Goal: Transaction & Acquisition: Book appointment/travel/reservation

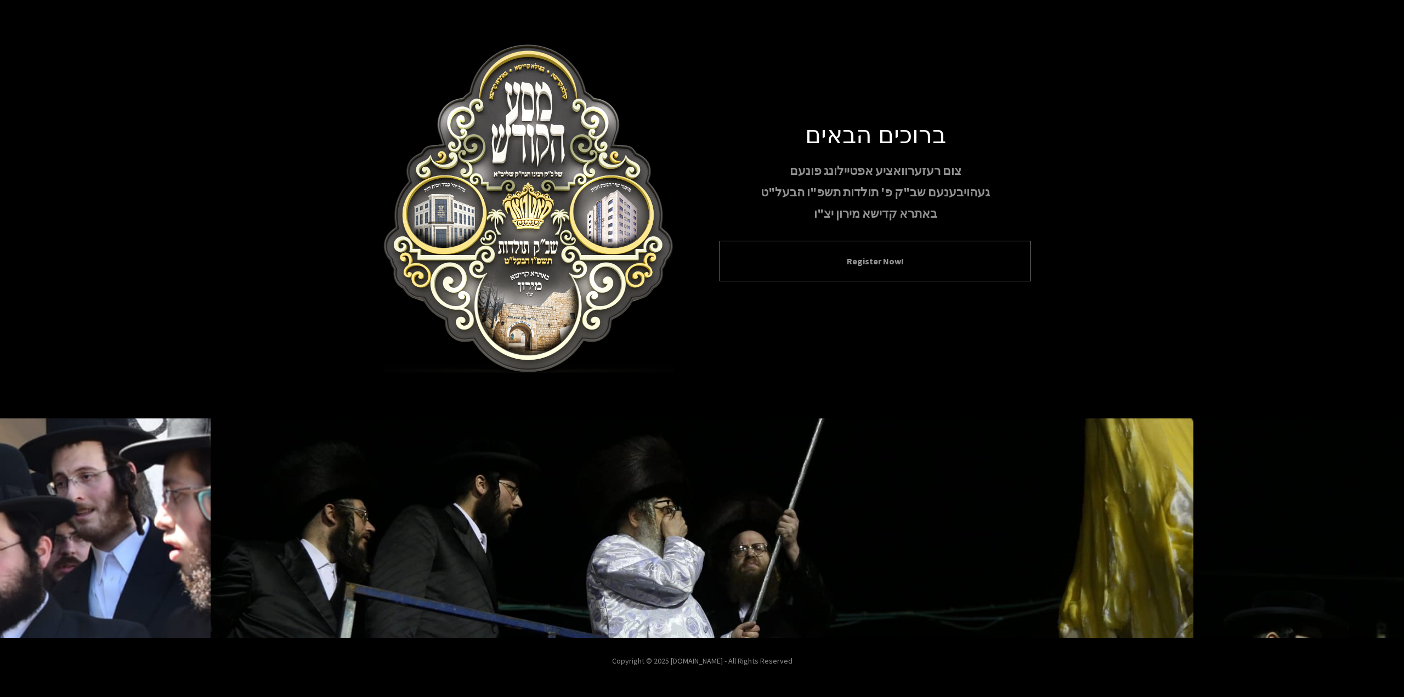
click at [842, 269] on div "Register Now!" at bounding box center [876, 261] width 312 height 41
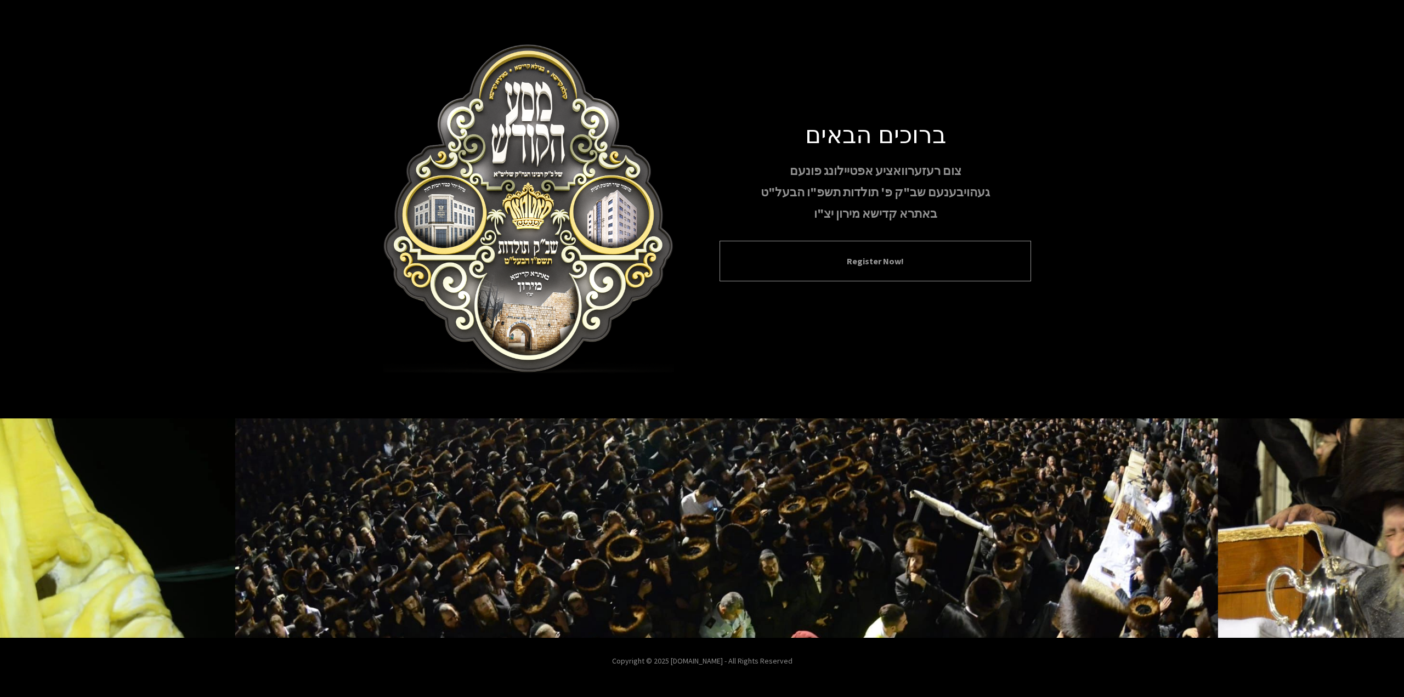
click at [877, 267] on button "Register Now!" at bounding box center [875, 261] width 284 height 13
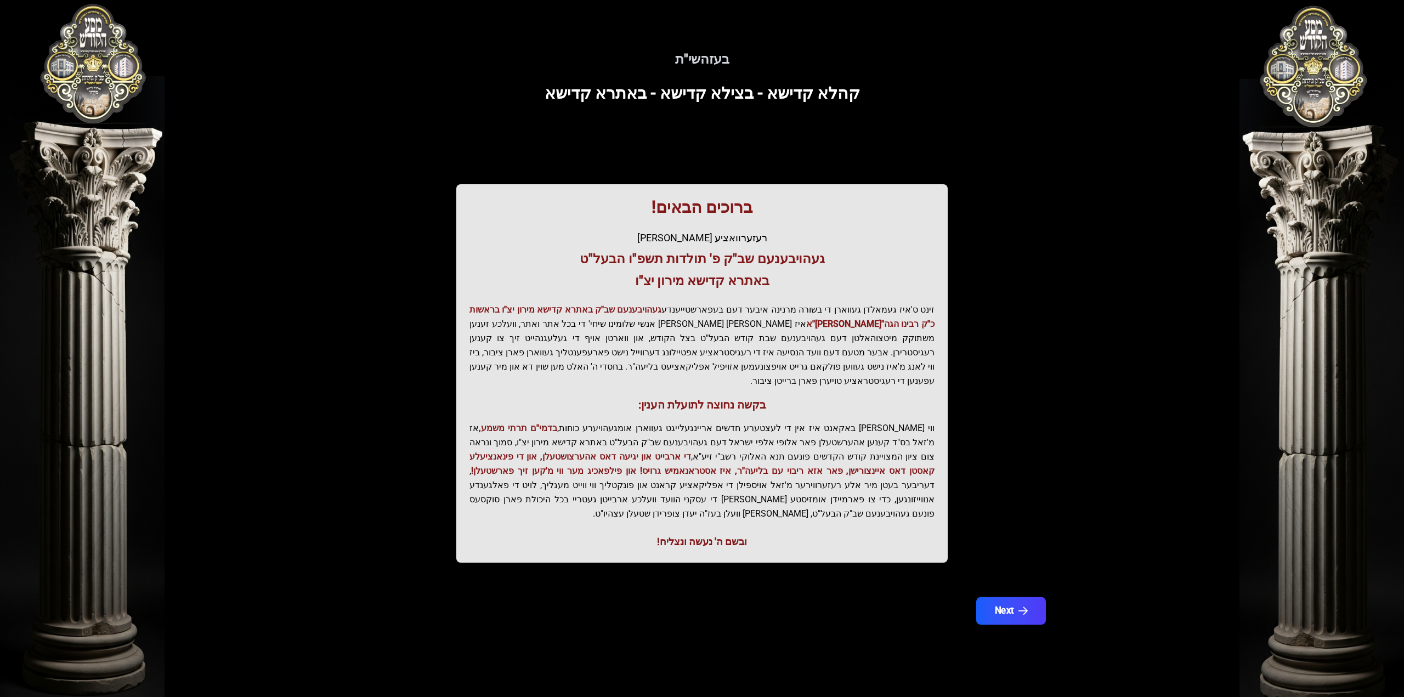
click at [998, 597] on button "Next" at bounding box center [1011, 610] width 70 height 27
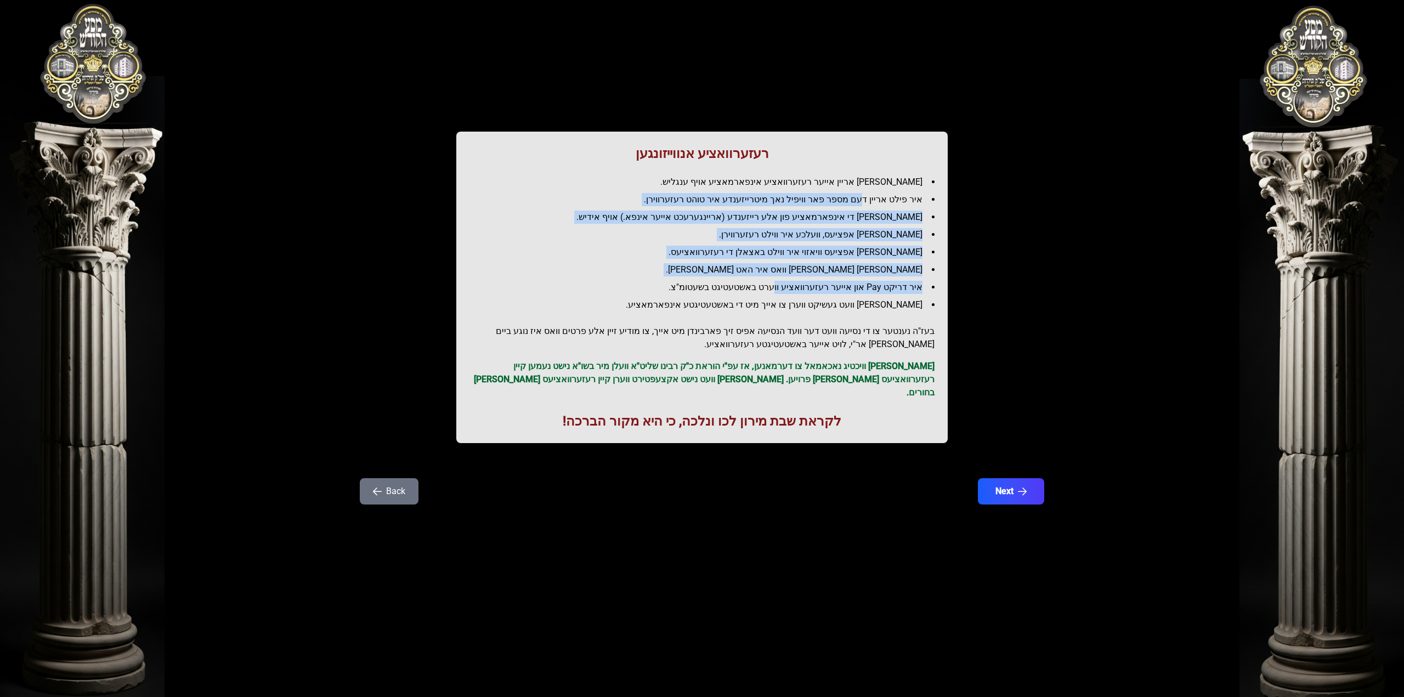
drag, startPoint x: 867, startPoint y: 204, endPoint x: 787, endPoint y: 293, distance: 120.5
click at [787, 293] on ul "[PERSON_NAME] אריין אייער רעזערוואציע אינפארמאציע אויף ענגליש. איר פילט אריין ד…" at bounding box center [702, 244] width 465 height 136
click at [787, 293] on li "איר דריקט Pay און אייער רעזערוואציע ווערט באשטעטיגט בשעטומ"צ." at bounding box center [706, 287] width 456 height 13
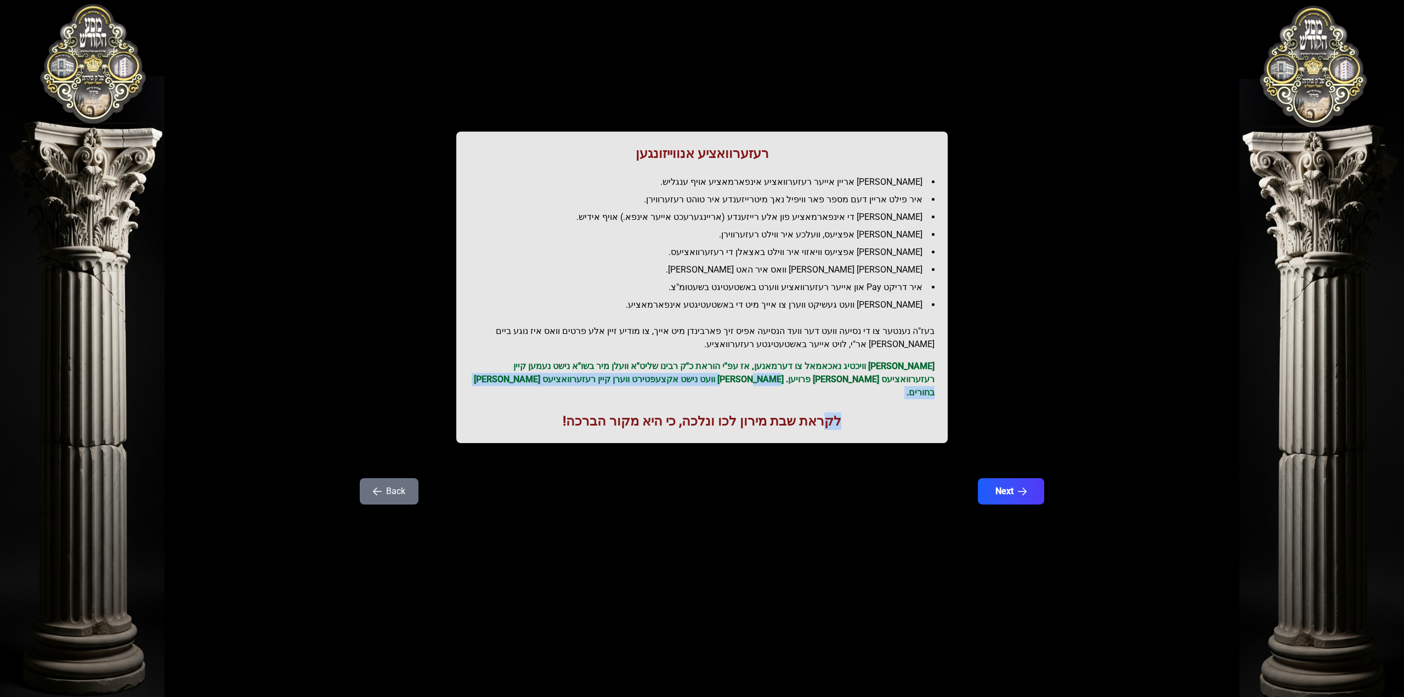
drag, startPoint x: 817, startPoint y: 392, endPoint x: 835, endPoint y: 372, distance: 26.0
click at [834, 373] on div "רעזערוואציע אנווייזונגען איר לייגט אריין אייער רעזערוואציע אינפארמאציע אויף ענג…" at bounding box center [702, 288] width 492 height 312
click at [835, 372] on p "[PERSON_NAME] וויכטיג נאכאמאל צו דערמאנען, אז עפ"י הוראת כ"ק רבינו שליט"א וועלן…" at bounding box center [702, 379] width 465 height 39
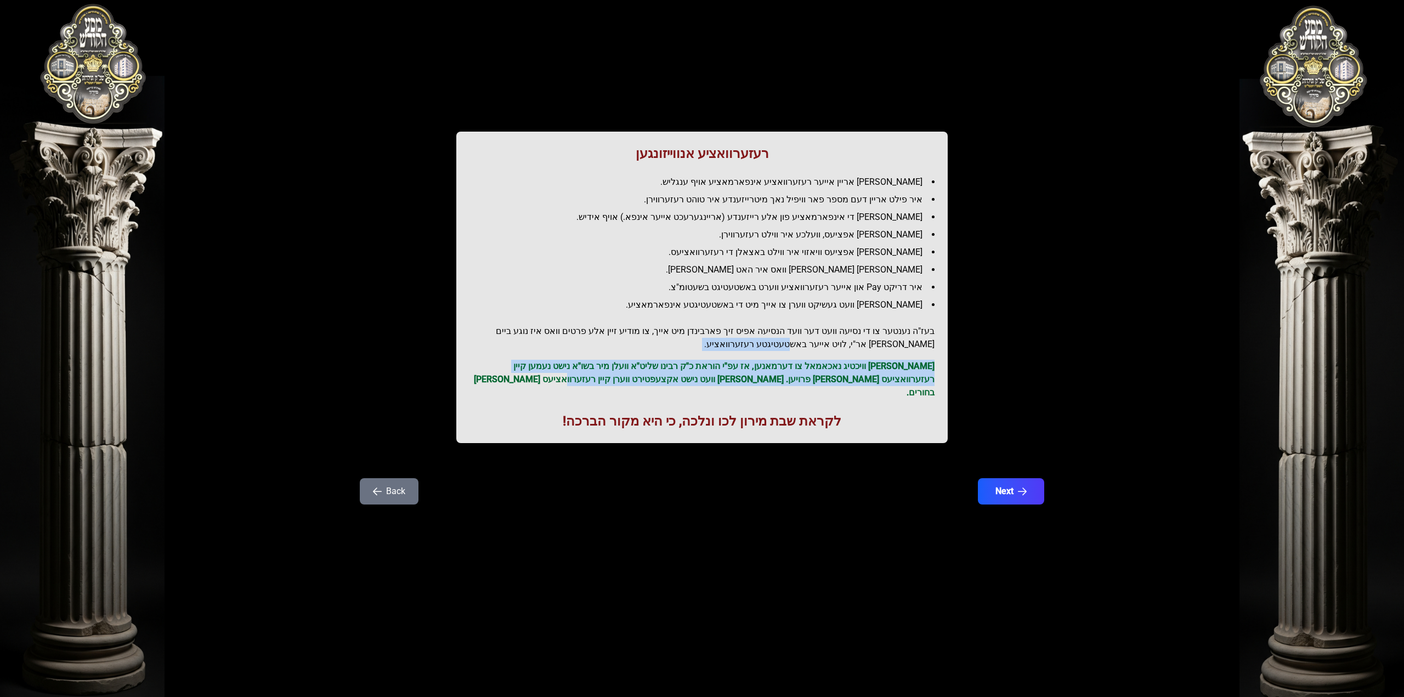
drag, startPoint x: 635, startPoint y: 379, endPoint x: 881, endPoint y: 346, distance: 248.4
click at [881, 346] on div "רעזערוואציע אנווייזונגען איר לייגט אריין אייער רעזערוואציע אינפארמאציע אויף ענג…" at bounding box center [702, 288] width 492 height 312
click at [859, 363] on p "[PERSON_NAME] וויכטיג נאכאמאל צו דערמאנען, אז עפ"י הוראת כ"ק רבינו שליט"א וועלן…" at bounding box center [702, 379] width 465 height 39
click at [857, 363] on p "[PERSON_NAME] וויכטיג נאכאמאל צו דערמאנען, אז עפ"י הוראת כ"ק רבינו שליט"א וועלן…" at bounding box center [702, 379] width 465 height 39
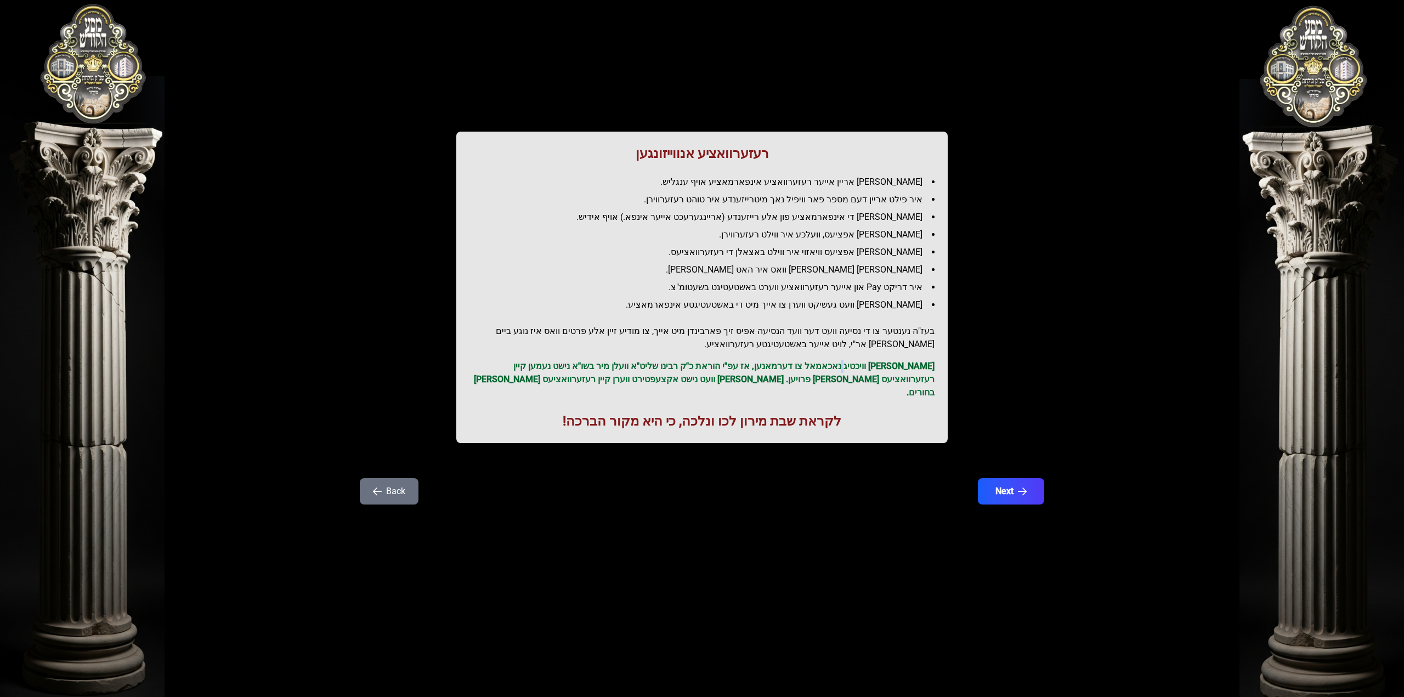
click at [857, 363] on p "[PERSON_NAME] וויכטיג נאכאמאל צו דערמאנען, אז עפ"י הוראת כ"ק רבינו שליט"א וועלן…" at bounding box center [702, 379] width 465 height 39
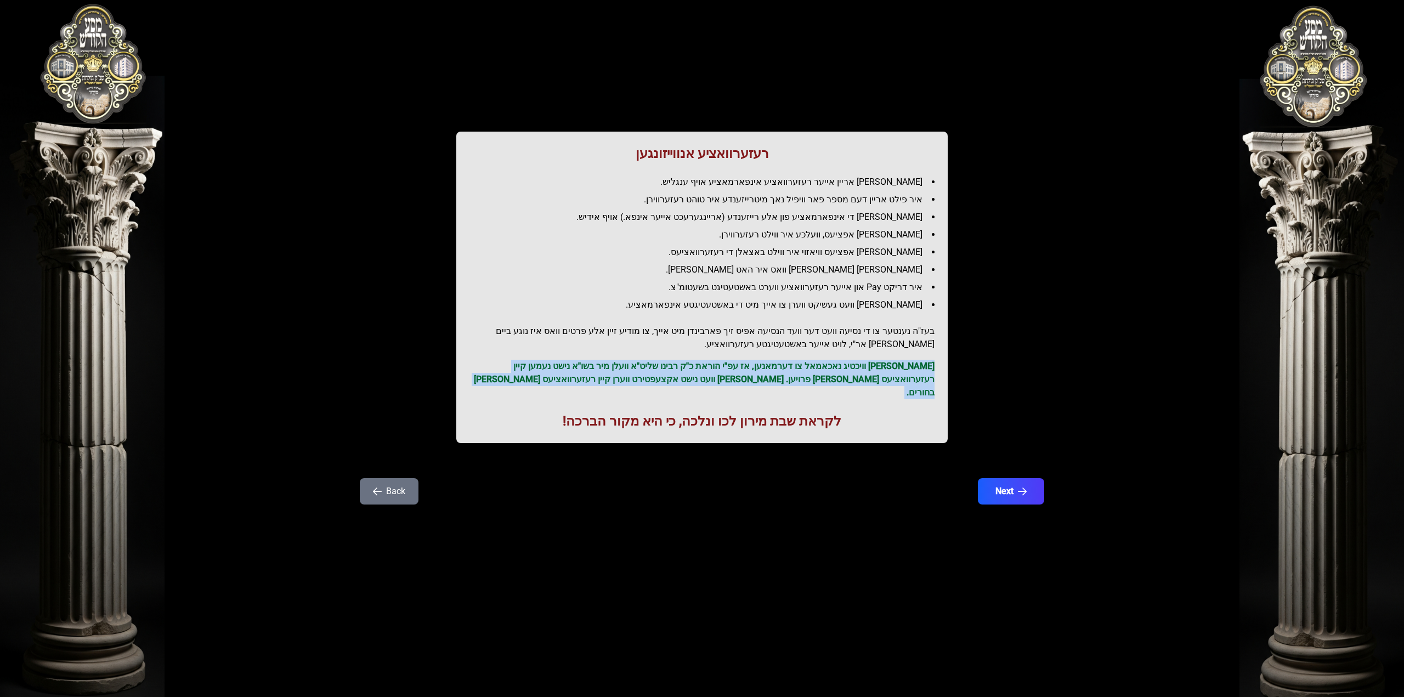
click at [857, 363] on p "[PERSON_NAME] וויכטיג נאכאמאל צו דערמאנען, אז עפ"י הוראת כ"ק רבינו שליט"א וועלן…" at bounding box center [702, 379] width 465 height 39
click at [823, 375] on p "[PERSON_NAME] וויכטיג נאכאמאל צו דערמאנען, אז עפ"י הוראת כ"ק רבינו שליט"א וועלן…" at bounding box center [702, 379] width 465 height 39
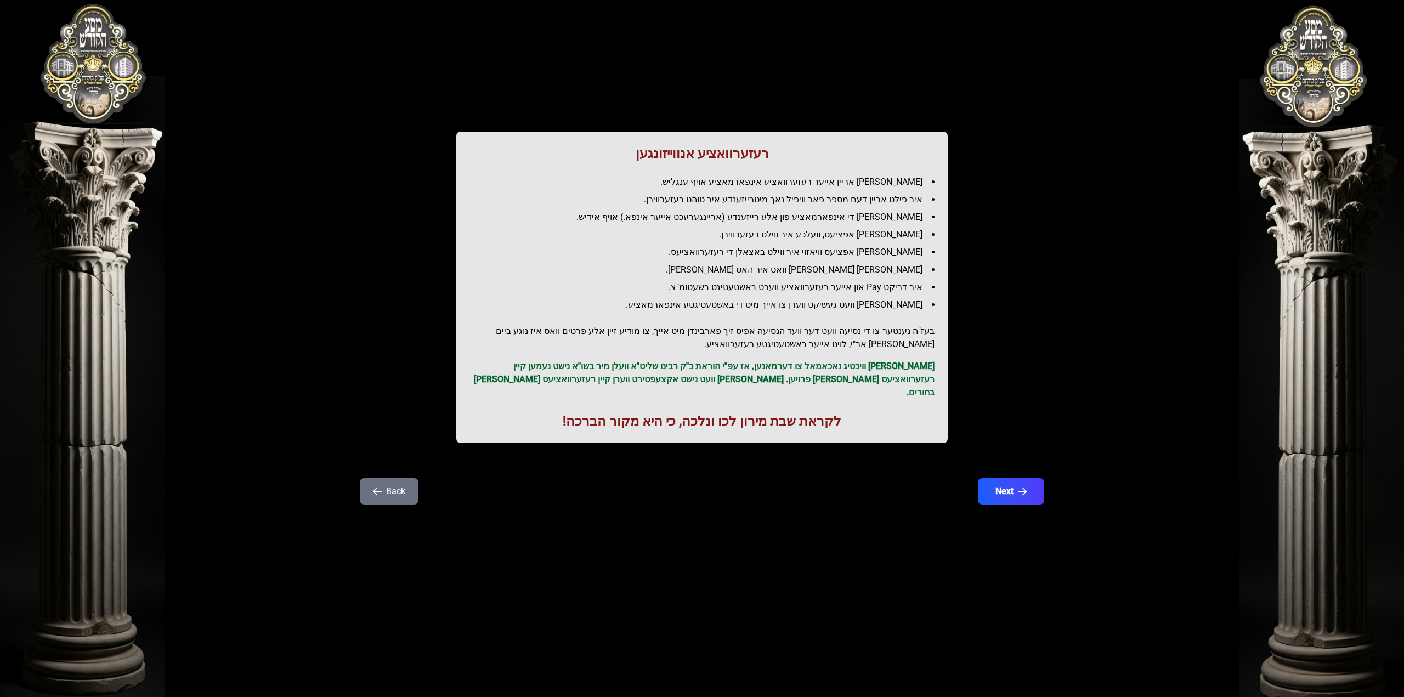
click at [804, 379] on p "[PERSON_NAME] וויכטיג נאכאמאל צו דערמאנען, אז עפ"י הוראת כ"ק רבינו שליט"א וועלן…" at bounding box center [702, 379] width 465 height 39
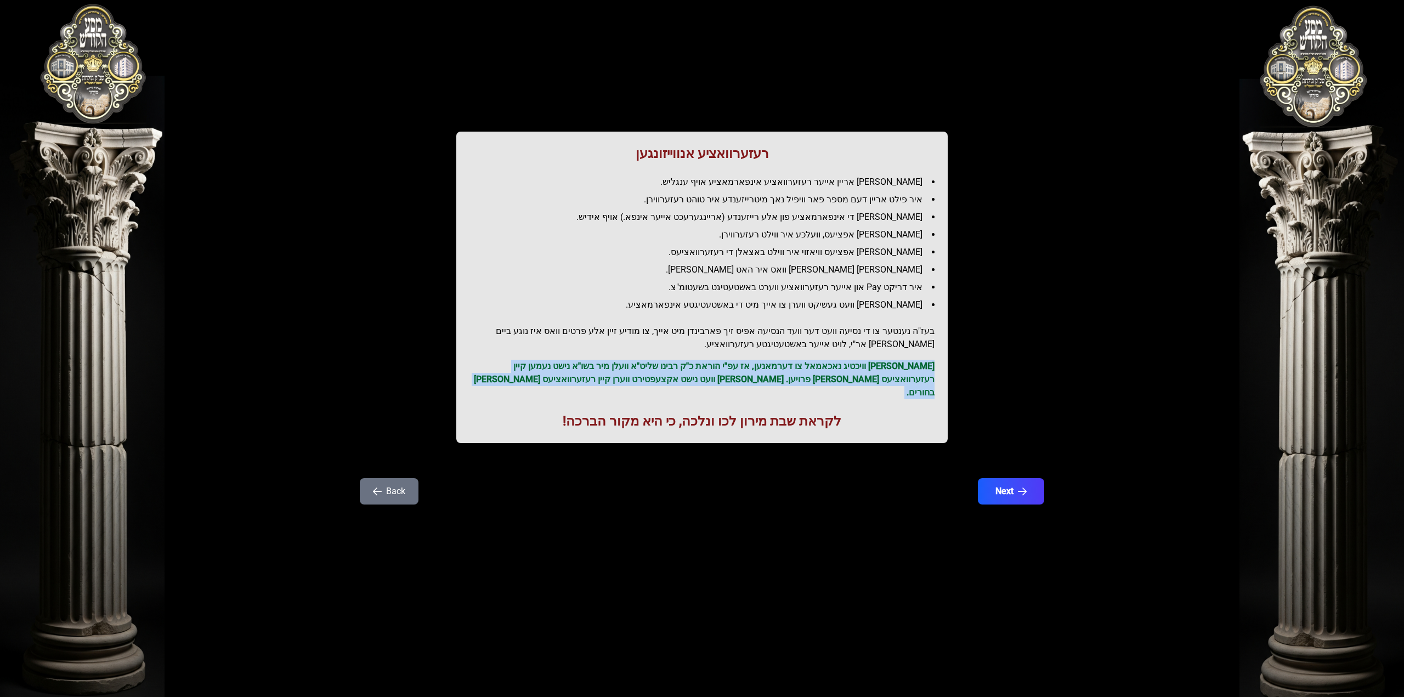
click at [804, 379] on p "[PERSON_NAME] וויכטיג נאכאמאל צו דערמאנען, אז עפ"י הוראת כ"ק רבינו שליט"א וועלן…" at bounding box center [702, 379] width 465 height 39
click at [806, 375] on p "[PERSON_NAME] וויכטיג נאכאמאל צו דערמאנען, אז עפ"י הוראת כ"ק רבינו שליט"א וועלן…" at bounding box center [702, 379] width 465 height 39
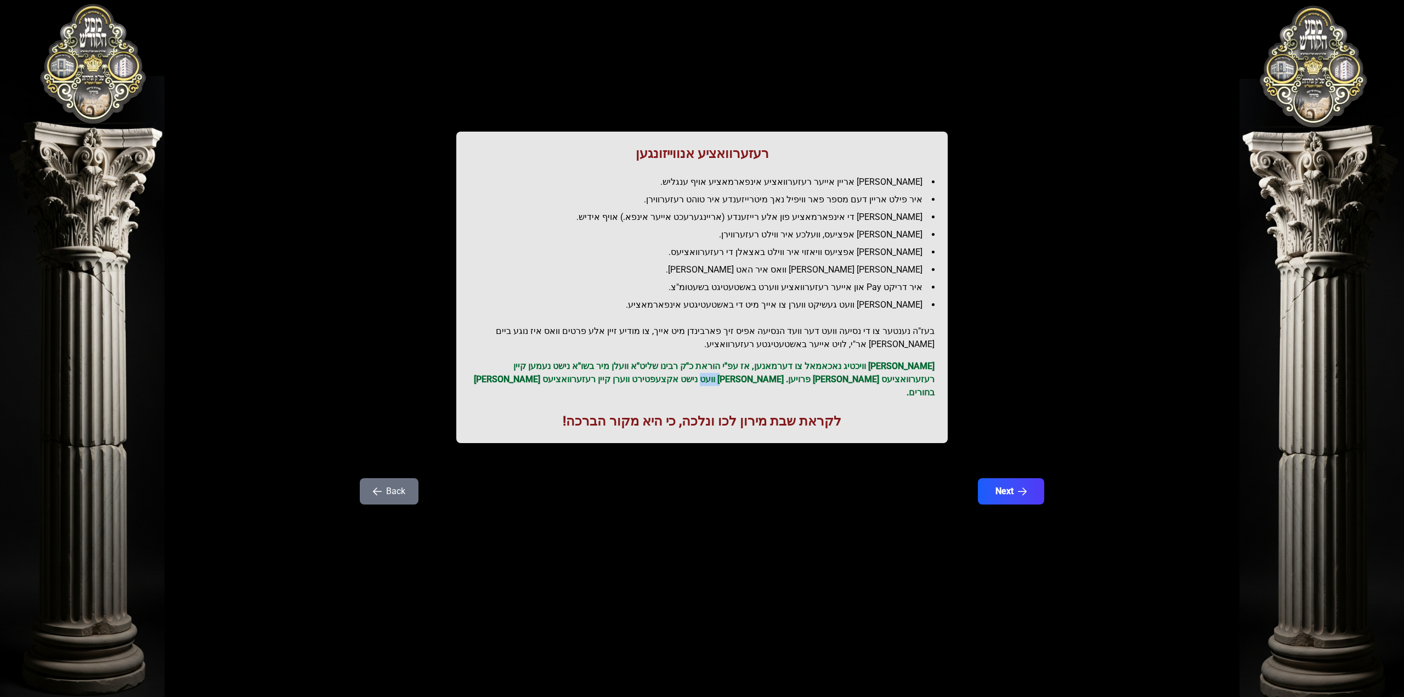
click at [806, 375] on p "[PERSON_NAME] וויכטיג נאכאמאל צו דערמאנען, אז עפ"י הוראת כ"ק רבינו שליט"א וועלן…" at bounding box center [702, 379] width 465 height 39
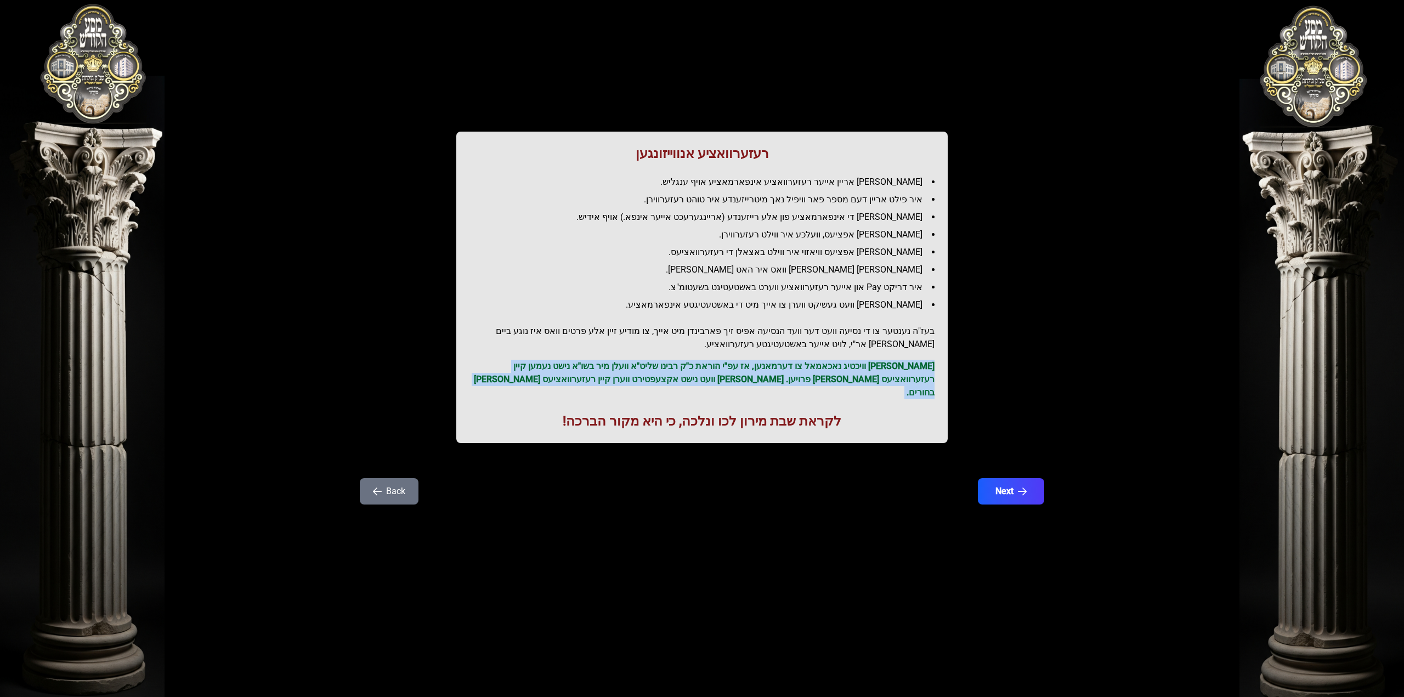
click at [806, 375] on p "[PERSON_NAME] וויכטיג נאכאמאל צו דערמאנען, אז עפ"י הוראת כ"ק רבינו שליט"א וועלן…" at bounding box center [702, 379] width 465 height 39
click at [766, 368] on p "[PERSON_NAME] וויכטיג נאכאמאל צו דערמאנען, אז עפ"י הוראת כ"ק רבינו שליט"א וועלן…" at bounding box center [702, 379] width 465 height 39
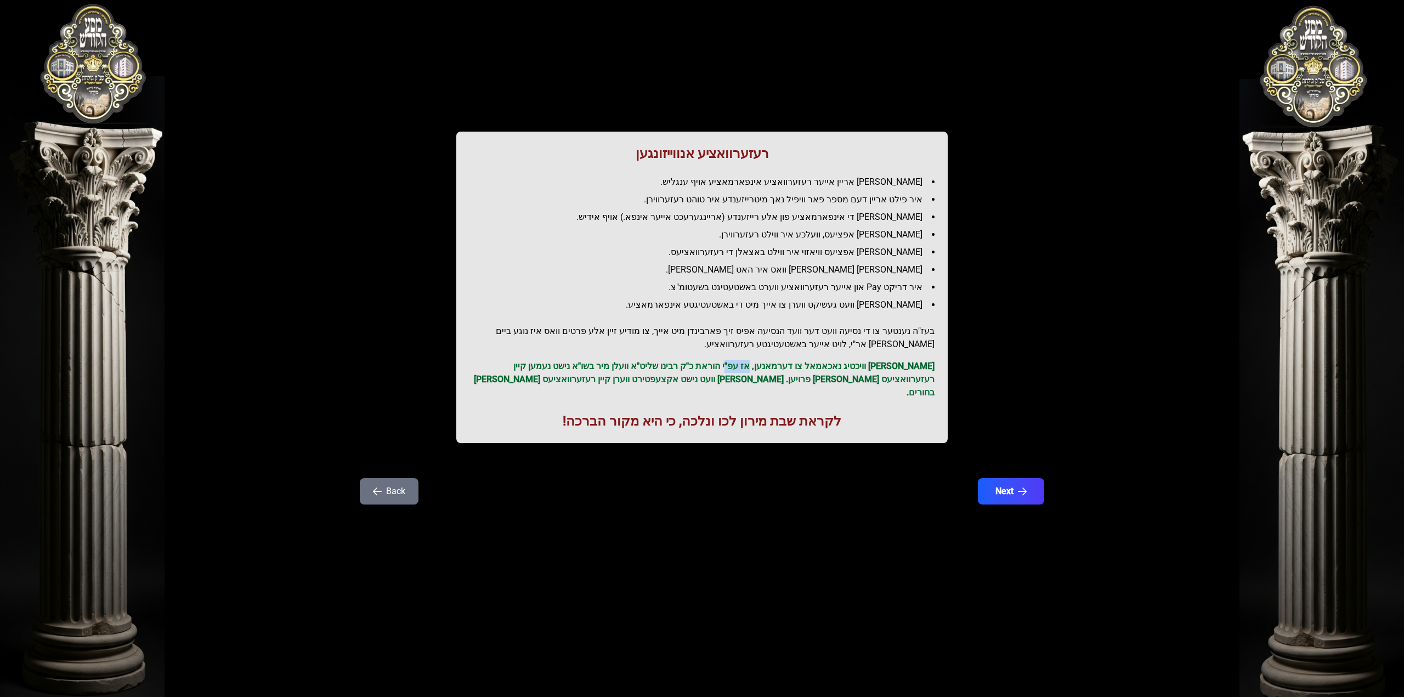
click at [766, 368] on p "[PERSON_NAME] וויכטיג נאכאמאל צו דערמאנען, אז עפ"י הוראת כ"ק רבינו שליט"א וועלן…" at bounding box center [702, 379] width 465 height 39
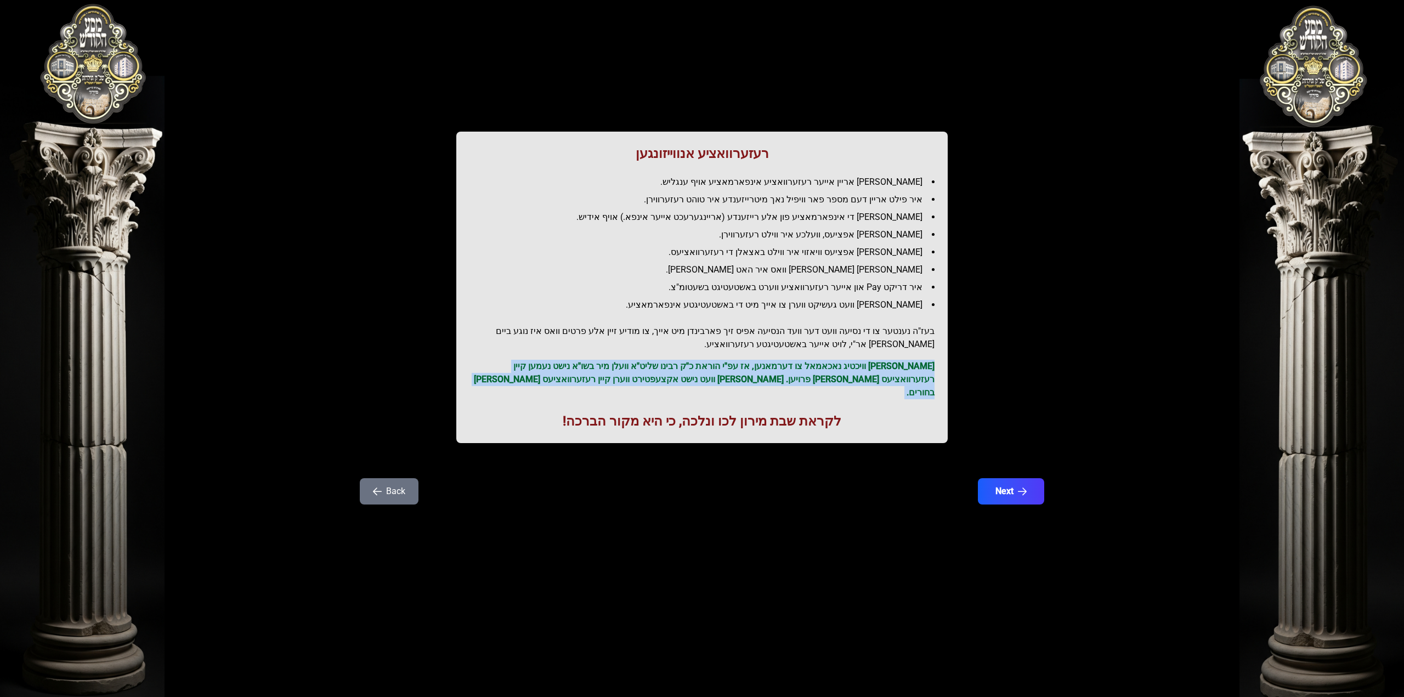
drag, startPoint x: 766, startPoint y: 368, endPoint x: 763, endPoint y: 377, distance: 10.4
click at [763, 377] on p "[PERSON_NAME] וויכטיג נאכאמאל צו דערמאנען, אז עפ"י הוראת כ"ק רבינו שליט"א וועלן…" at bounding box center [702, 379] width 465 height 39
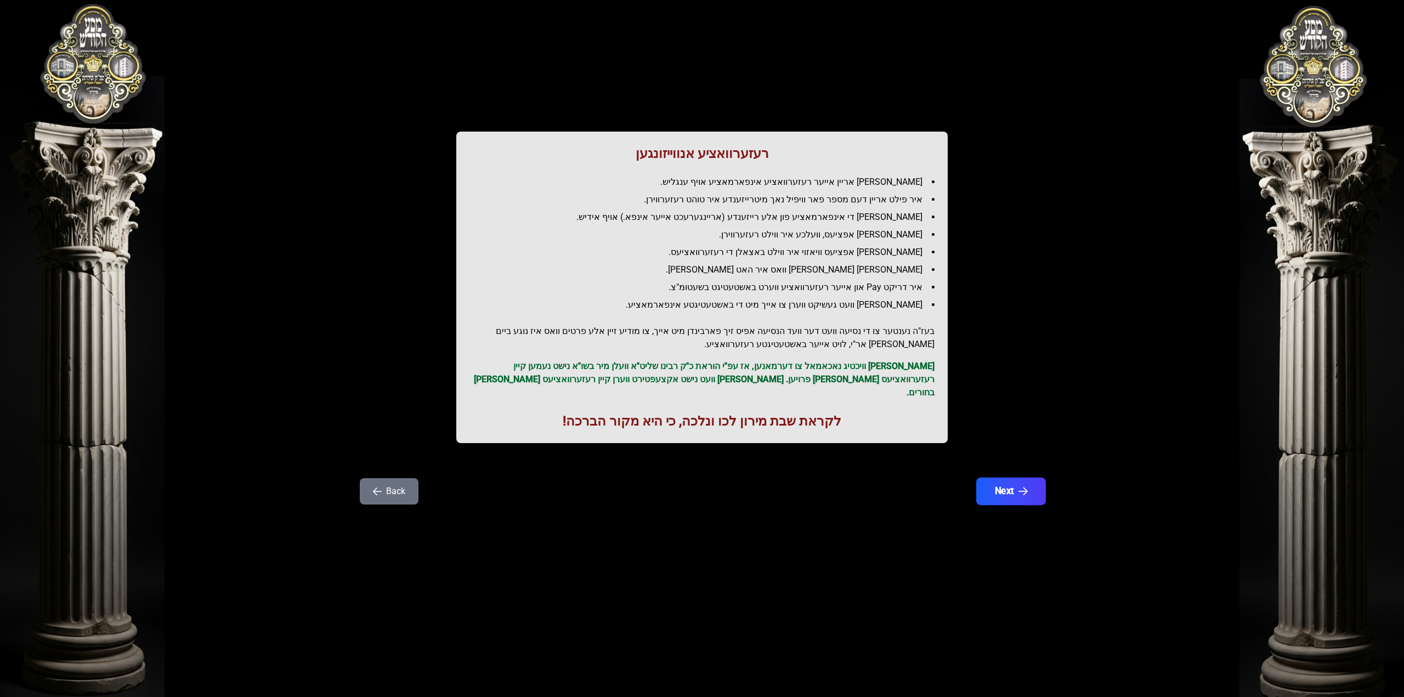
click at [993, 478] on button "Next" at bounding box center [1011, 491] width 70 height 27
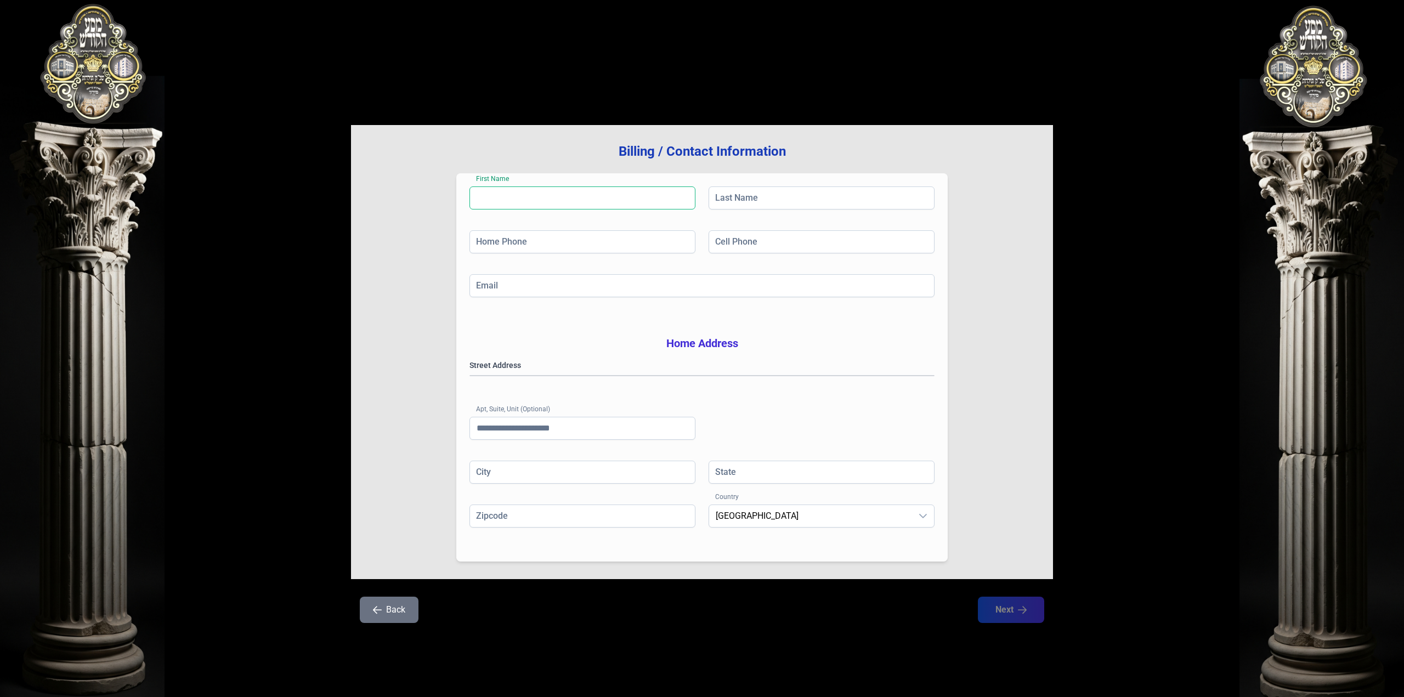
click at [613, 188] on input "First Name" at bounding box center [583, 198] width 226 height 23
type input "******"
type input "********"
type input "**********"
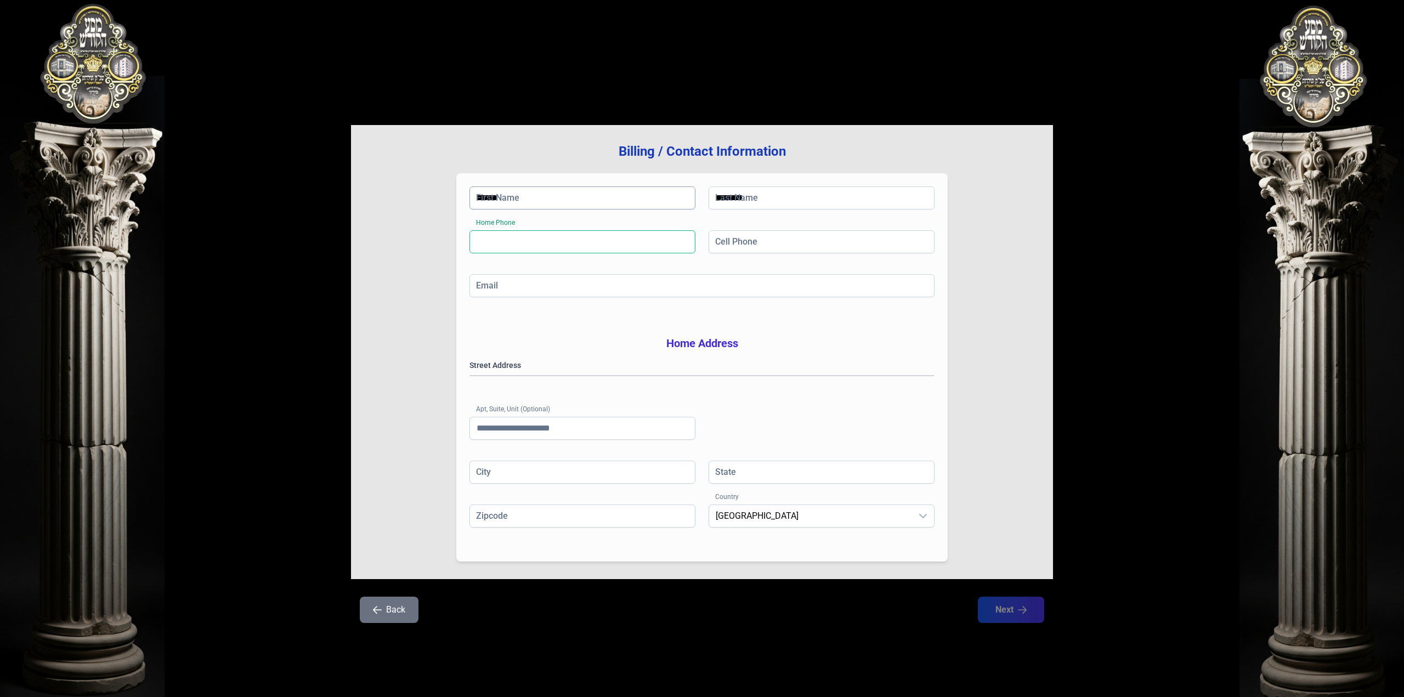
type input "********"
type input "**"
type input "*****"
click at [470, 376] on gmp-place-autocomplete at bounding box center [470, 376] width 0 height 0
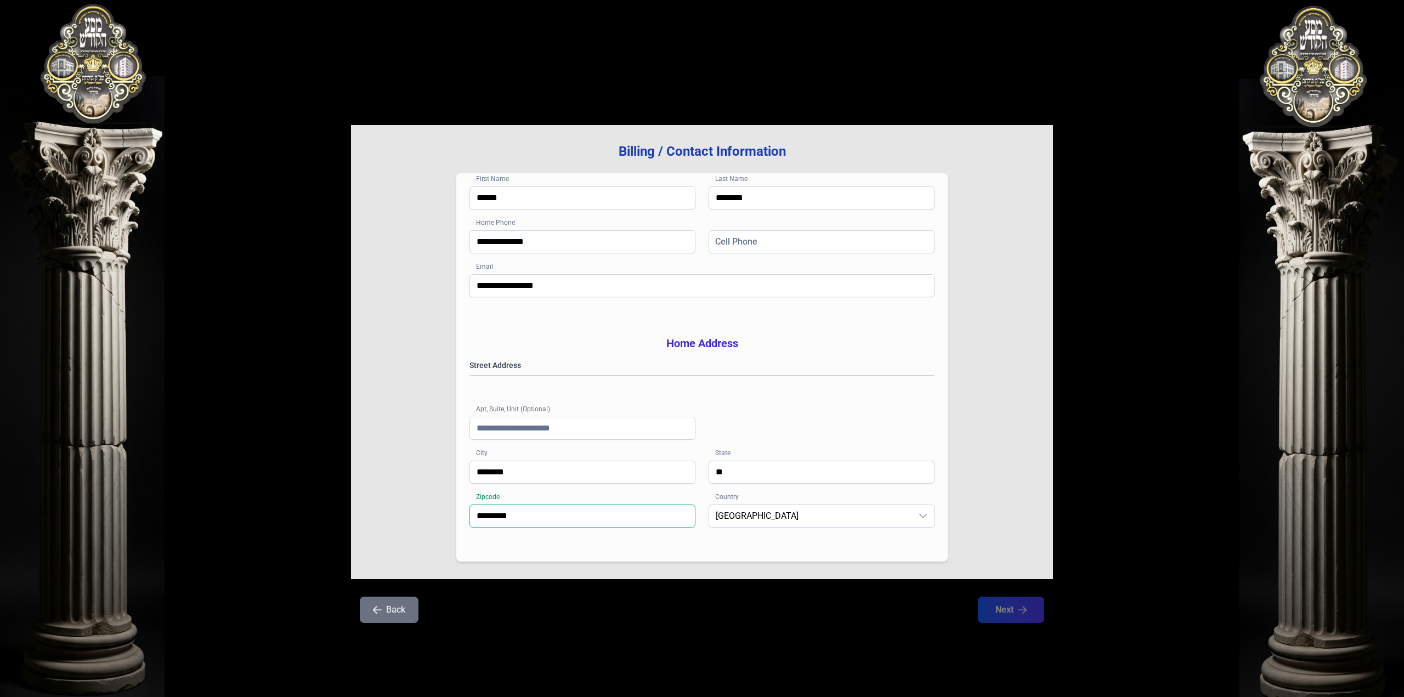
click at [575, 528] on input "*********" at bounding box center [583, 516] width 226 height 23
drag, startPoint x: 575, startPoint y: 541, endPoint x: 526, endPoint y: 540, distance: 49.9
click at [526, 528] on input "*********" at bounding box center [583, 516] width 226 height 23
type input "*****"
click at [541, 244] on input "**********" at bounding box center [583, 241] width 226 height 23
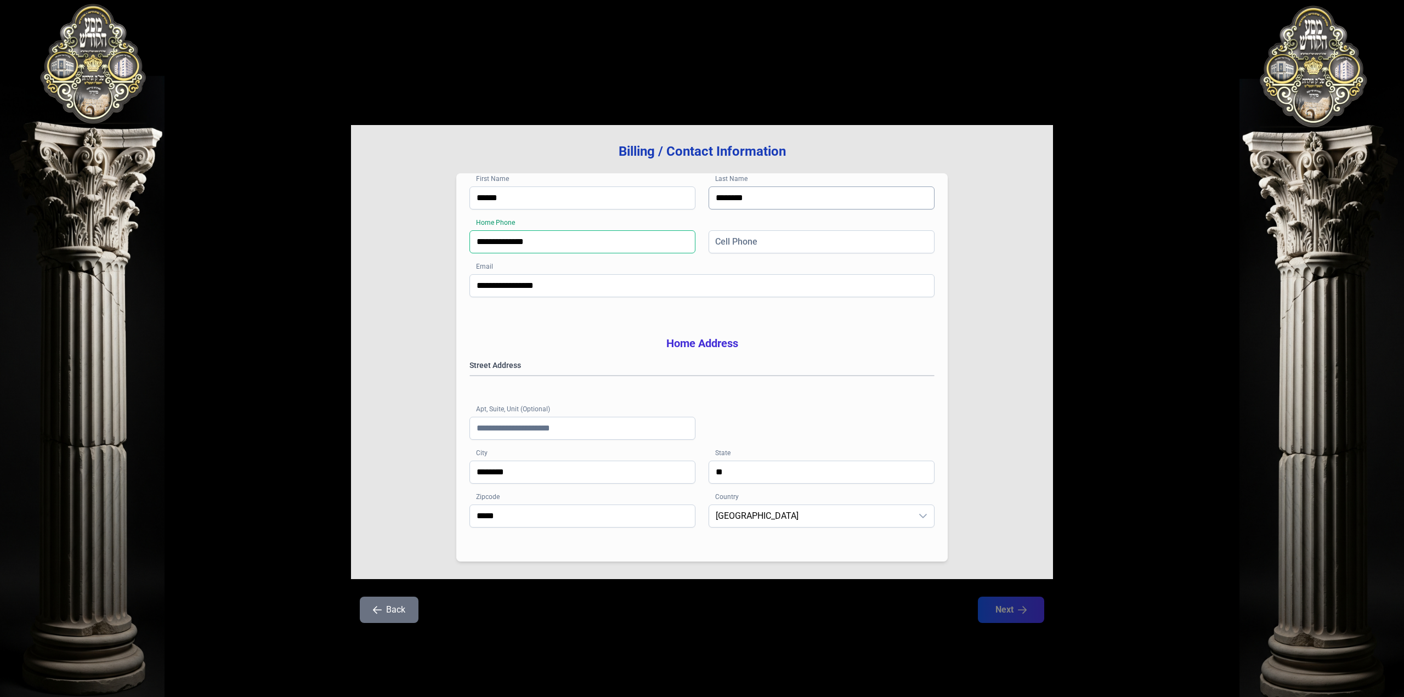
type input "**********"
click at [742, 196] on input "********" at bounding box center [822, 198] width 226 height 23
type input "********"
click at [1029, 571] on div "**********" at bounding box center [702, 352] width 702 height 454
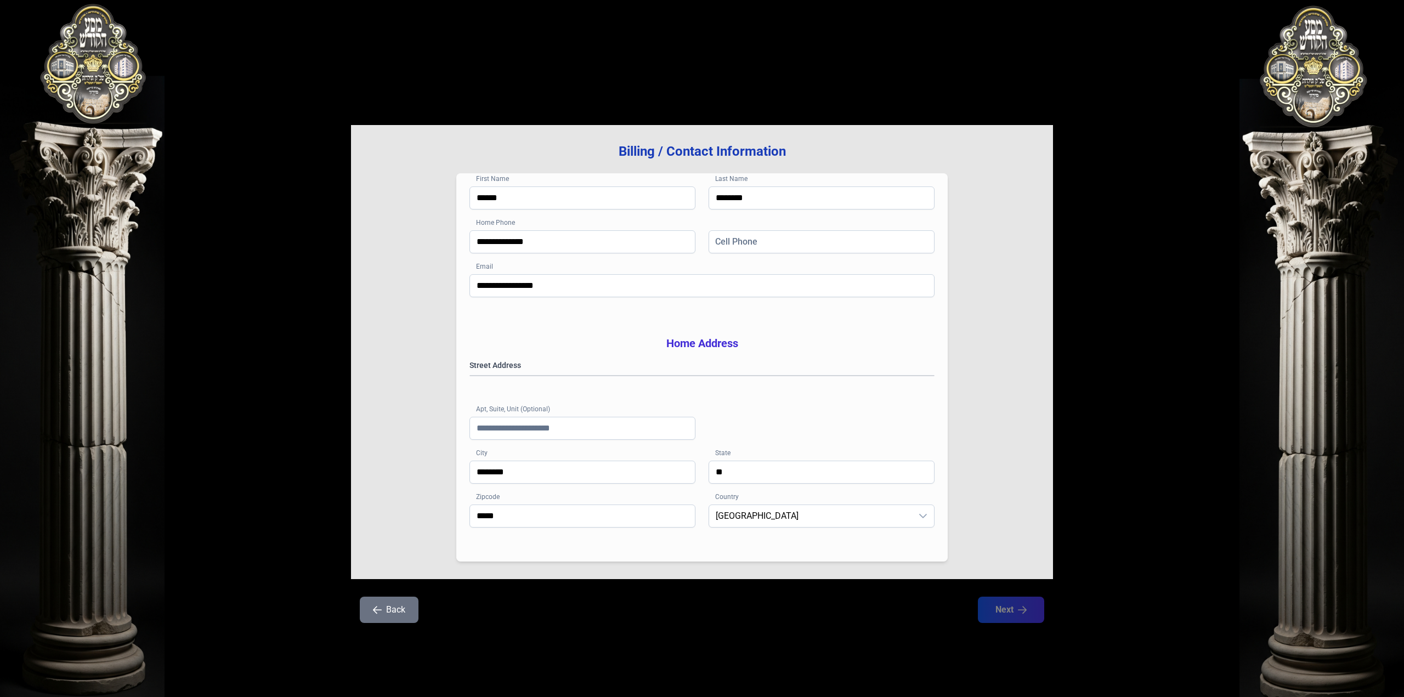
drag, startPoint x: 709, startPoint y: 421, endPoint x: 639, endPoint y: 417, distance: 70.3
click at [707, 421] on div "**********" at bounding box center [702, 410] width 465 height 101
click at [587, 438] on input "Apt, Suite, Unit (Optional)" at bounding box center [583, 428] width 226 height 23
type input "***"
click at [629, 328] on div "**********" at bounding box center [702, 367] width 492 height 388
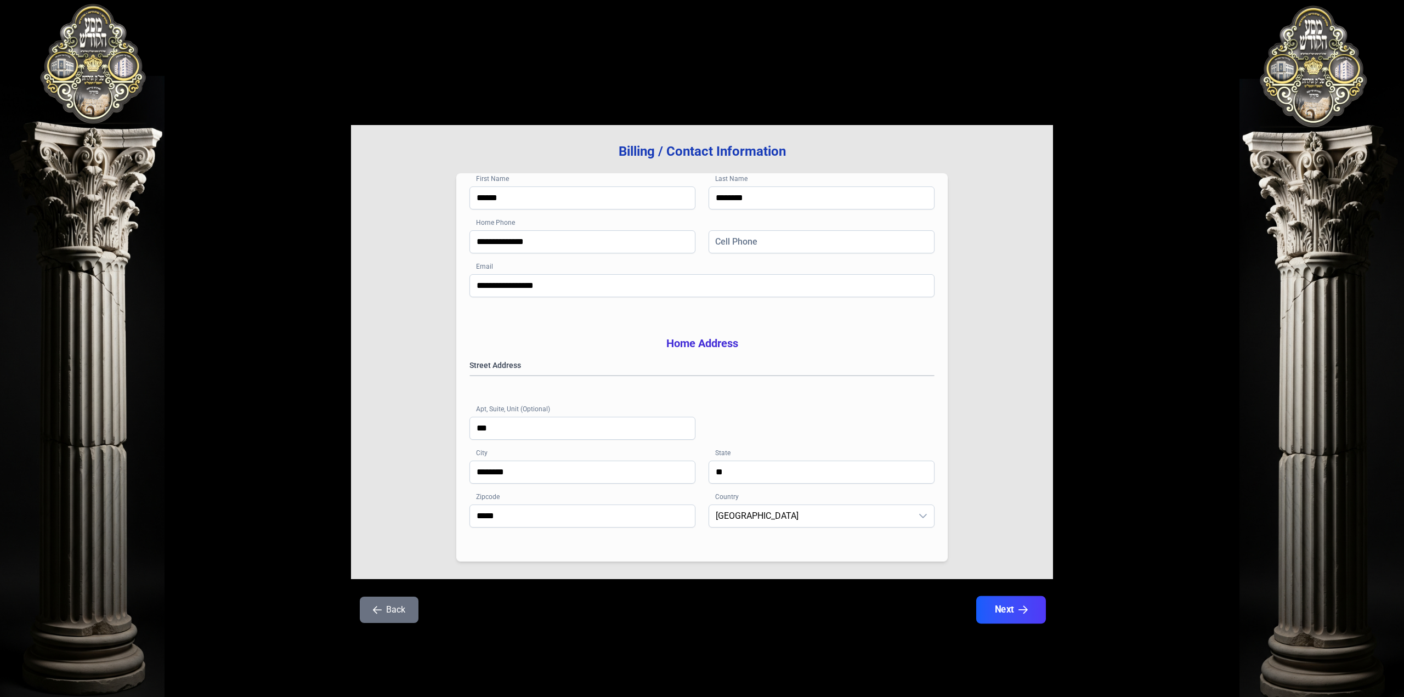
click at [1023, 620] on button "Next" at bounding box center [1011, 609] width 70 height 27
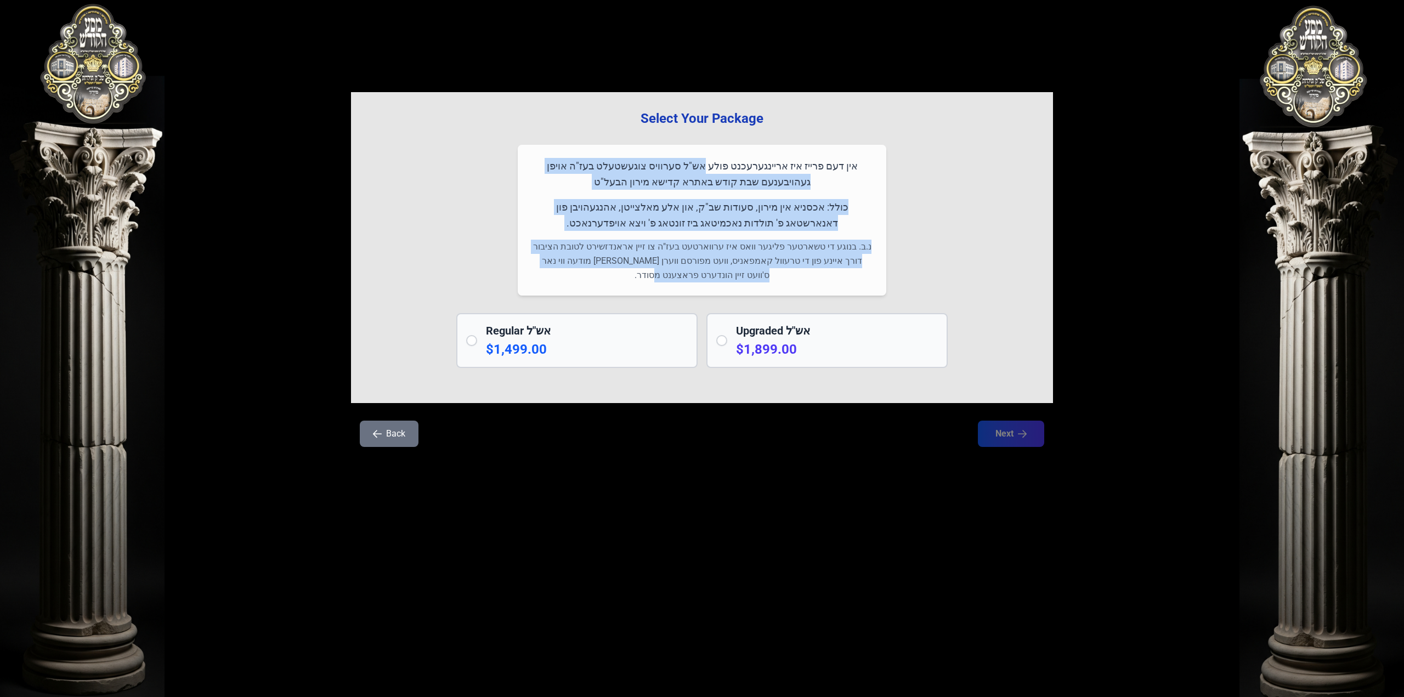
drag, startPoint x: 720, startPoint y: 161, endPoint x: 680, endPoint y: 276, distance: 122.0
click at [682, 277] on div "אין דעם פרייז איז אריינגערעכנט פולע אש"ל סערוויס צוגעשטעלט בעז"ה אויפן געהויבענ…" at bounding box center [702, 220] width 369 height 151
click at [679, 276] on p "נ.ב. בנוגע די טשארטער פליגער וואס איז ערווארטעט בעז"ה צו זיין אראנדזשירט לטובת …" at bounding box center [702, 261] width 342 height 43
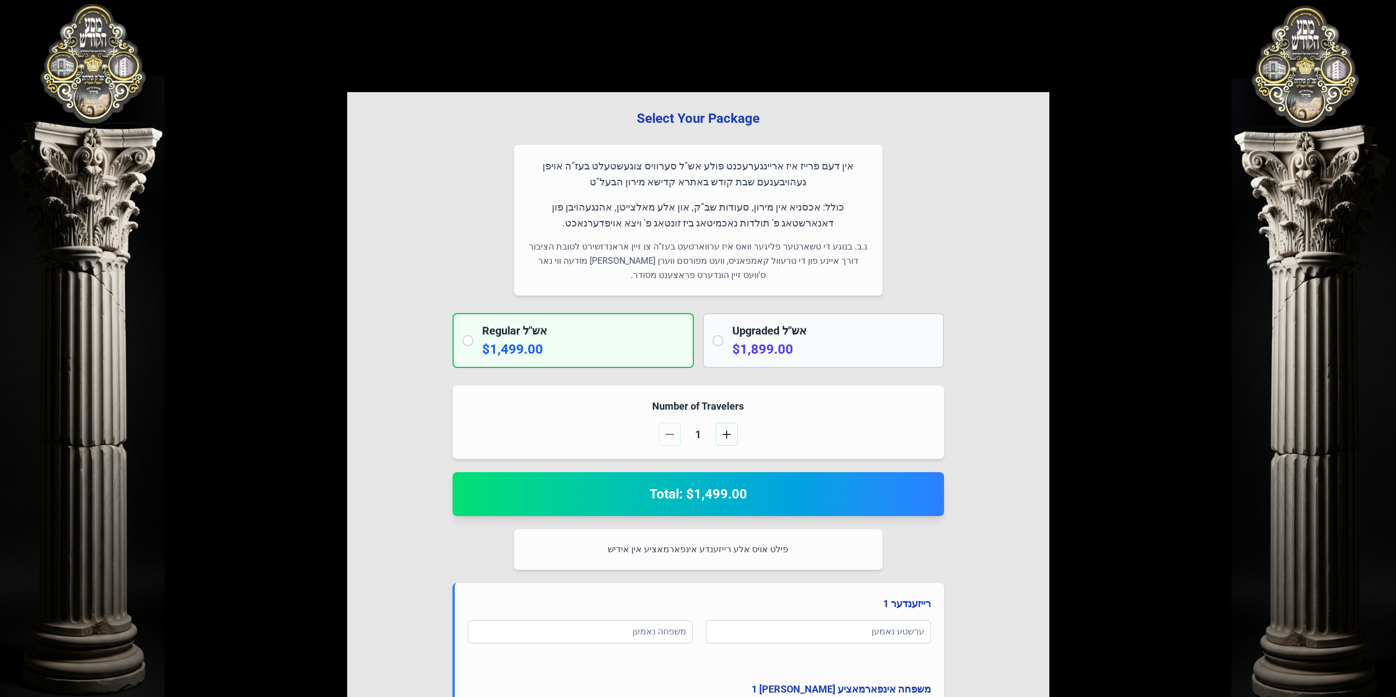
click at [509, 345] on p "$1,499.00" at bounding box center [583, 350] width 202 height 18
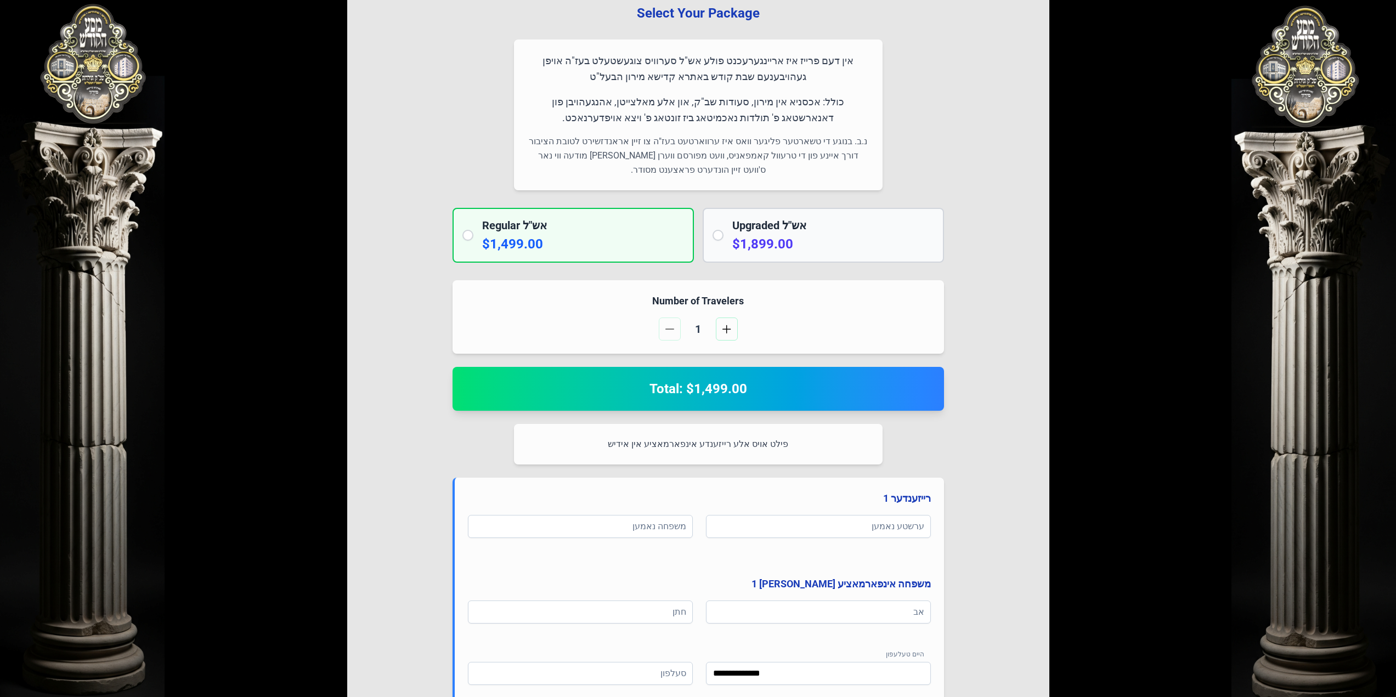
scroll to position [110, 0]
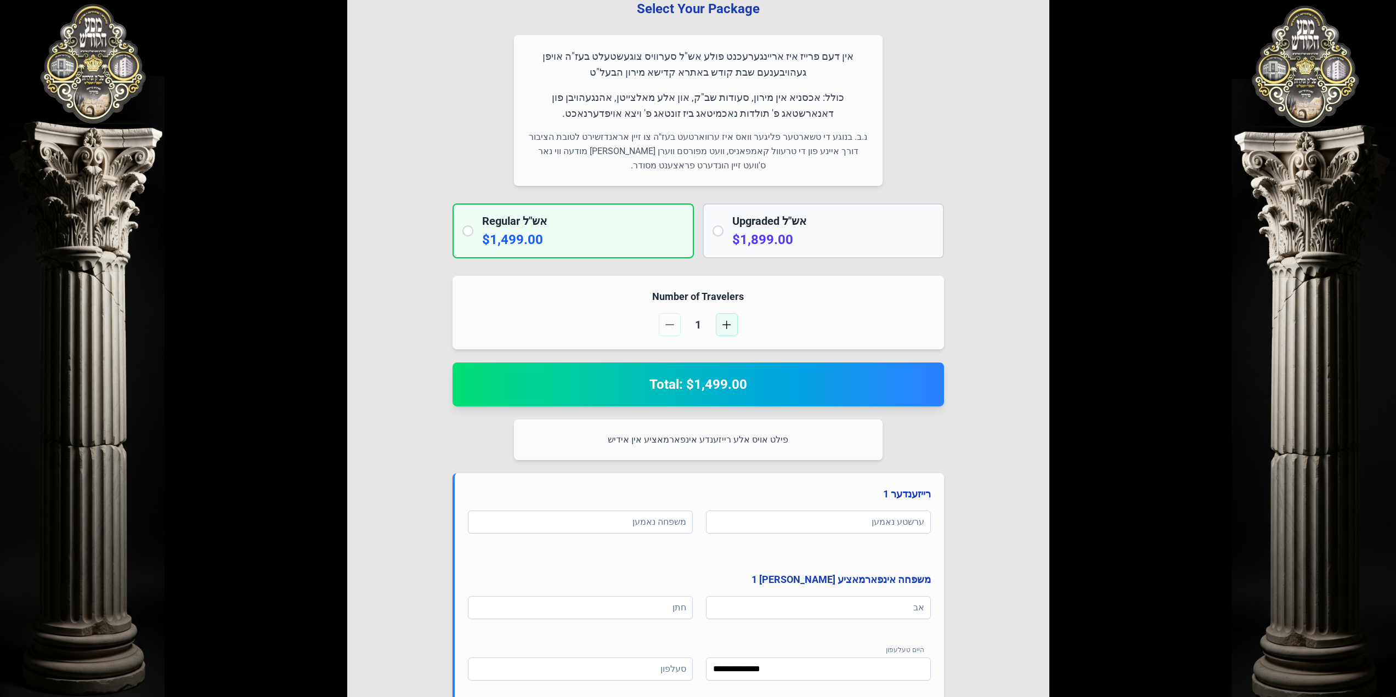
click at [725, 330] on button "button" at bounding box center [727, 324] width 22 height 23
click at [674, 326] on button "button" at bounding box center [670, 324] width 22 height 23
click at [777, 245] on p "$1,899.00" at bounding box center [833, 240] width 202 height 18
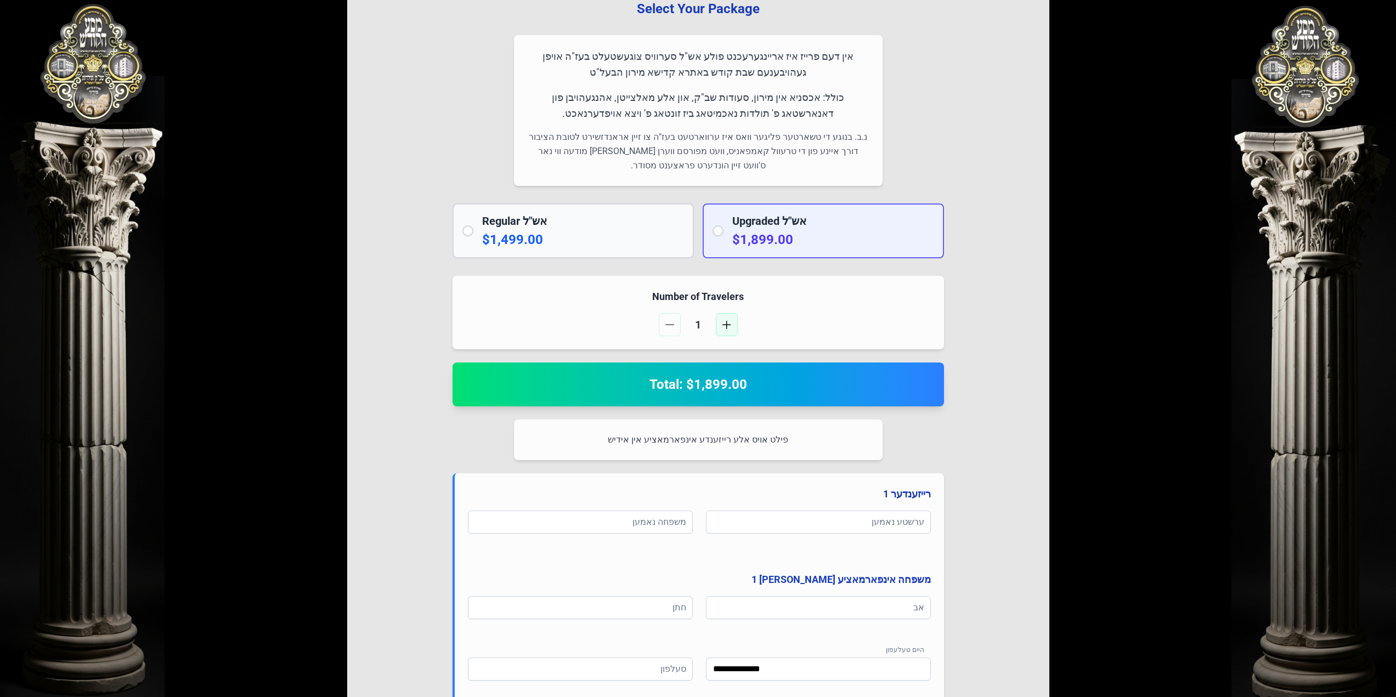
click at [730, 321] on span "button" at bounding box center [726, 324] width 9 height 9
click at [678, 322] on button "button" at bounding box center [670, 324] width 22 height 23
click at [589, 242] on p "$1,499.00" at bounding box center [583, 240] width 202 height 18
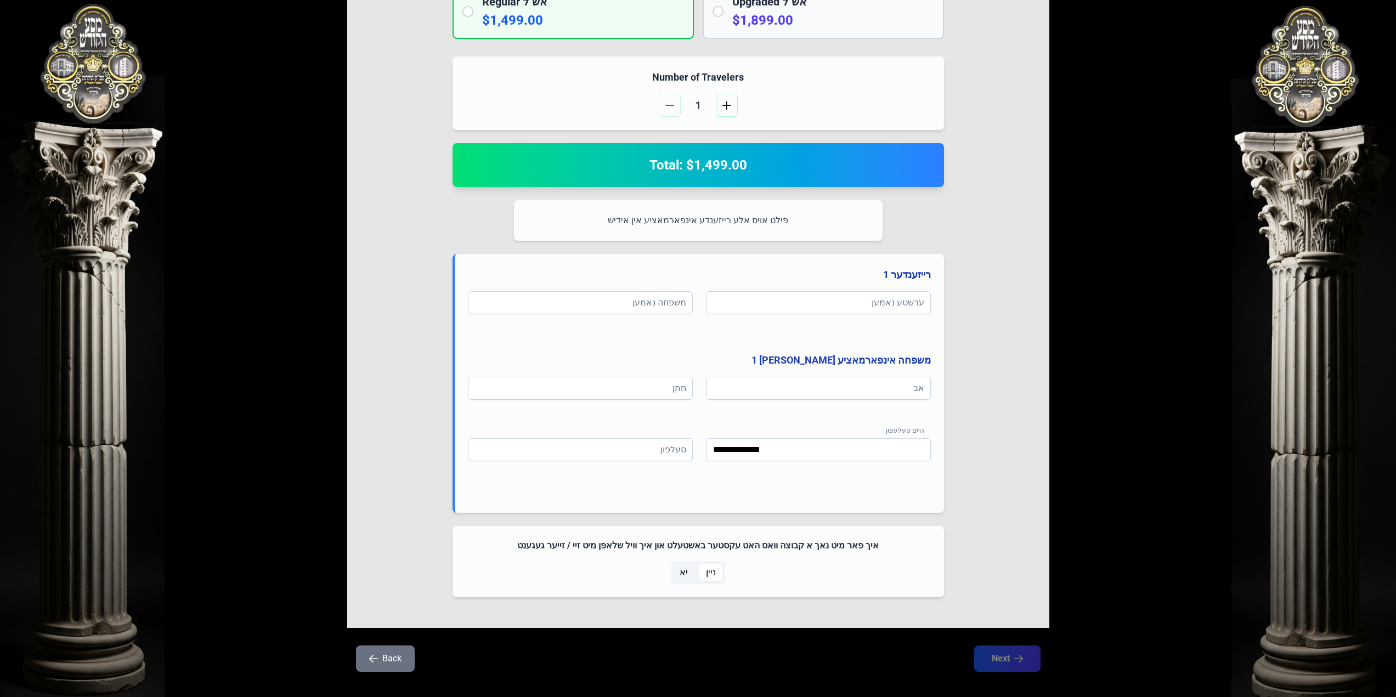
scroll to position [343, 0]
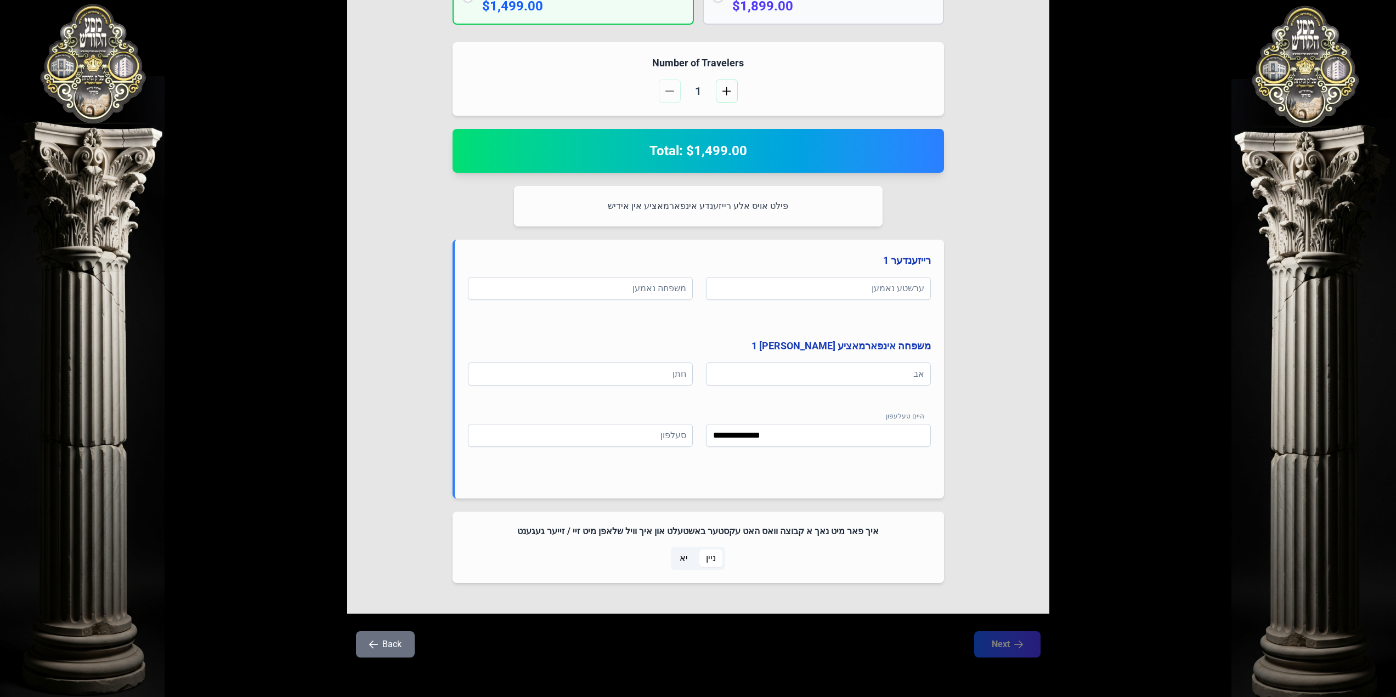
drag, startPoint x: 1026, startPoint y: 642, endPoint x: 900, endPoint y: 577, distance: 141.8
click at [900, 577] on div "איך פאר מיט נאך א קבוצה וואס האט עקסטער באשטעלט און איך וויל שלאפן מיט זיי / זי…" at bounding box center [699, 547] width 492 height 71
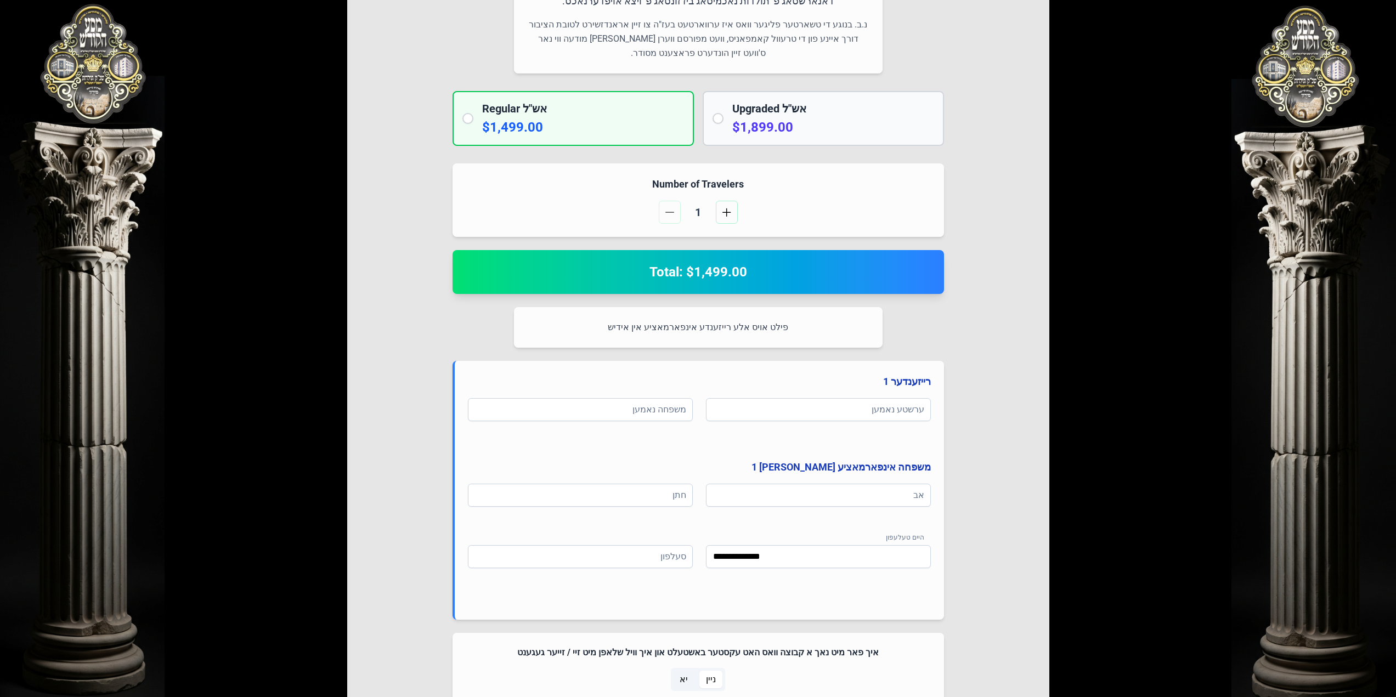
scroll to position [234, 0]
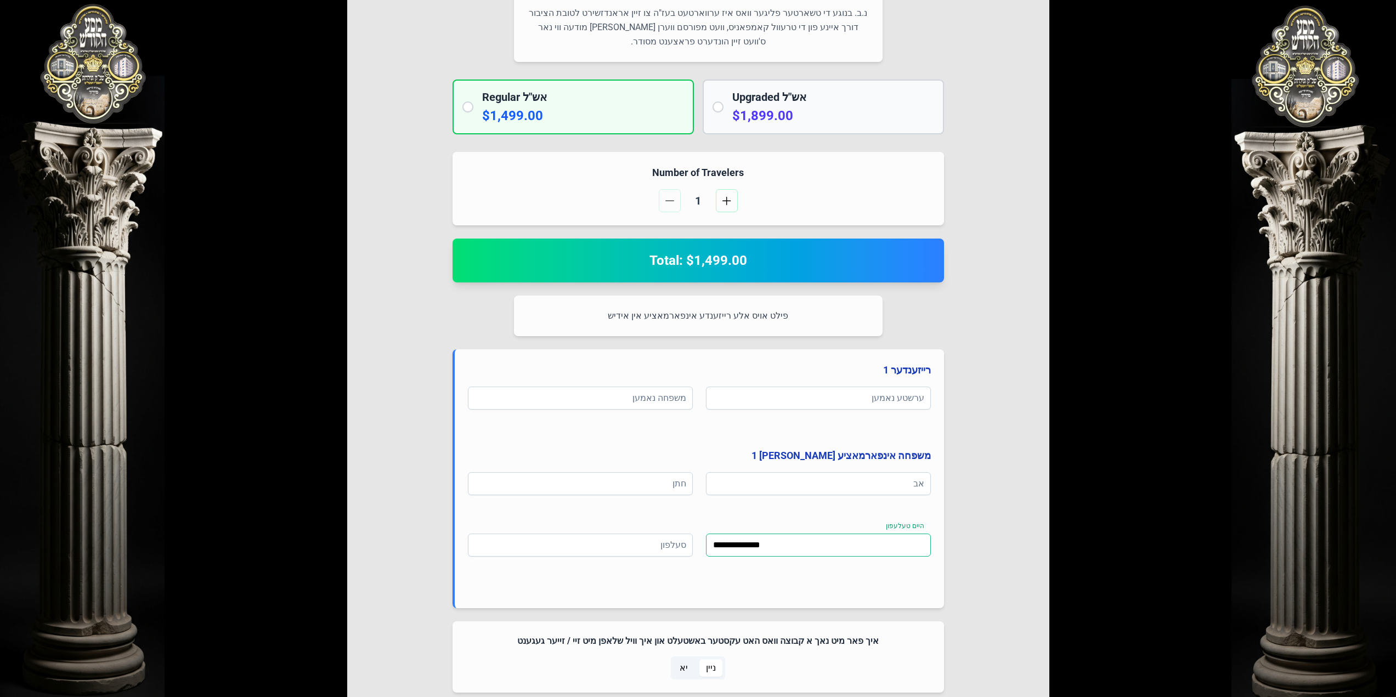
drag, startPoint x: 861, startPoint y: 541, endPoint x: 850, endPoint y: 543, distance: 10.6
click at [852, 543] on input "**********" at bounding box center [818, 545] width 225 height 23
click at [846, 543] on input "**********" at bounding box center [818, 545] width 225 height 23
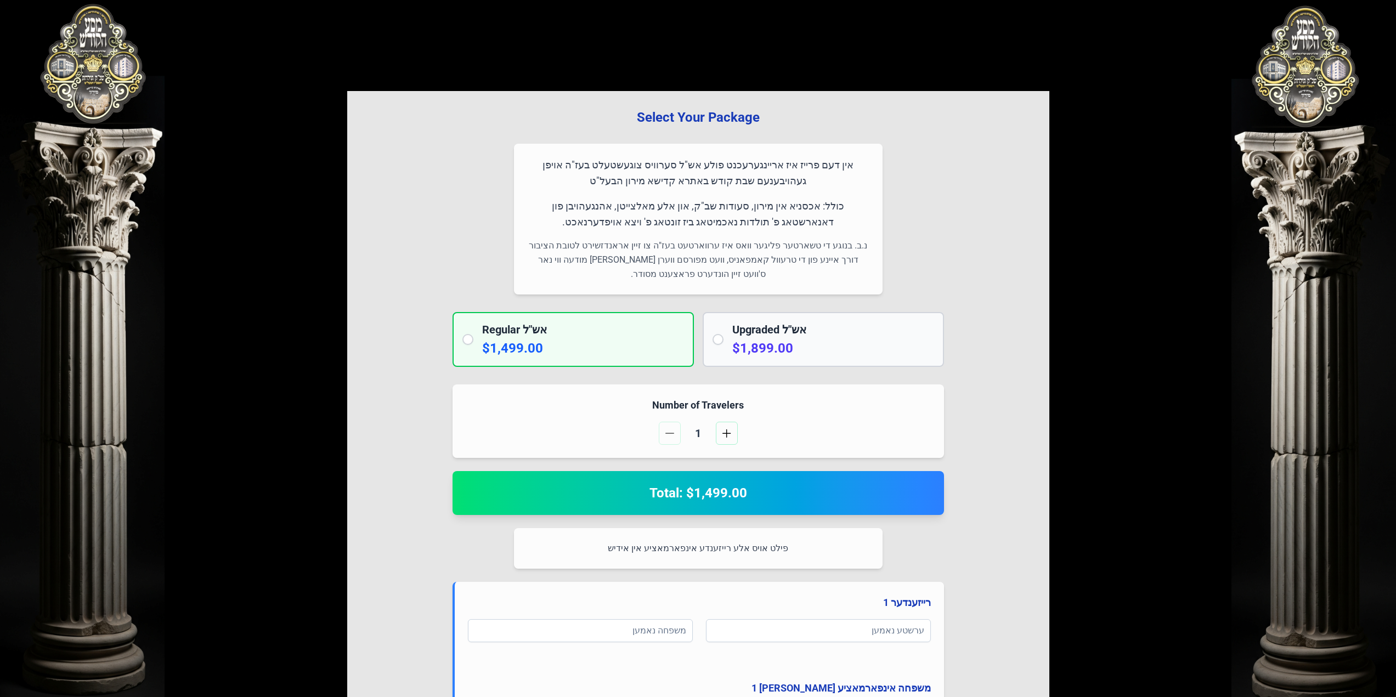
scroll to position [0, 0]
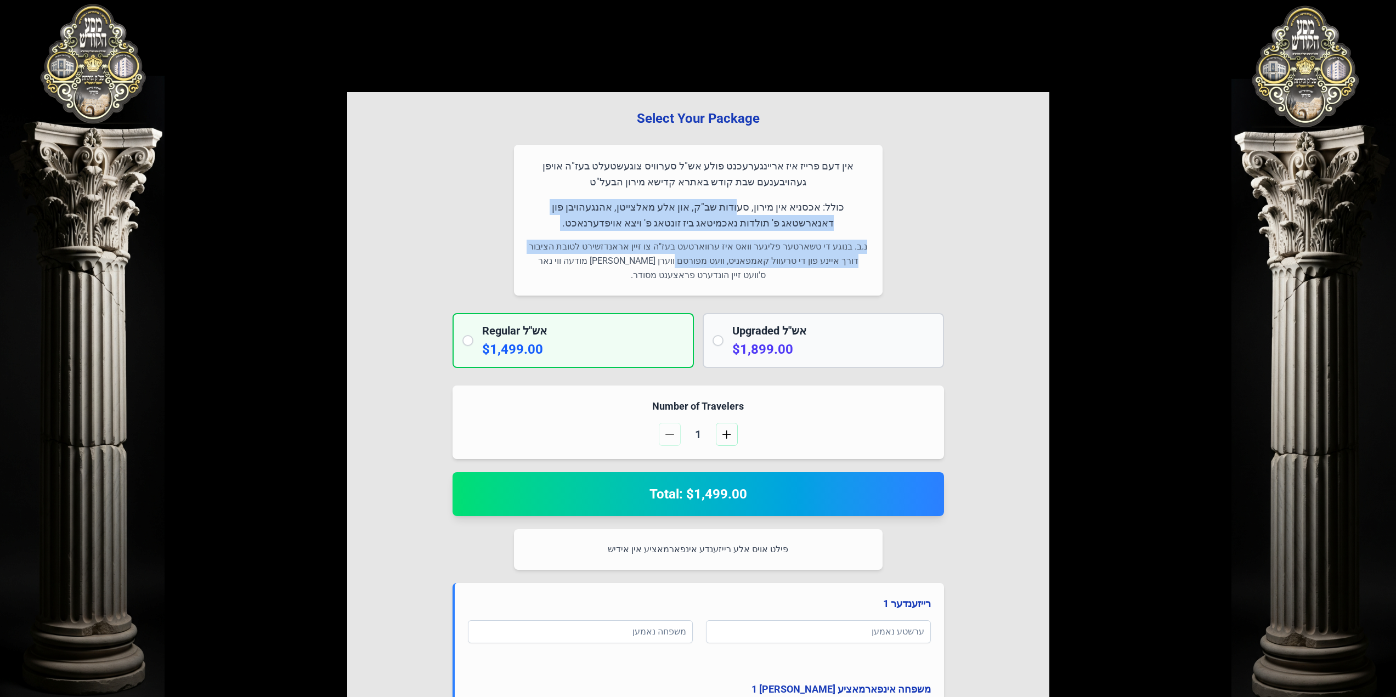
drag, startPoint x: 766, startPoint y: 205, endPoint x: 713, endPoint y: 266, distance: 81.3
click at [714, 265] on div "אין דעם פרייז איז אריינגערעכנט פולע אש"ל סערוויס צוגעשטעלט בעז"ה אויפן געהויבענ…" at bounding box center [698, 220] width 369 height 151
click at [713, 266] on p "נ.ב. בנוגע די טשארטער פליגער וואס איז ערווארטעט בעז"ה צו זיין אראנדזשירט לטובת …" at bounding box center [698, 261] width 342 height 43
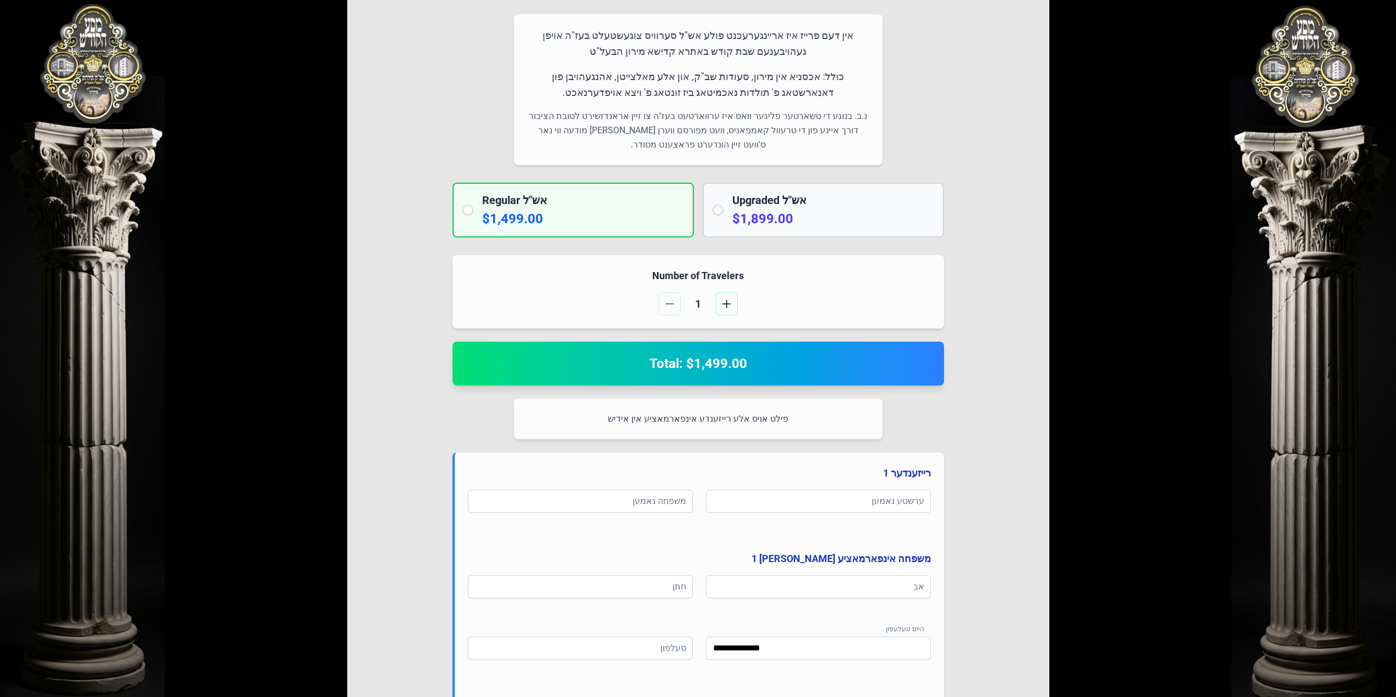
scroll to position [165, 0]
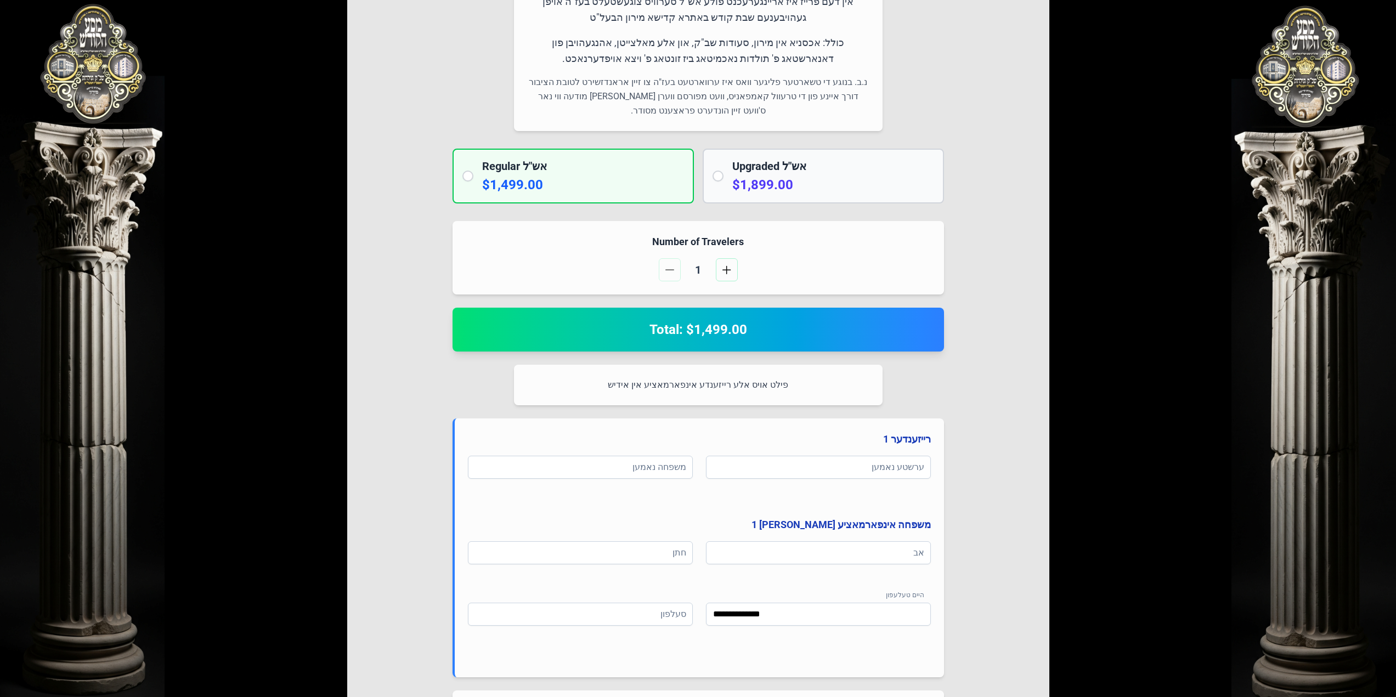
click at [719, 199] on div "Upgraded אש"ל $1,899.00" at bounding box center [823, 176] width 241 height 55
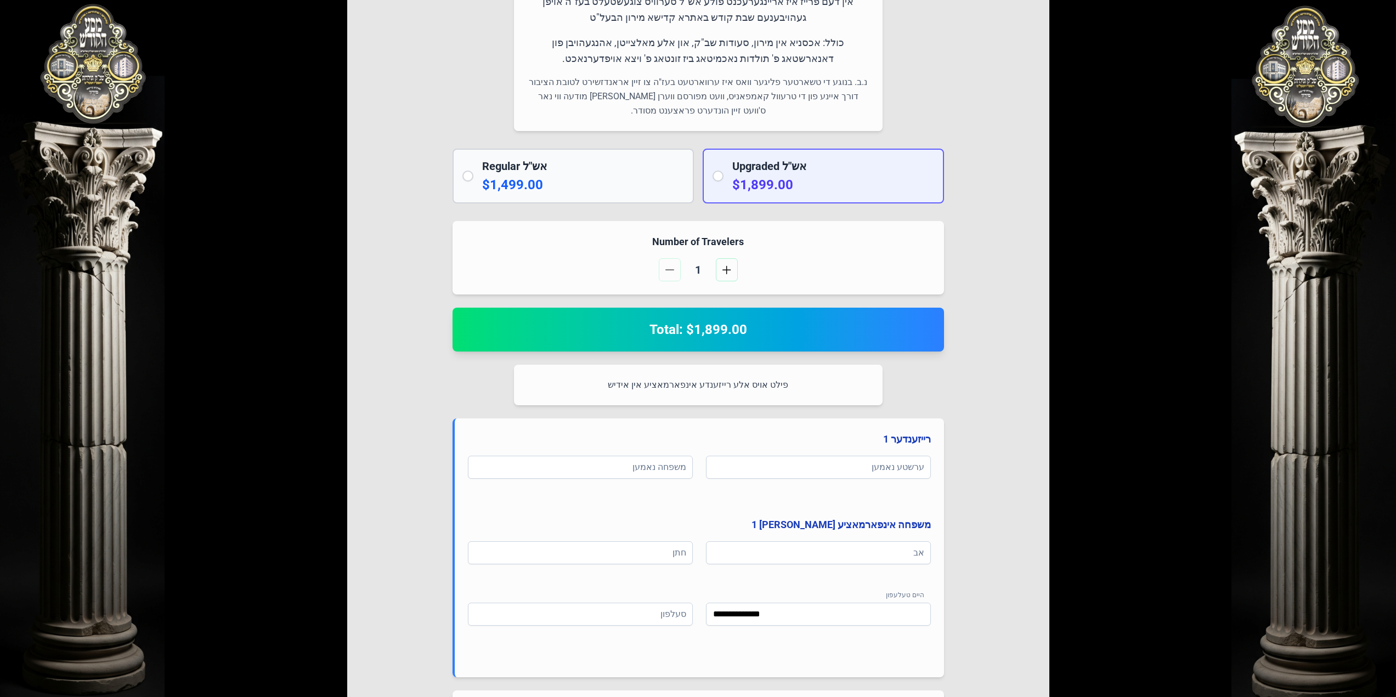
click at [645, 182] on p "$1,499.00" at bounding box center [583, 185] width 202 height 18
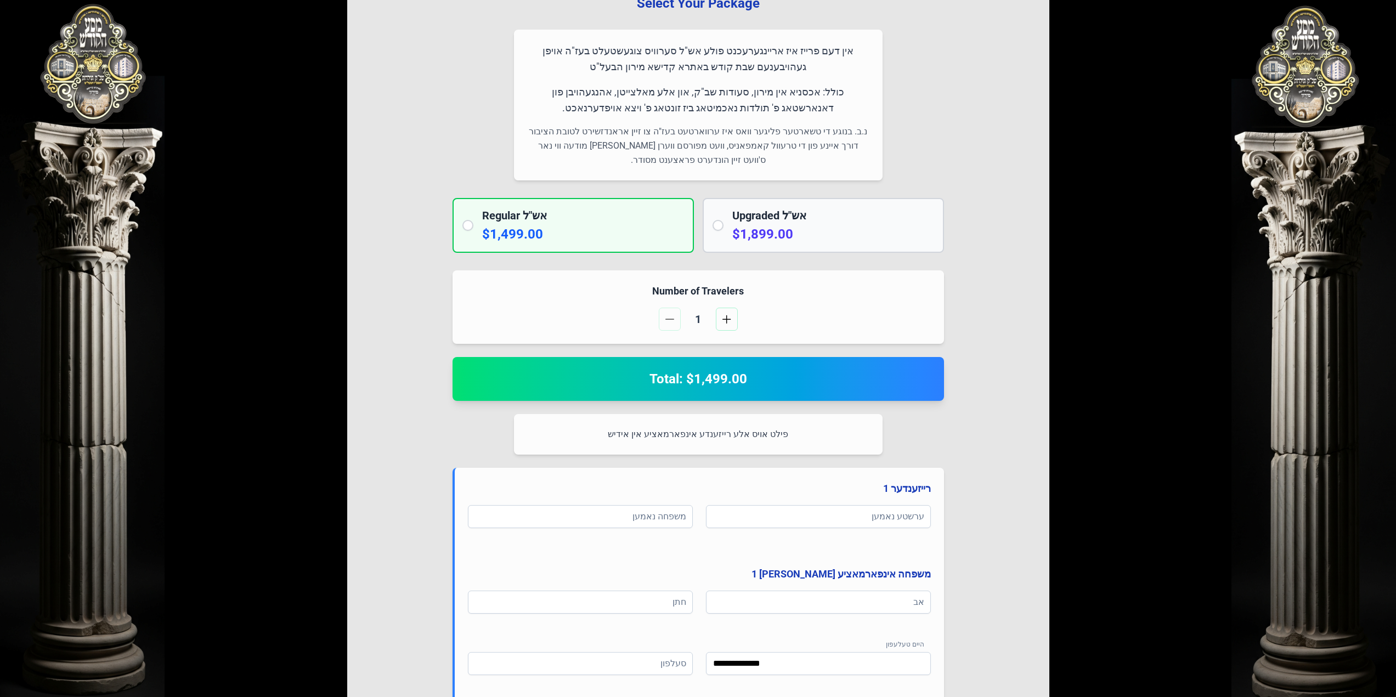
scroll to position [0, 0]
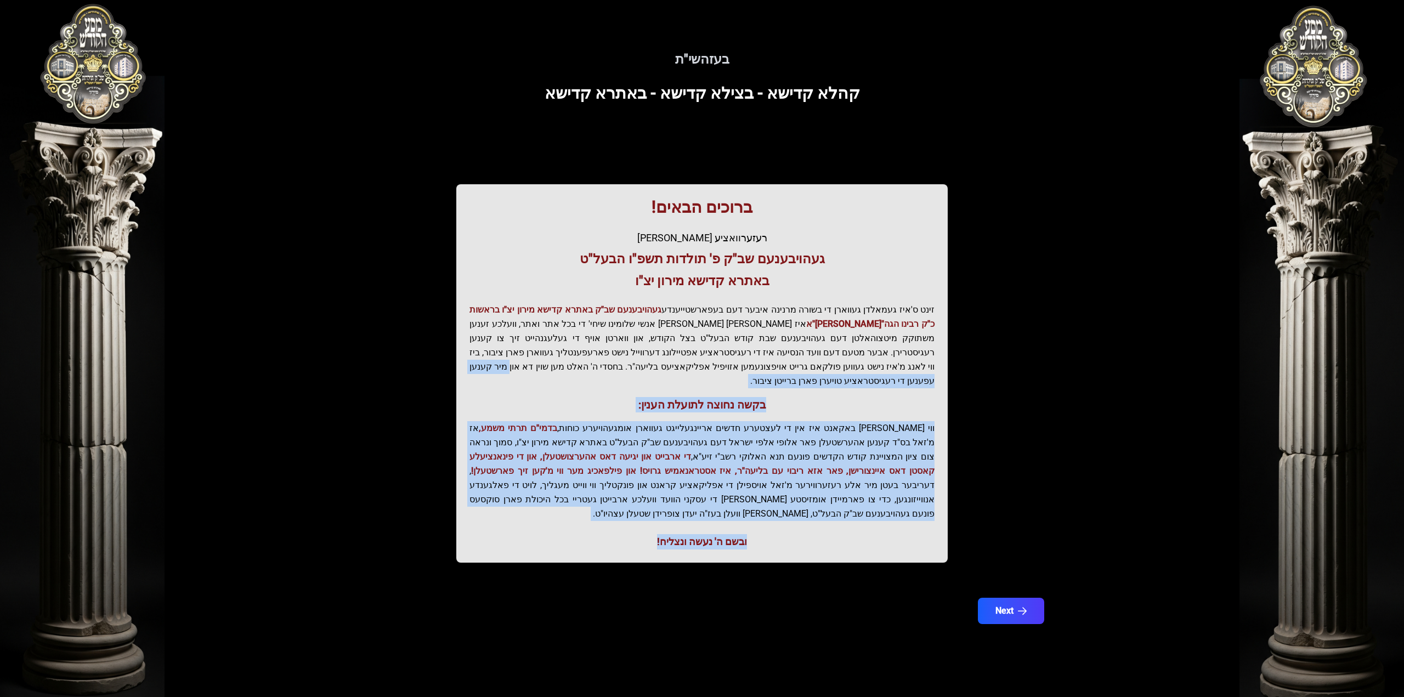
drag, startPoint x: 657, startPoint y: 504, endPoint x: 759, endPoint y: 356, distance: 180.2
click at [759, 357] on div "ברוכים הבאים! רעזערוואציע אפטיילונג פונעם געהויבענעם שב"ק פ' תולדות תשפ"ו הבעל"…" at bounding box center [702, 373] width 492 height 379
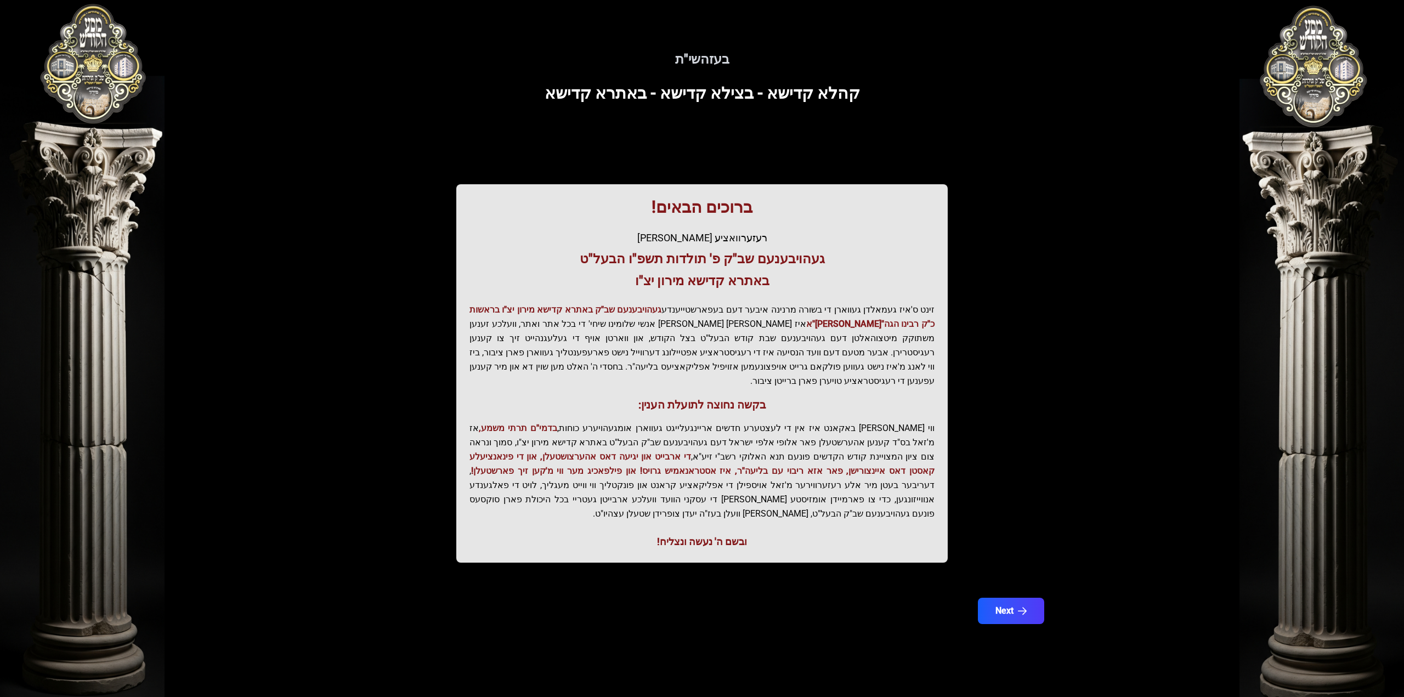
click at [759, 356] on p "זינט ס'איז געמאלדן געווארן די בשורה מרנינה איבער דעם בעפארשטייענדע געהויבענעם ש…" at bounding box center [702, 346] width 465 height 86
click at [1012, 597] on button "Next" at bounding box center [1011, 610] width 70 height 27
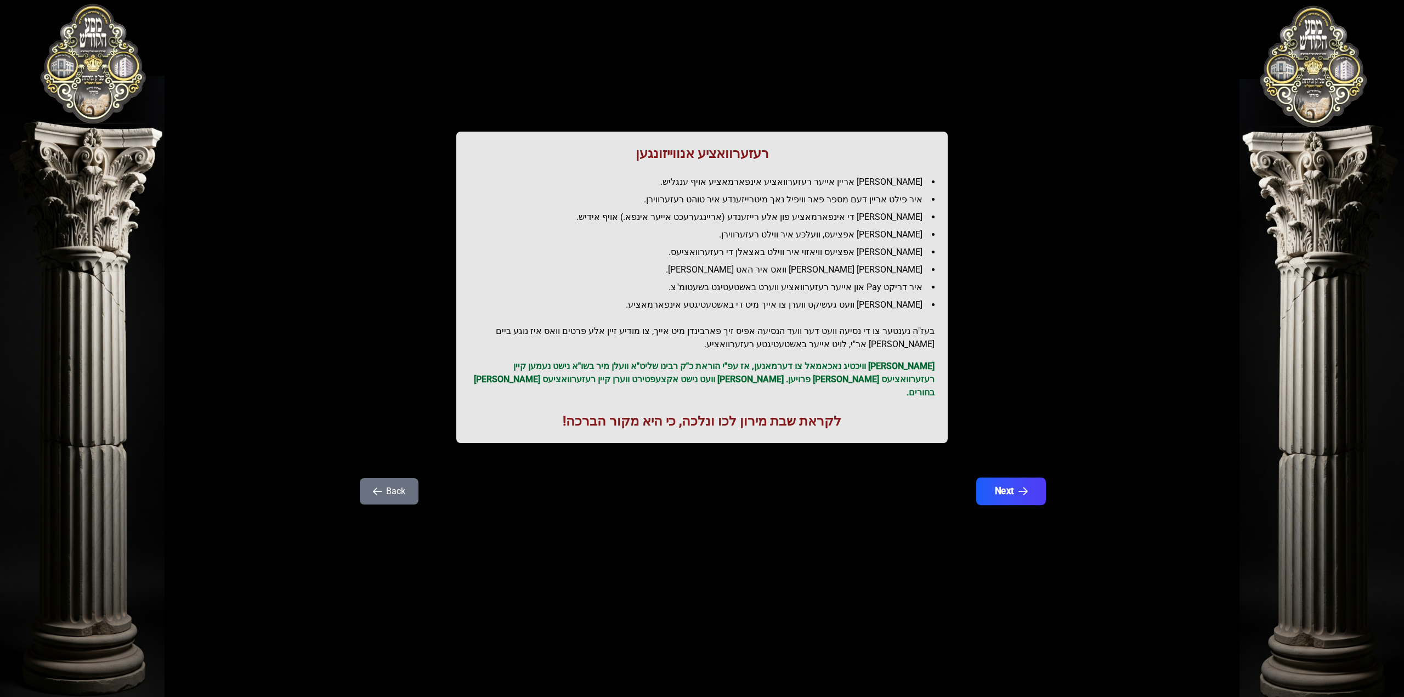
click at [1011, 478] on button "Next" at bounding box center [1011, 491] width 70 height 27
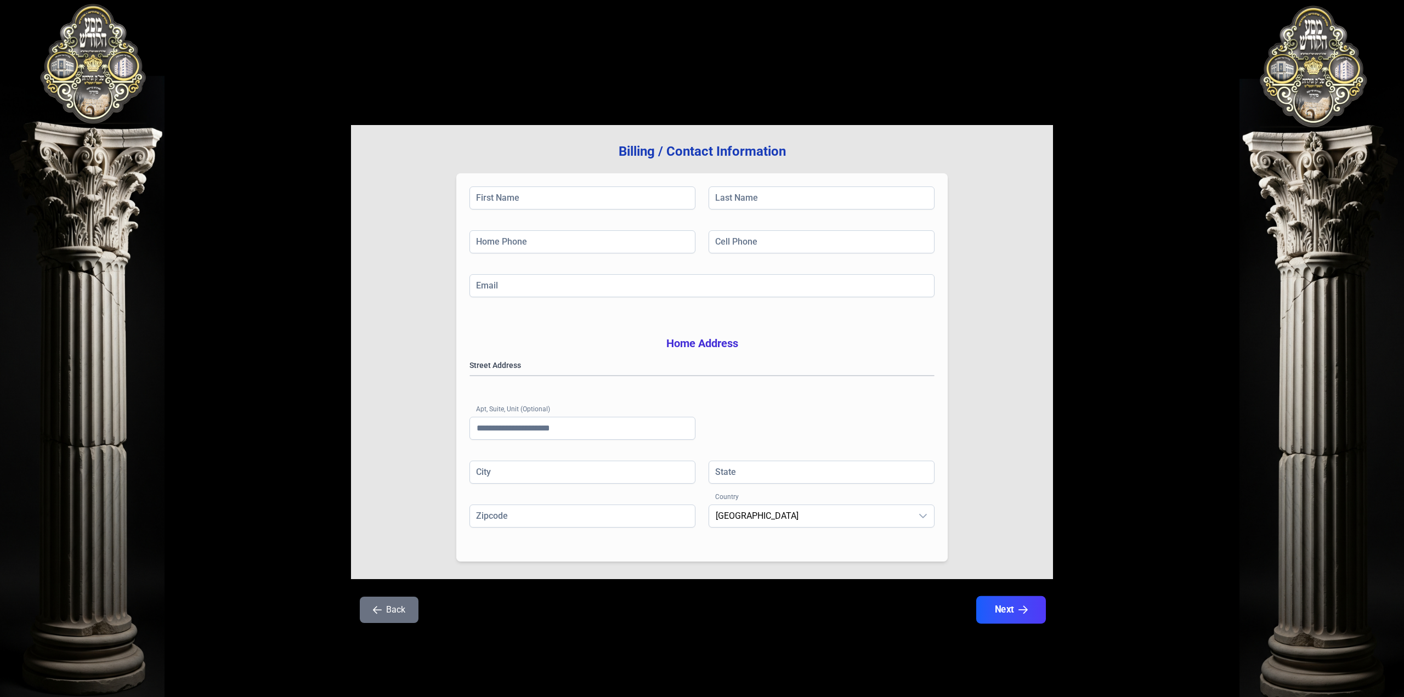
click at [1008, 624] on button "Next" at bounding box center [1011, 609] width 70 height 27
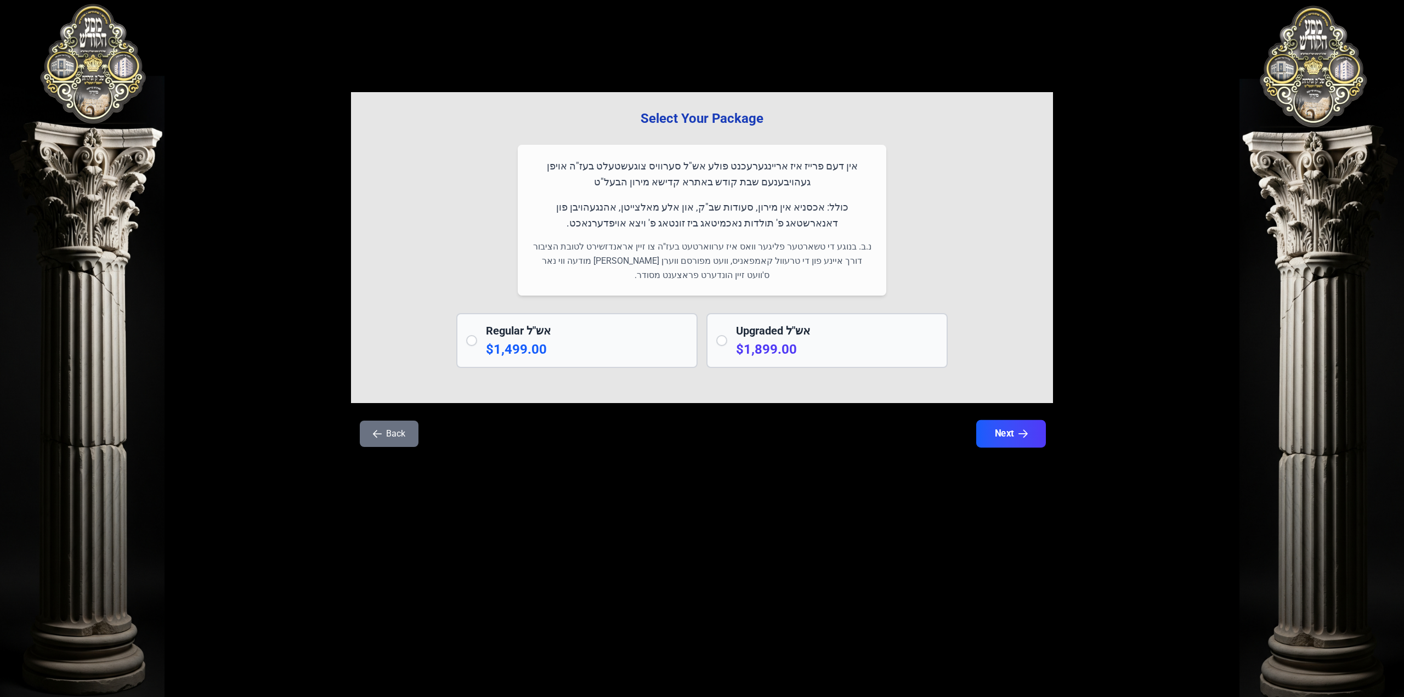
click at [995, 436] on button "Next" at bounding box center [1011, 433] width 70 height 27
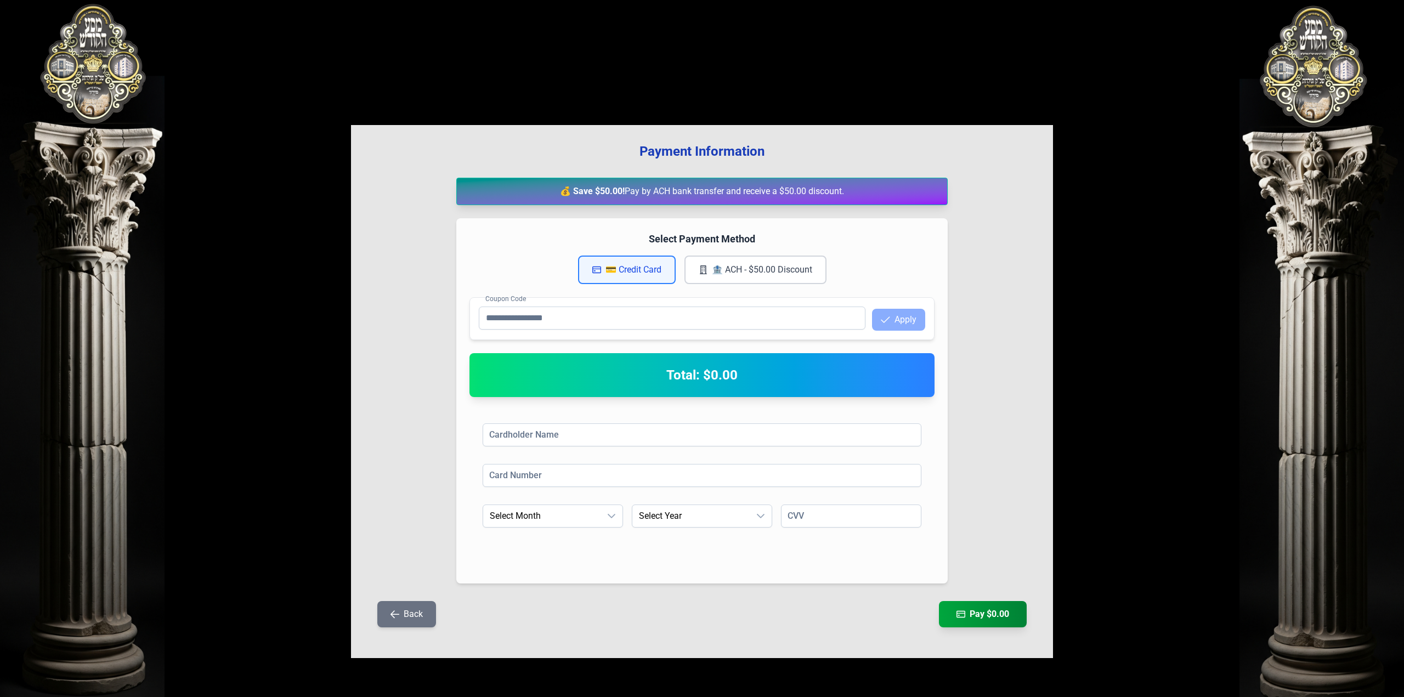
click at [764, 267] on button "🏦 ACH - $50.00 Discount" at bounding box center [756, 270] width 142 height 29
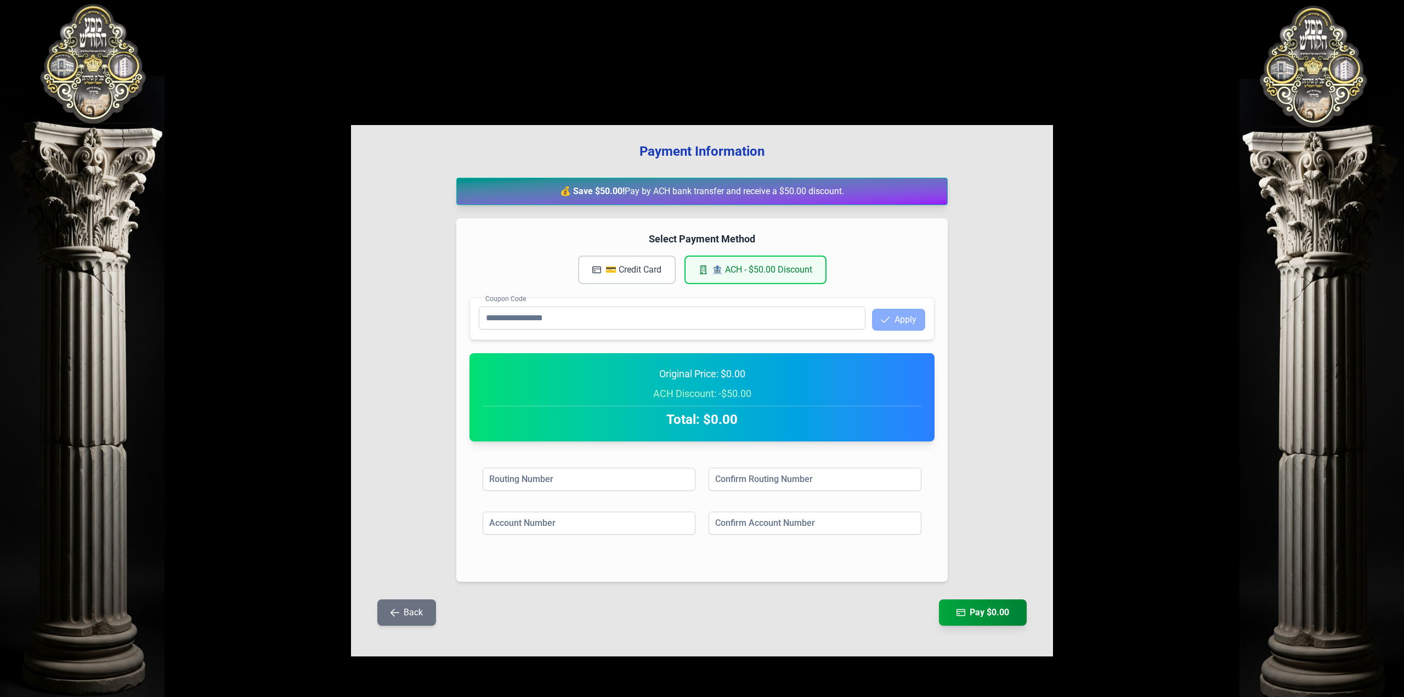
click at [621, 268] on button "💳 Credit Card" at bounding box center [627, 270] width 98 height 29
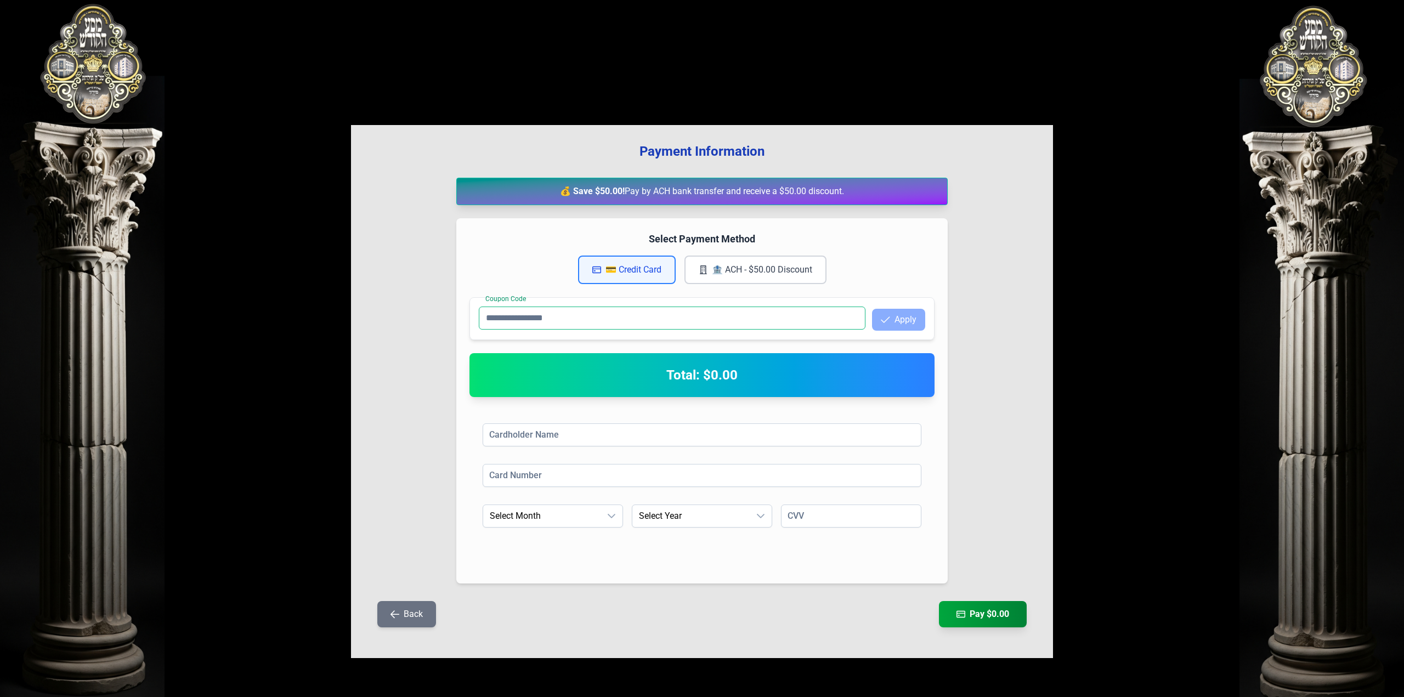
click at [756, 315] on input "Coupon Code" at bounding box center [672, 318] width 387 height 23
type input "*****"
click at [911, 320] on button "Apply" at bounding box center [898, 320] width 53 height 22
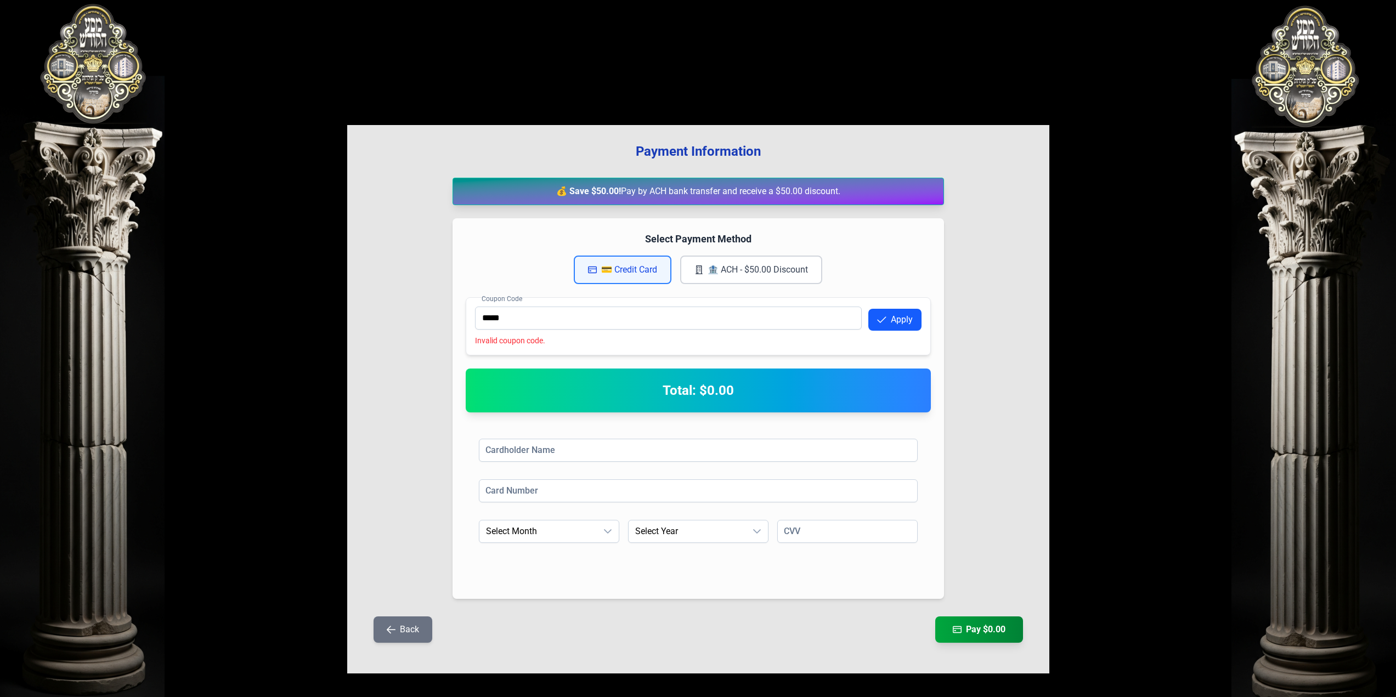
click at [417, 619] on button "Back" at bounding box center [403, 630] width 59 height 26
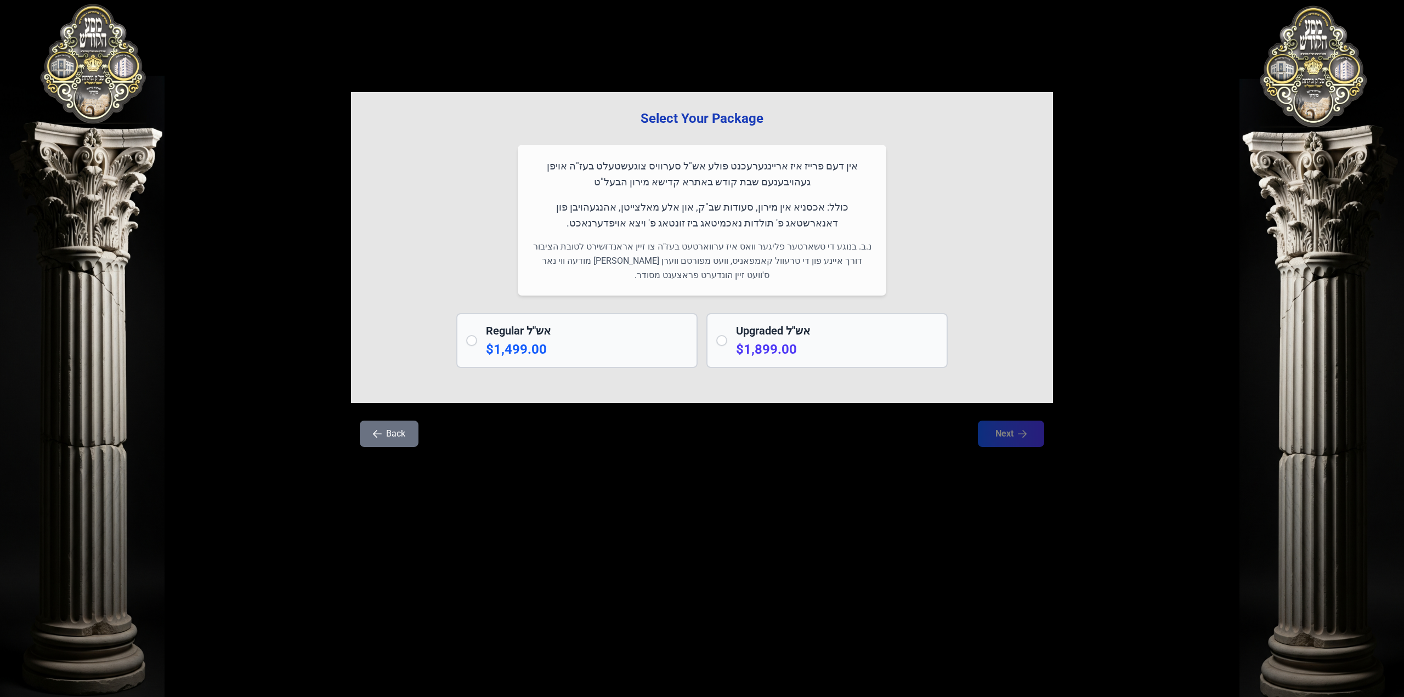
click at [611, 355] on p "$1,499.00" at bounding box center [587, 350] width 202 height 18
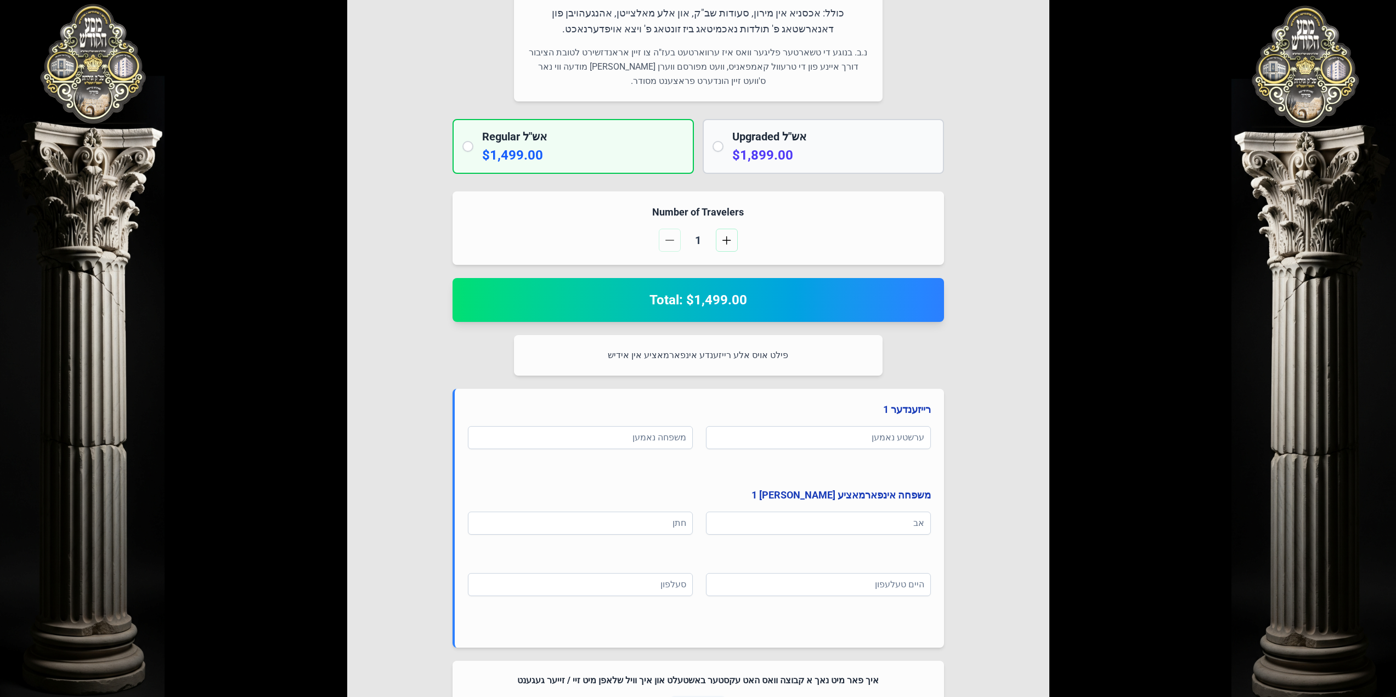
scroll to position [343, 0]
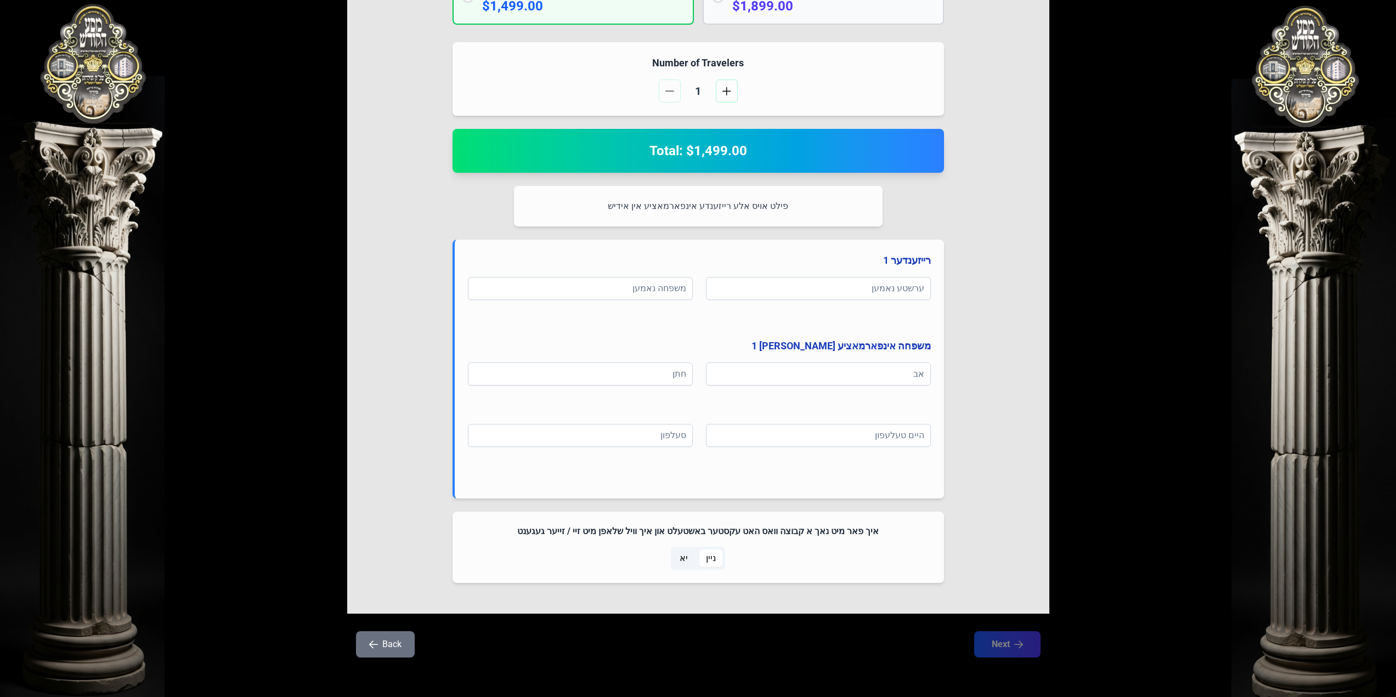
click at [692, 558] on span "יא" at bounding box center [683, 559] width 21 height 18
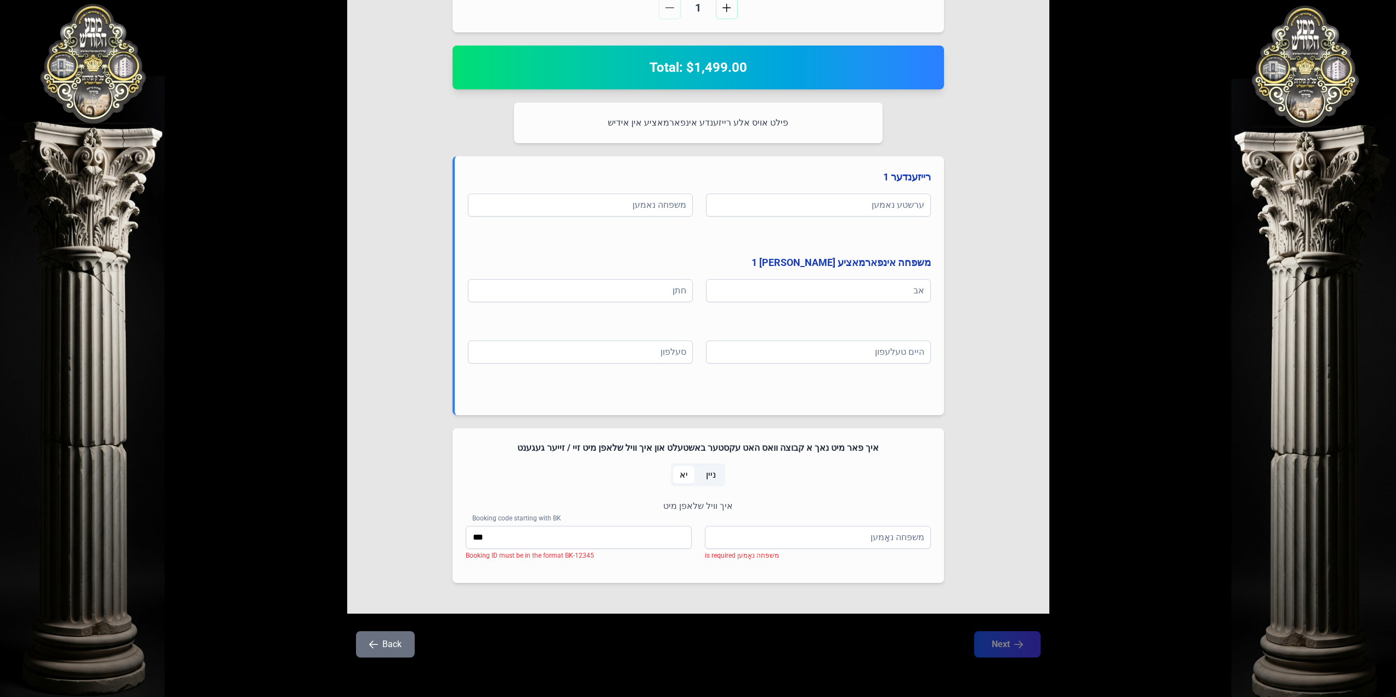
click at [716, 475] on span "ניין" at bounding box center [710, 475] width 23 height 18
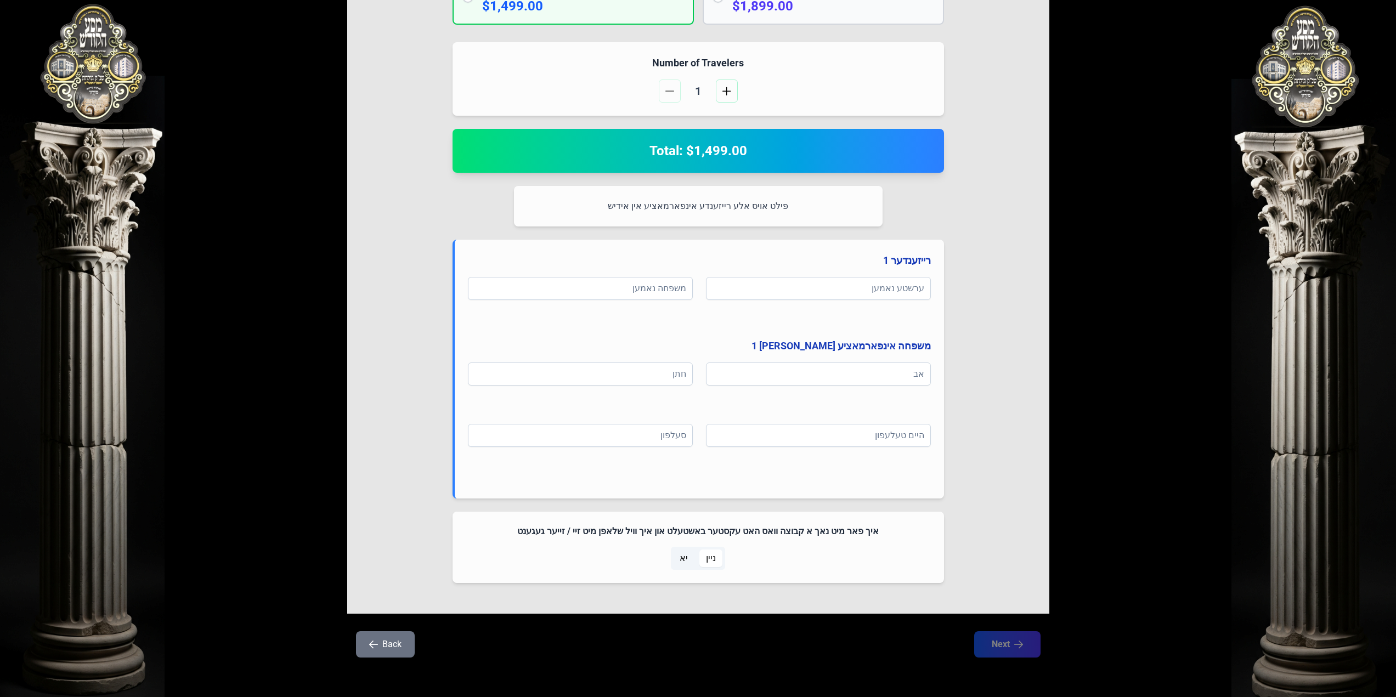
click at [691, 560] on span "יא" at bounding box center [683, 559] width 21 height 18
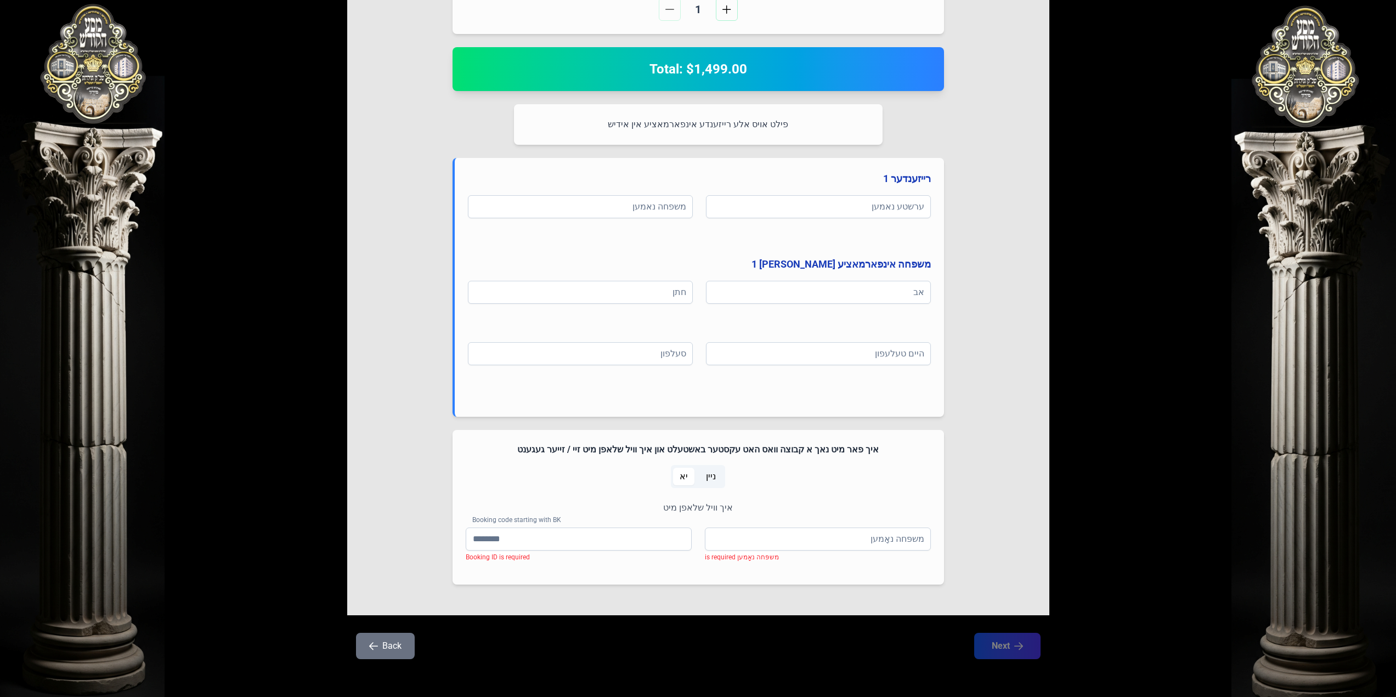
scroll to position [427, 0]
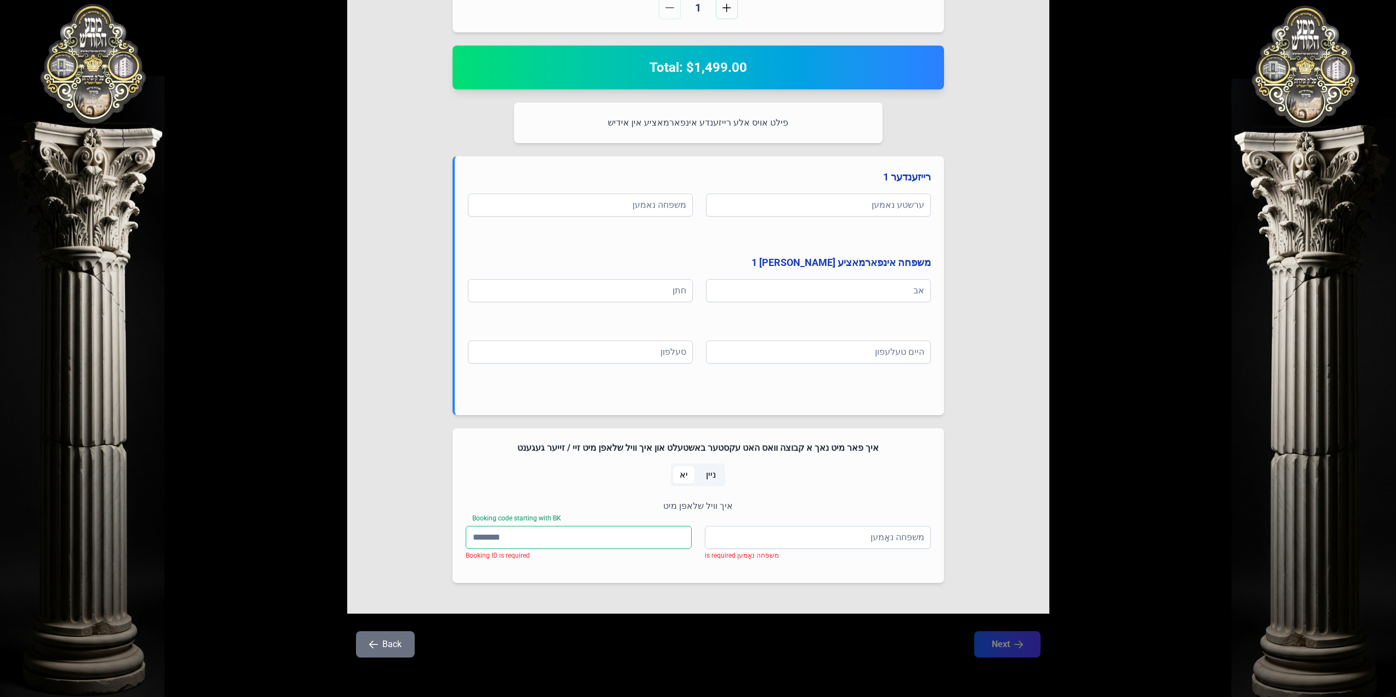
click at [623, 545] on input "Booking code starting with BK" at bounding box center [579, 537] width 226 height 23
click at [686, 476] on span "יא" at bounding box center [684, 474] width 8 height 13
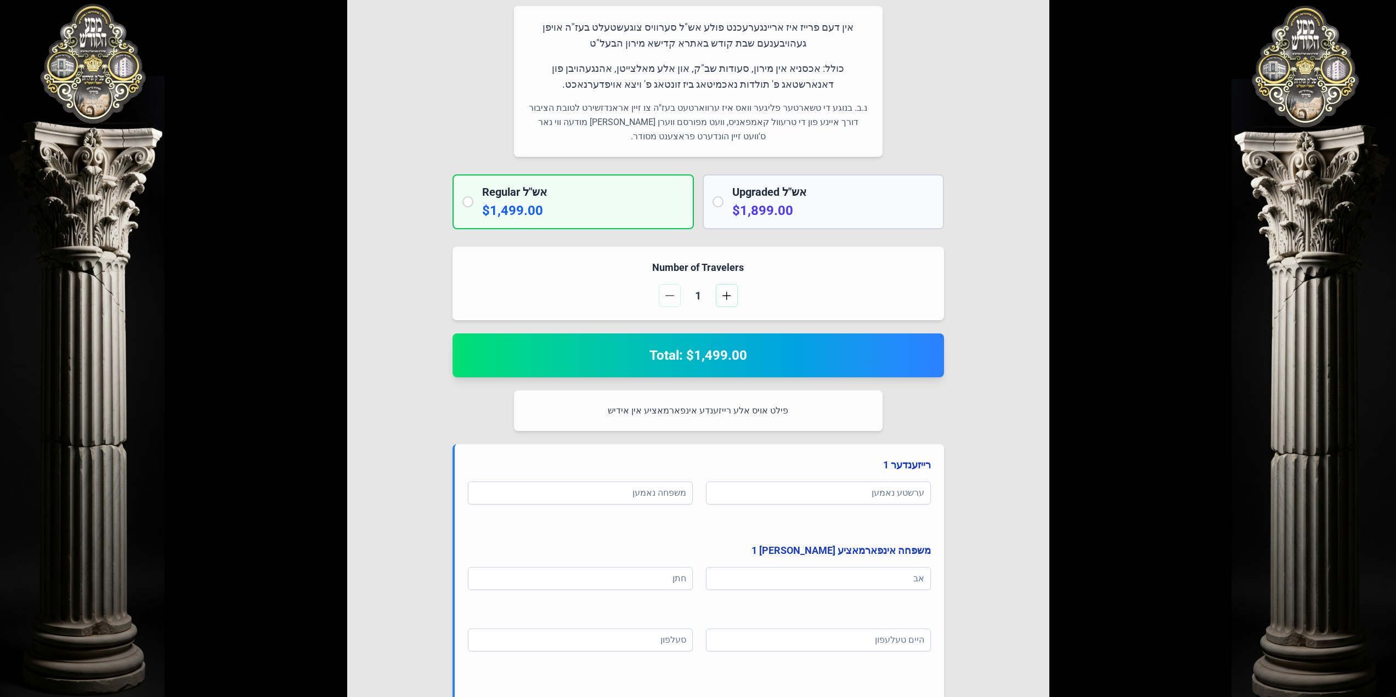
scroll to position [343, 0]
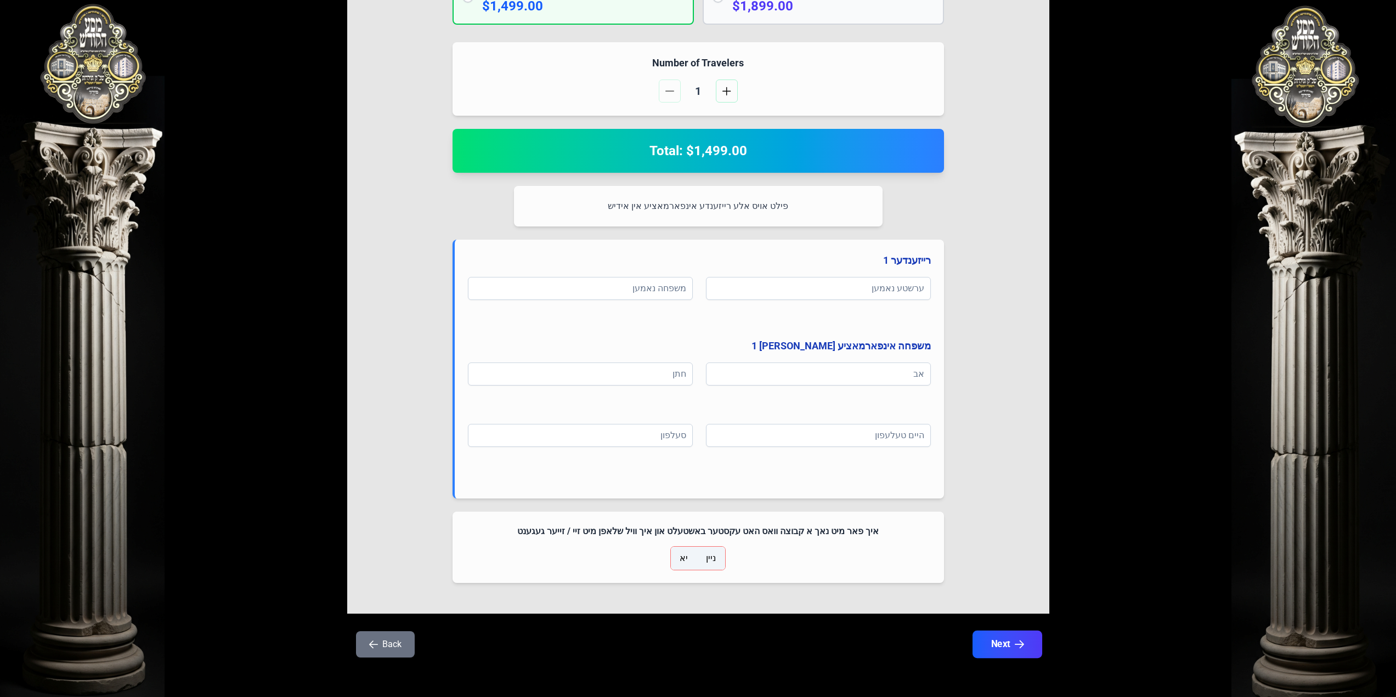
click at [1027, 645] on button "Next" at bounding box center [1007, 644] width 70 height 27
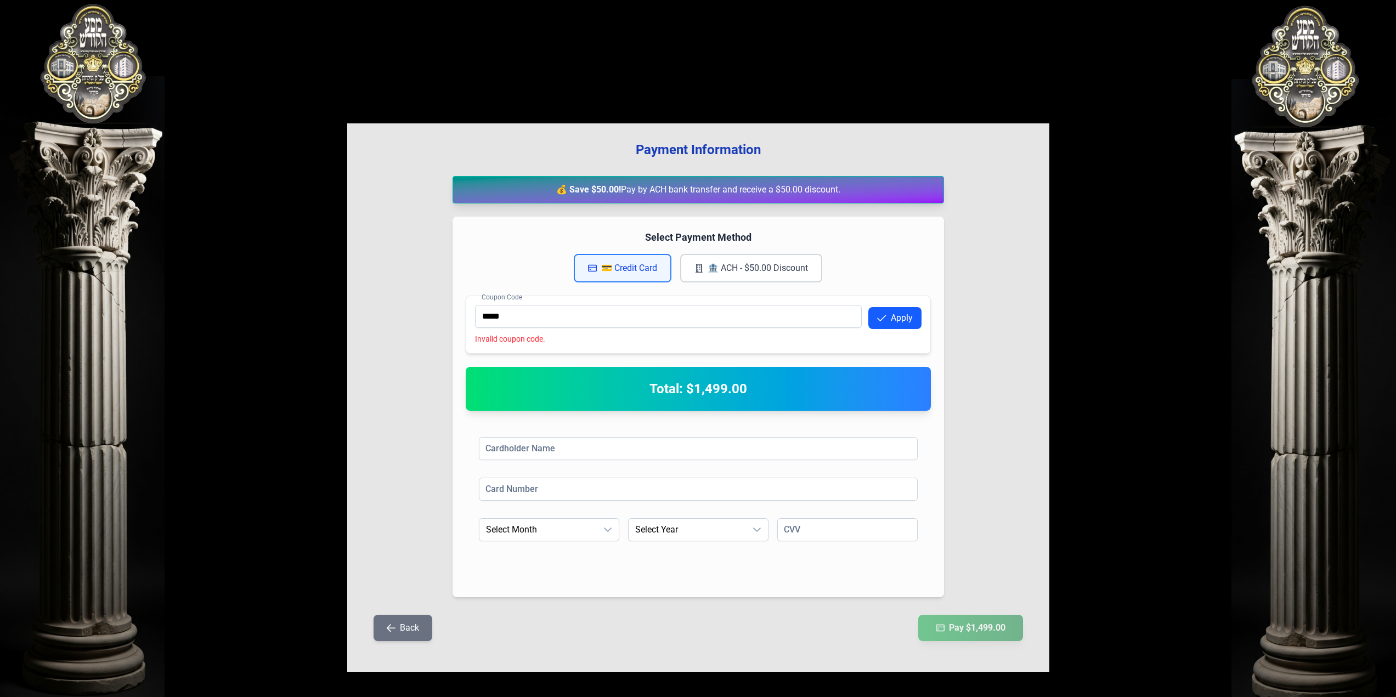
scroll to position [0, 0]
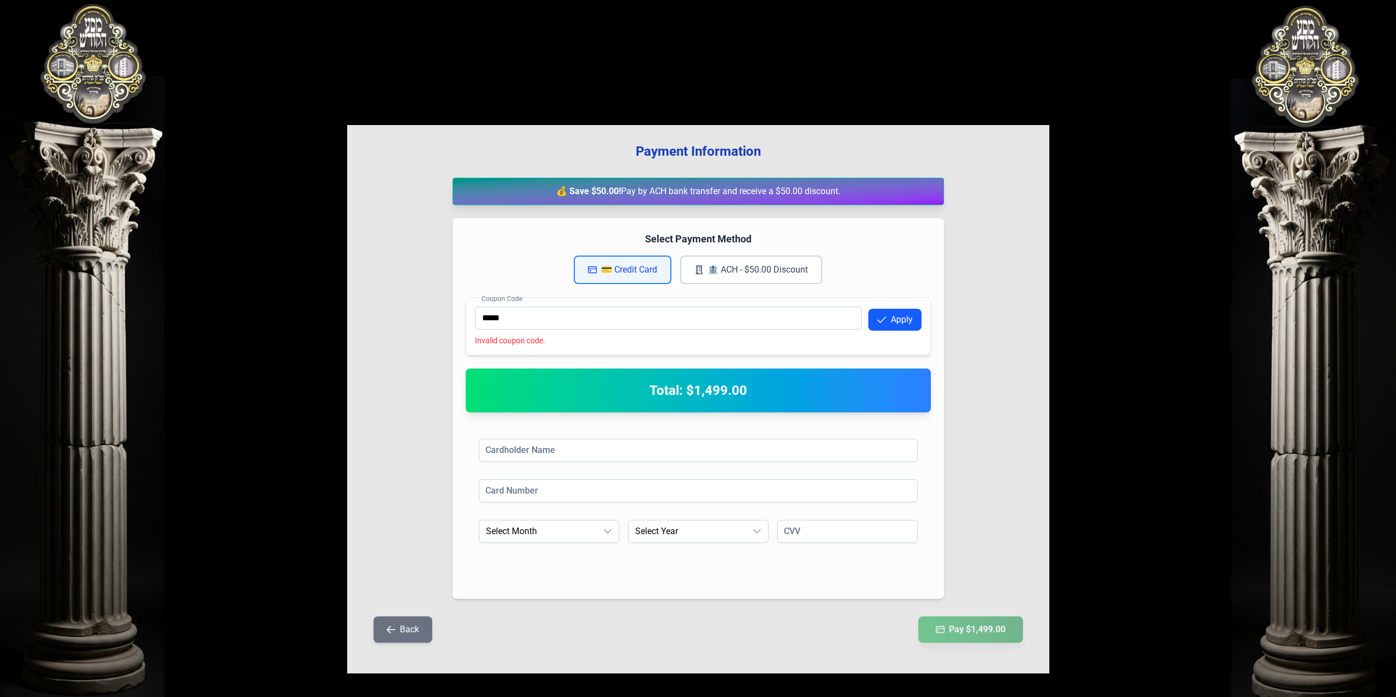
click at [380, 636] on button "Back" at bounding box center [403, 630] width 59 height 26
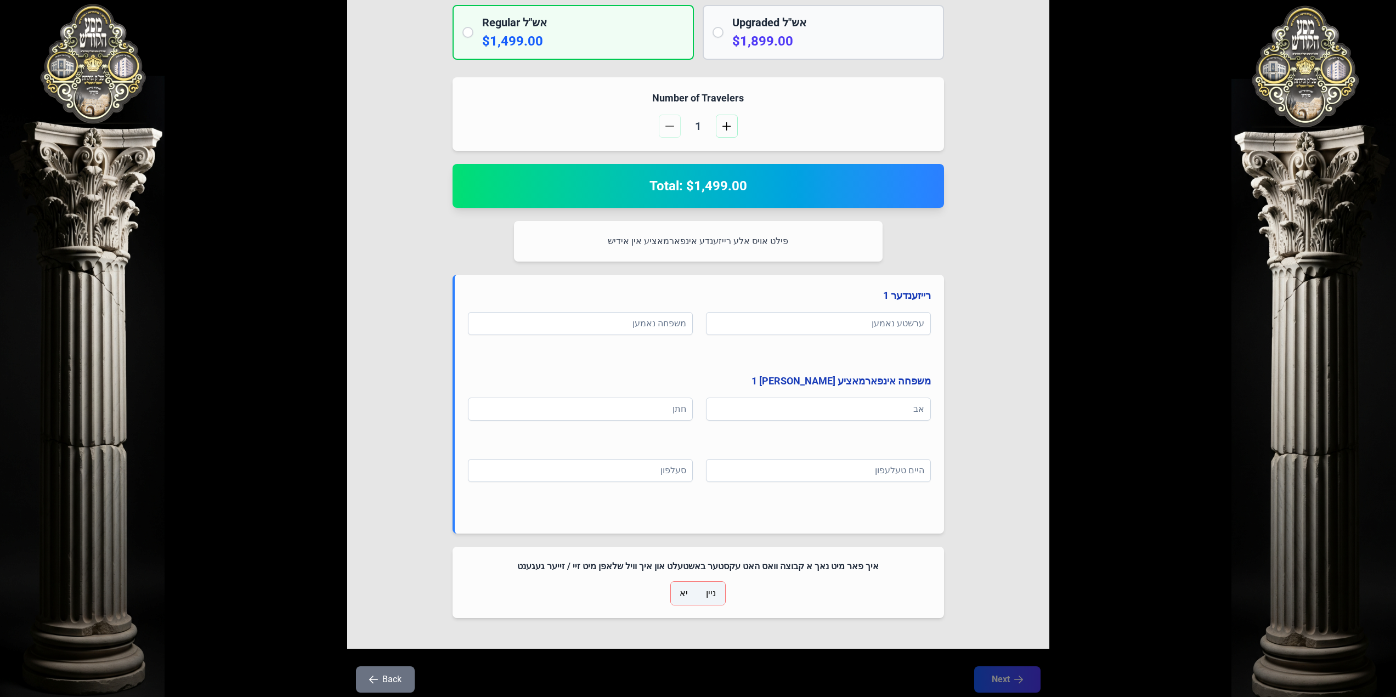
scroll to position [343, 0]
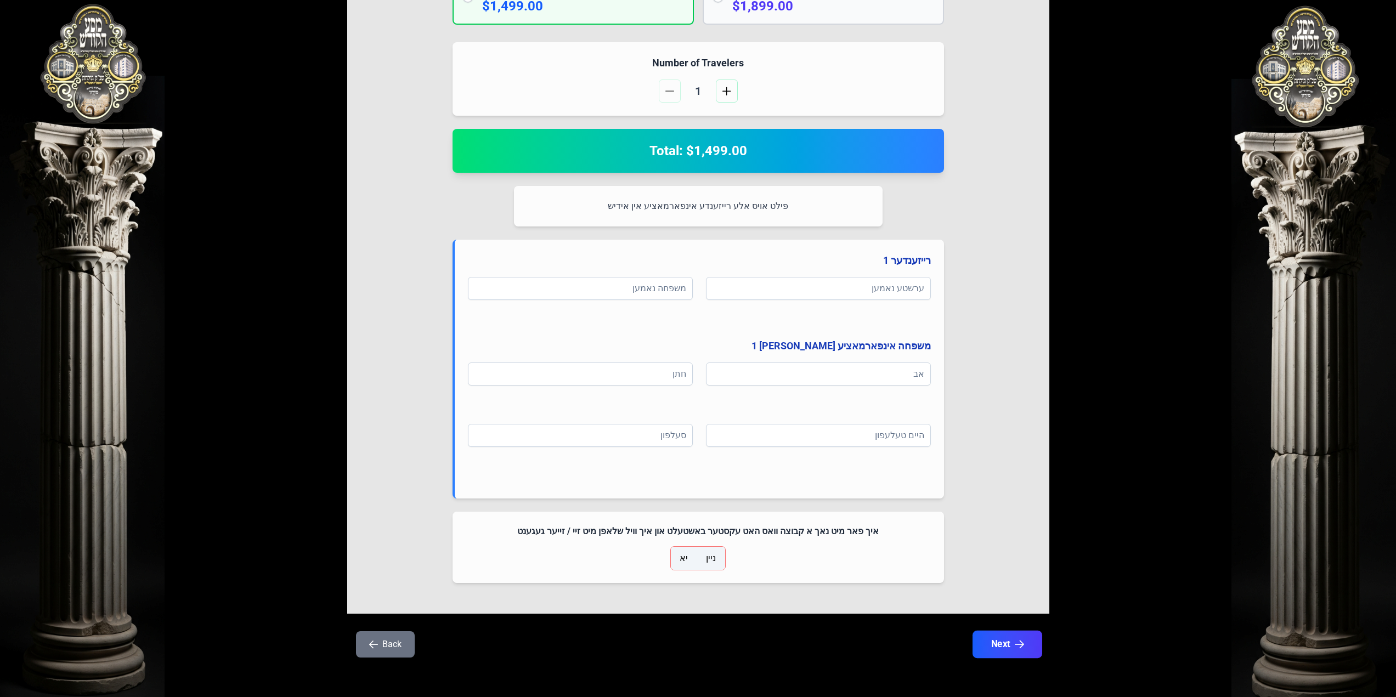
click at [992, 645] on button "Next" at bounding box center [1007, 644] width 70 height 27
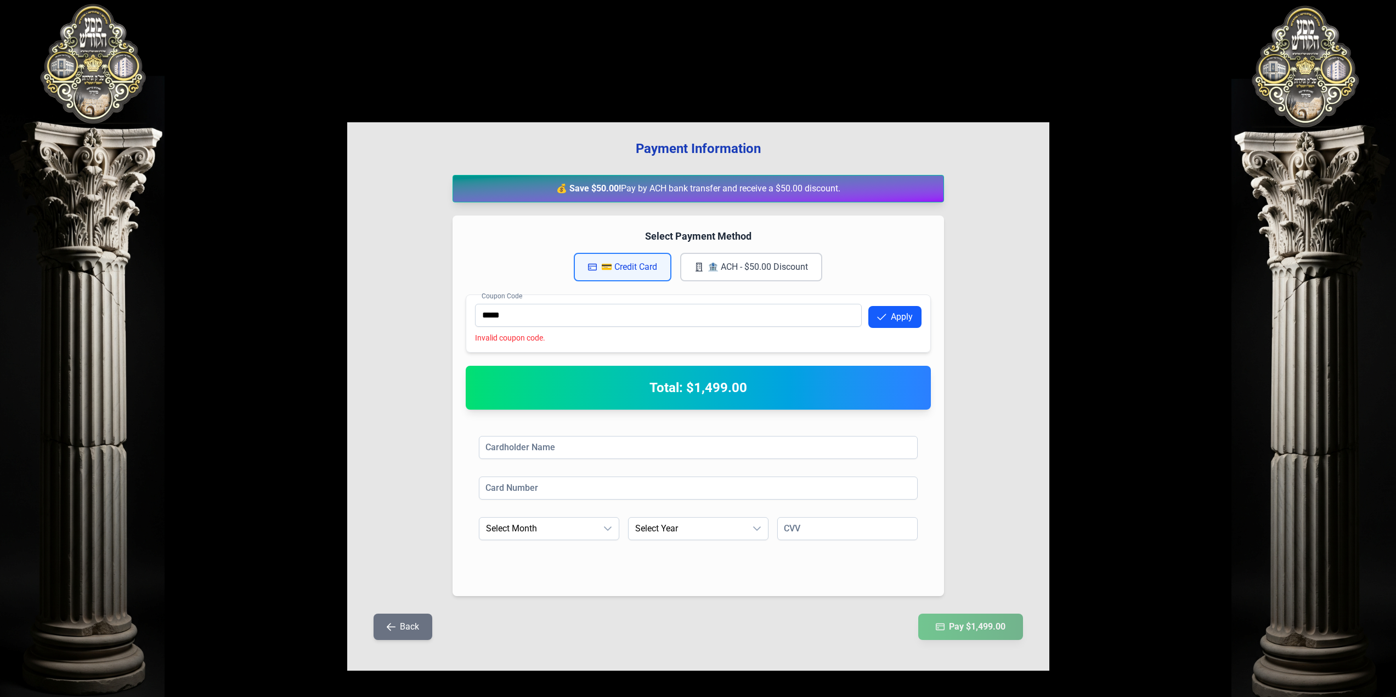
scroll to position [0, 0]
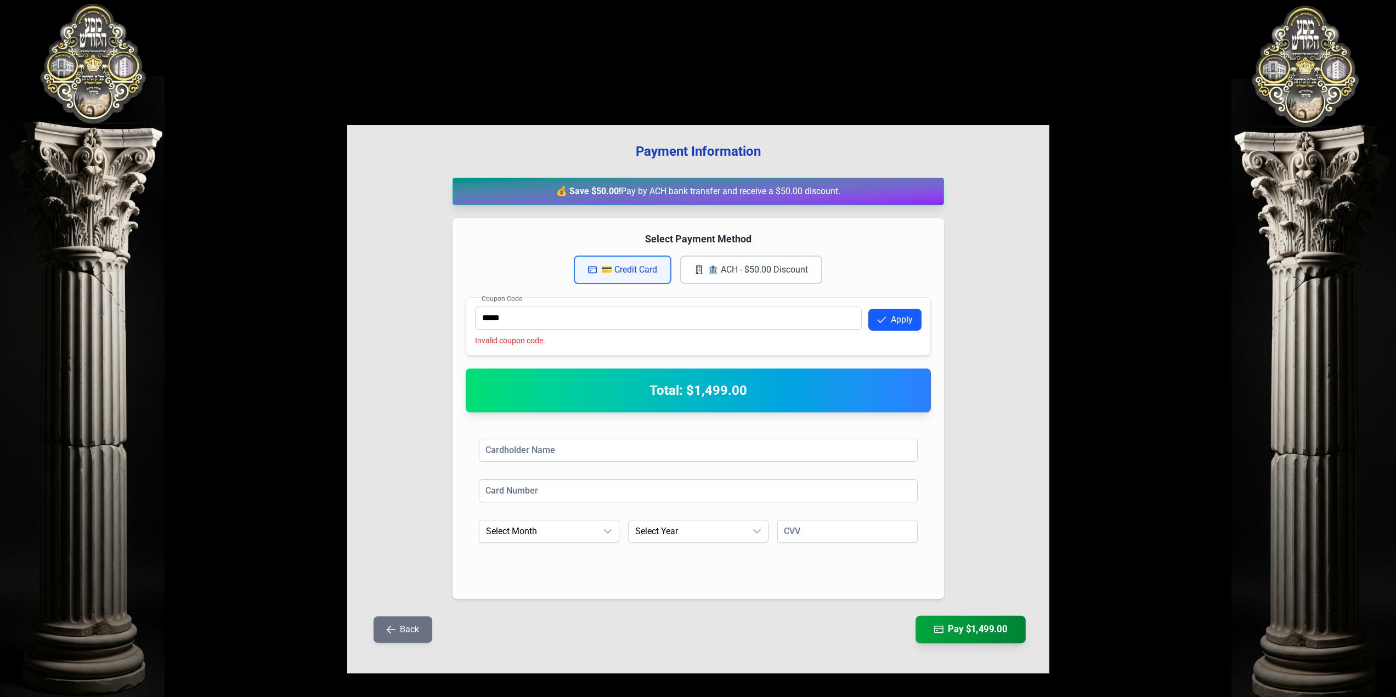
click at [973, 638] on button "Pay $1,499.00" at bounding box center [971, 629] width 110 height 27
click at [972, 635] on button "Pay $1,499.00" at bounding box center [971, 629] width 110 height 27
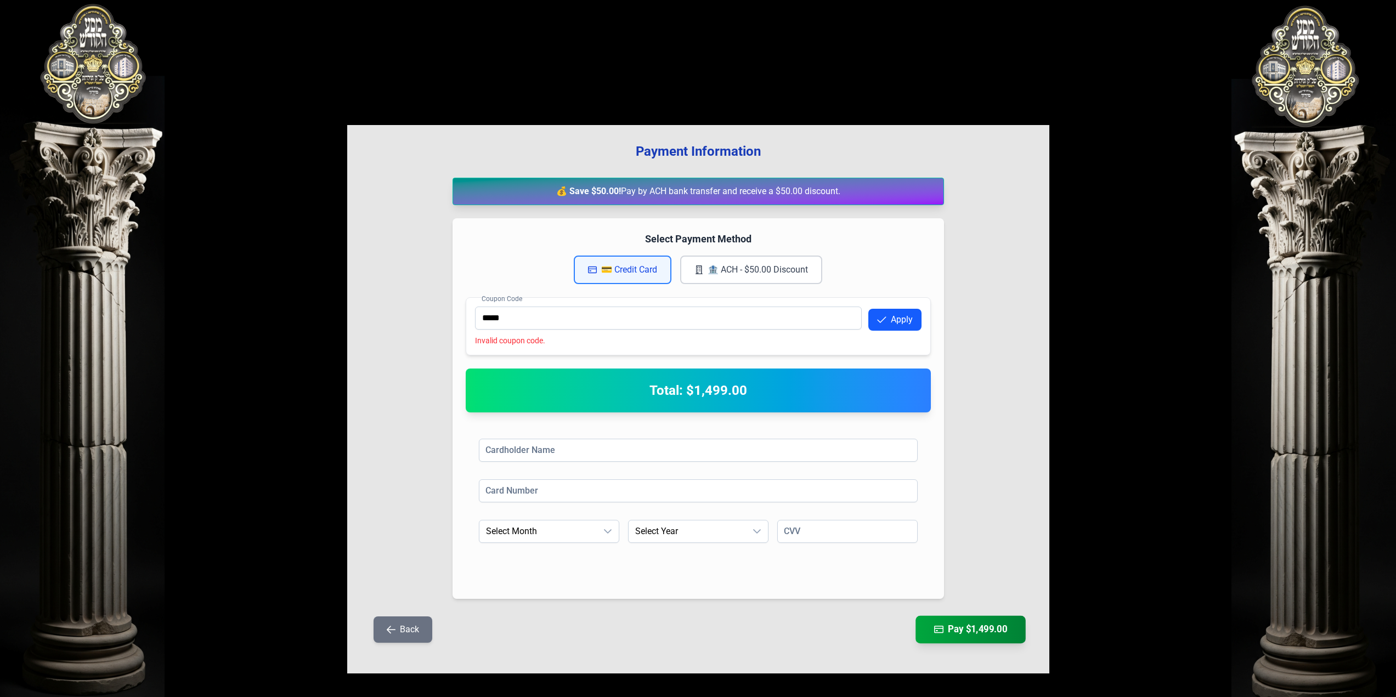
click at [972, 635] on button "Pay $1,499.00" at bounding box center [971, 629] width 110 height 27
click at [595, 458] on input at bounding box center [698, 450] width 439 height 23
click at [434, 448] on div "Payment Information 💰 Save $50.00! Pay by ACH bank transfer and receive a $50.0…" at bounding box center [698, 399] width 702 height 549
click at [498, 447] on input at bounding box center [698, 450] width 439 height 23
type input "**********"
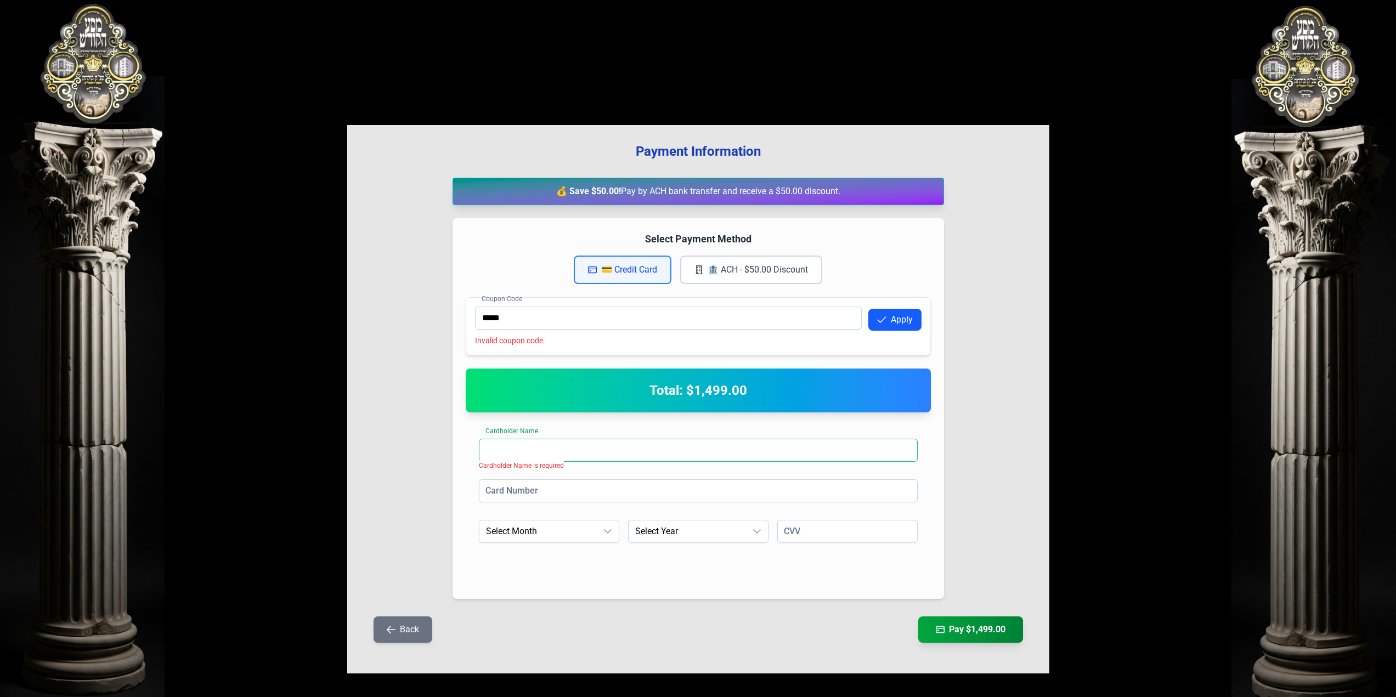
type input "**********"
type input "***"
click at [398, 444] on div "**********" at bounding box center [698, 399] width 702 height 549
click at [599, 530] on div "dropdown trigger" at bounding box center [608, 532] width 22 height 22
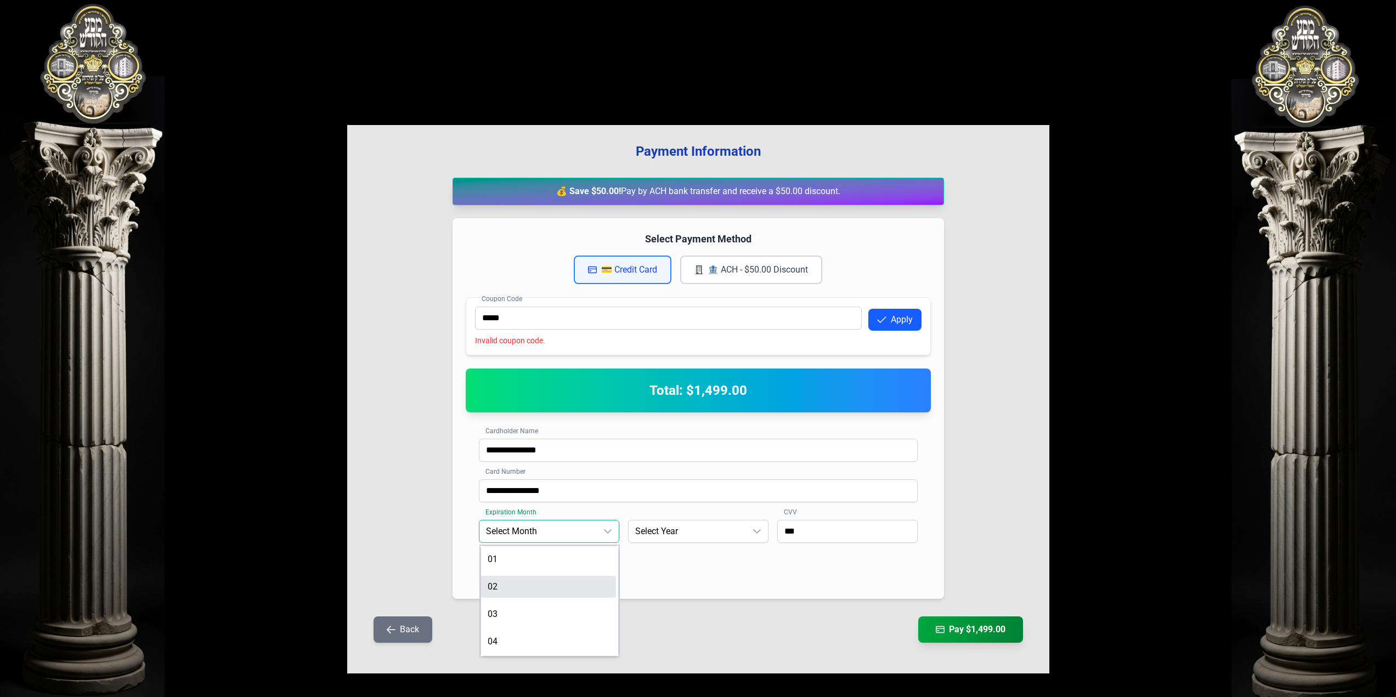
click at [543, 598] on p-selectitem "02" at bounding box center [548, 589] width 135 height 26
click at [688, 537] on span "Select Year" at bounding box center [687, 532] width 117 height 22
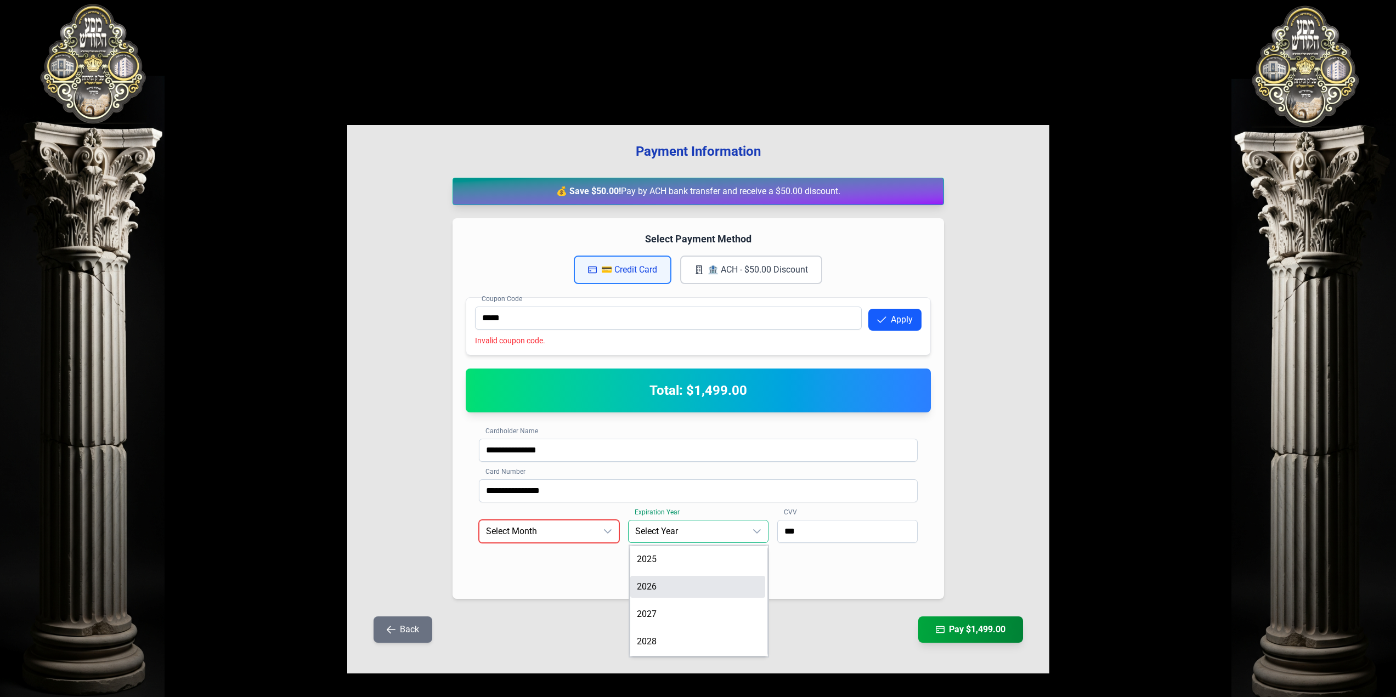
click at [652, 592] on li "2026" at bounding box center [697, 587] width 135 height 22
click at [561, 532] on span "Select Month" at bounding box center [537, 532] width 117 height 22
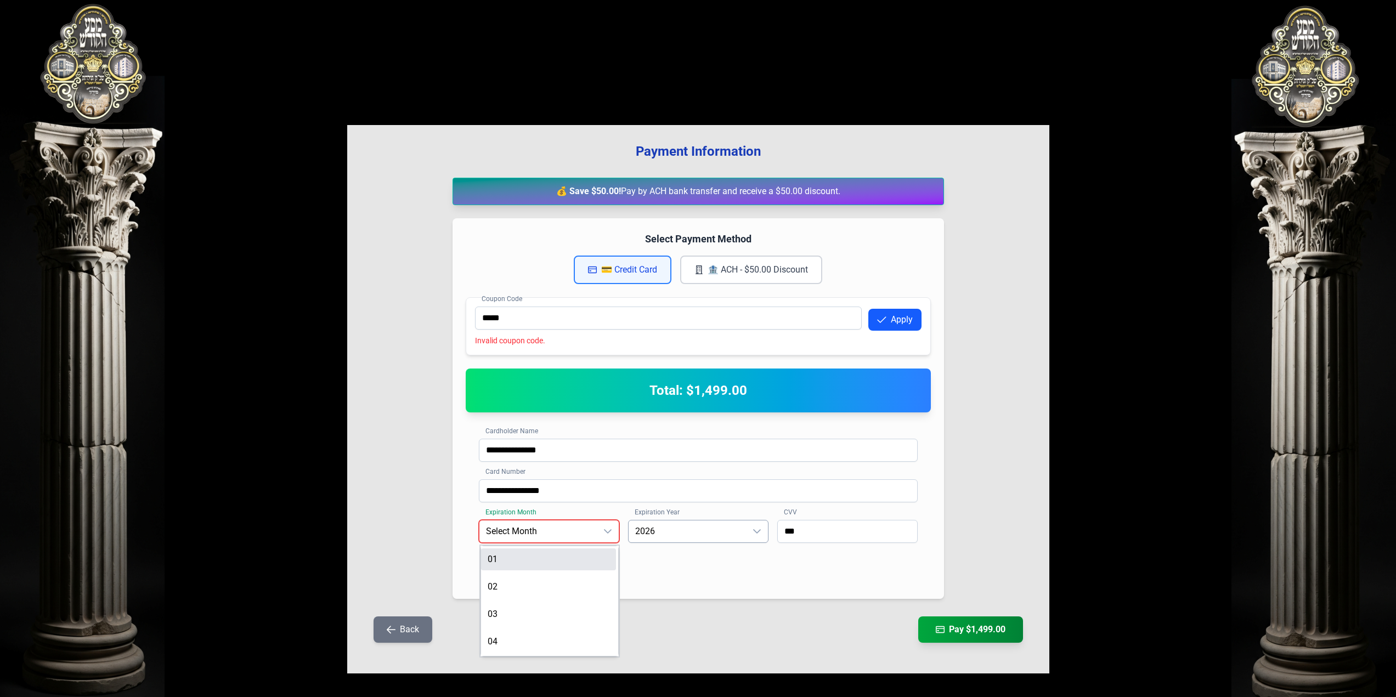
click at [552, 572] on p-selectitem "01" at bounding box center [548, 562] width 135 height 26
click at [552, 561] on li "01" at bounding box center [548, 560] width 135 height 22
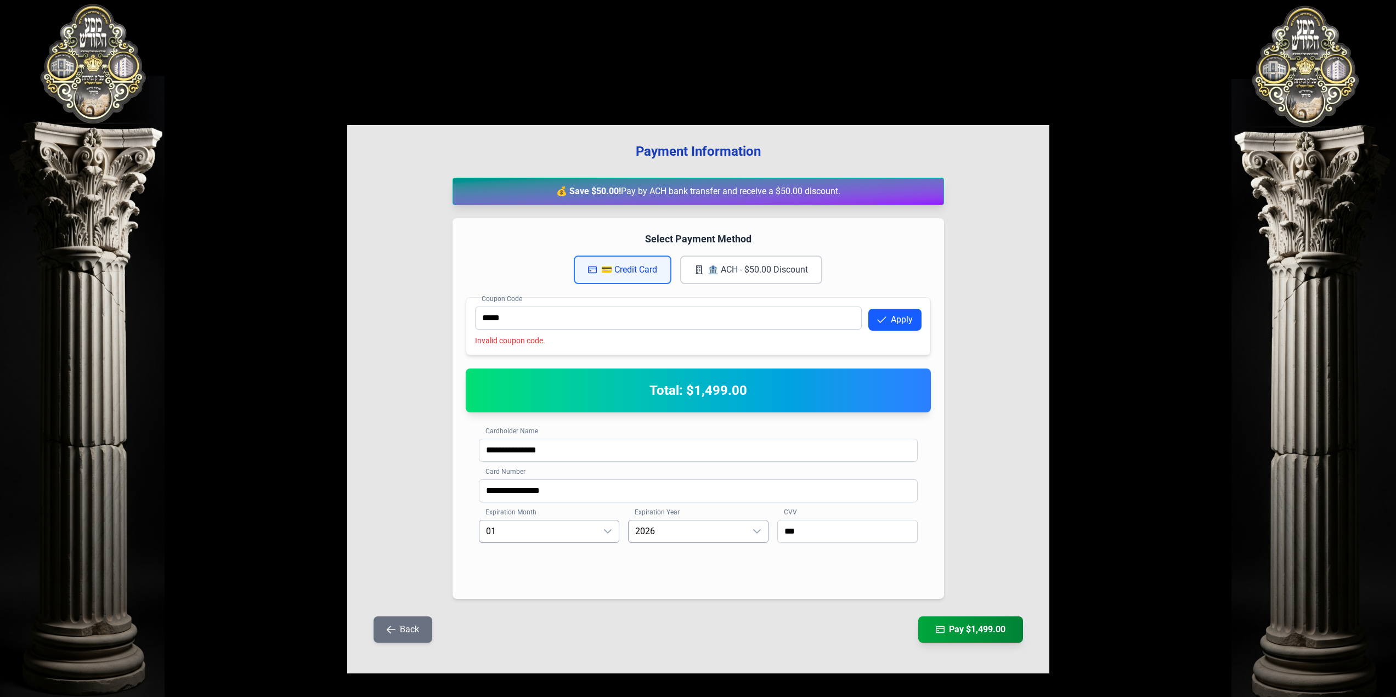
click at [572, 580] on div "**********" at bounding box center [698, 506] width 465 height 160
click at [585, 488] on input "**********" at bounding box center [698, 490] width 439 height 23
type input "**********"
drag, startPoint x: 576, startPoint y: 451, endPoint x: 533, endPoint y: 451, distance: 42.8
click at [533, 451] on input "**********" at bounding box center [698, 450] width 439 height 23
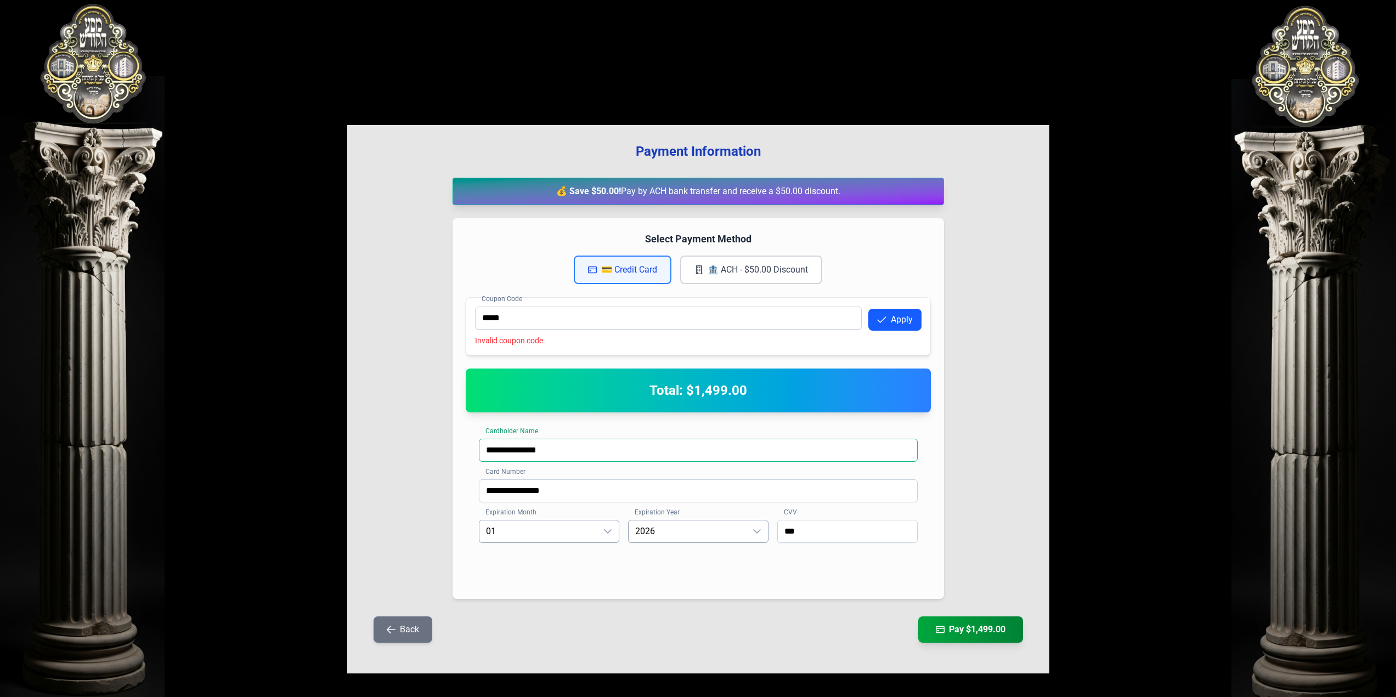
click at [533, 451] on input "**********" at bounding box center [698, 450] width 439 height 23
type input "**********"
click at [996, 545] on div "**********" at bounding box center [698, 399] width 702 height 549
click at [985, 626] on button "Pay $1,499.00" at bounding box center [971, 629] width 110 height 27
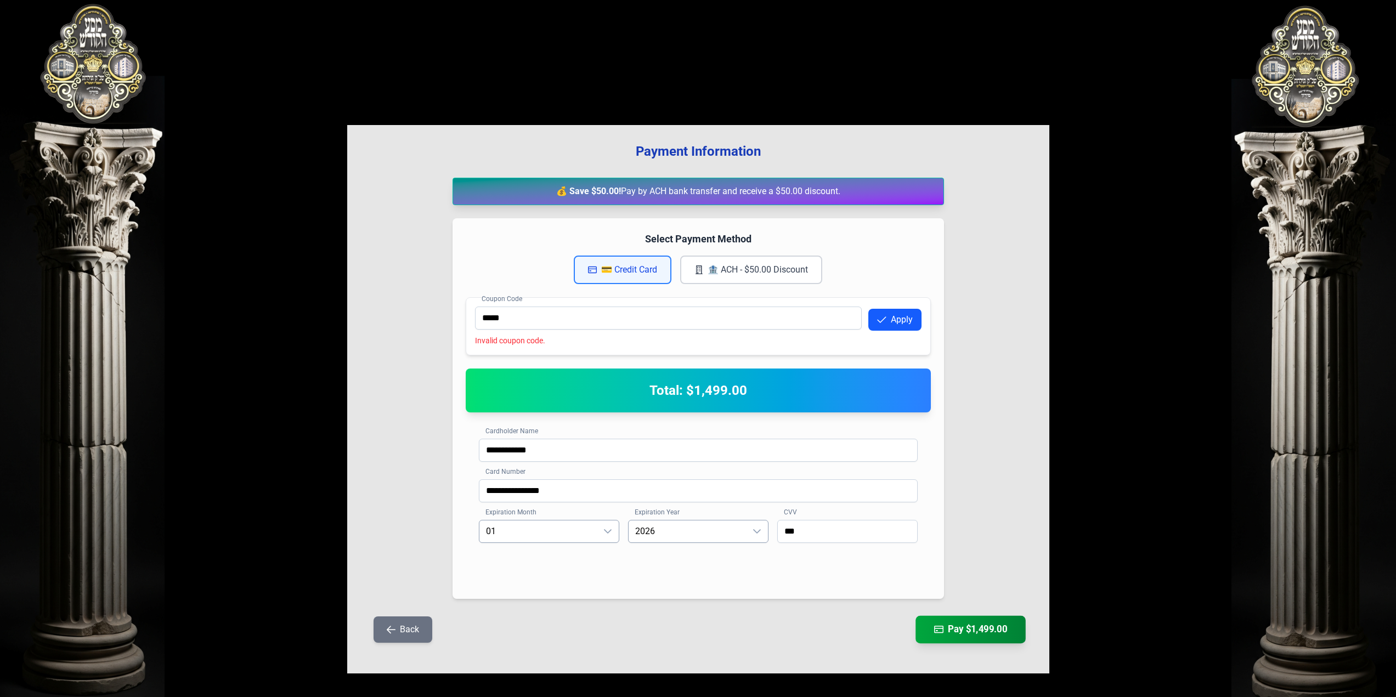
click at [985, 626] on button "Pay $1,499.00" at bounding box center [971, 629] width 110 height 27
drag, startPoint x: 436, startPoint y: 310, endPoint x: 420, endPoint y: 309, distance: 15.9
click at [420, 309] on div "**********" at bounding box center [698, 399] width 702 height 549
click at [431, 336] on div "**********" at bounding box center [698, 399] width 702 height 549
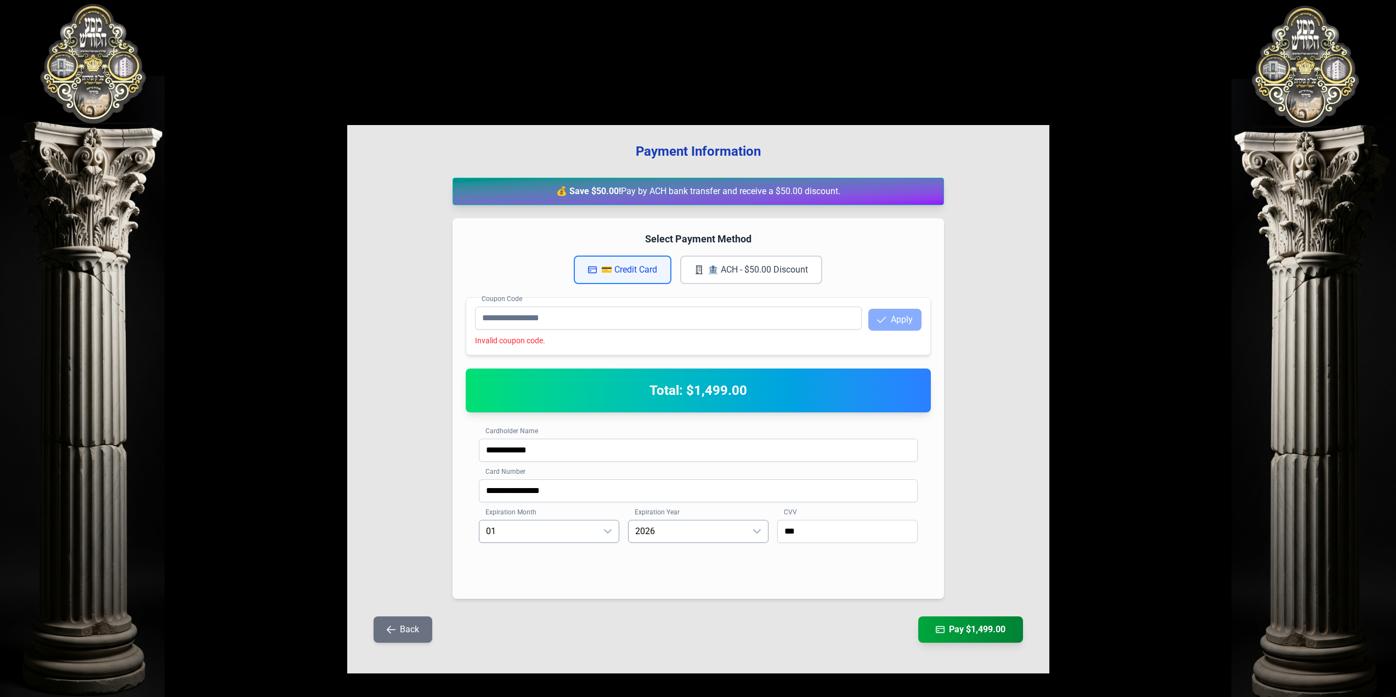
click at [634, 266] on button "💳 Credit Card" at bounding box center [623, 270] width 98 height 29
click at [686, 267] on button "🏦 ACH - $50.00 Discount" at bounding box center [751, 270] width 142 height 29
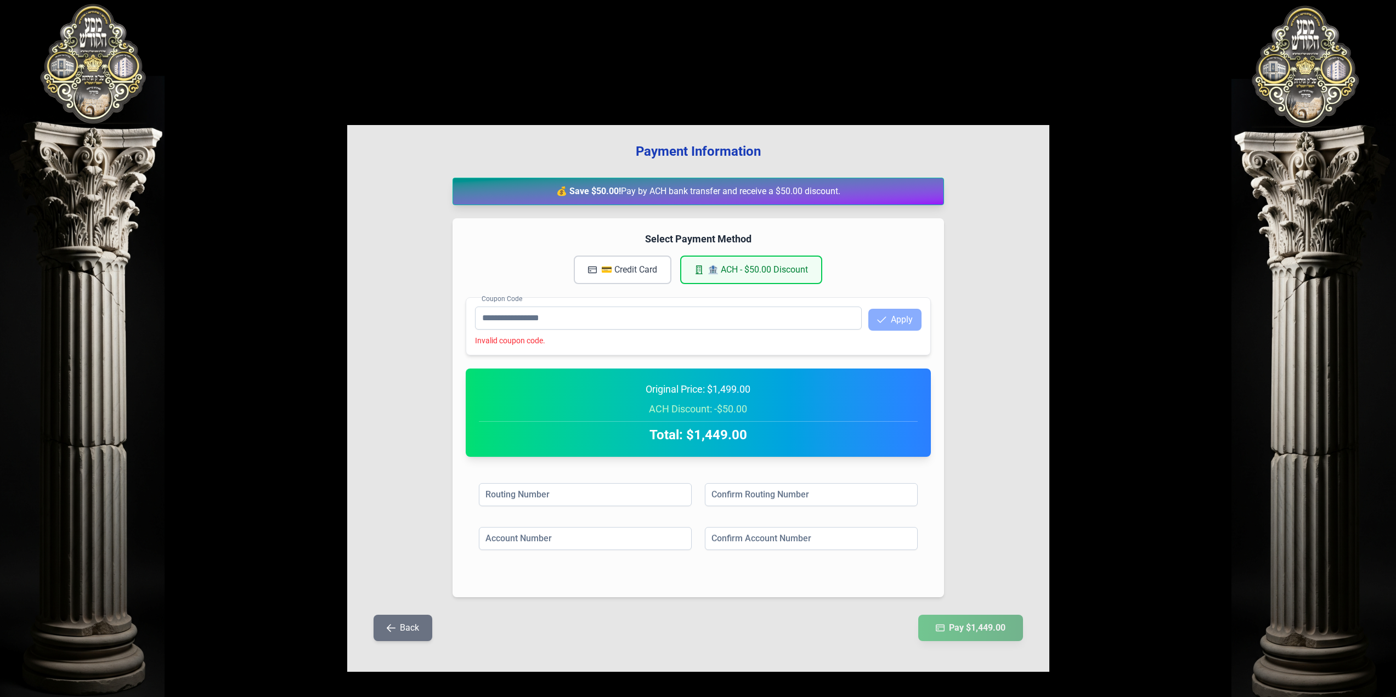
click at [710, 266] on button "🏦 ACH - $50.00 Discount" at bounding box center [751, 270] width 142 height 29
click at [626, 266] on button "💳 Credit Card" at bounding box center [623, 270] width 98 height 29
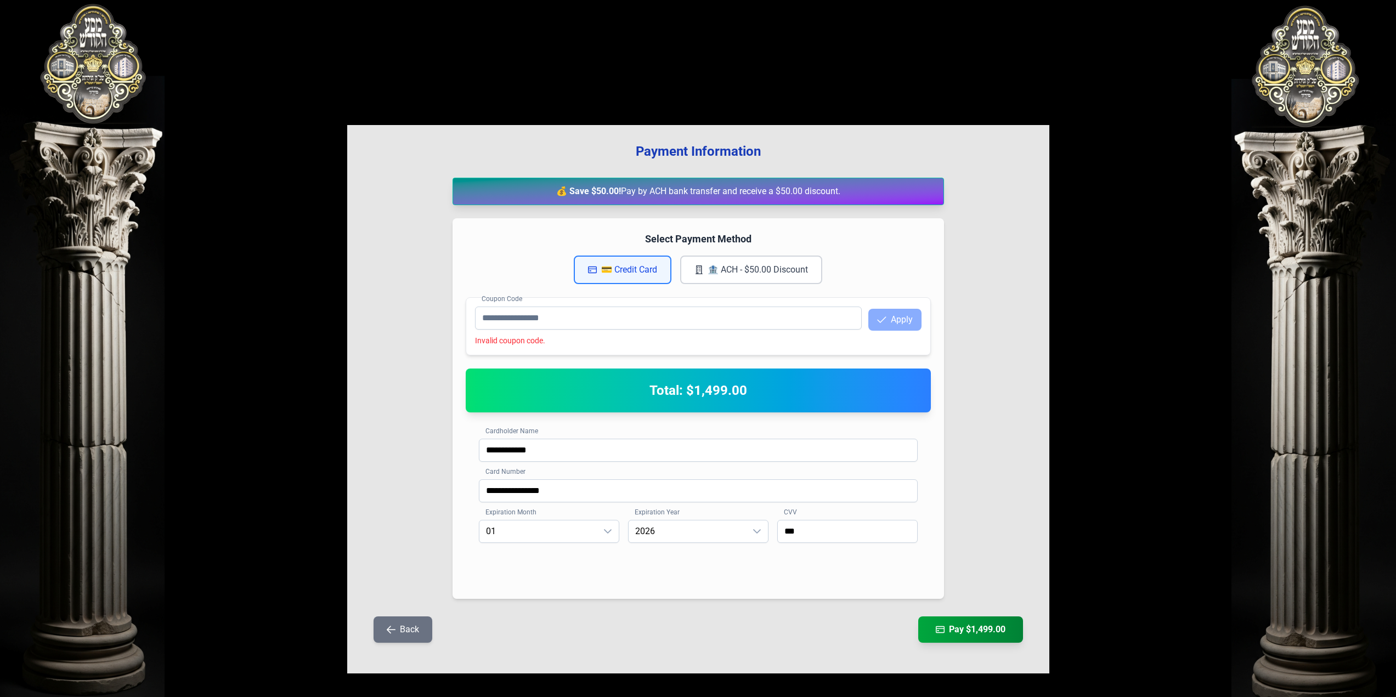
click at [709, 264] on button "🏦 ACH - $50.00 Discount" at bounding box center [751, 270] width 142 height 29
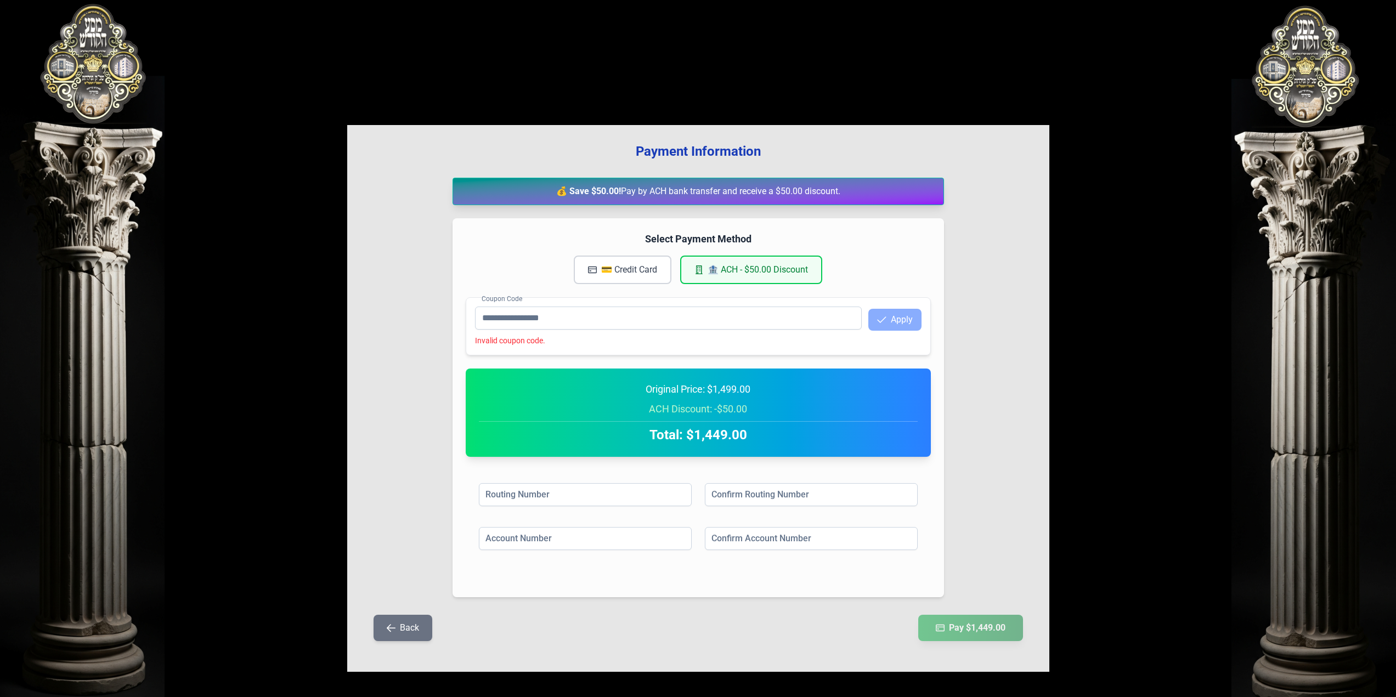
click at [643, 260] on button "💳 Credit Card" at bounding box center [623, 270] width 98 height 29
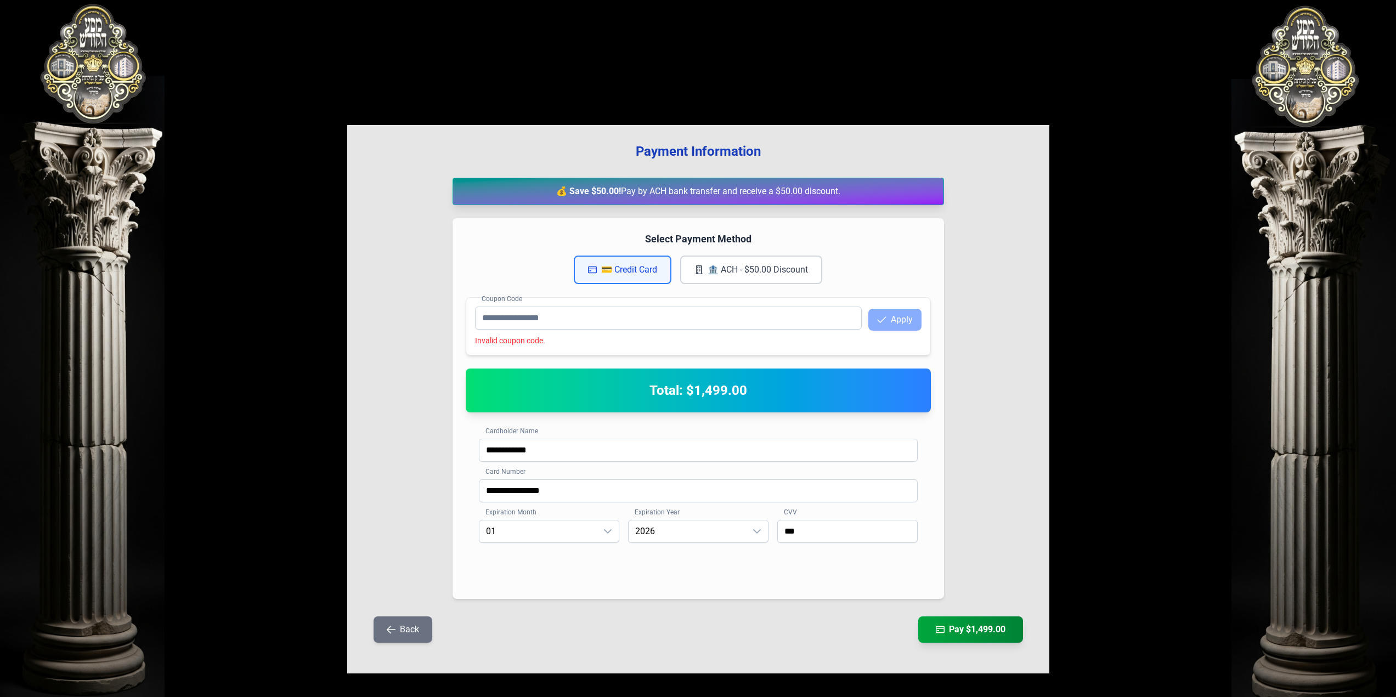
click at [710, 268] on button "🏦 ACH - $50.00 Discount" at bounding box center [751, 270] width 142 height 29
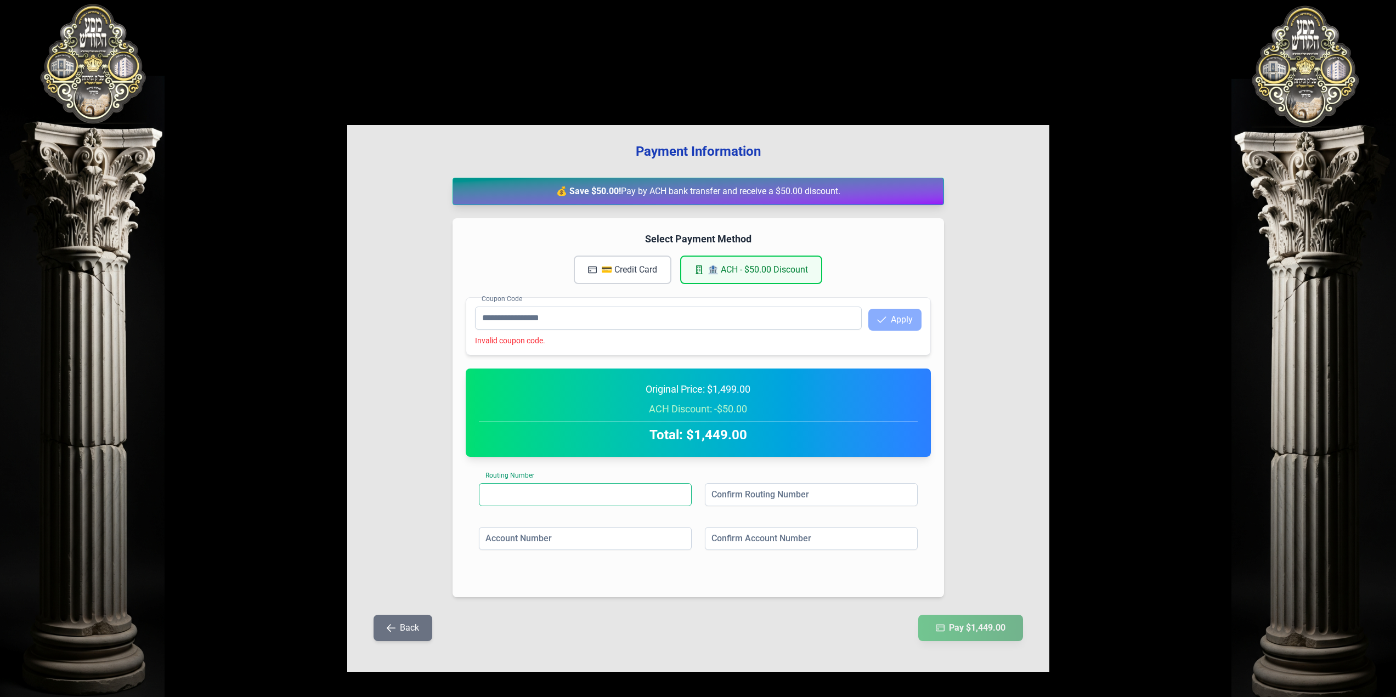
click at [546, 500] on input at bounding box center [585, 494] width 213 height 23
type input "********"
click at [746, 506] on div "Confirm Routing Number" at bounding box center [811, 496] width 213 height 26
click at [748, 500] on input "*" at bounding box center [811, 494] width 213 height 23
type input "*******"
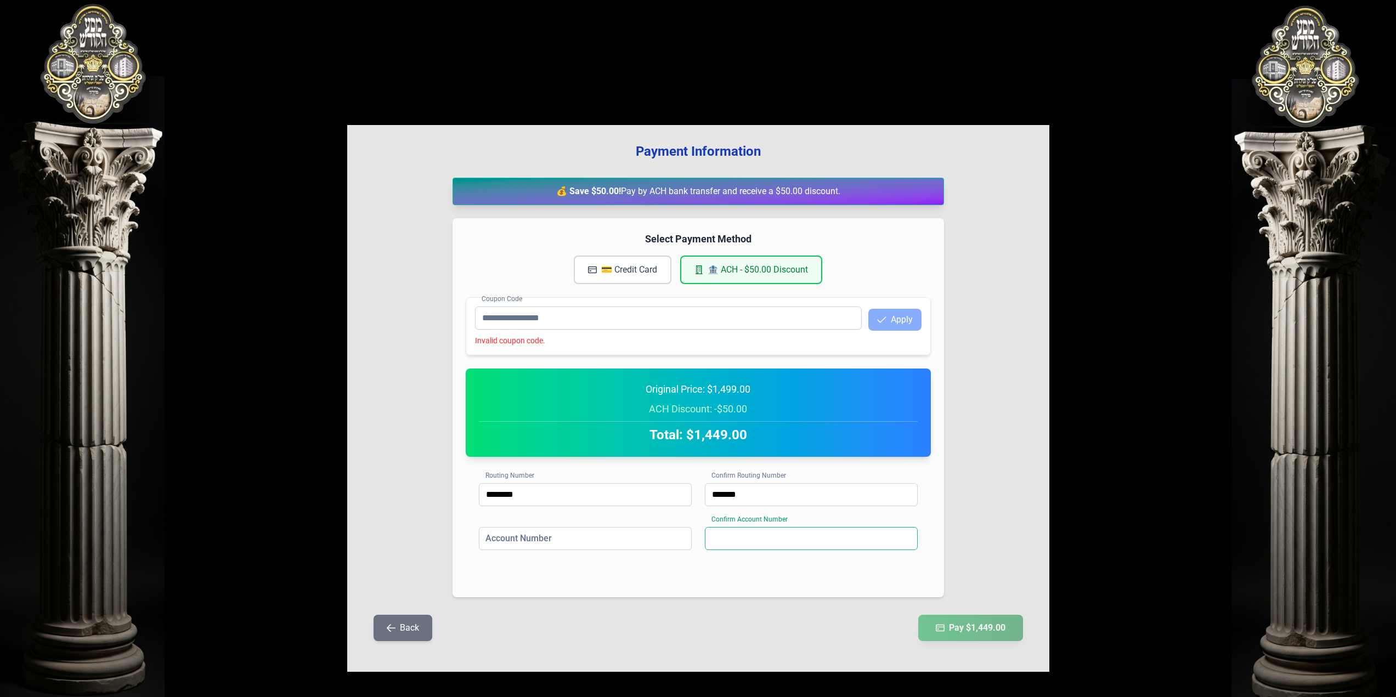
click at [751, 543] on input at bounding box center [811, 538] width 213 height 23
type input "***"
click at [588, 546] on input "*" at bounding box center [585, 538] width 213 height 23
type input "******"
click at [960, 628] on button "Pay $1,449.00" at bounding box center [971, 627] width 110 height 27
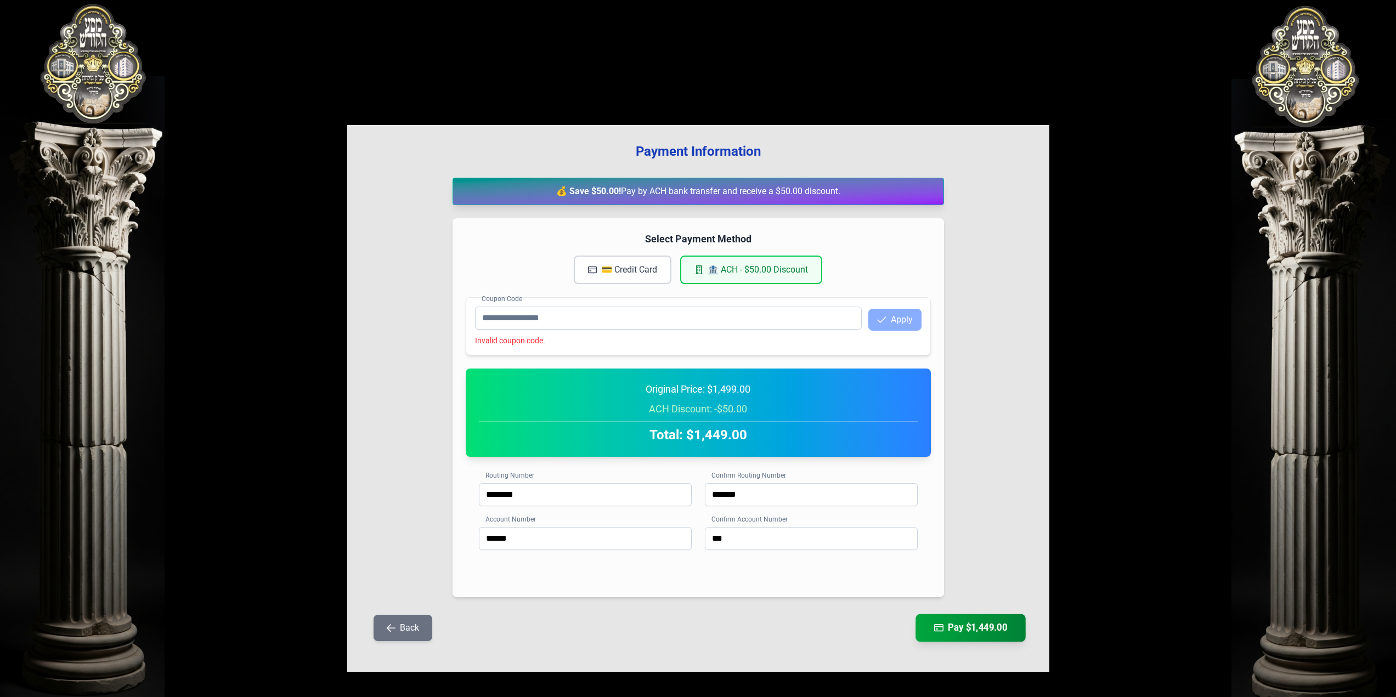
click at [960, 628] on button "Pay $1,449.00" at bounding box center [971, 627] width 110 height 27
click at [605, 276] on button "💳 Credit Card" at bounding box center [623, 270] width 98 height 29
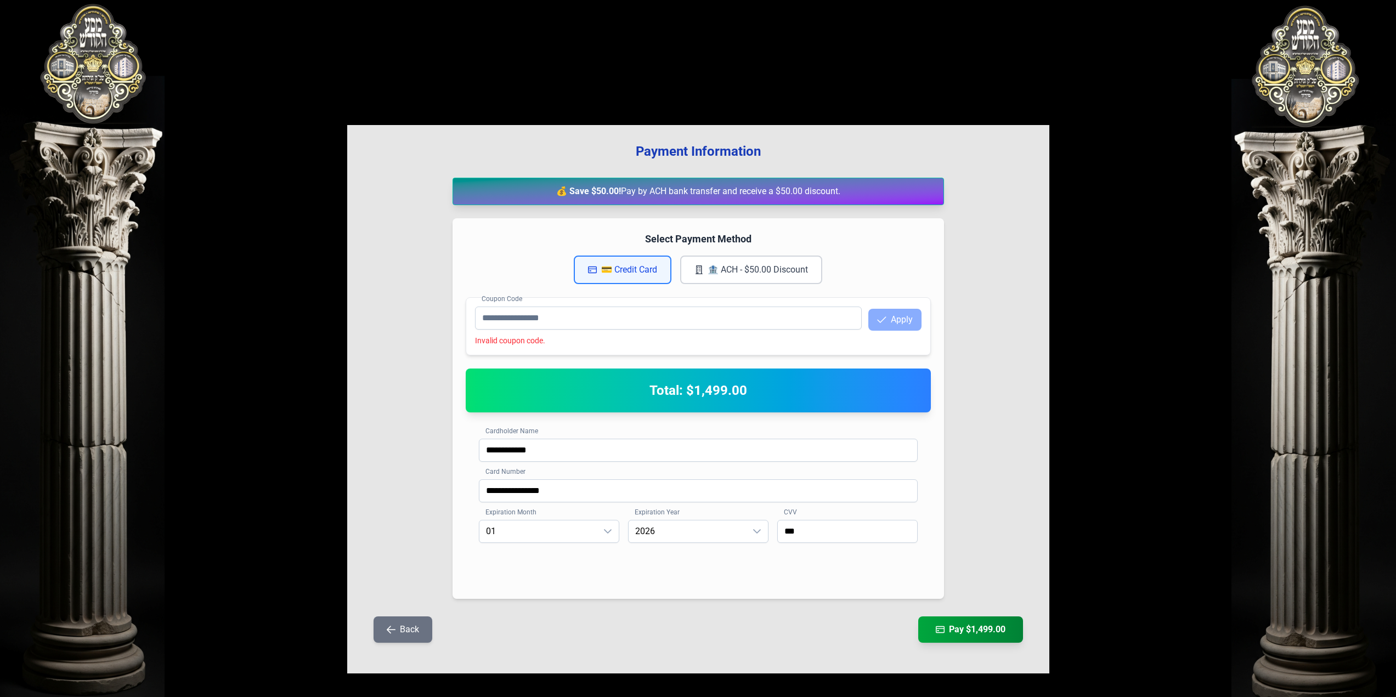
click at [414, 635] on button "Back" at bounding box center [403, 630] width 59 height 26
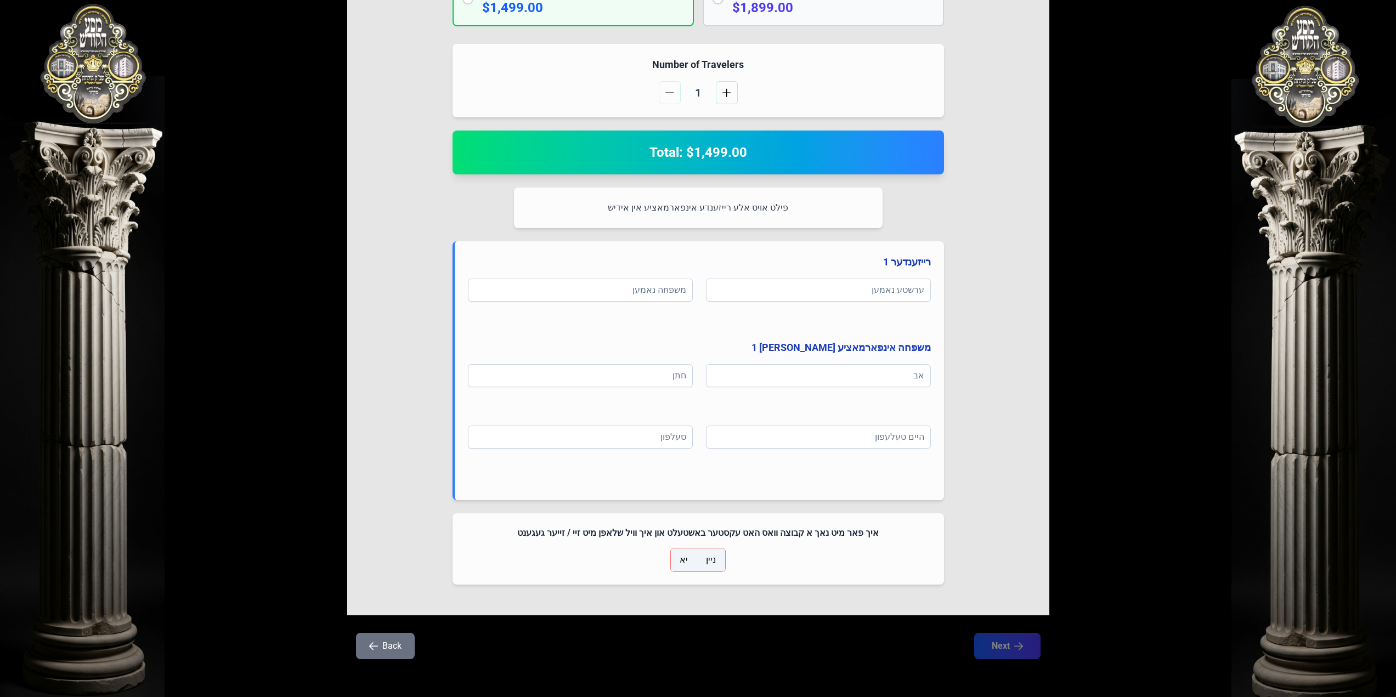
scroll to position [343, 0]
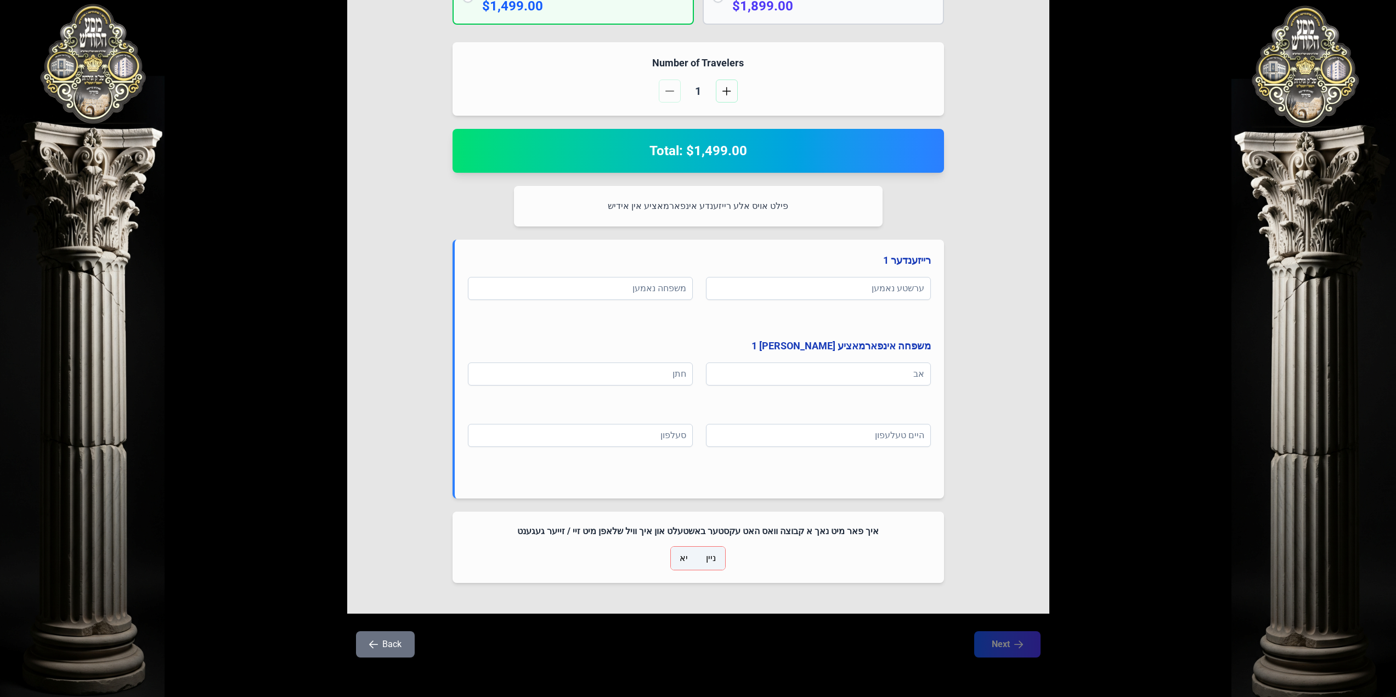
click at [696, 559] on p-togglebutton "יא" at bounding box center [684, 558] width 26 height 23
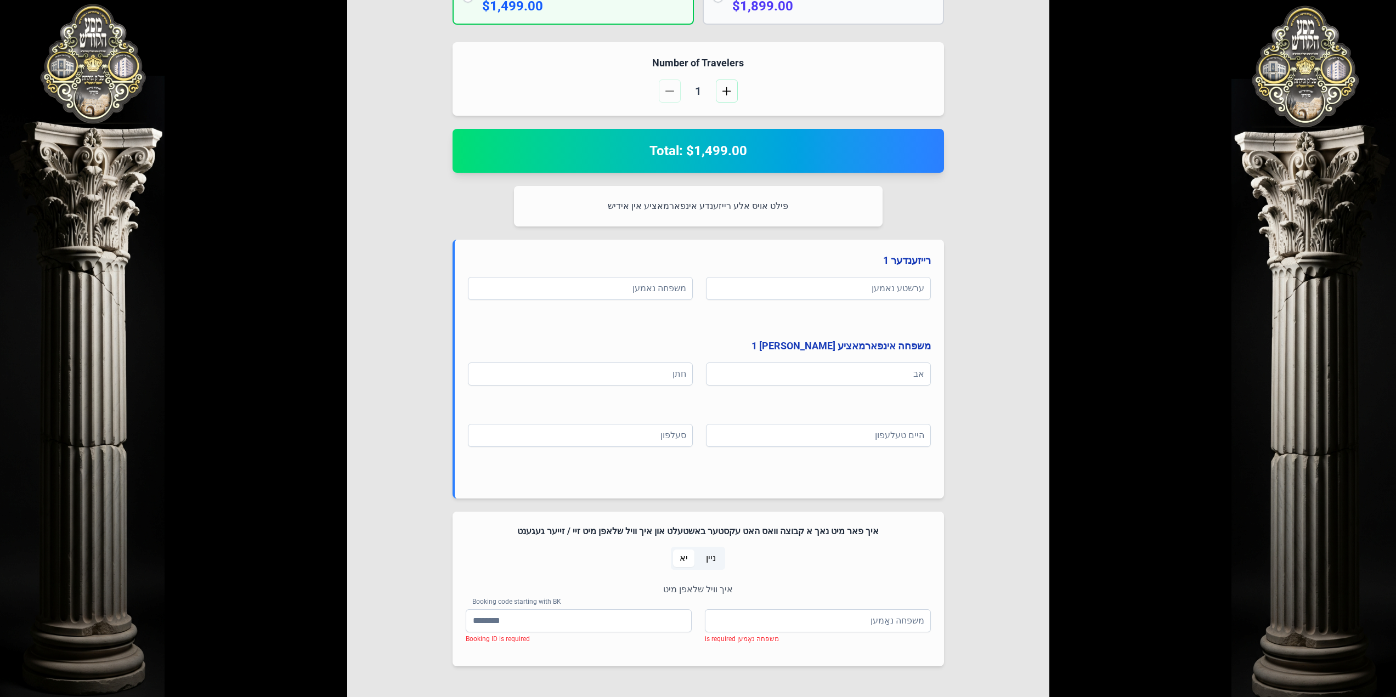
click at [719, 562] on span "ניין" at bounding box center [710, 559] width 23 height 18
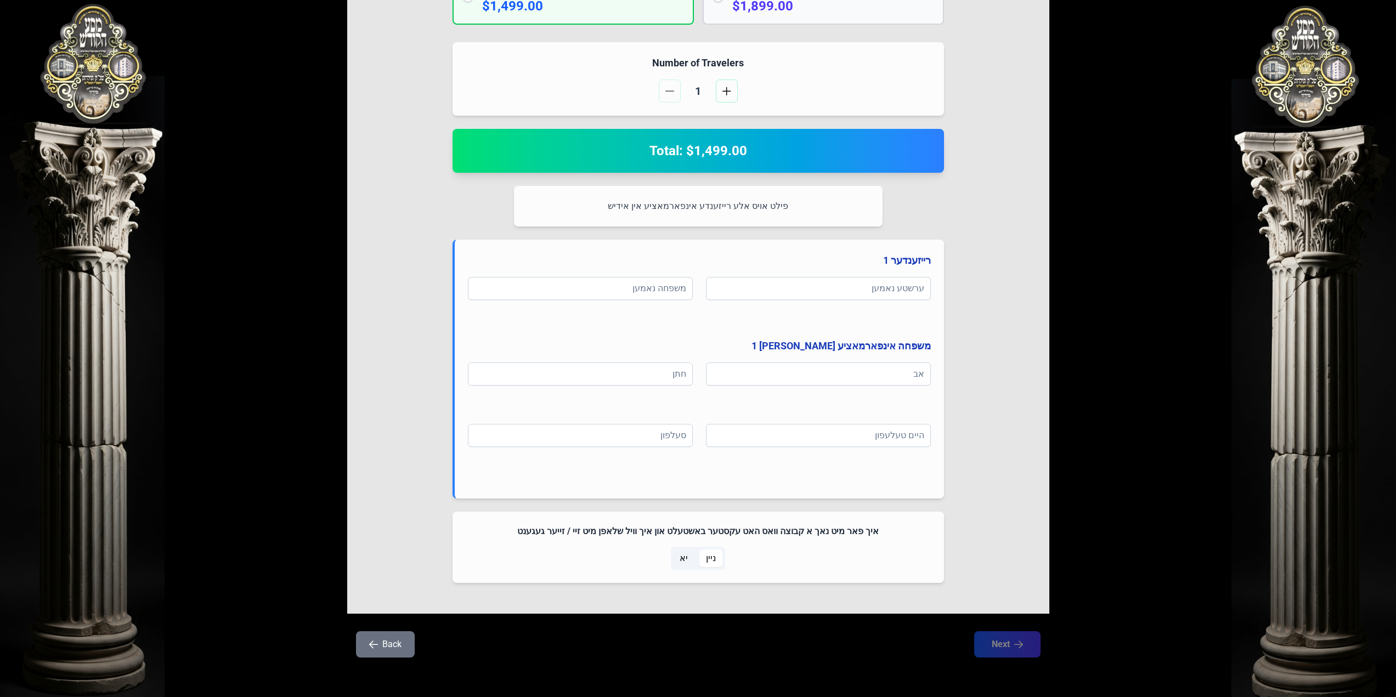
click at [689, 562] on span "יא" at bounding box center [683, 559] width 21 height 18
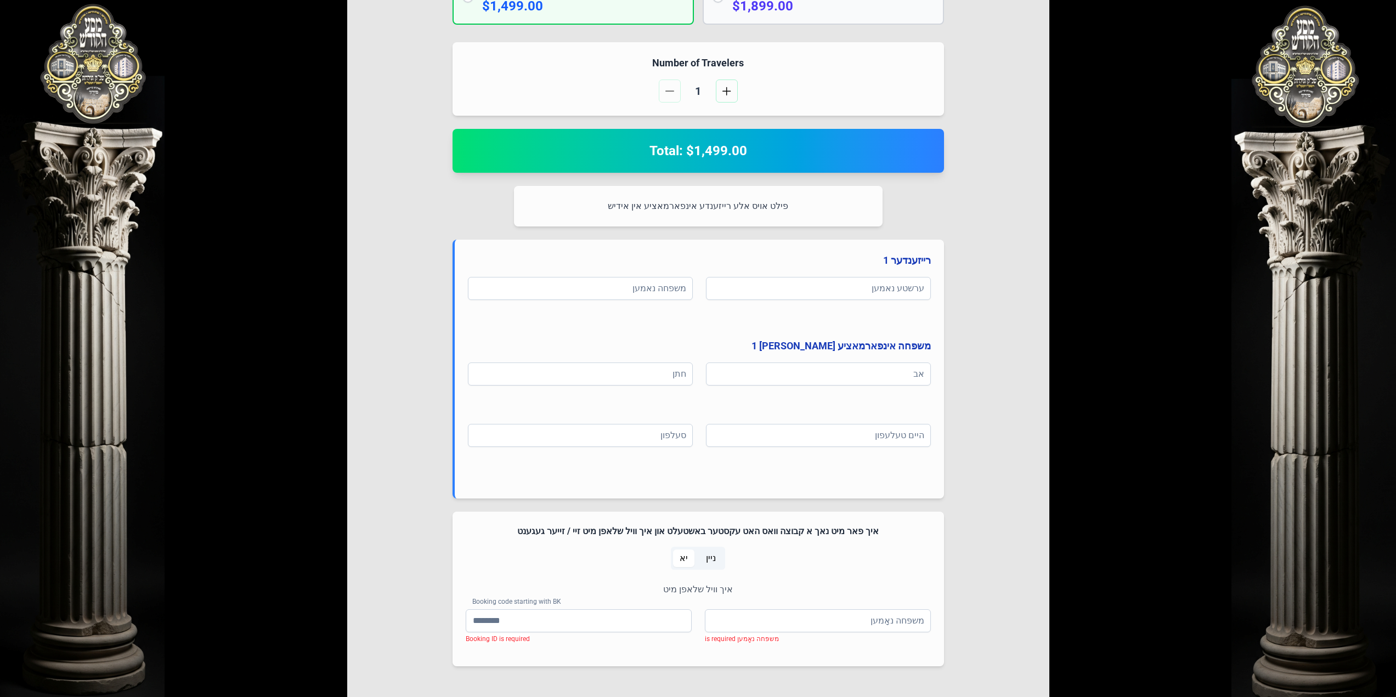
click at [707, 557] on span "ניין" at bounding box center [711, 558] width 10 height 13
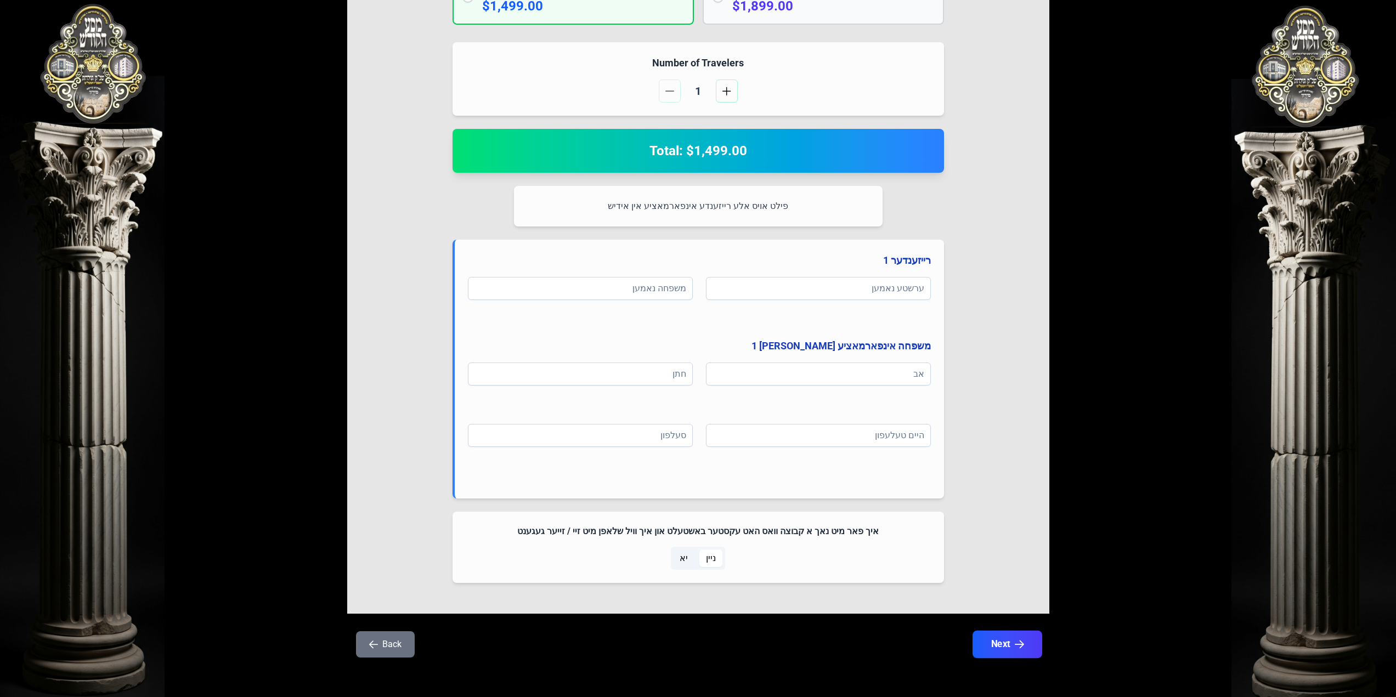
click at [1003, 642] on button "Next" at bounding box center [1007, 644] width 70 height 27
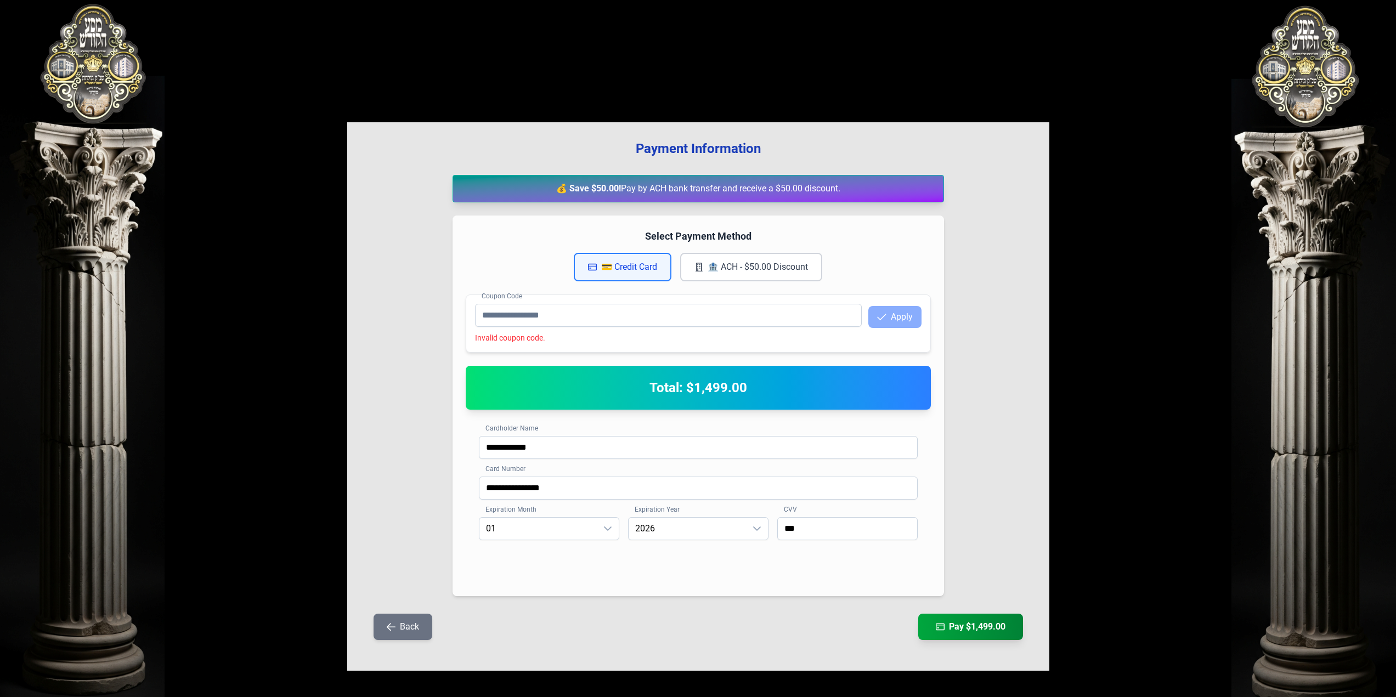
scroll to position [0, 0]
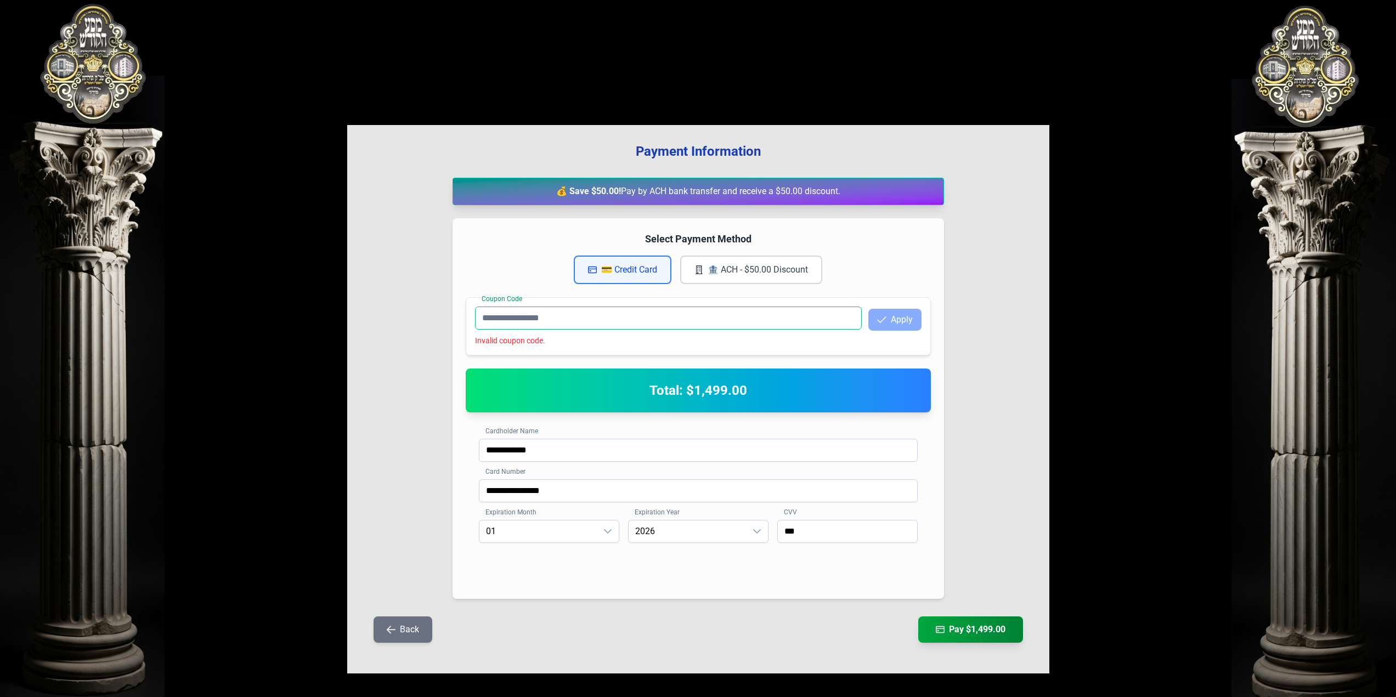
click at [569, 322] on input "Coupon Code" at bounding box center [668, 318] width 387 height 23
drag, startPoint x: 569, startPoint y: 322, endPoint x: 552, endPoint y: 209, distance: 114.3
click at [552, 209] on div "**********" at bounding box center [698, 399] width 702 height 549
drag, startPoint x: 564, startPoint y: 187, endPoint x: 857, endPoint y: 197, distance: 293.1
click at [857, 197] on div "💰 Save $50.00! Pay by ACH bank transfer and receive a $50.00 discount." at bounding box center [699, 191] width 492 height 27
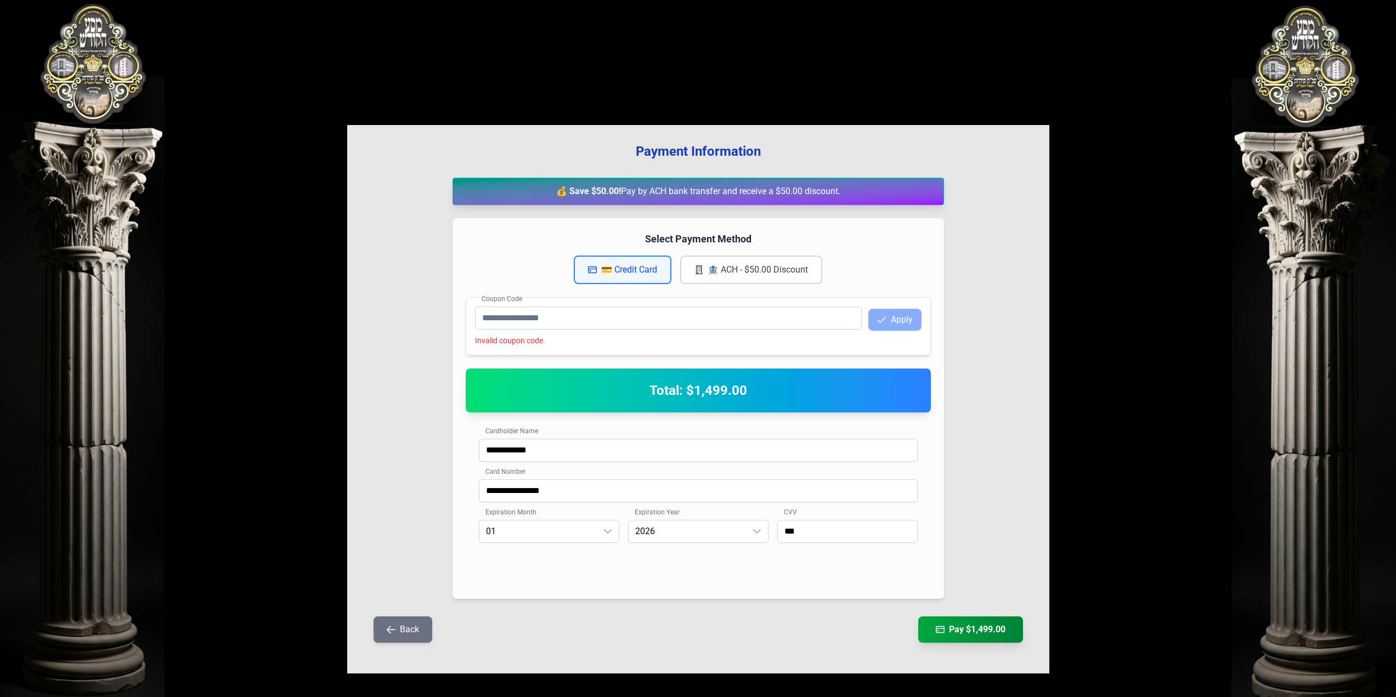
click at [857, 196] on div "💰 Save $50.00! Pay by ACH bank transfer and receive a $50.00 discount." at bounding box center [699, 191] width 492 height 27
drag, startPoint x: 857, startPoint y: 196, endPoint x: 848, endPoint y: 192, distance: 9.8
click at [854, 195] on div "💰 Save $50.00! Pay by ACH bank transfer and receive a $50.00 discount." at bounding box center [699, 191] width 492 height 27
click at [824, 196] on div "💰 Save $50.00! Pay by ACH bank transfer and receive a $50.00 discount." at bounding box center [699, 191] width 492 height 27
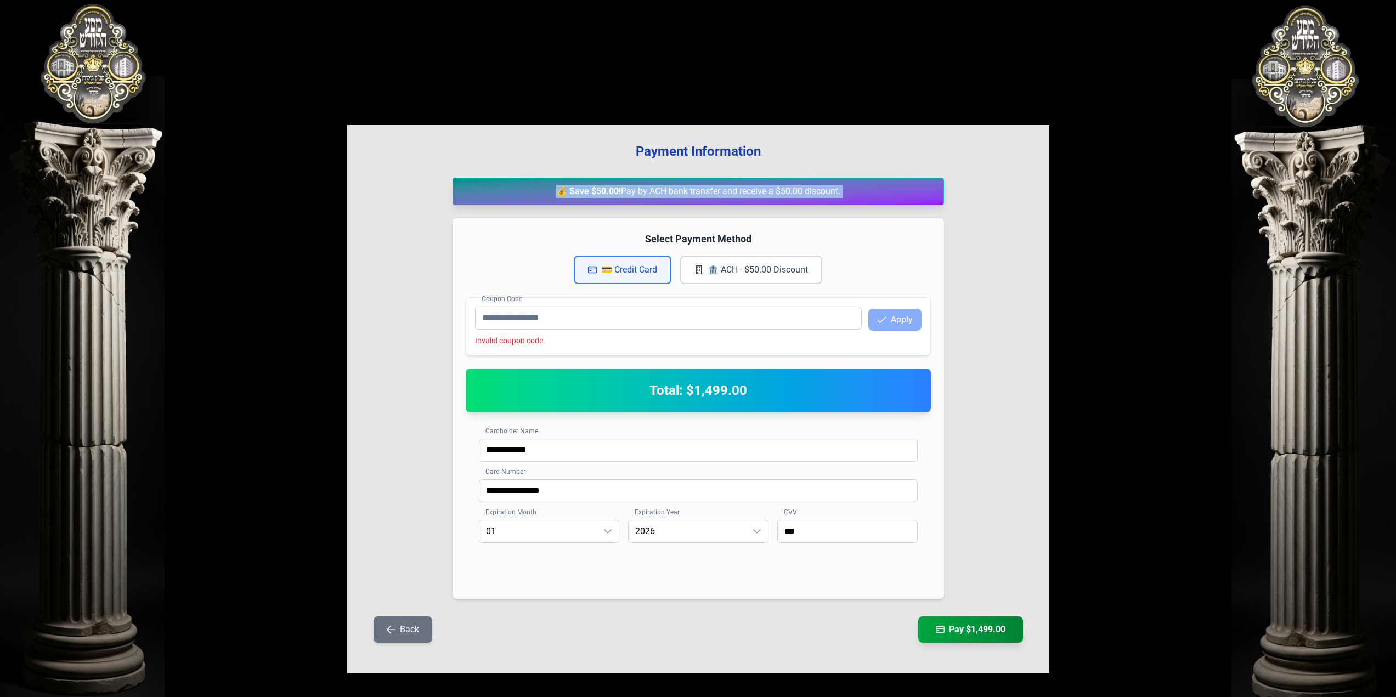
click at [824, 196] on div "💰 Save $50.00! Pay by ACH bank transfer and receive a $50.00 discount." at bounding box center [699, 191] width 492 height 27
click at [602, 274] on button "💳 Credit Card" at bounding box center [623, 270] width 98 height 29
click at [716, 267] on button "🏦 ACH - $50.00 Discount" at bounding box center [751, 270] width 142 height 29
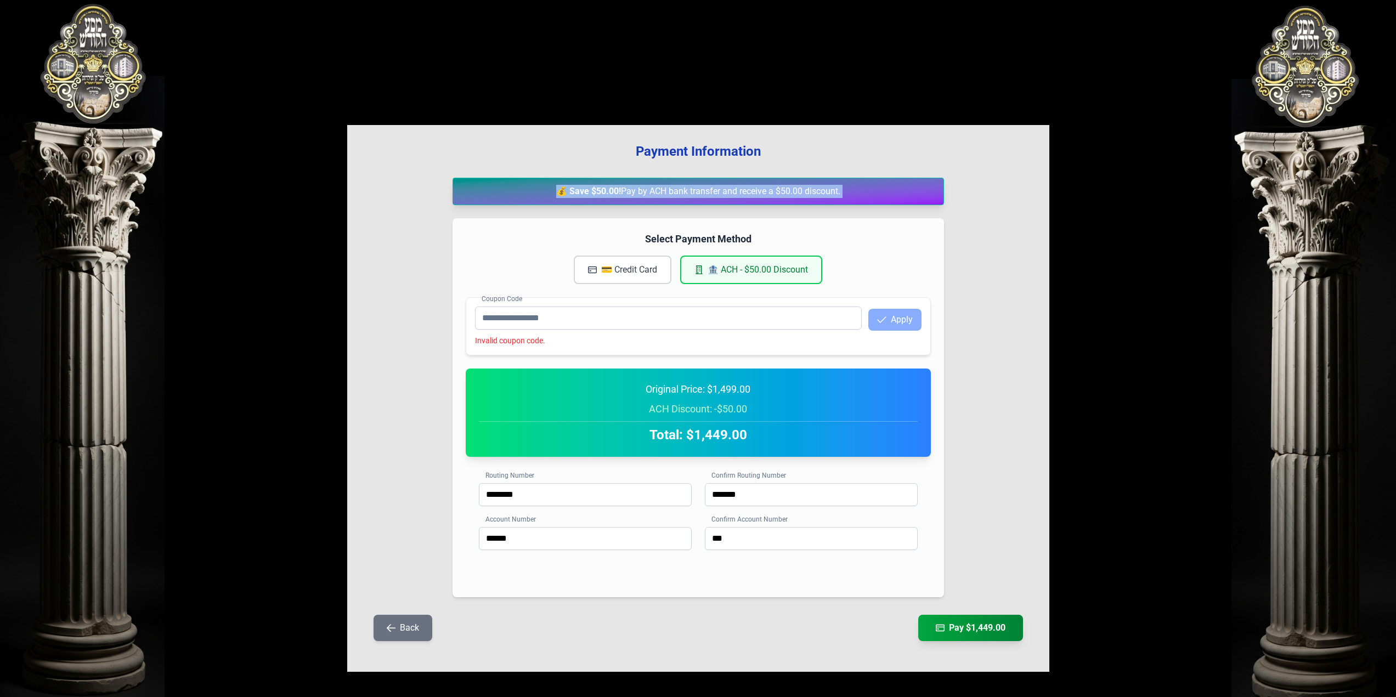
click at [627, 270] on button "💳 Credit Card" at bounding box center [623, 270] width 98 height 29
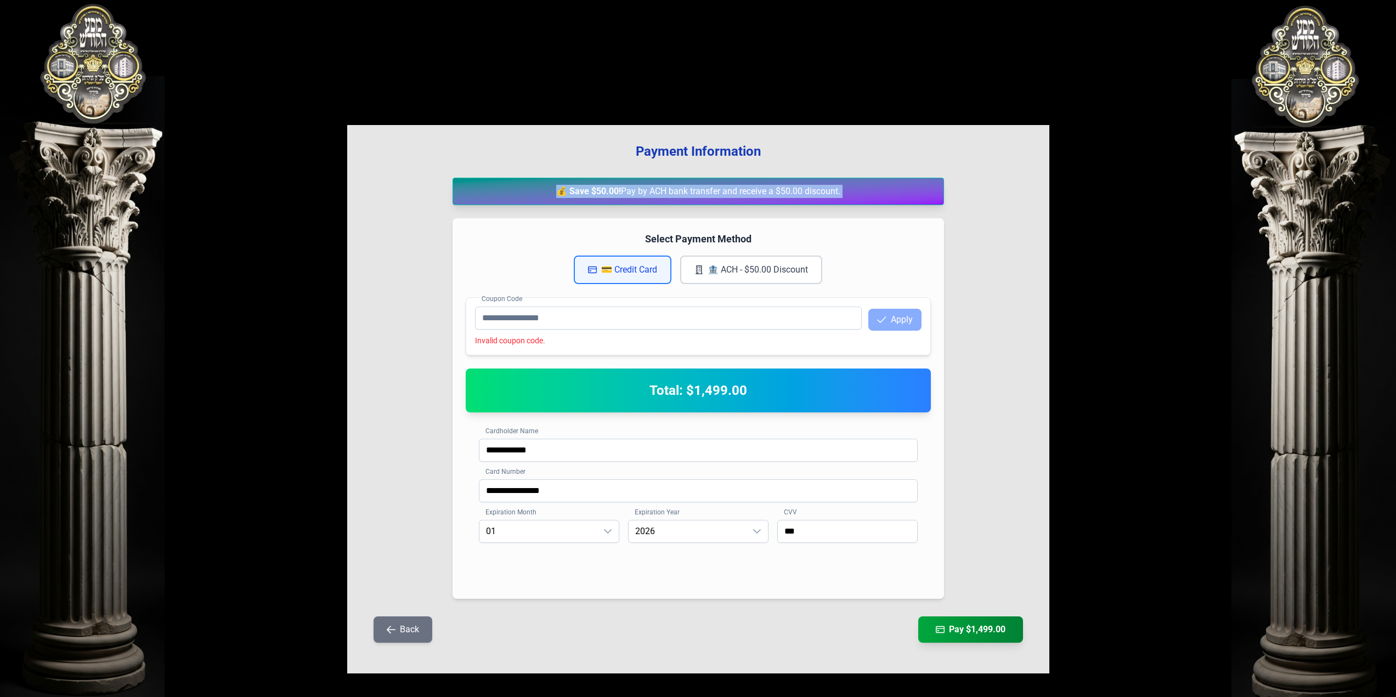
click at [393, 635] on button "Back" at bounding box center [403, 630] width 59 height 26
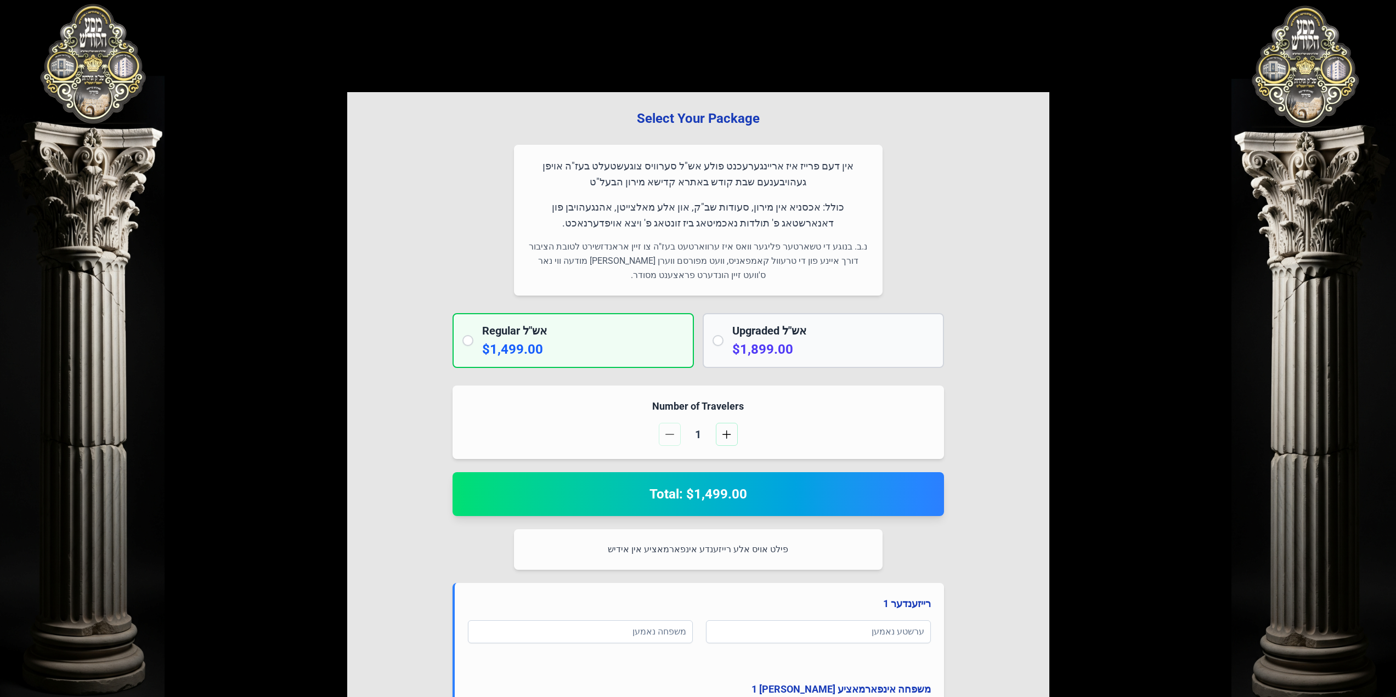
click at [741, 355] on p "$1,899.00" at bounding box center [833, 350] width 202 height 18
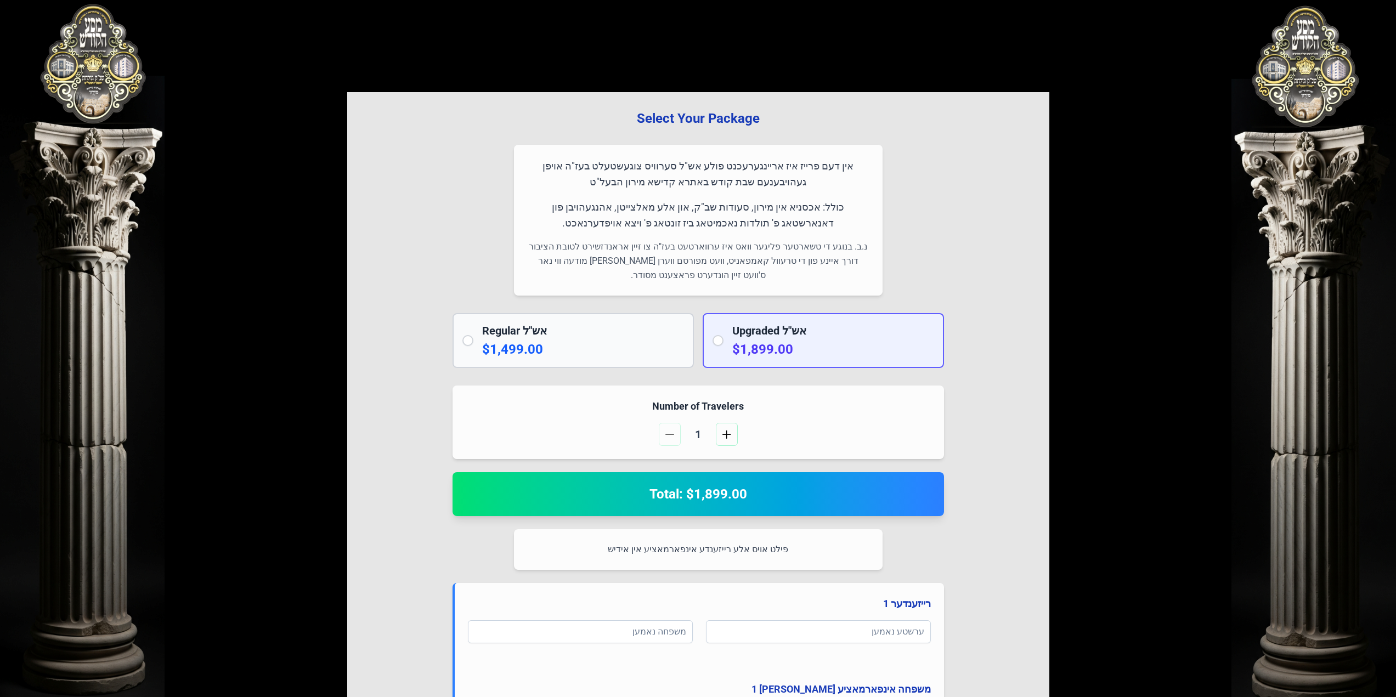
click at [568, 334] on h2 "Regular אש"ל" at bounding box center [583, 330] width 202 height 15
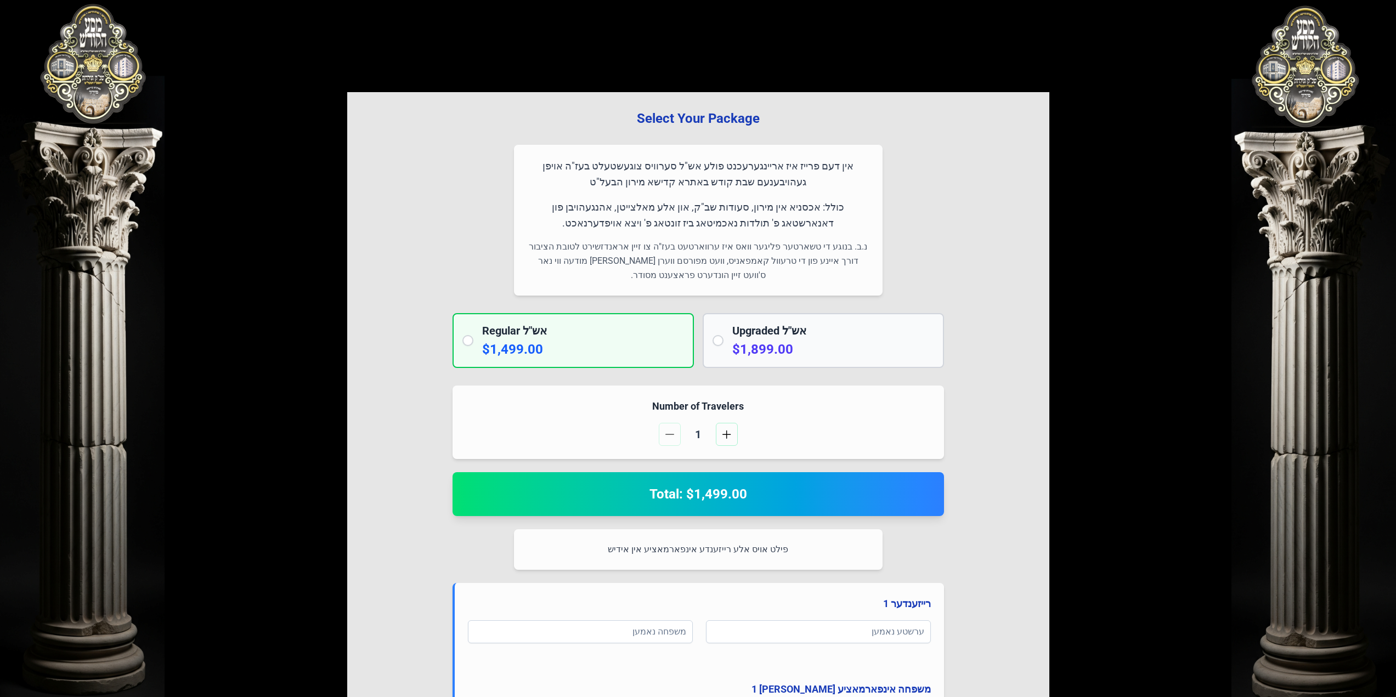
click at [728, 340] on div "Upgraded אש"ל $1,899.00" at bounding box center [823, 340] width 241 height 55
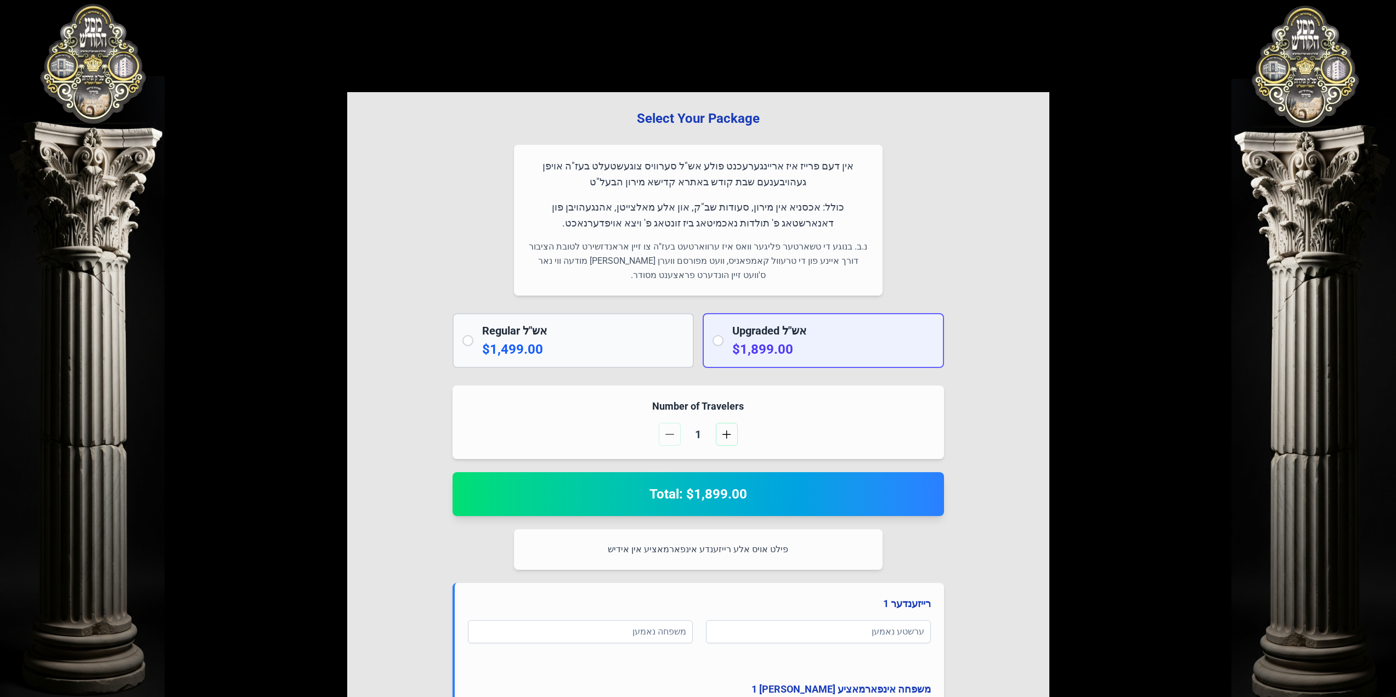
click at [614, 348] on p "$1,499.00" at bounding box center [583, 350] width 202 height 18
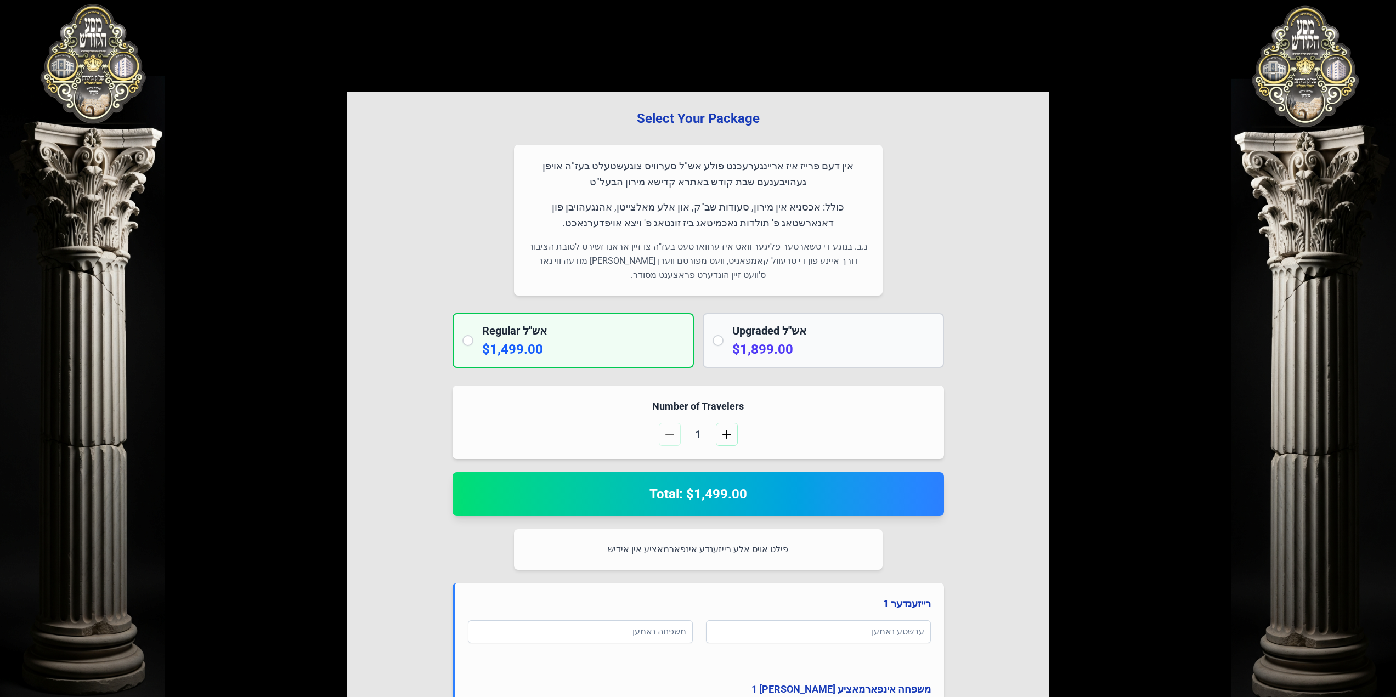
click at [716, 351] on div "Upgraded אש"ל $1,899.00" at bounding box center [823, 340] width 241 height 55
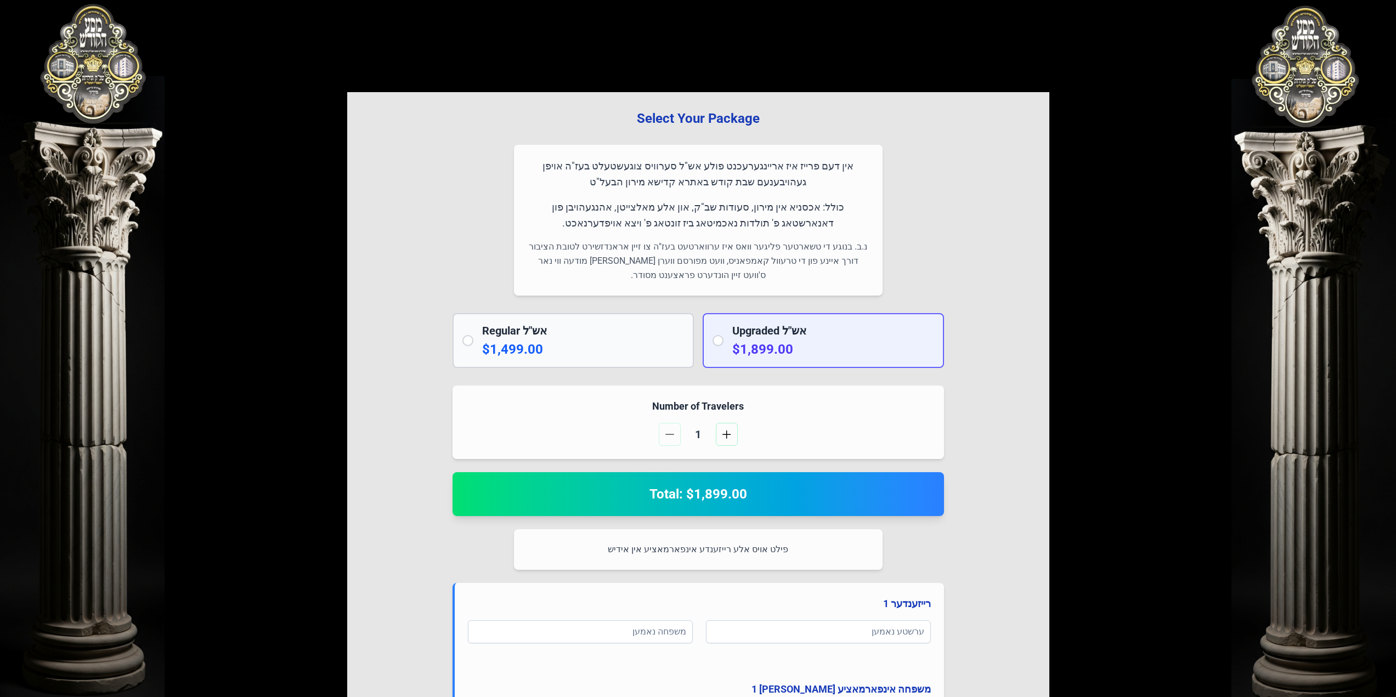
click at [645, 352] on p "$1,499.00" at bounding box center [583, 350] width 202 height 18
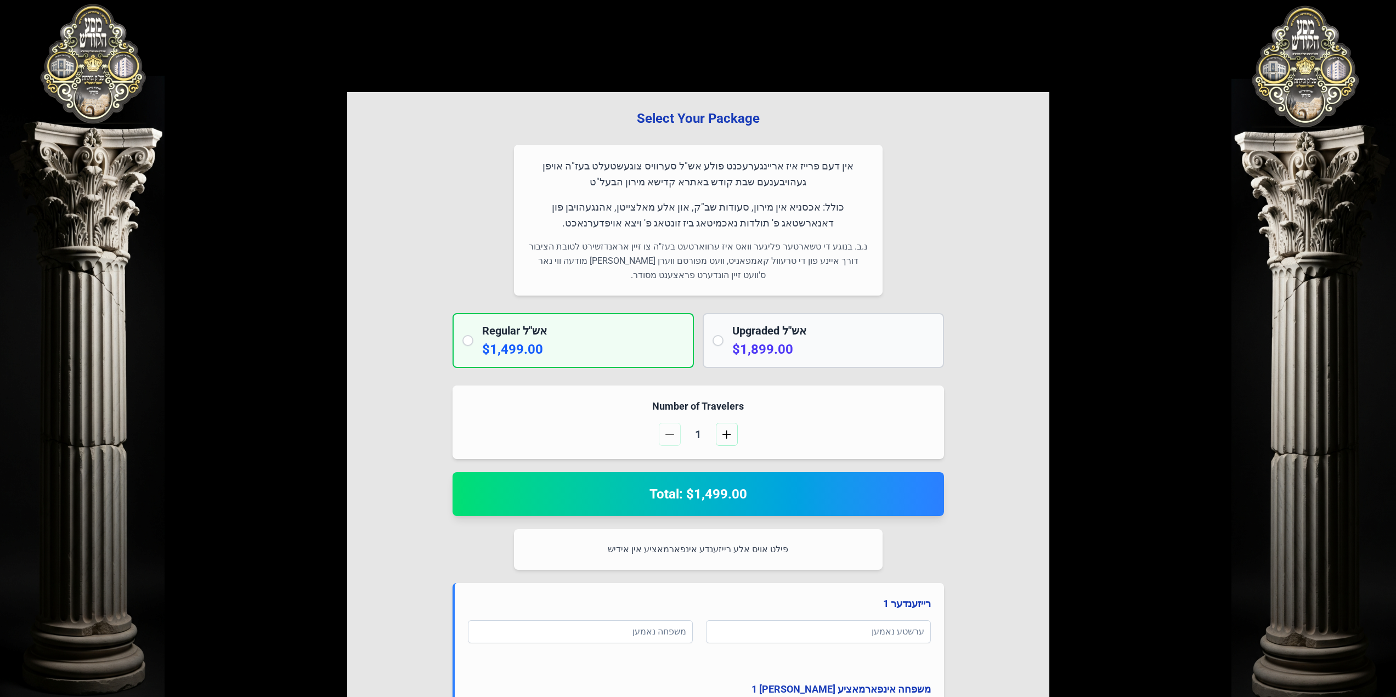
click at [536, 302] on div "Select Your Package אין דעם פרייז איז אריינגערעכנט פולע אש"ל סערוויס צוגעשטעלט …" at bounding box center [698, 524] width 702 height 865
click at [799, 331] on h2 "Upgraded אש"ל" at bounding box center [833, 330] width 202 height 15
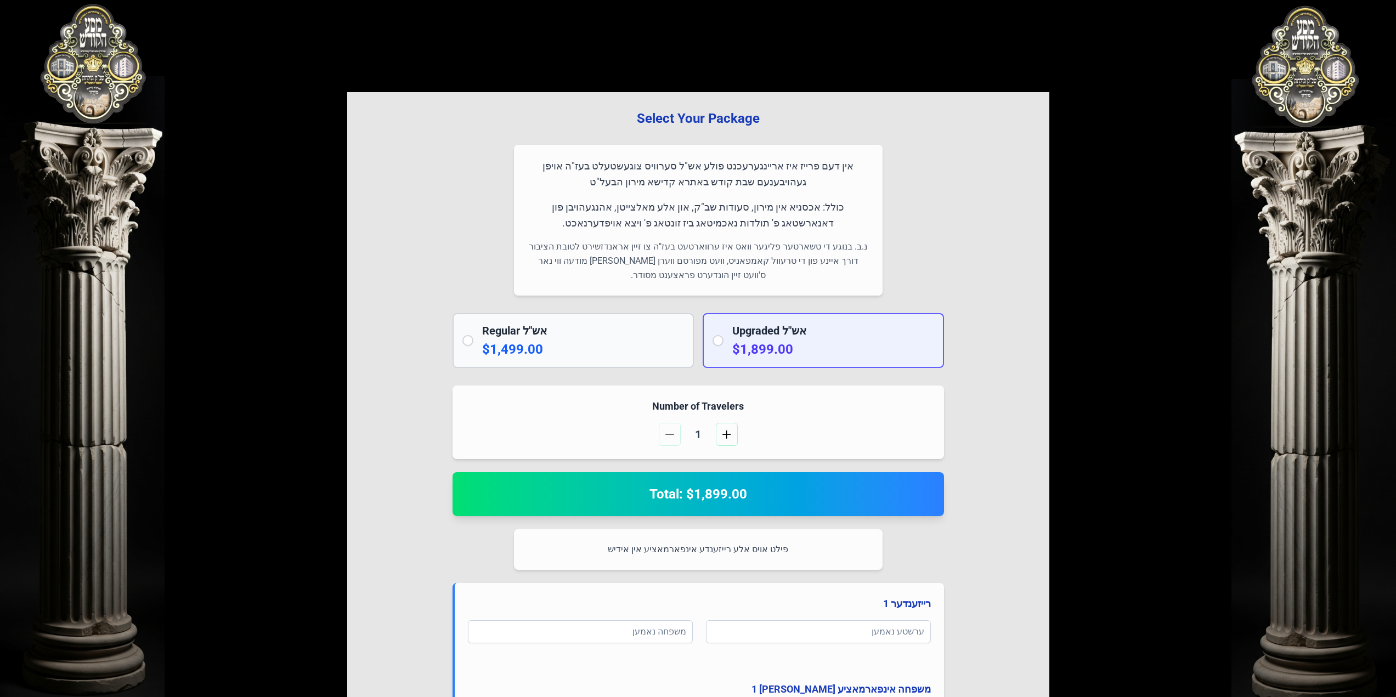
drag, startPoint x: 487, startPoint y: 223, endPoint x: 479, endPoint y: 246, distance: 24.6
click at [485, 222] on div "Select Your Package אין דעם פרייז איז אריינגערעכנט פולע אש"ל סערוויס צוגעשטעלט …" at bounding box center [698, 590] width 702 height 997
drag, startPoint x: 112, startPoint y: 88, endPoint x: 1194, endPoint y: 102, distance: 1081.9
click at [1161, 92] on div "בעזהשי"ת 0 1 2 3 4 5 6 Select Your Package אין דעם פרייז איז אריינגערעכנט פולע …" at bounding box center [698, 586] width 1396 height 1173
drag, startPoint x: 1263, startPoint y: 83, endPoint x: 1270, endPoint y: 81, distance: 7.3
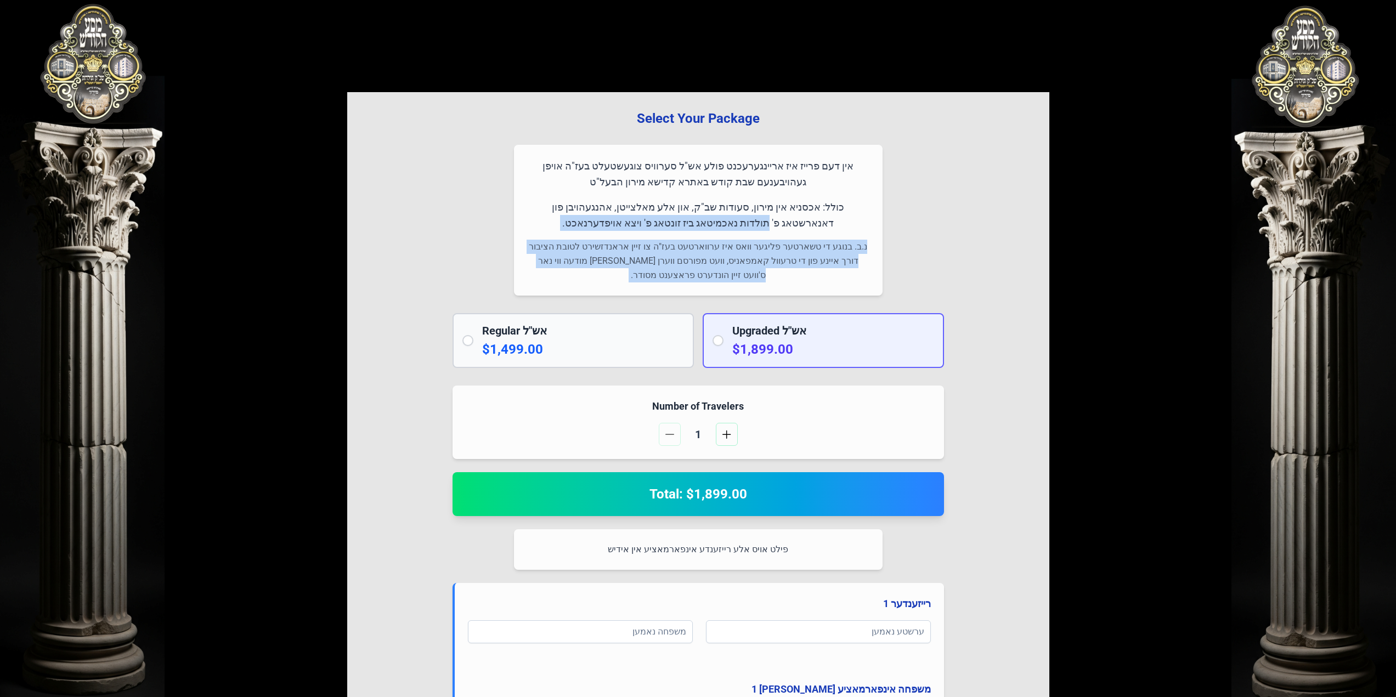
drag, startPoint x: 118, startPoint y: 202, endPoint x: 69, endPoint y: 343, distance: 148.7
click at [69, 343] on div "בעזהשי"ת 0 1 2 3 4 5 6 Select Your Package אין דעם פרייז איז אריינגערעכנט פולע …" at bounding box center [698, 586] width 1396 height 1173
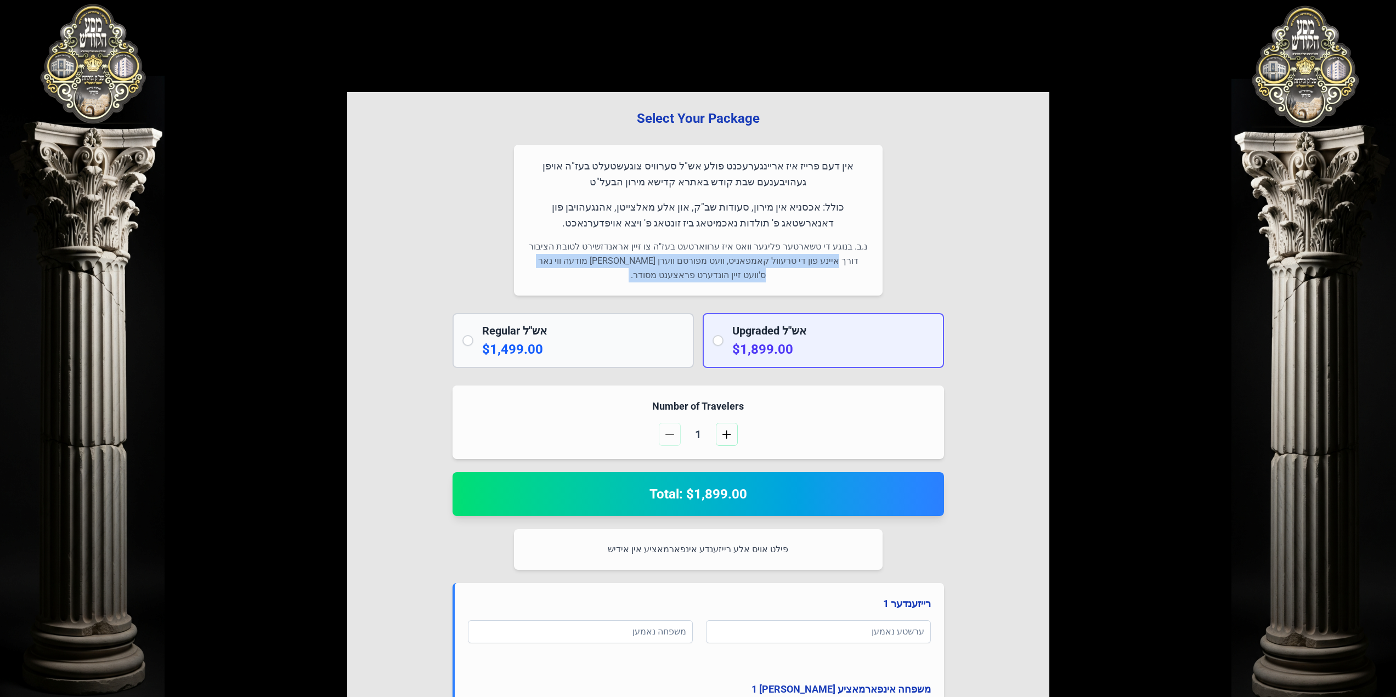
drag, startPoint x: 100, startPoint y: 267, endPoint x: 108, endPoint y: 220, distance: 47.3
click at [108, 221] on div "בעזהשי"ת 0 1 2 3 4 5 6 Select Your Package אין דעם פרייז איז אריינגערעכנט פולע …" at bounding box center [698, 586] width 1396 height 1173
click at [108, 219] on div "בעזהשי"ת 0 1 2 3 4 5 6 Select Your Package אין דעם פרייז איז אריינגערעכנט פולע …" at bounding box center [698, 586] width 1396 height 1173
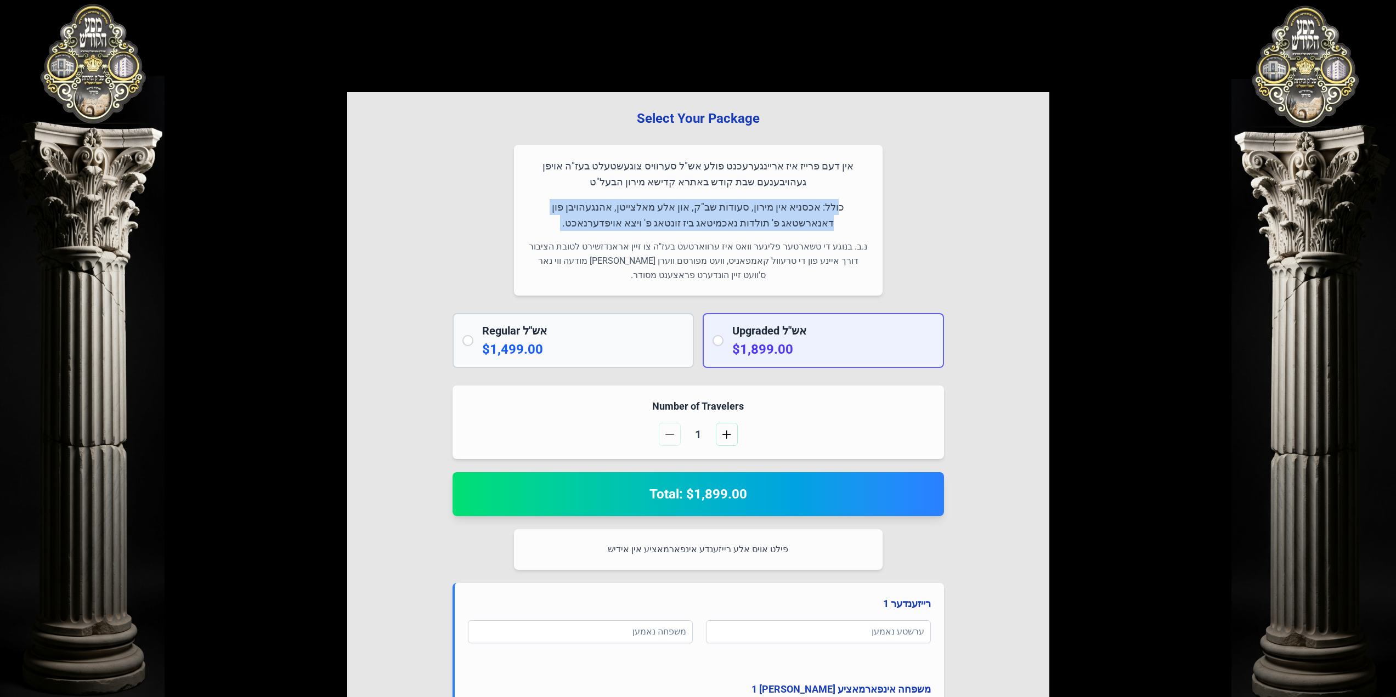
drag, startPoint x: 1295, startPoint y: 192, endPoint x: 1278, endPoint y: 235, distance: 45.8
click at [1278, 235] on div "בעזהשי"ת 0 1 2 3 4 5 6 Select Your Package אין דעם פרייז איז אריינגערעכנט פולע …" at bounding box center [698, 586] width 1396 height 1173
click at [1260, 235] on div "בעזהשי"ת 0 1 2 3 4 5 6 Select Your Package אין דעם פרייז איז אריינגערעכנט פולע …" at bounding box center [698, 586] width 1396 height 1173
drag, startPoint x: 616, startPoint y: 177, endPoint x: 615, endPoint y: 256, distance: 79.5
click at [618, 248] on div "אין דעם פרייז איז אריינגערעכנט פולע אש"ל סערוויס צוגעשטעלט בעז"ה אויפן געהויבענ…" at bounding box center [698, 220] width 369 height 151
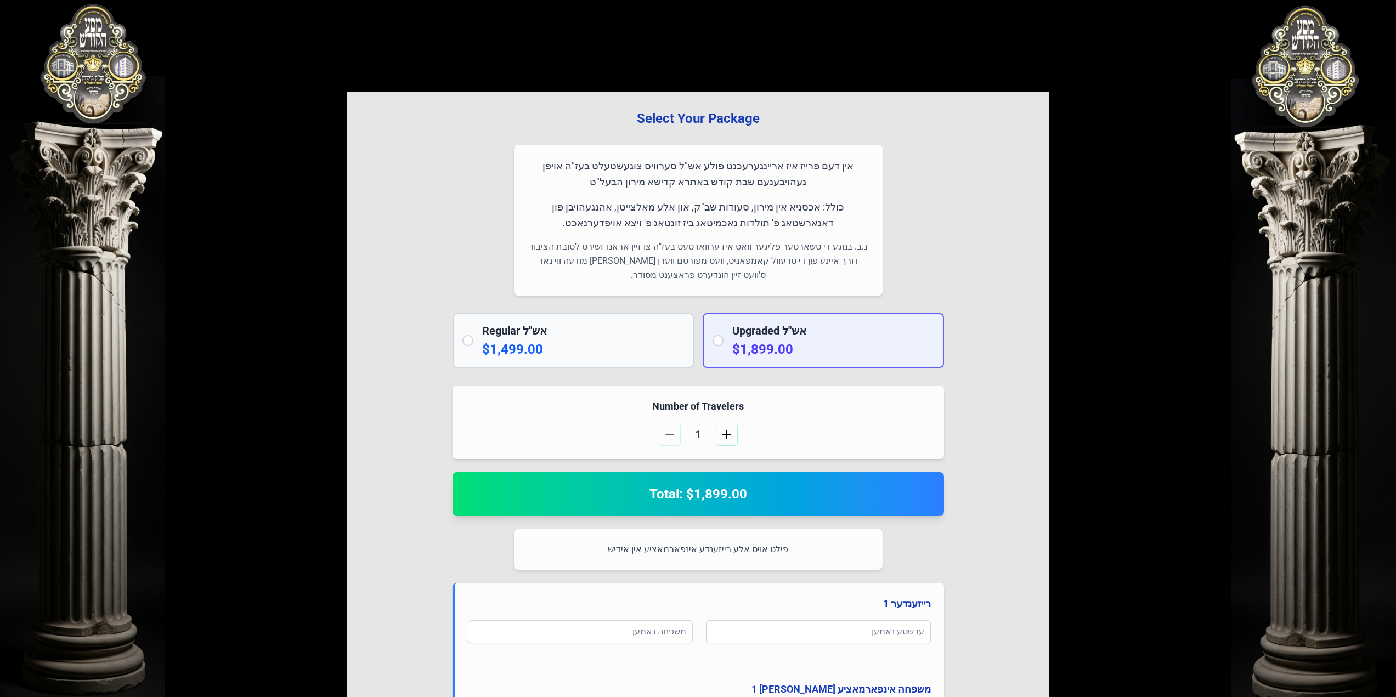
click at [614, 257] on p "נ.ב. בנוגע די טשארטער פליגער וואס איז ערווארטעט בעז"ה צו זיין אראנדזשירט לטובת …" at bounding box center [698, 261] width 342 height 43
click at [640, 334] on h2 "Regular אש"ל" at bounding box center [583, 330] width 202 height 15
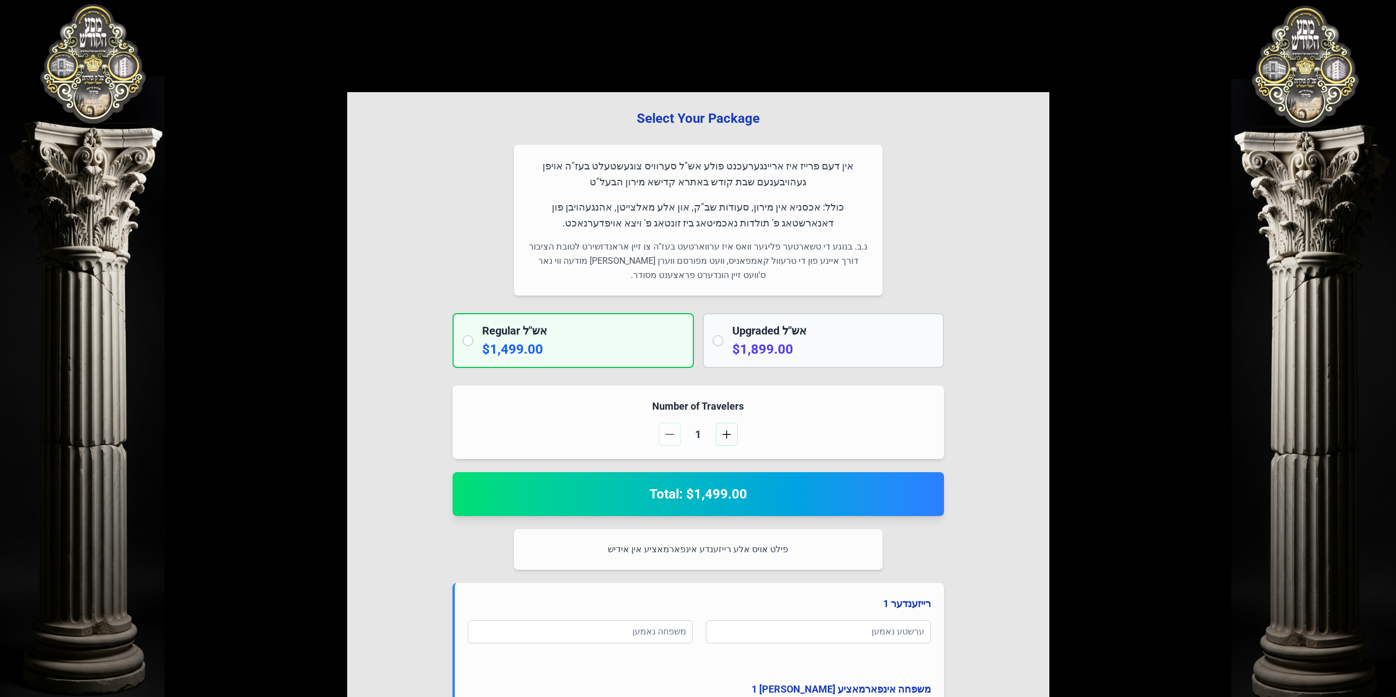
click at [698, 357] on div "Regular אש"ל $1,499.00 Upgraded אש"ל $1,899.00" at bounding box center [699, 340] width 492 height 55
click at [765, 371] on div "Select Your Package אין דעם פרייז איז אריינגערעכנט פולע אש"ל סערוויס צוגעשטעלט …" at bounding box center [698, 524] width 702 height 865
click at [673, 357] on p "$1,499.00" at bounding box center [583, 350] width 202 height 18
click at [806, 335] on h2 "Upgraded אש"ל" at bounding box center [833, 330] width 202 height 15
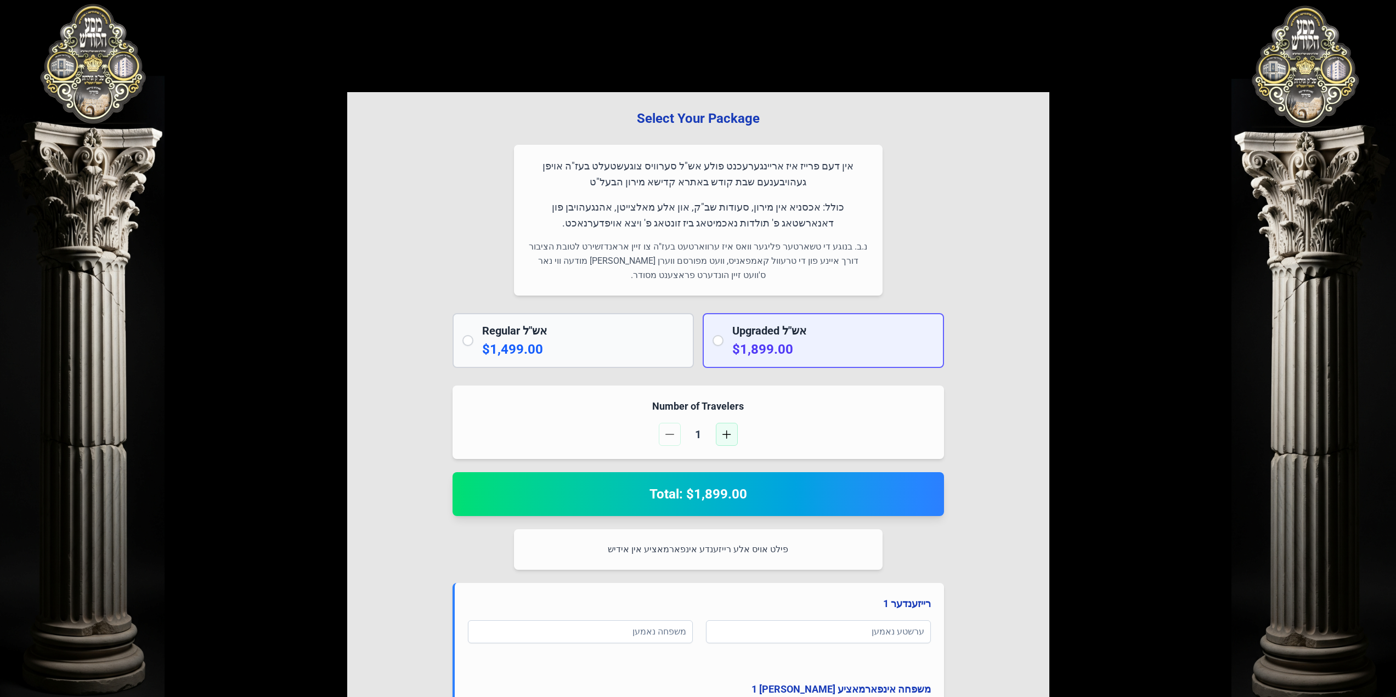
click at [728, 437] on span "button" at bounding box center [726, 434] width 9 height 9
click at [653, 431] on div "4" at bounding box center [698, 434] width 465 height 23
click at [669, 435] on span "button" at bounding box center [669, 434] width 9 height 9
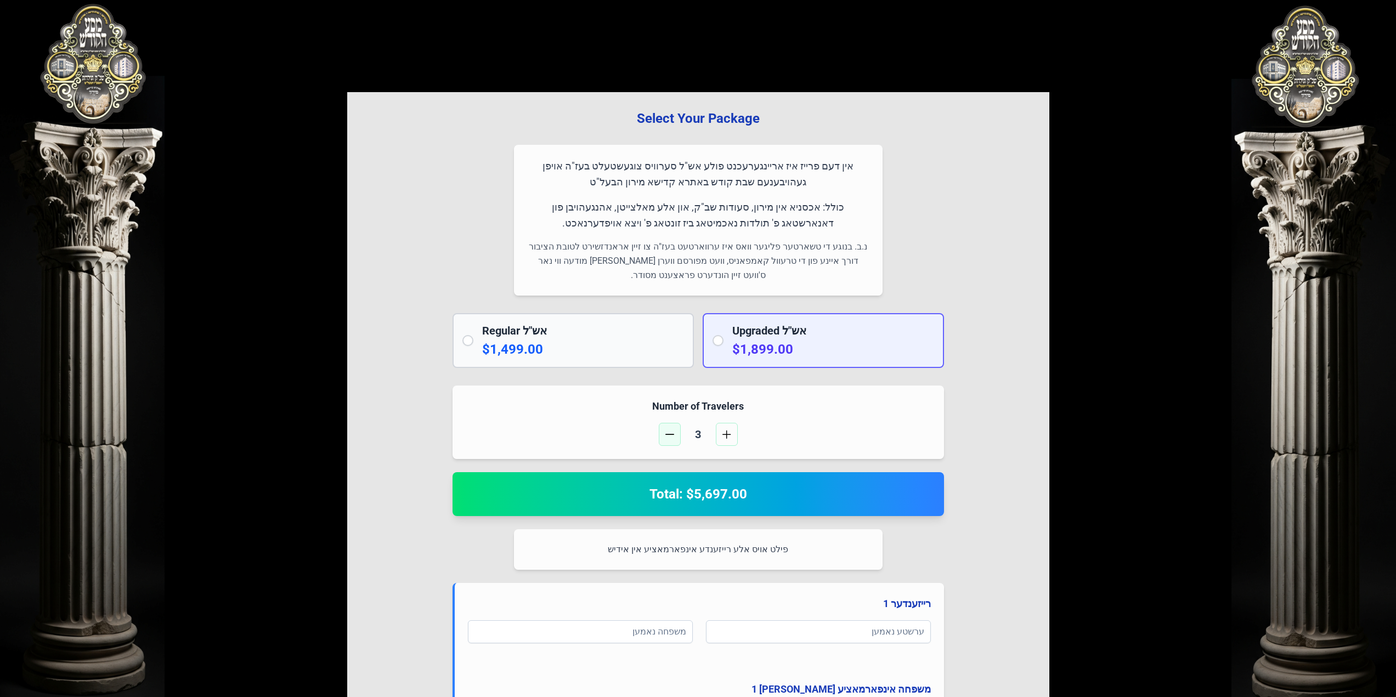
click at [669, 435] on span "button" at bounding box center [669, 434] width 9 height 9
click at [634, 368] on div "Regular אש"ל $1,499.00" at bounding box center [573, 340] width 241 height 55
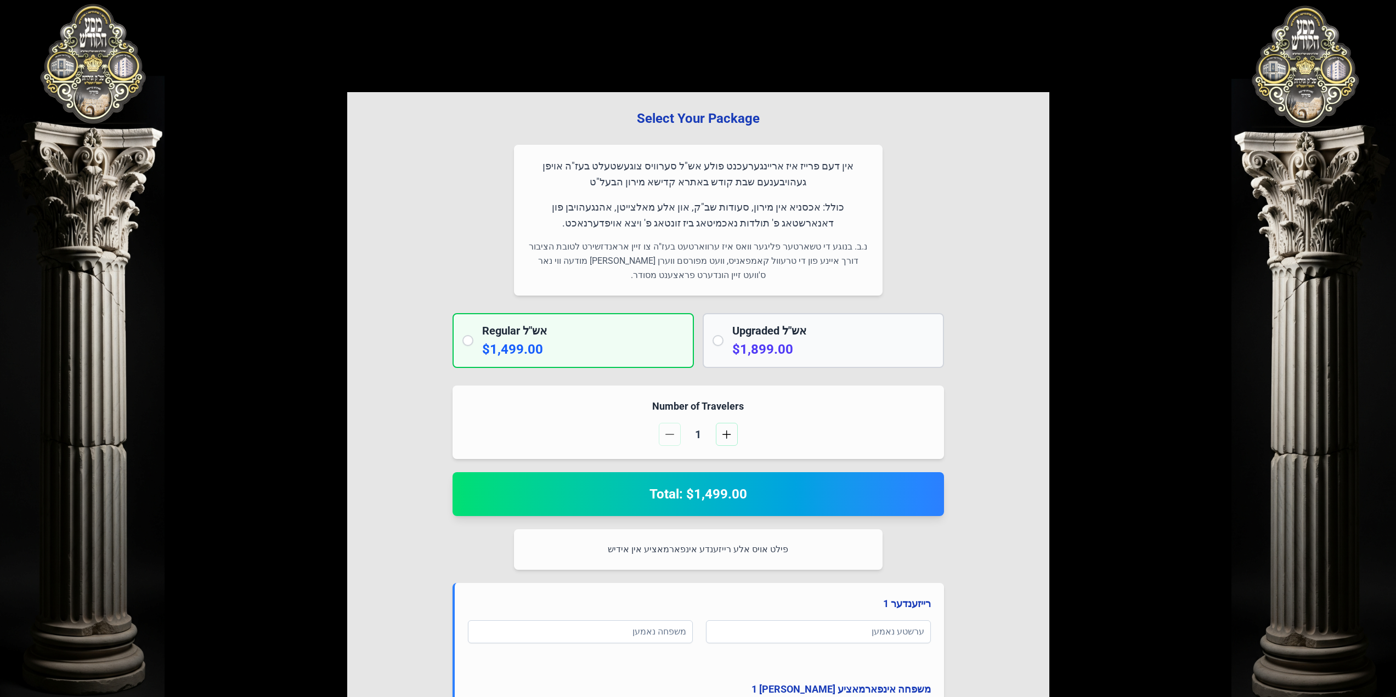
click at [616, 340] on div "Regular אש"ל $1,499.00" at bounding box center [583, 340] width 202 height 35
click at [726, 436] on span "button" at bounding box center [726, 434] width 9 height 9
click at [674, 430] on span "button" at bounding box center [669, 434] width 9 height 9
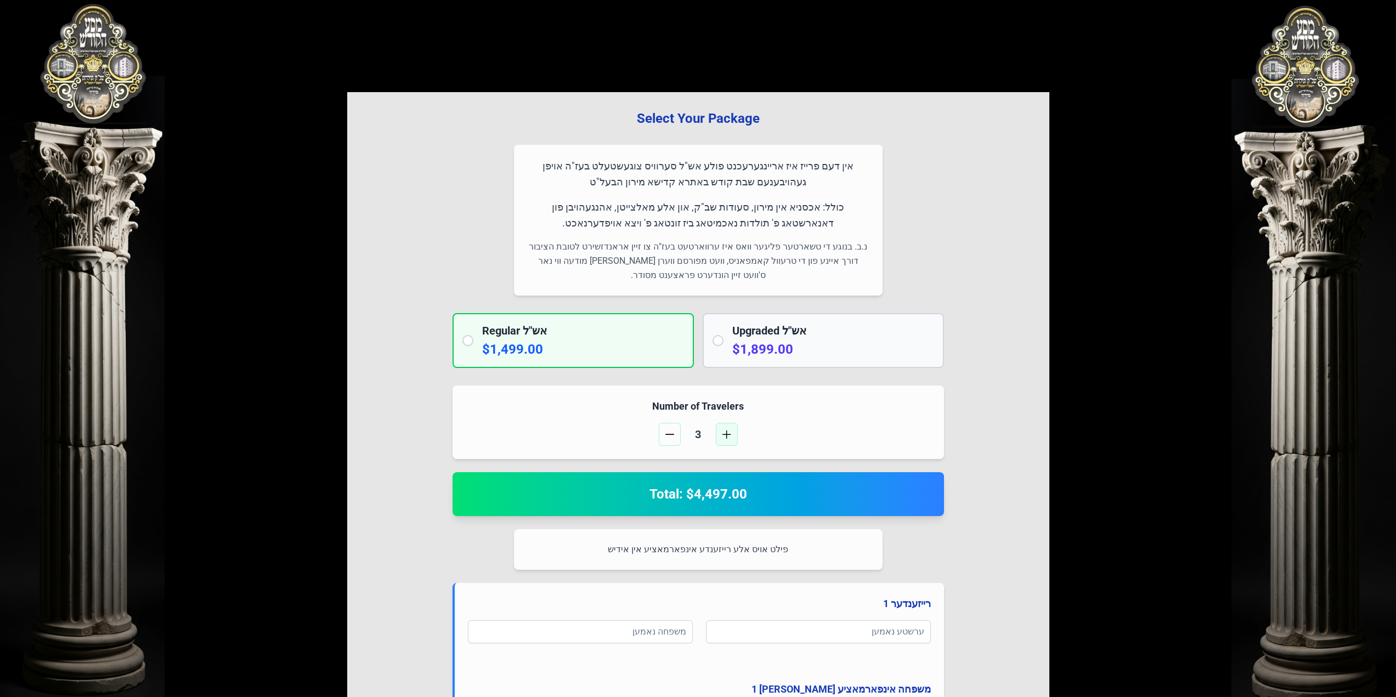
click at [730, 434] on span "button" at bounding box center [726, 434] width 9 height 9
click at [726, 430] on button "button" at bounding box center [727, 434] width 22 height 23
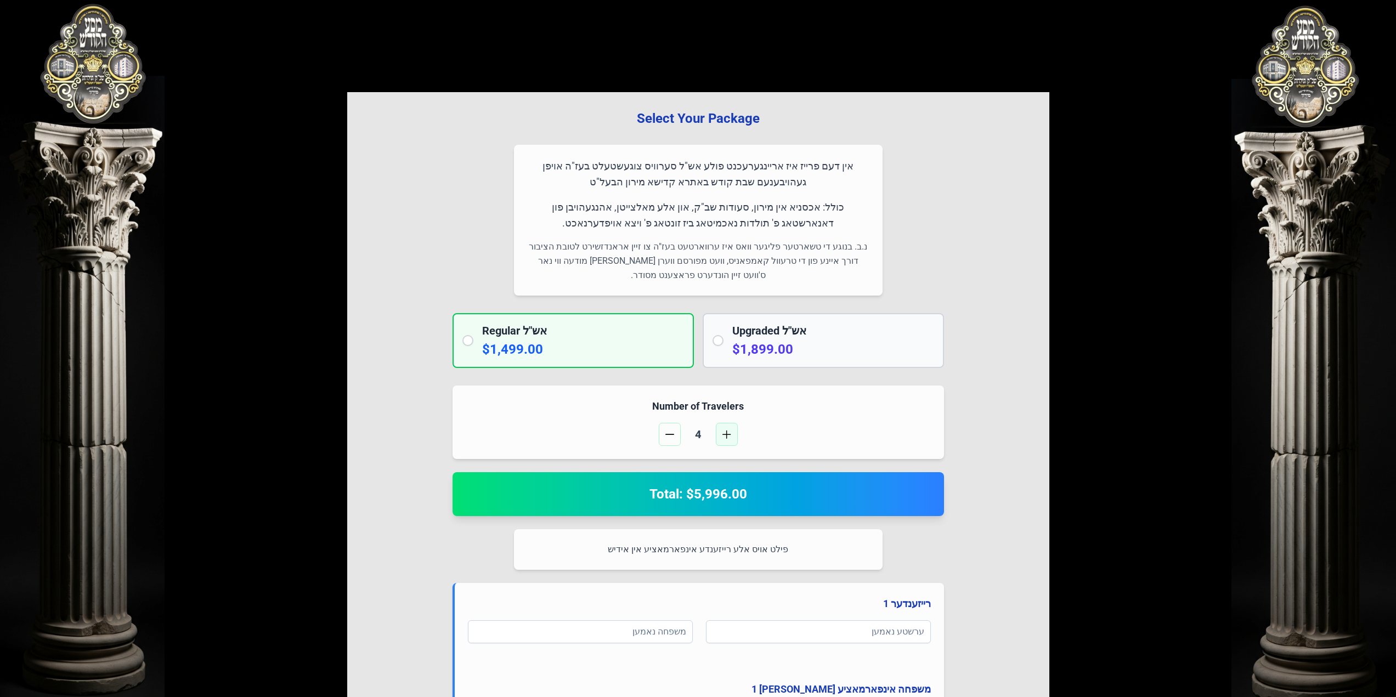
click at [726, 430] on button "button" at bounding box center [727, 434] width 22 height 23
click at [725, 440] on button "button" at bounding box center [727, 434] width 22 height 23
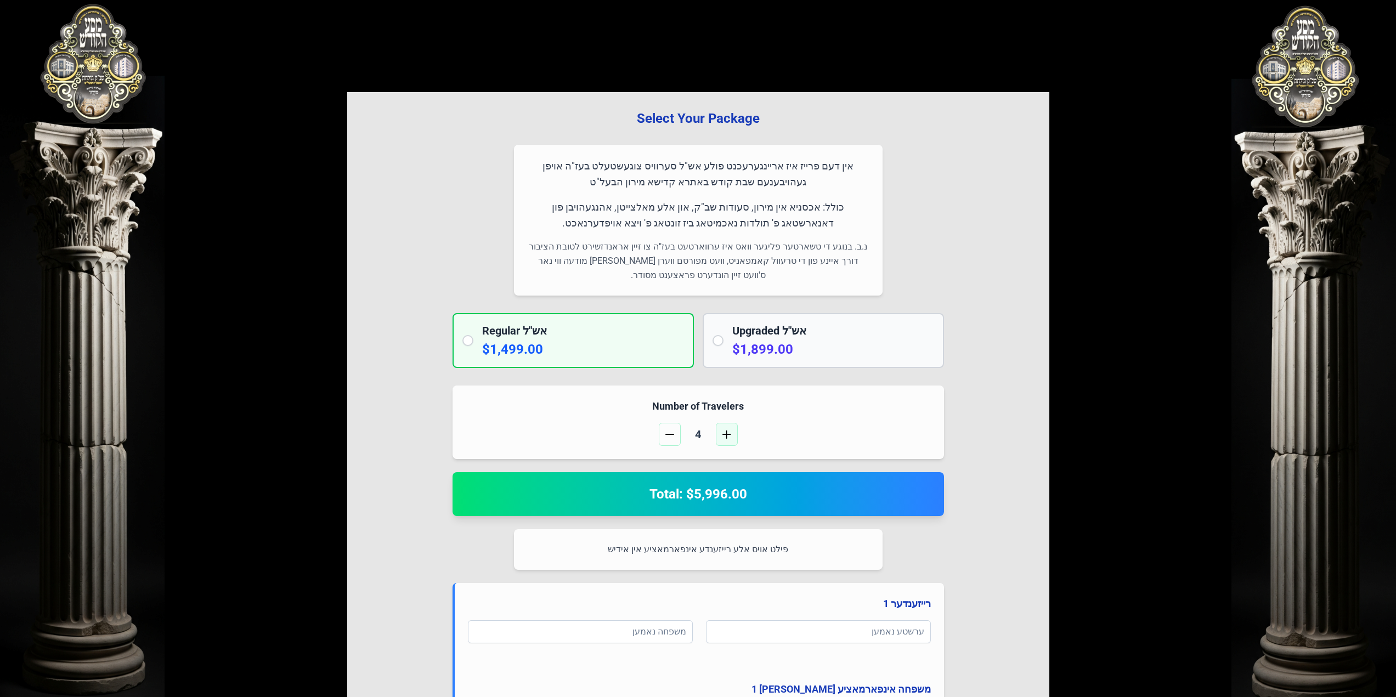
click at [725, 440] on button "button" at bounding box center [727, 434] width 22 height 23
click at [673, 436] on span "button" at bounding box center [669, 434] width 9 height 9
click at [721, 438] on button "button" at bounding box center [727, 434] width 22 height 23
click at [671, 430] on span "button" at bounding box center [669, 434] width 9 height 9
click at [737, 437] on button "button" at bounding box center [727, 434] width 22 height 23
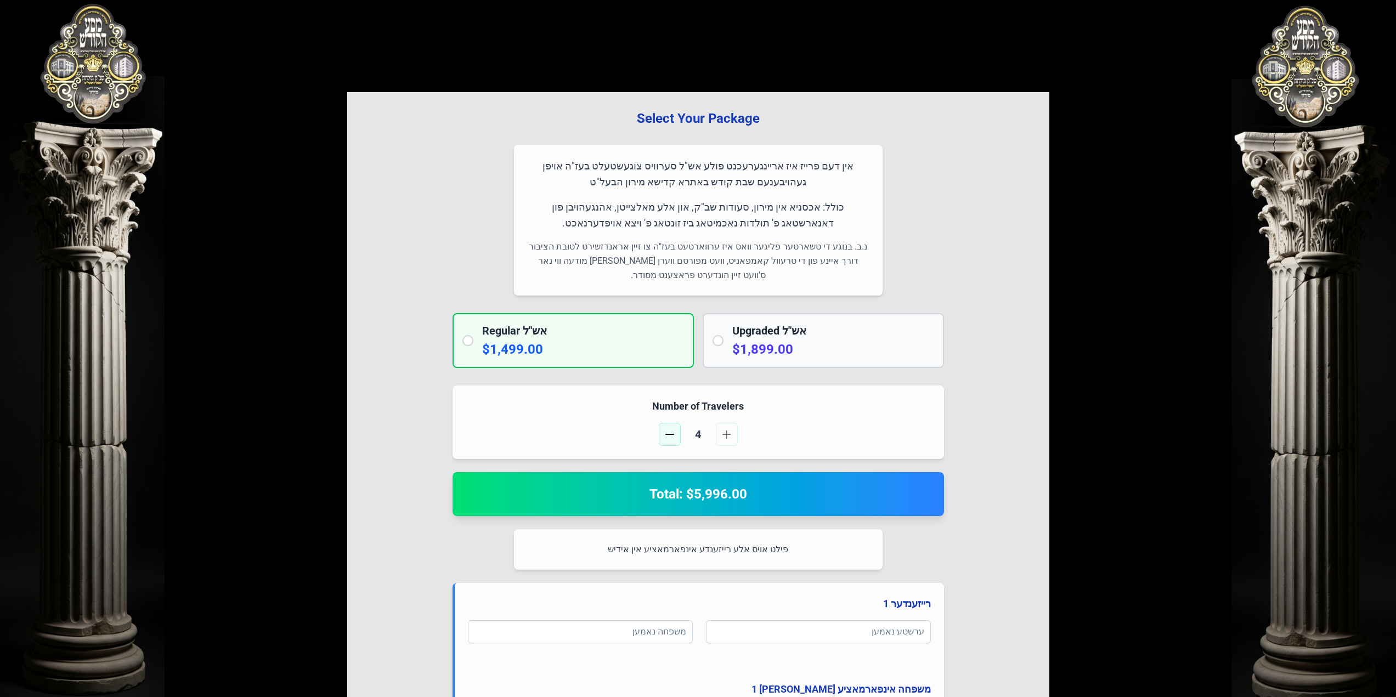
click at [662, 437] on button "button" at bounding box center [670, 434] width 22 height 23
click at [724, 443] on button "button" at bounding box center [727, 434] width 22 height 23
click at [678, 442] on button "button" at bounding box center [670, 434] width 22 height 23
click at [724, 438] on span "button" at bounding box center [726, 434] width 9 height 9
click at [675, 434] on button "button" at bounding box center [670, 434] width 22 height 23
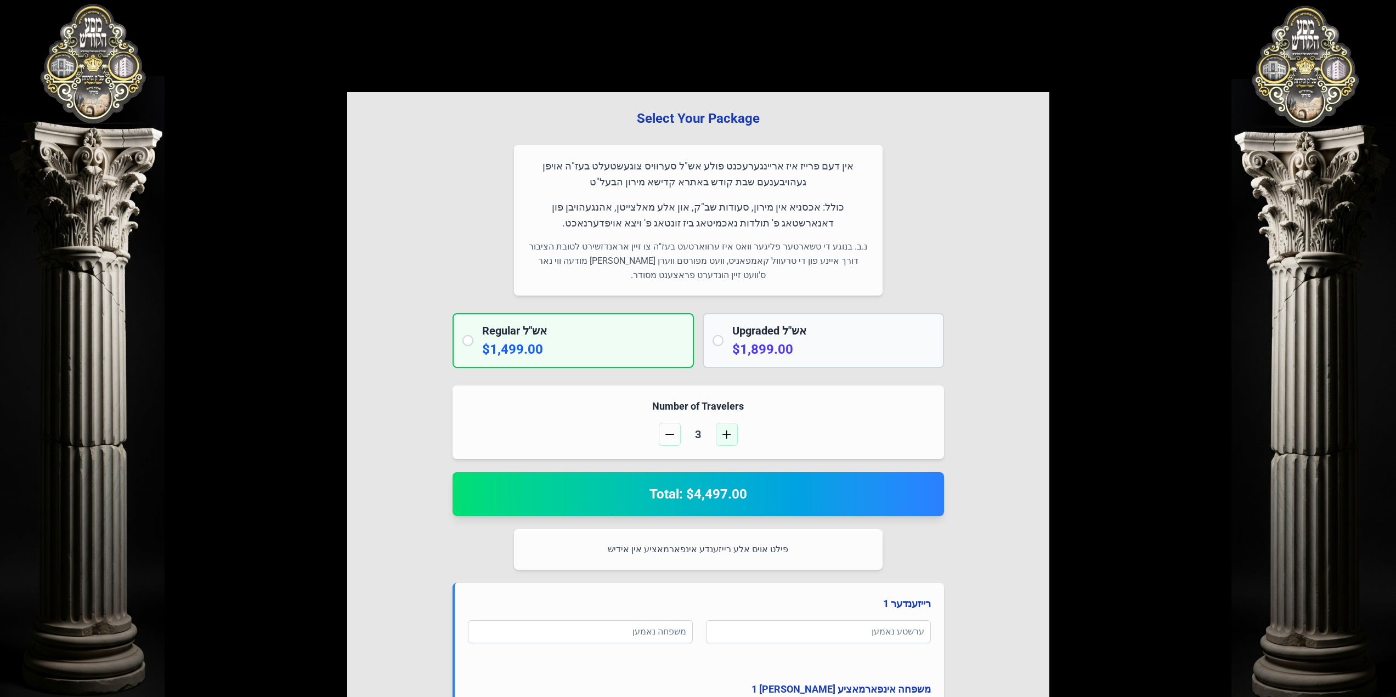
click at [732, 433] on button "button" at bounding box center [727, 434] width 22 height 23
click at [675, 438] on button "button" at bounding box center [670, 434] width 22 height 23
click at [724, 433] on span "button" at bounding box center [726, 434] width 9 height 9
click at [669, 430] on span "button" at bounding box center [669, 434] width 9 height 9
click at [731, 437] on span "button" at bounding box center [726, 434] width 9 height 9
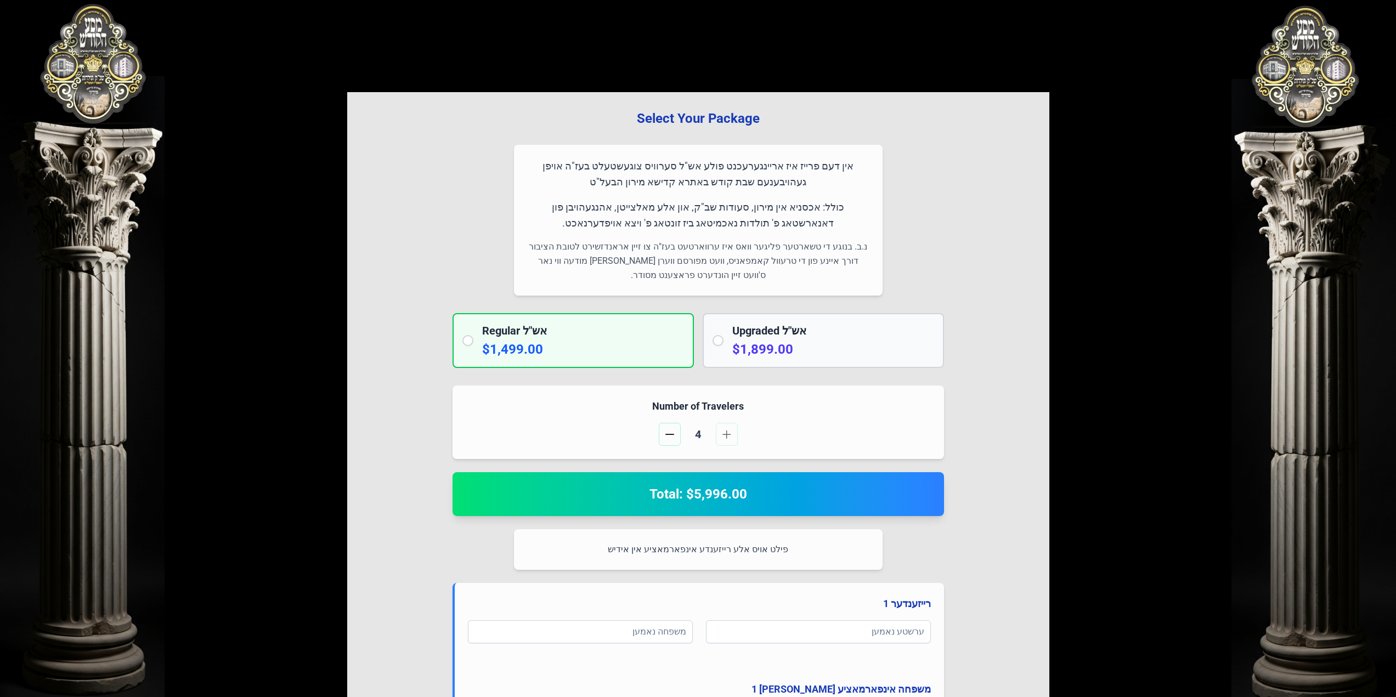
click at [656, 427] on div "4" at bounding box center [698, 434] width 465 height 23
click at [662, 432] on button "button" at bounding box center [670, 434] width 22 height 23
click at [720, 432] on button "button" at bounding box center [727, 434] width 22 height 23
click at [667, 442] on button "button" at bounding box center [670, 434] width 22 height 23
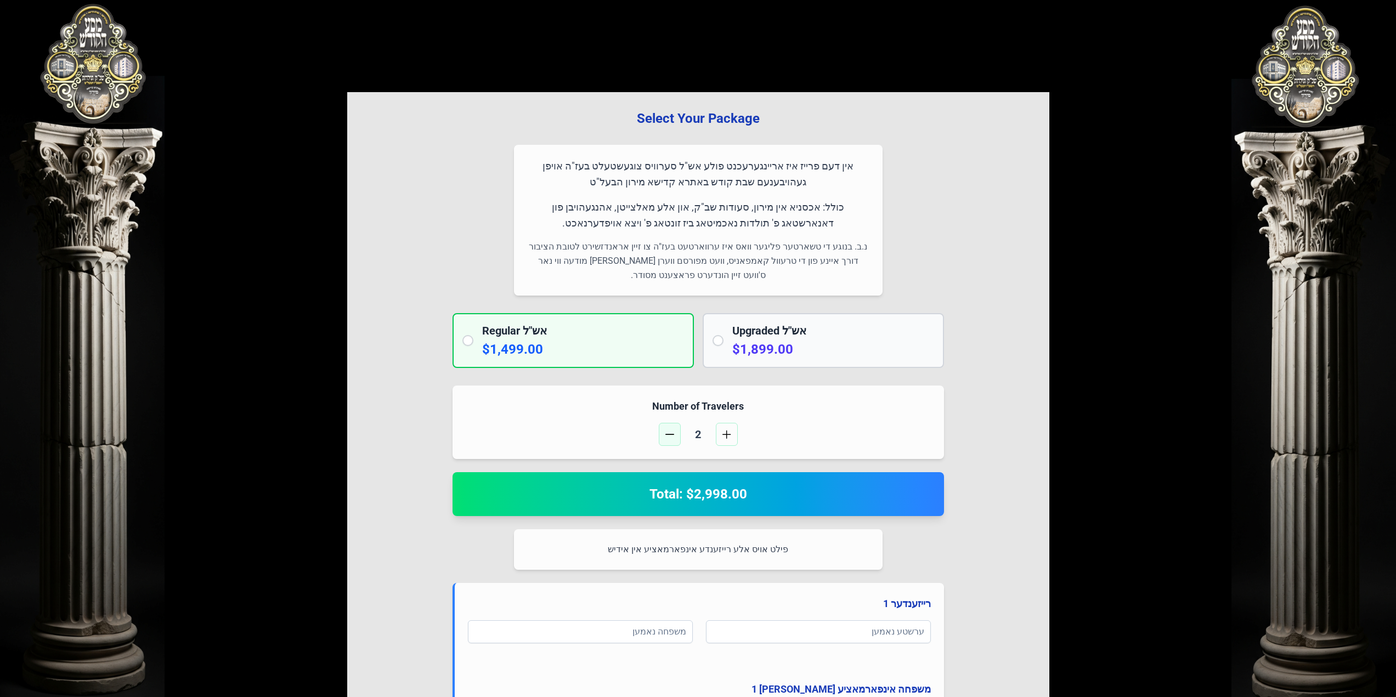
click at [667, 442] on button "button" at bounding box center [670, 434] width 22 height 23
click at [722, 439] on button "button" at bounding box center [727, 434] width 22 height 23
click at [677, 436] on button "button" at bounding box center [670, 434] width 22 height 23
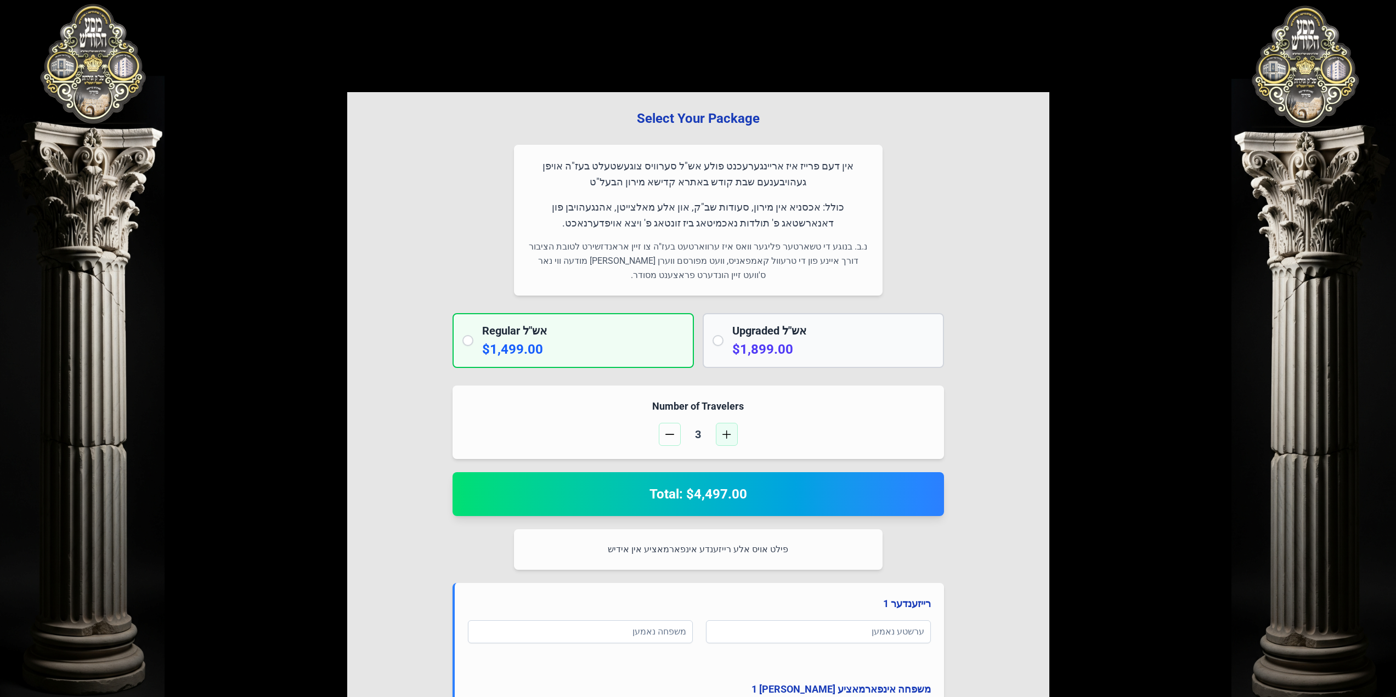
click at [722, 439] on button "button" at bounding box center [727, 434] width 22 height 23
click at [732, 436] on button "button" at bounding box center [727, 434] width 22 height 23
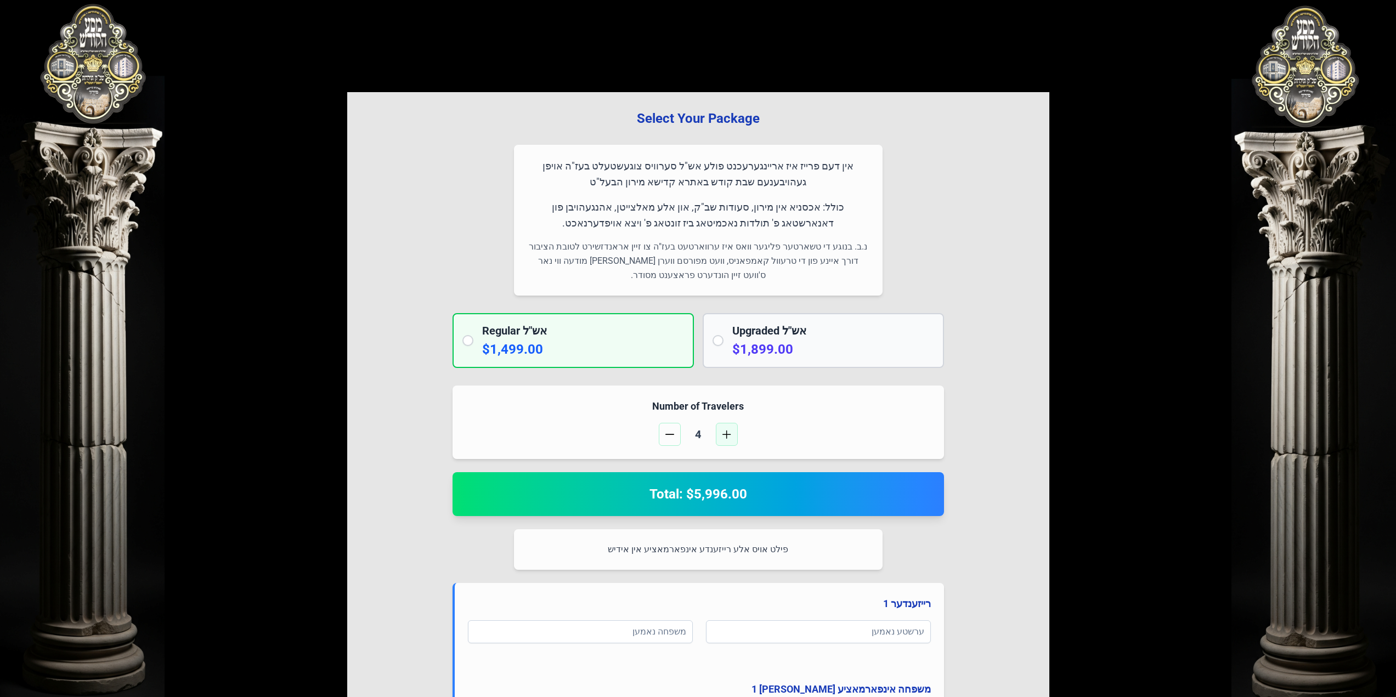
click at [732, 436] on button "button" at bounding box center [727, 434] width 22 height 23
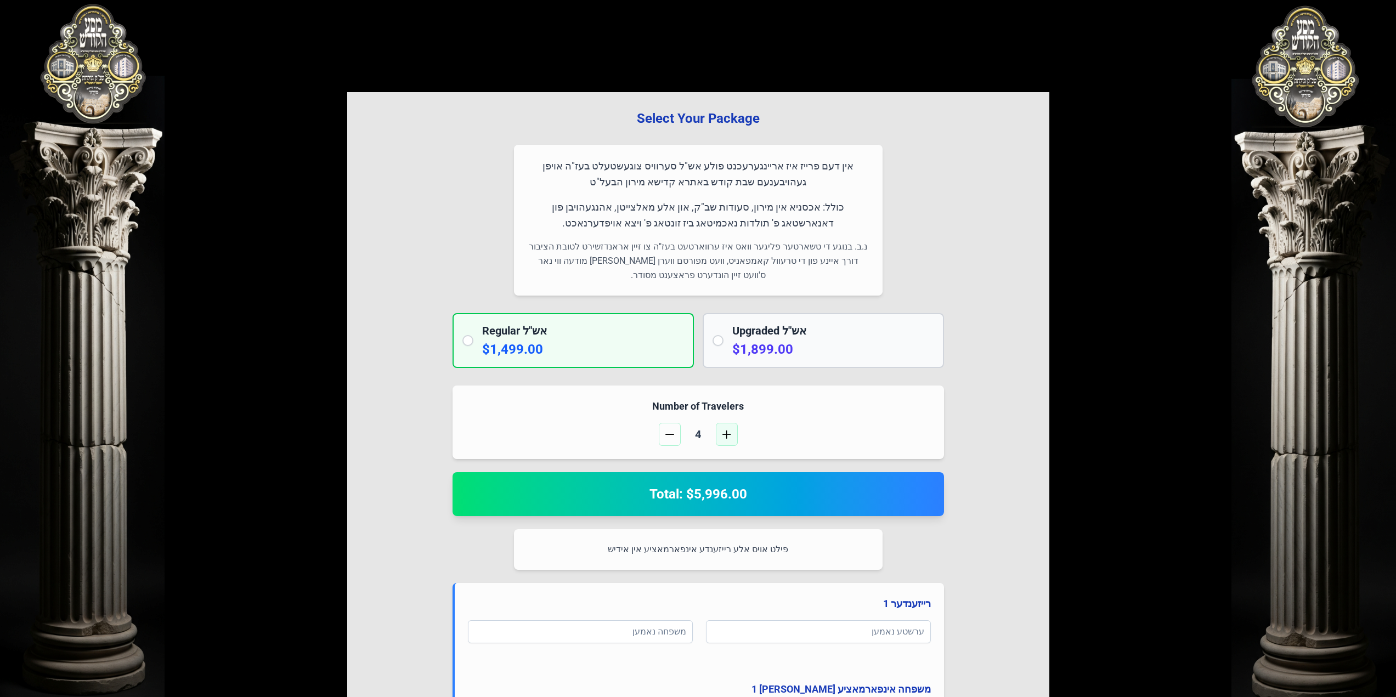
click at [732, 436] on button "button" at bounding box center [727, 434] width 22 height 23
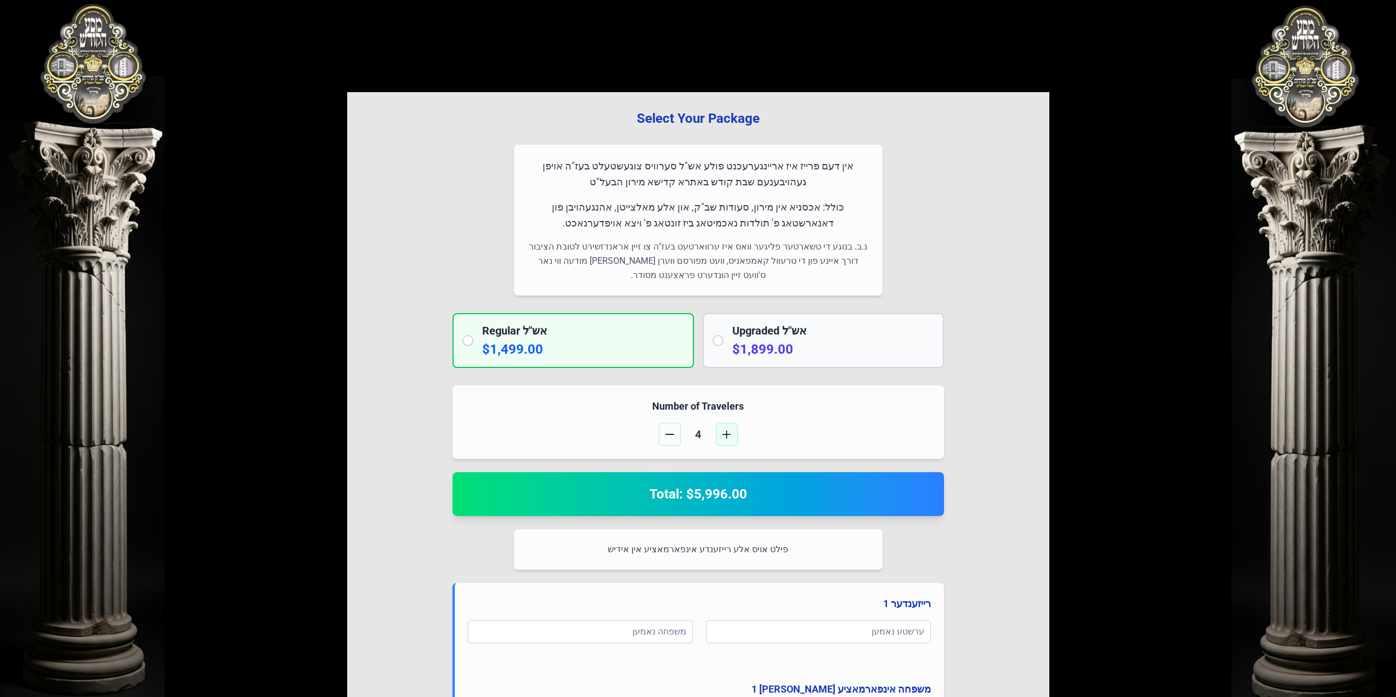
click at [732, 436] on button "button" at bounding box center [727, 434] width 22 height 23
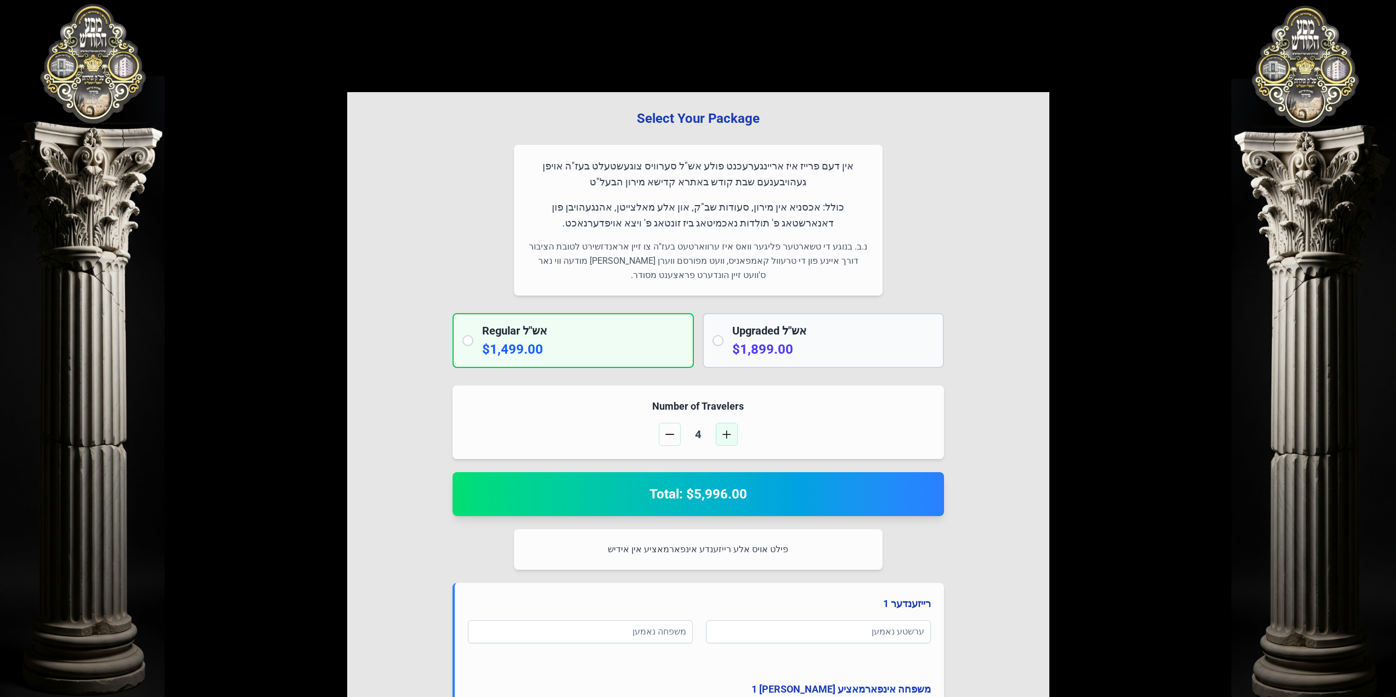
click at [732, 436] on button "button" at bounding box center [727, 434] width 22 height 23
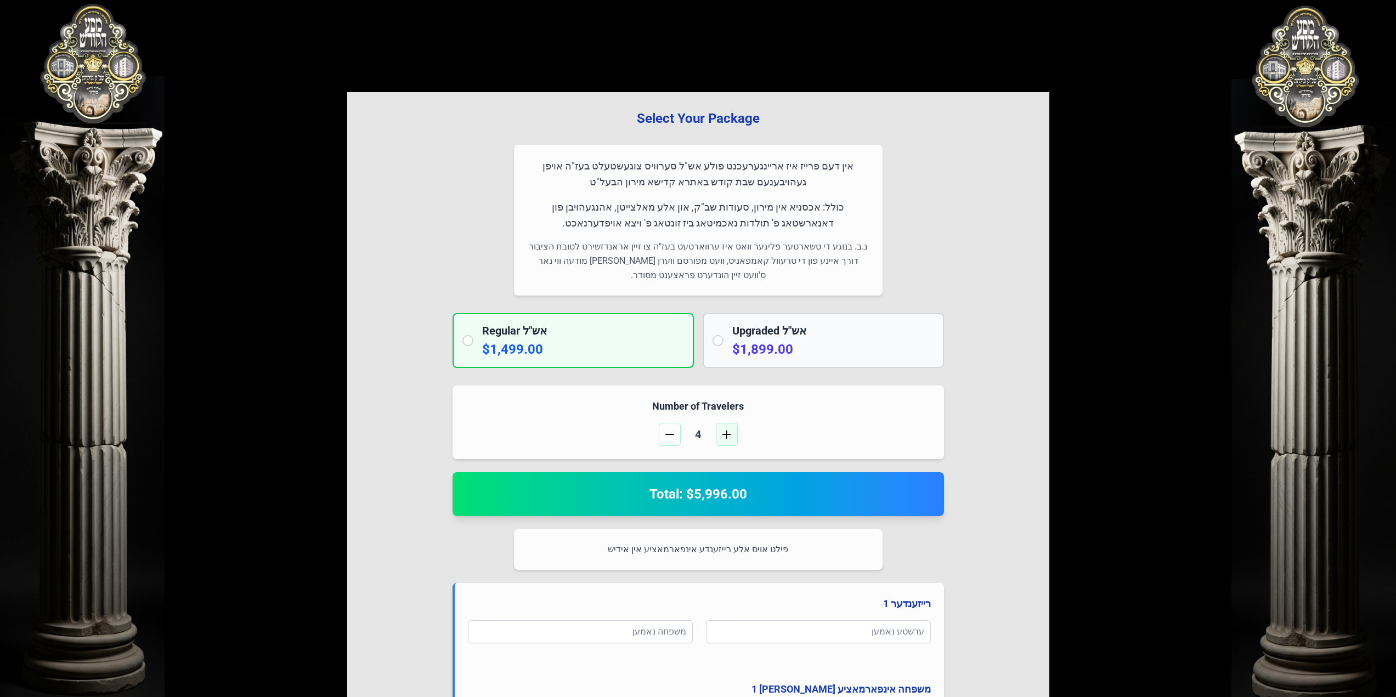
click at [732, 436] on button "button" at bounding box center [727, 434] width 22 height 23
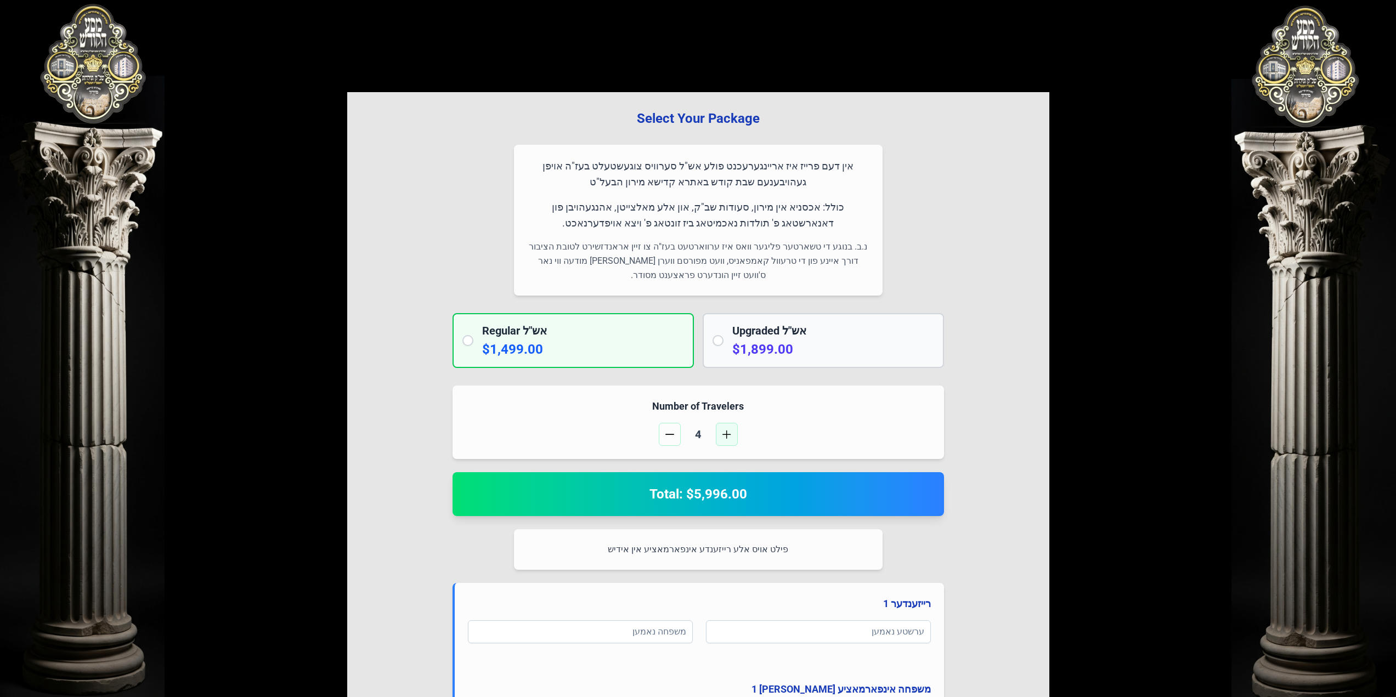
click at [732, 436] on button "button" at bounding box center [727, 434] width 22 height 23
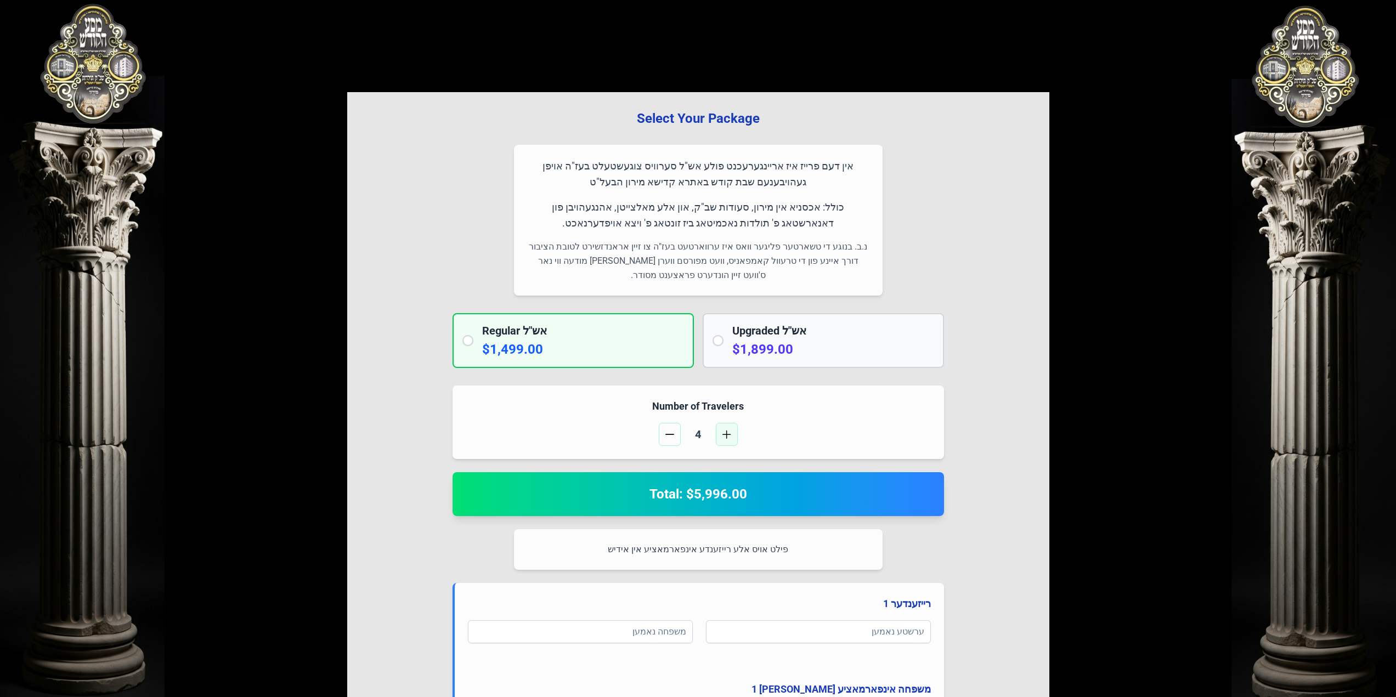
click at [732, 436] on button "button" at bounding box center [727, 434] width 22 height 23
click at [722, 429] on button "button" at bounding box center [727, 434] width 22 height 23
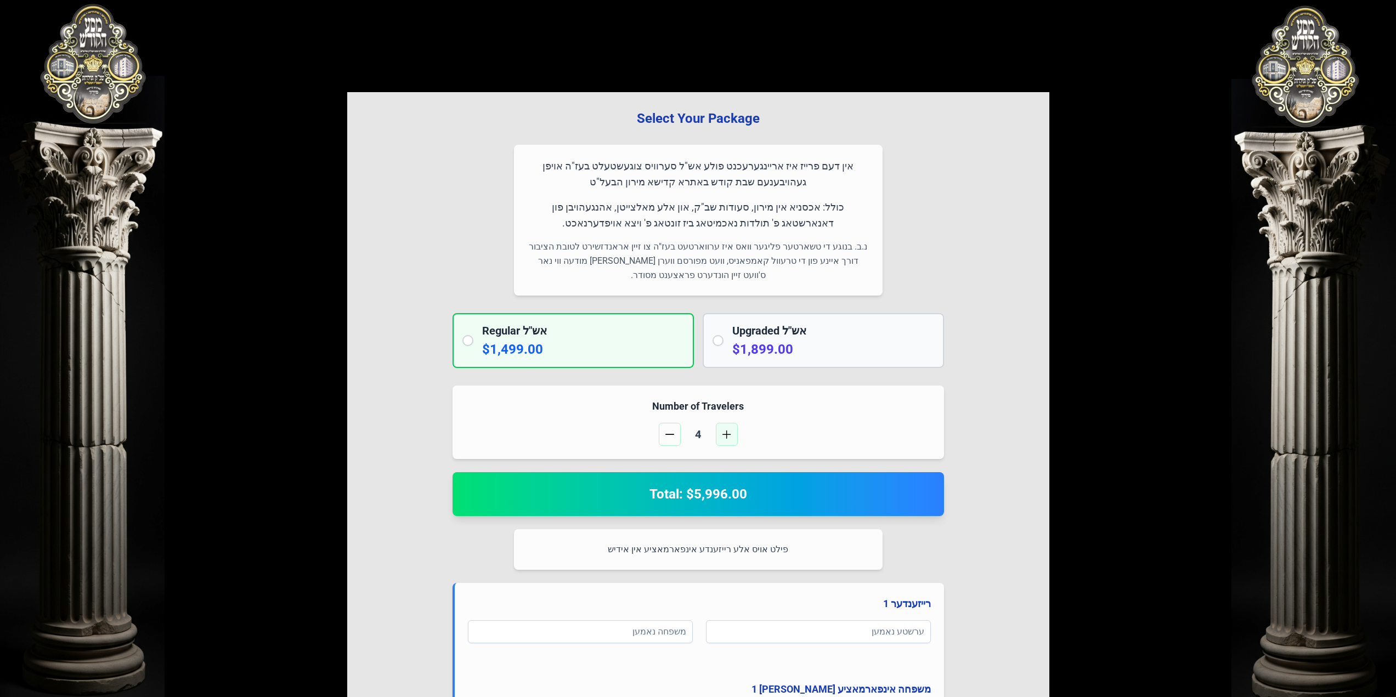
click at [722, 429] on button "button" at bounding box center [727, 434] width 22 height 23
click at [673, 419] on div "Number of Travelers 4" at bounding box center [699, 423] width 492 height 74
click at [701, 500] on h2 "Total: $5,996.00" at bounding box center [698, 494] width 465 height 18
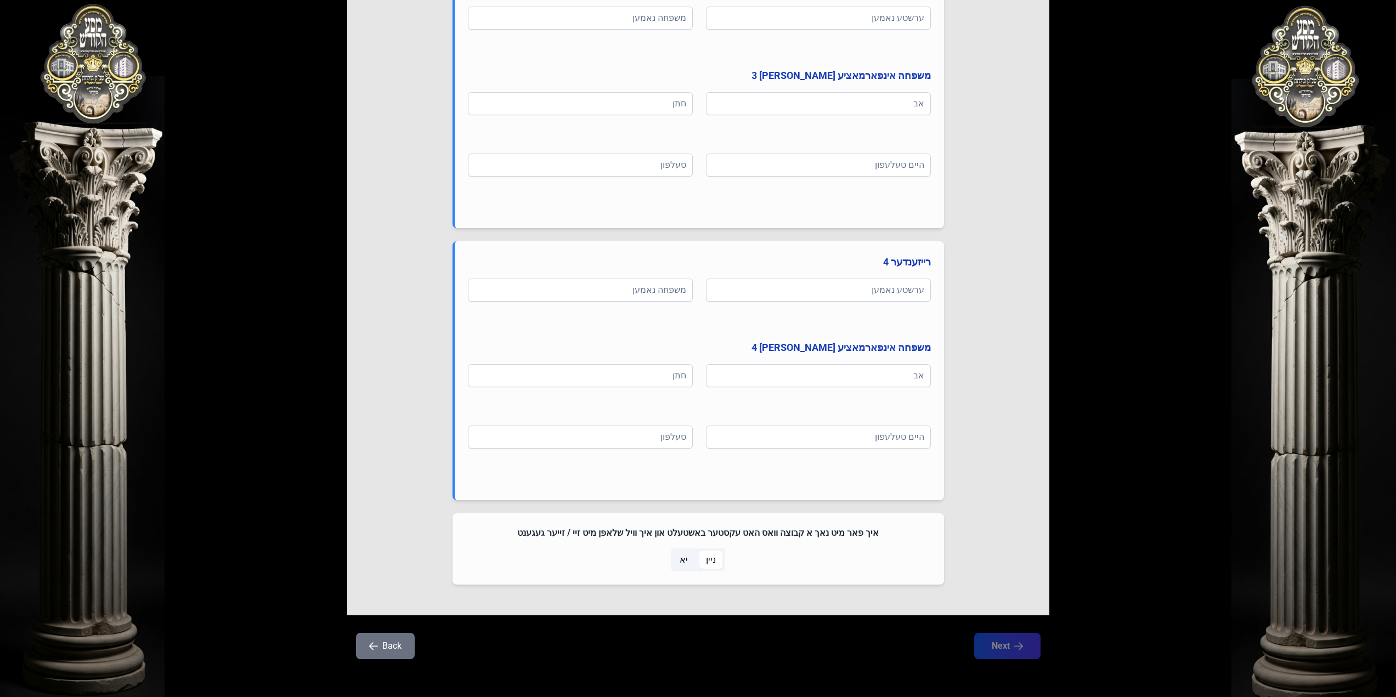
scroll to position [1160, 0]
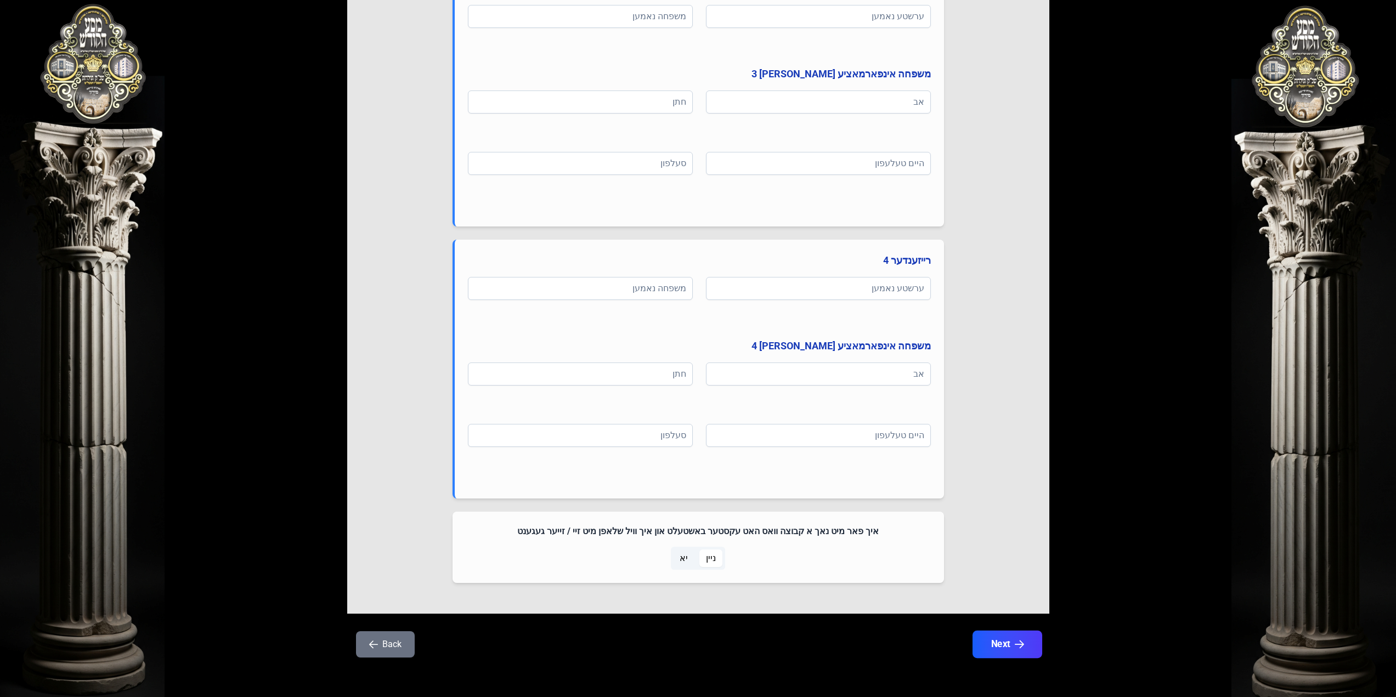
click at [991, 646] on button "Next" at bounding box center [1007, 644] width 70 height 27
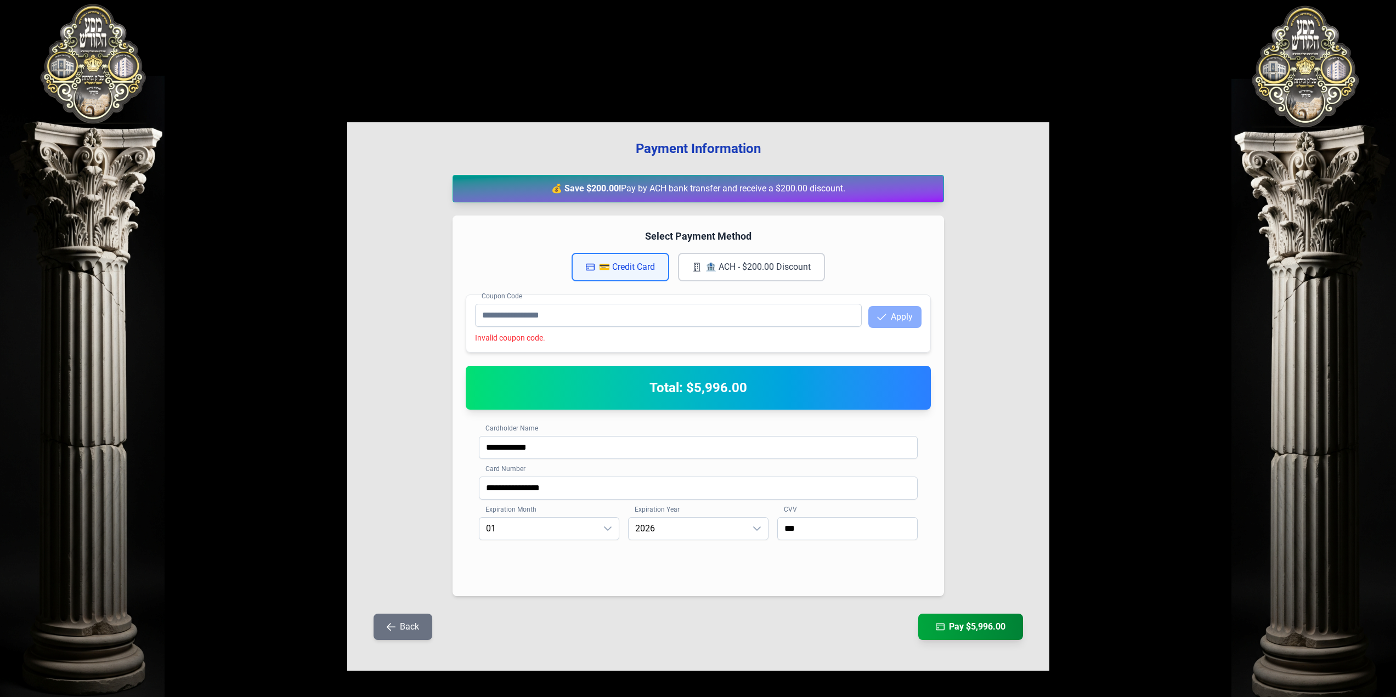
scroll to position [0, 0]
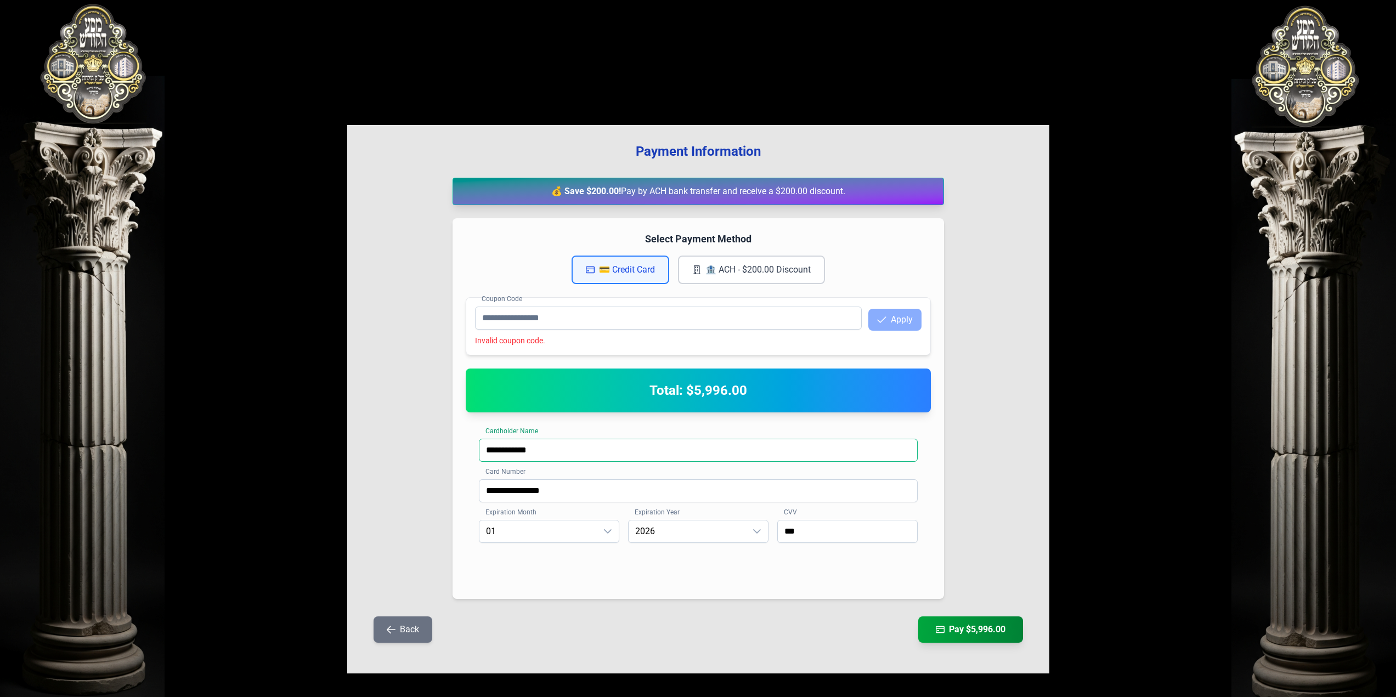
drag, startPoint x: 558, startPoint y: 445, endPoint x: 435, endPoint y: 431, distance: 124.3
click at [435, 431] on div "**********" at bounding box center [698, 399] width 702 height 549
click at [512, 319] on input "Coupon Code" at bounding box center [668, 318] width 387 height 23
click at [896, 315] on button "Apply" at bounding box center [894, 320] width 53 height 22
click at [893, 321] on button "Apply" at bounding box center [894, 320] width 53 height 22
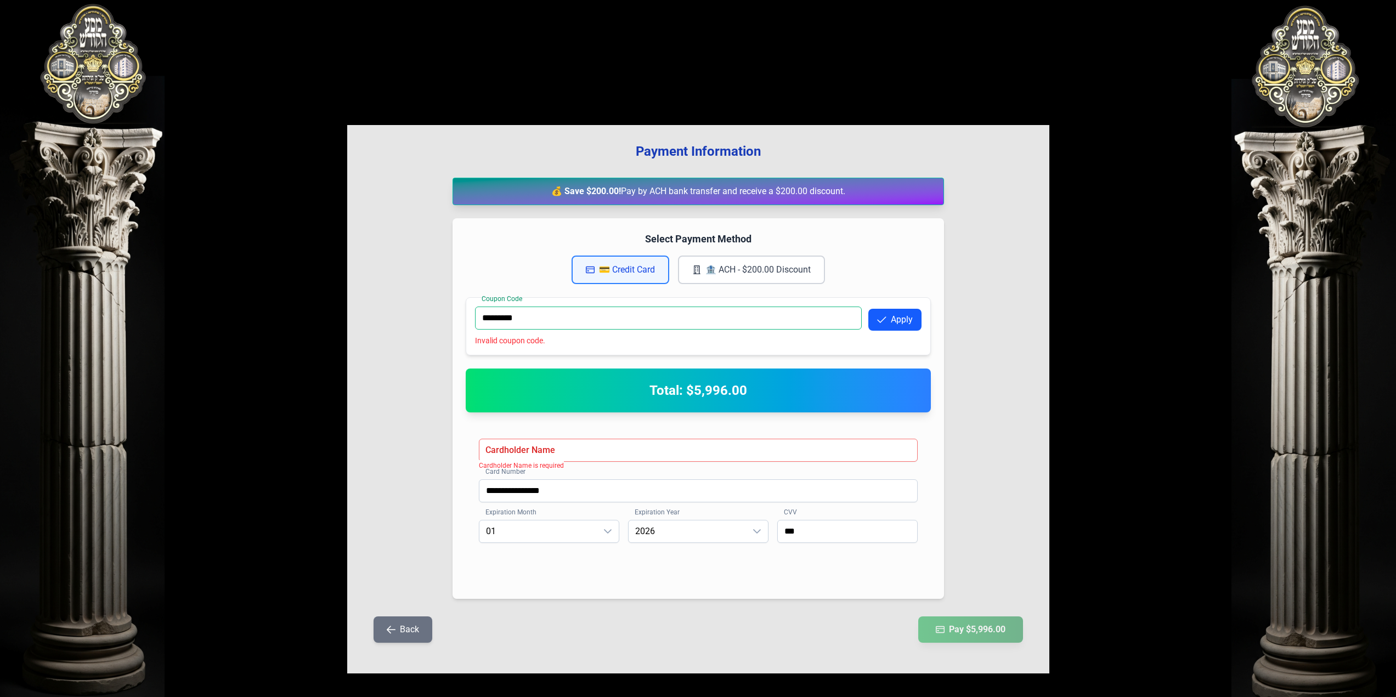
drag, startPoint x: 549, startPoint y: 312, endPoint x: 443, endPoint y: 334, distance: 108.2
click at [443, 334] on div "**********" at bounding box center [698, 399] width 702 height 549
click at [908, 313] on button "Apply" at bounding box center [894, 320] width 53 height 22
click at [905, 329] on button "Apply" at bounding box center [894, 320] width 53 height 22
click at [903, 324] on button "Apply" at bounding box center [894, 320] width 53 height 22
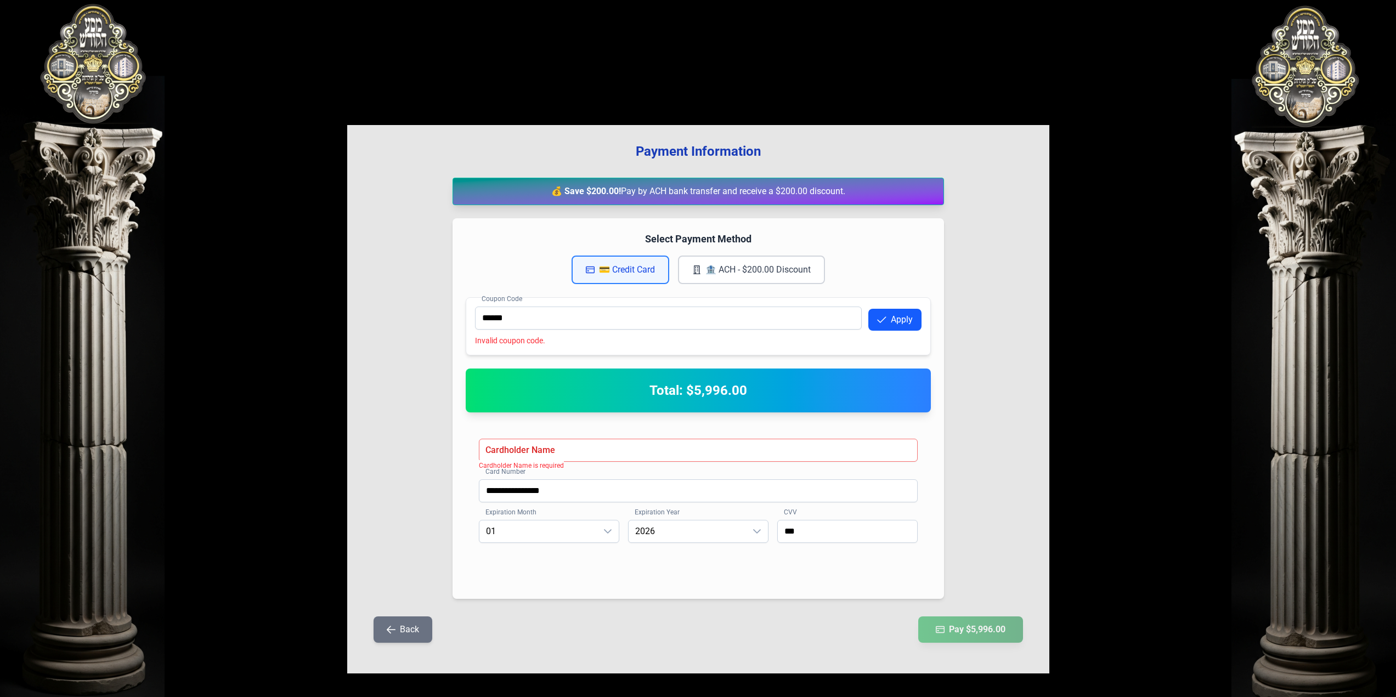
click at [903, 324] on button "Apply" at bounding box center [894, 320] width 53 height 22
drag, startPoint x: 585, startPoint y: 308, endPoint x: 442, endPoint y: 324, distance: 144.1
click at [442, 324] on div "**********" at bounding box center [698, 399] width 702 height 549
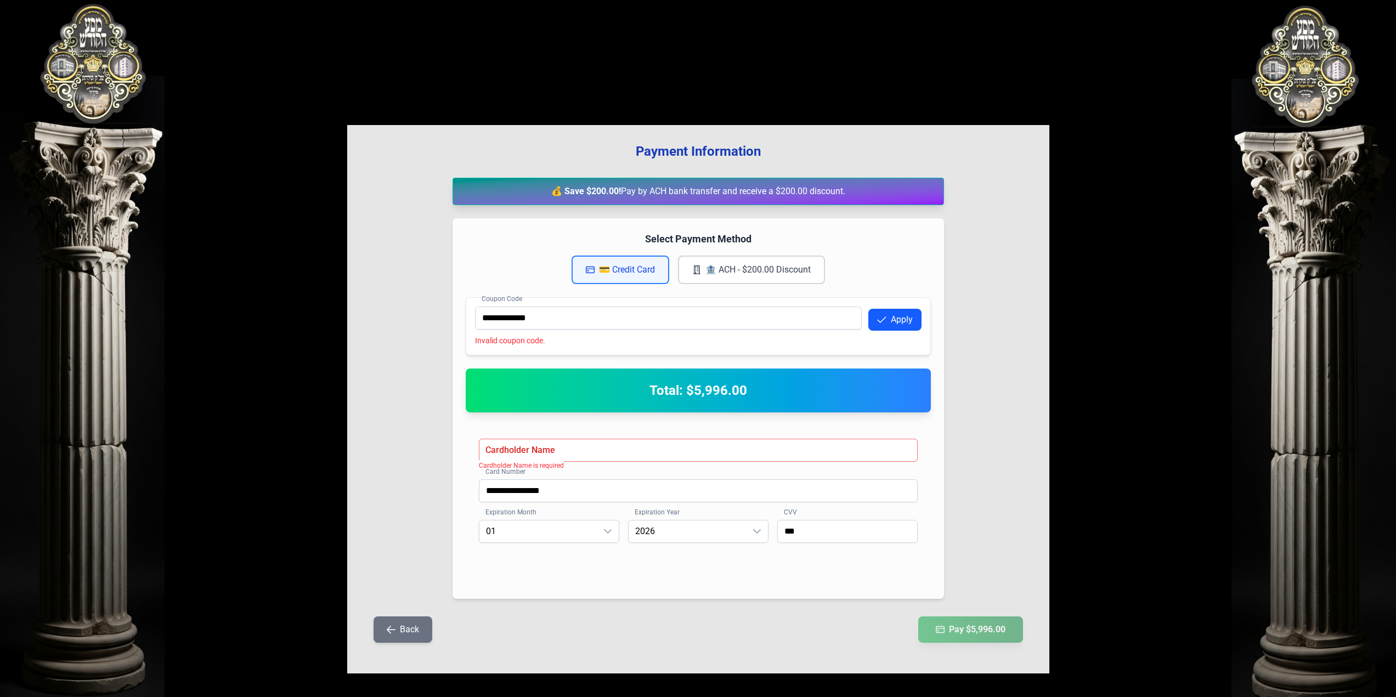
click at [901, 324] on button "Apply" at bounding box center [894, 320] width 53 height 22
click at [900, 325] on button "Apply" at bounding box center [894, 320] width 53 height 22
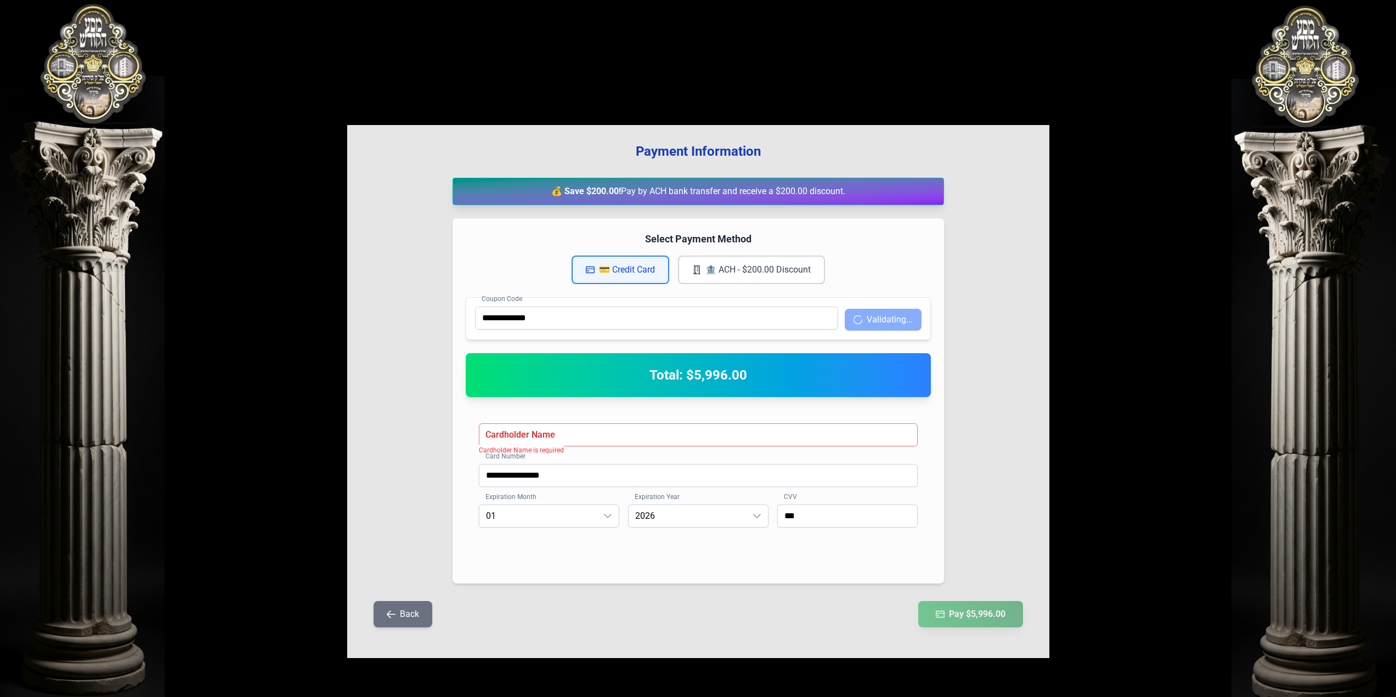
click at [900, 325] on button "Validating..." at bounding box center [883, 320] width 77 height 22
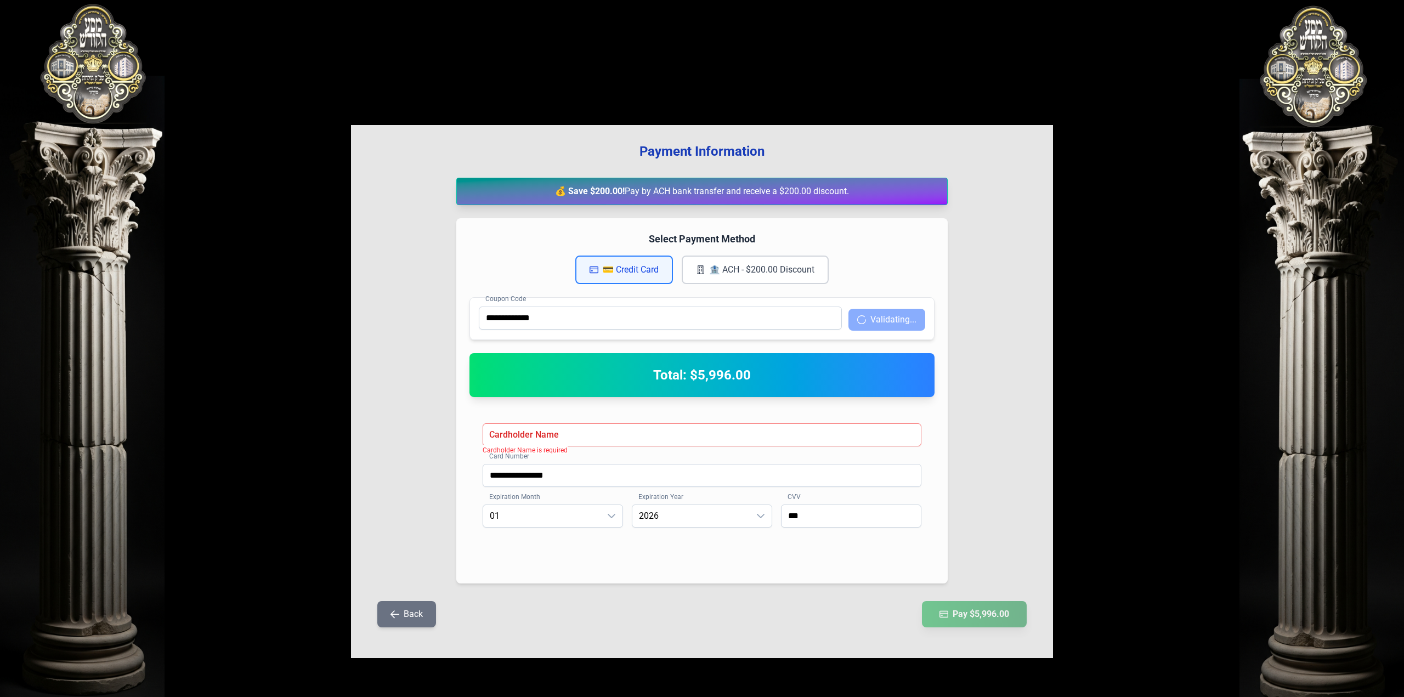
click at [900, 325] on button "Validating..." at bounding box center [887, 320] width 77 height 22
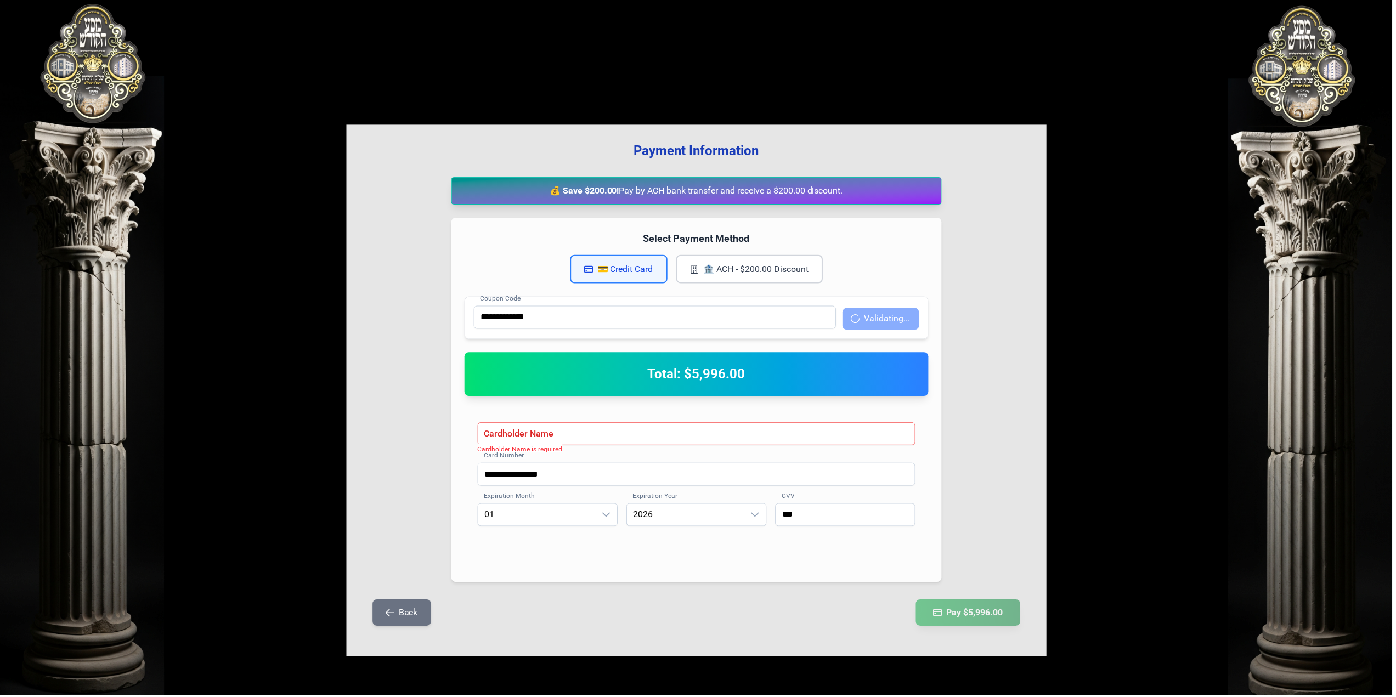
click at [900, 325] on button "Validating..." at bounding box center [883, 320] width 77 height 22
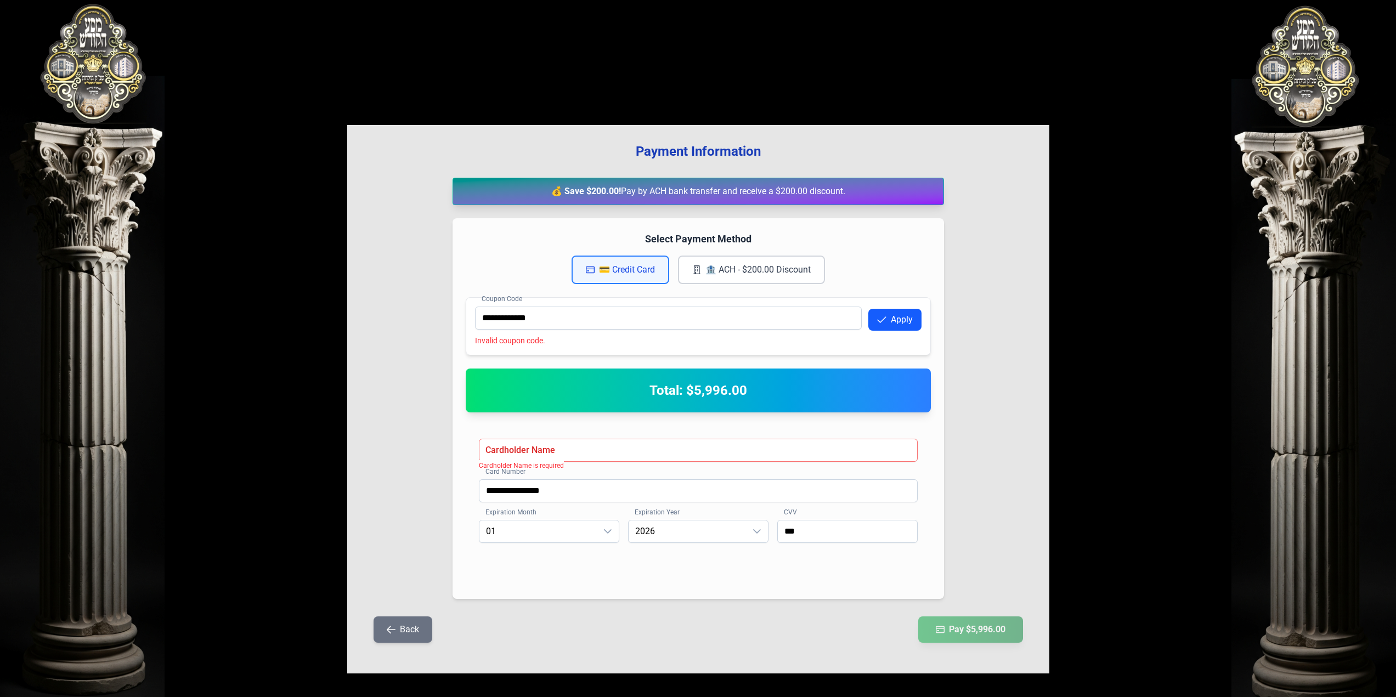
click at [900, 325] on button "Apply" at bounding box center [894, 320] width 53 height 22
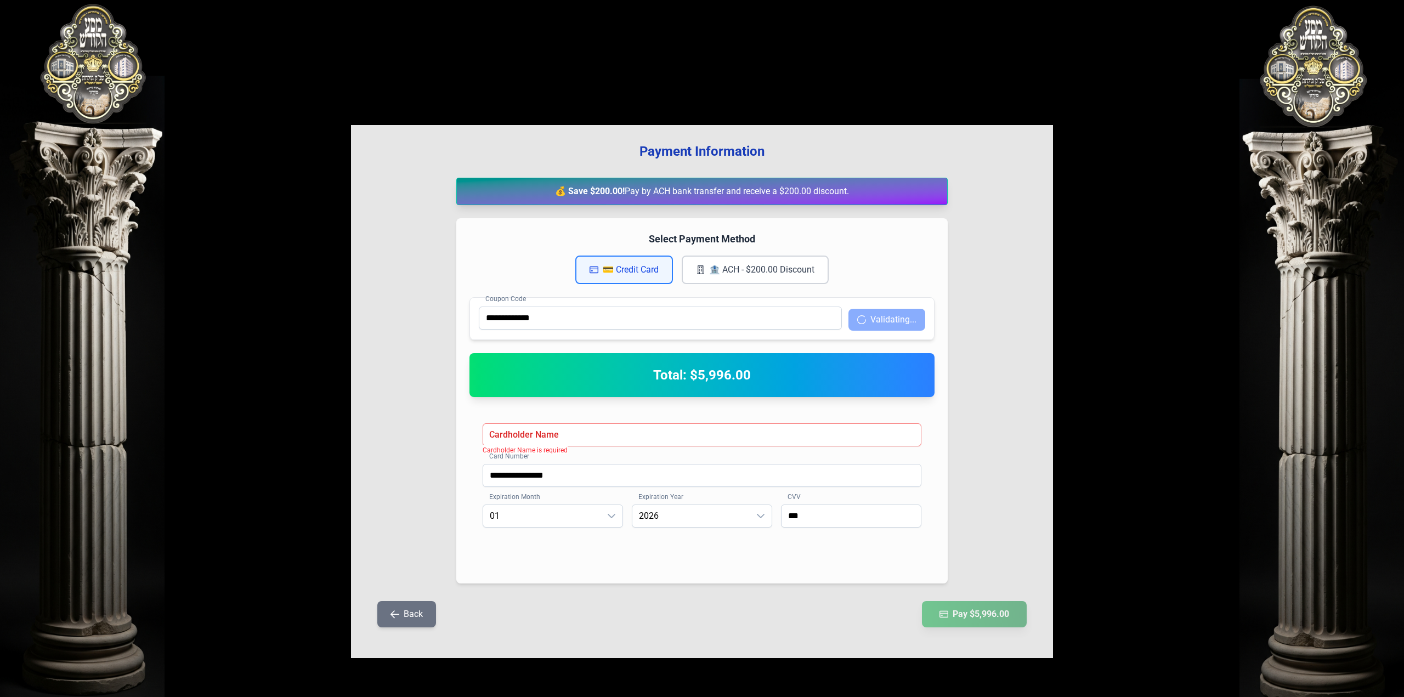
click at [900, 325] on button "Validating..." at bounding box center [887, 320] width 77 height 22
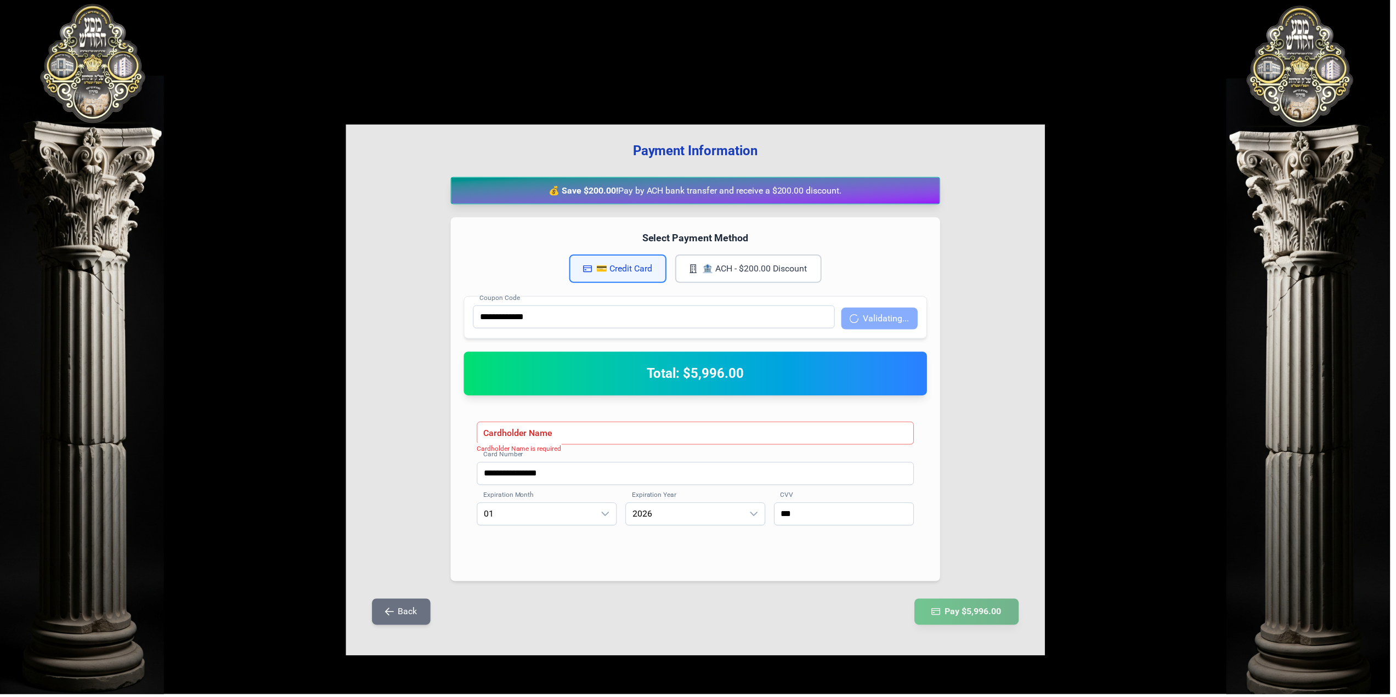
click at [900, 325] on button "Validating..." at bounding box center [883, 320] width 77 height 22
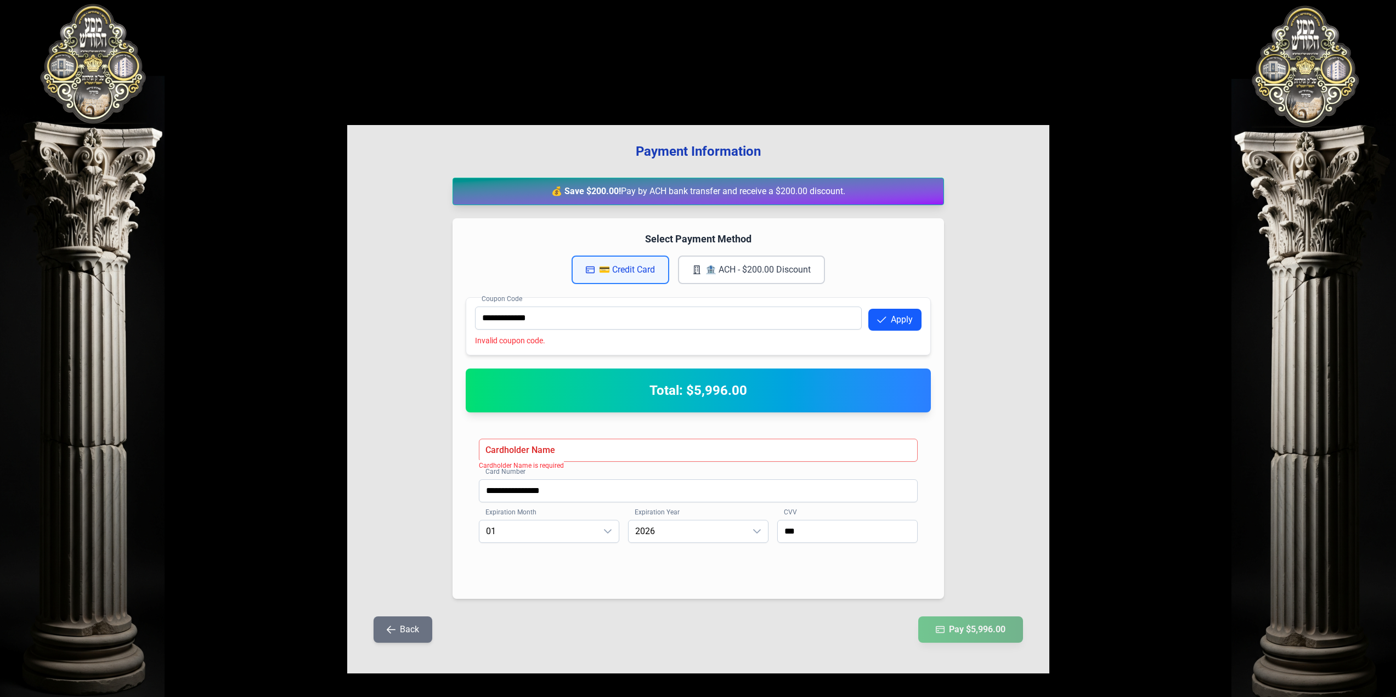
click at [900, 325] on button "Apply" at bounding box center [894, 320] width 53 height 22
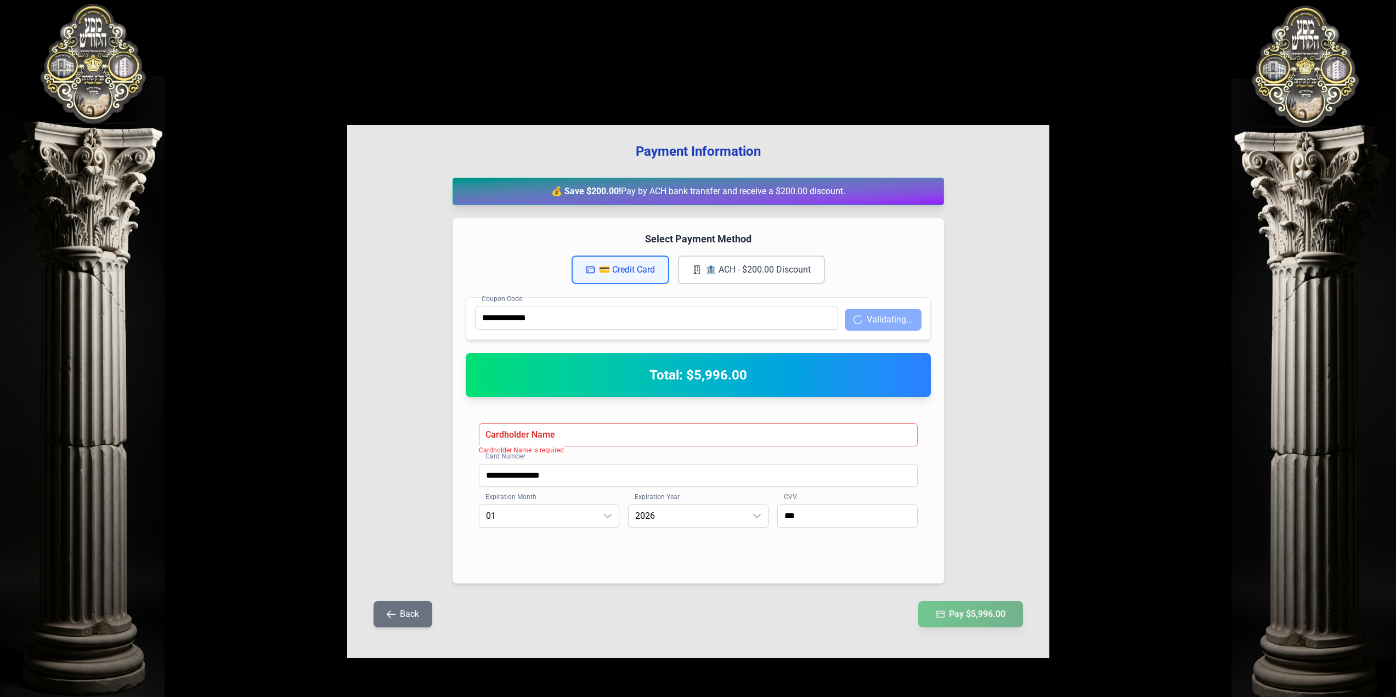
click at [900, 325] on button "Validating..." at bounding box center [883, 320] width 77 height 22
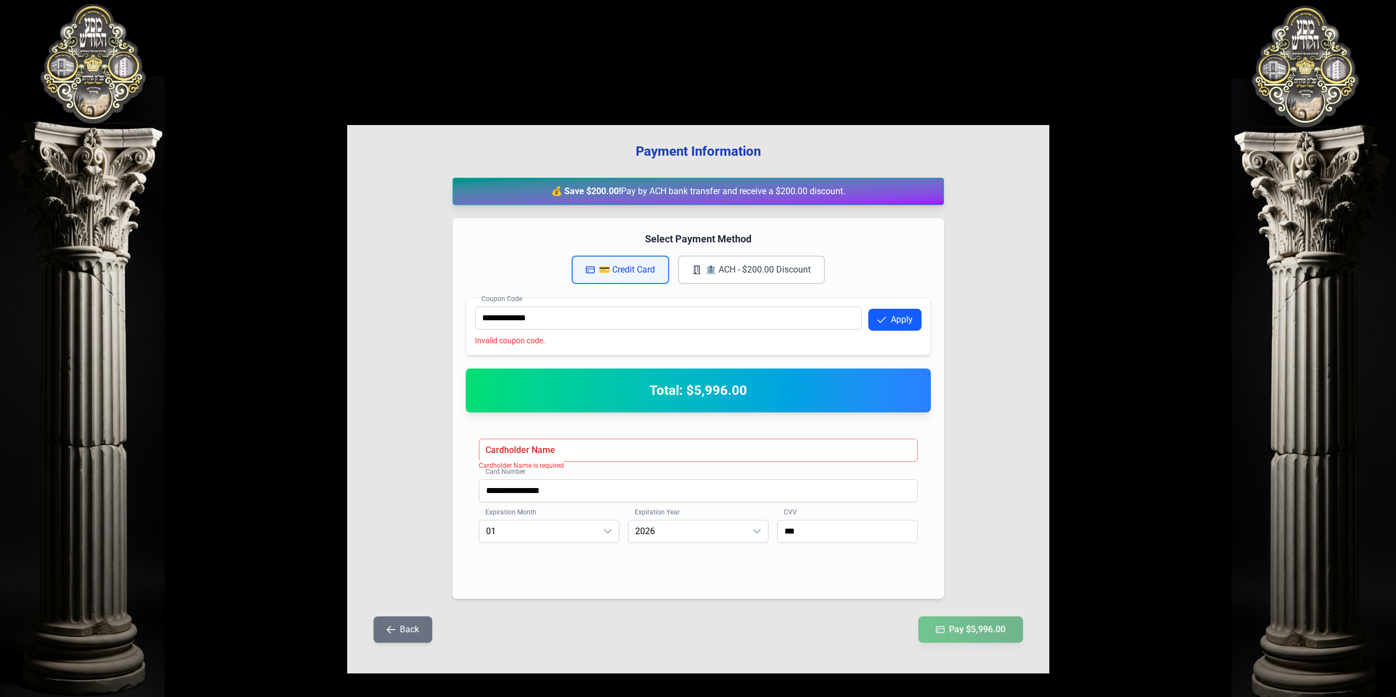
click at [900, 325] on button "Apply" at bounding box center [894, 320] width 53 height 22
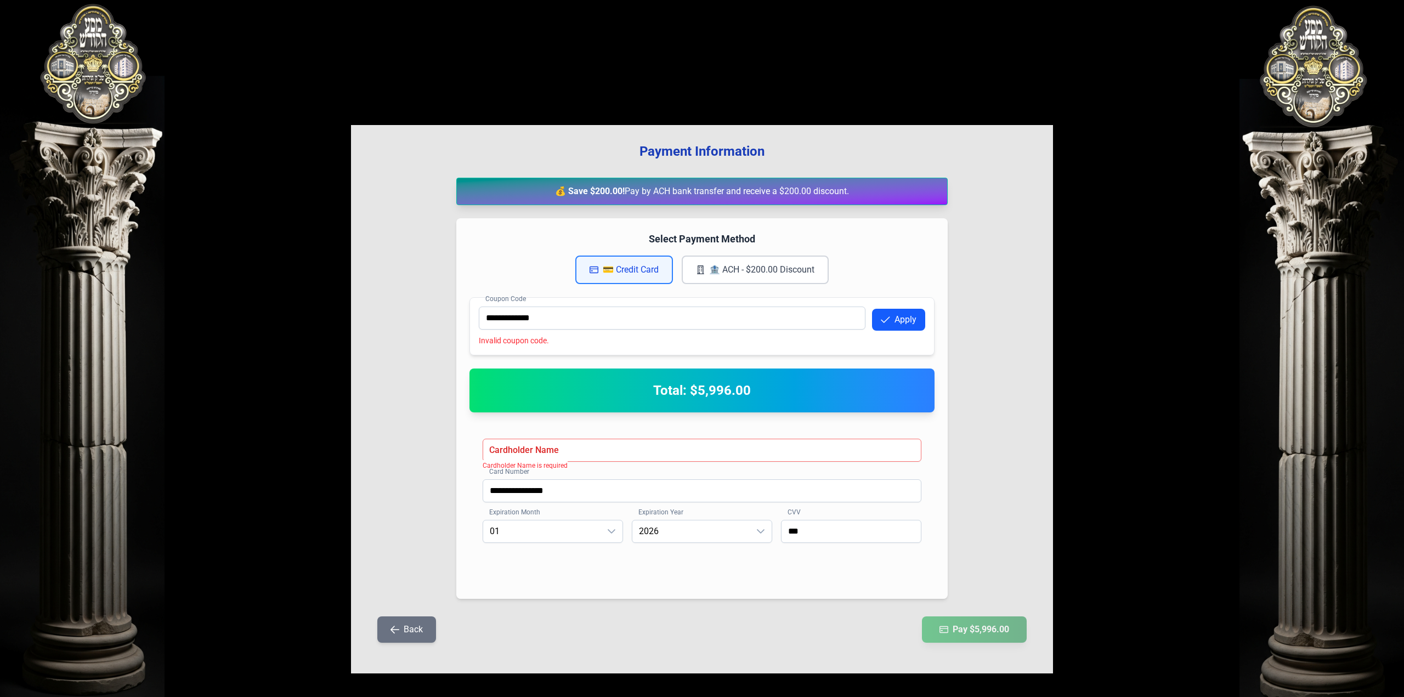
click at [900, 325] on button "Apply" at bounding box center [898, 320] width 53 height 22
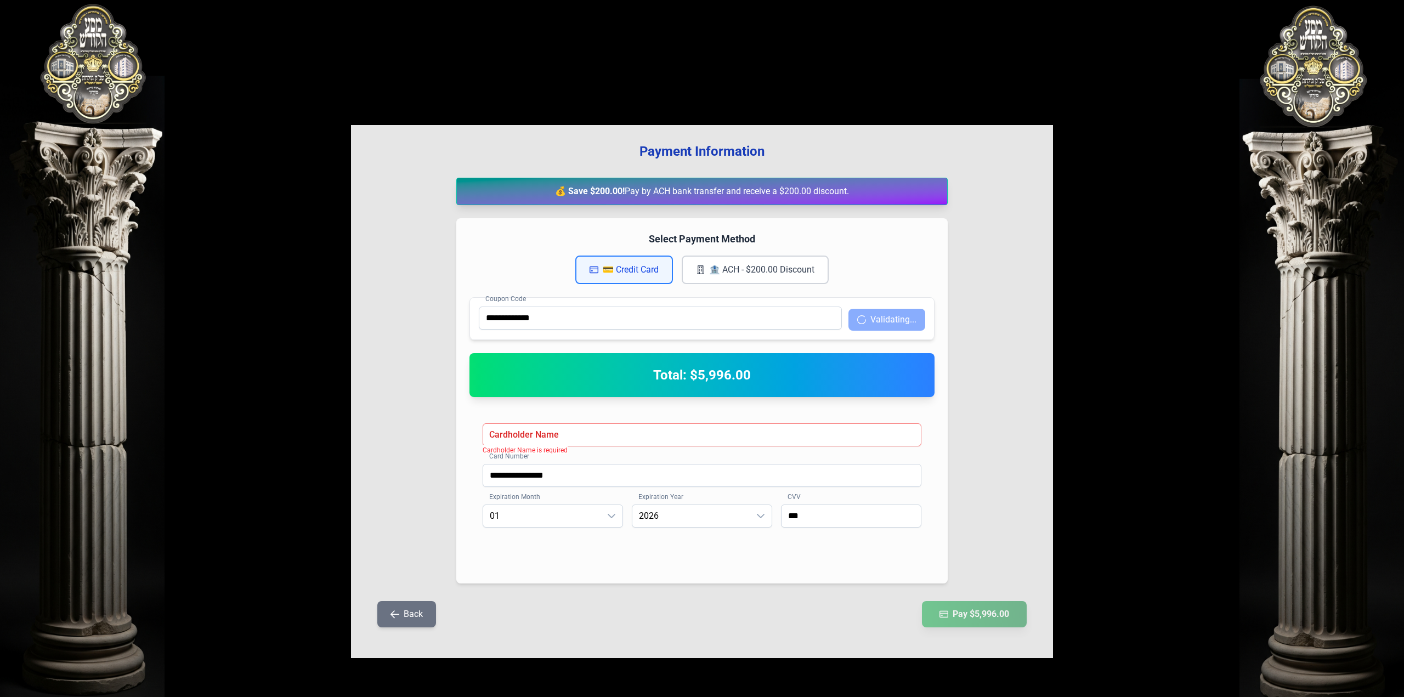
click at [900, 325] on button "Validating..." at bounding box center [887, 320] width 77 height 22
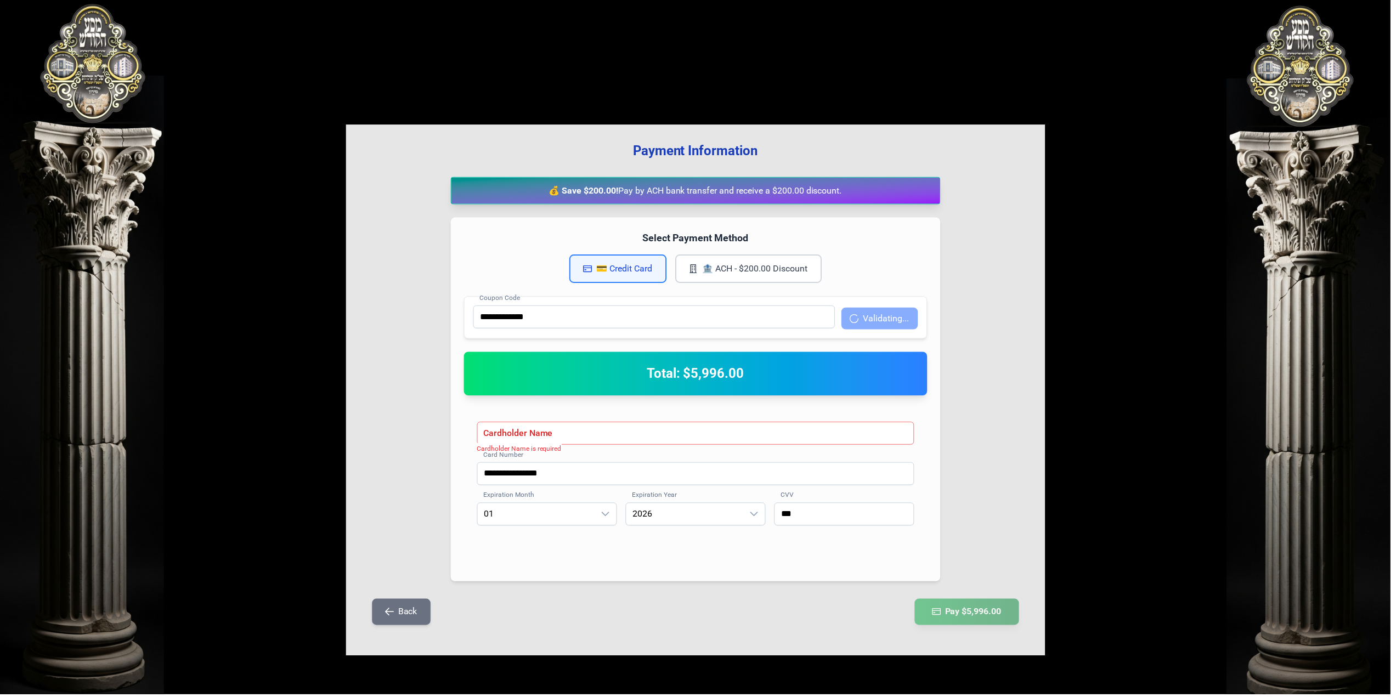
click at [900, 325] on button "Validating..." at bounding box center [883, 320] width 77 height 22
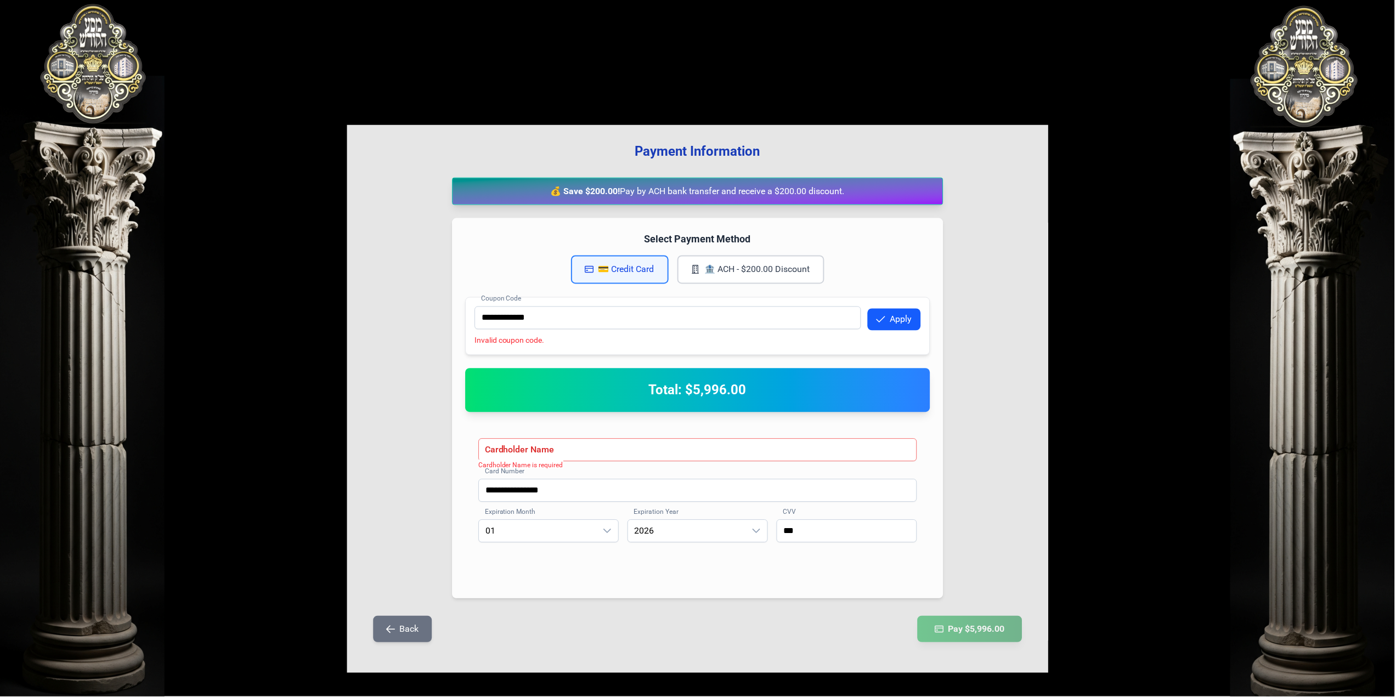
click at [900, 325] on button "Apply" at bounding box center [894, 320] width 53 height 22
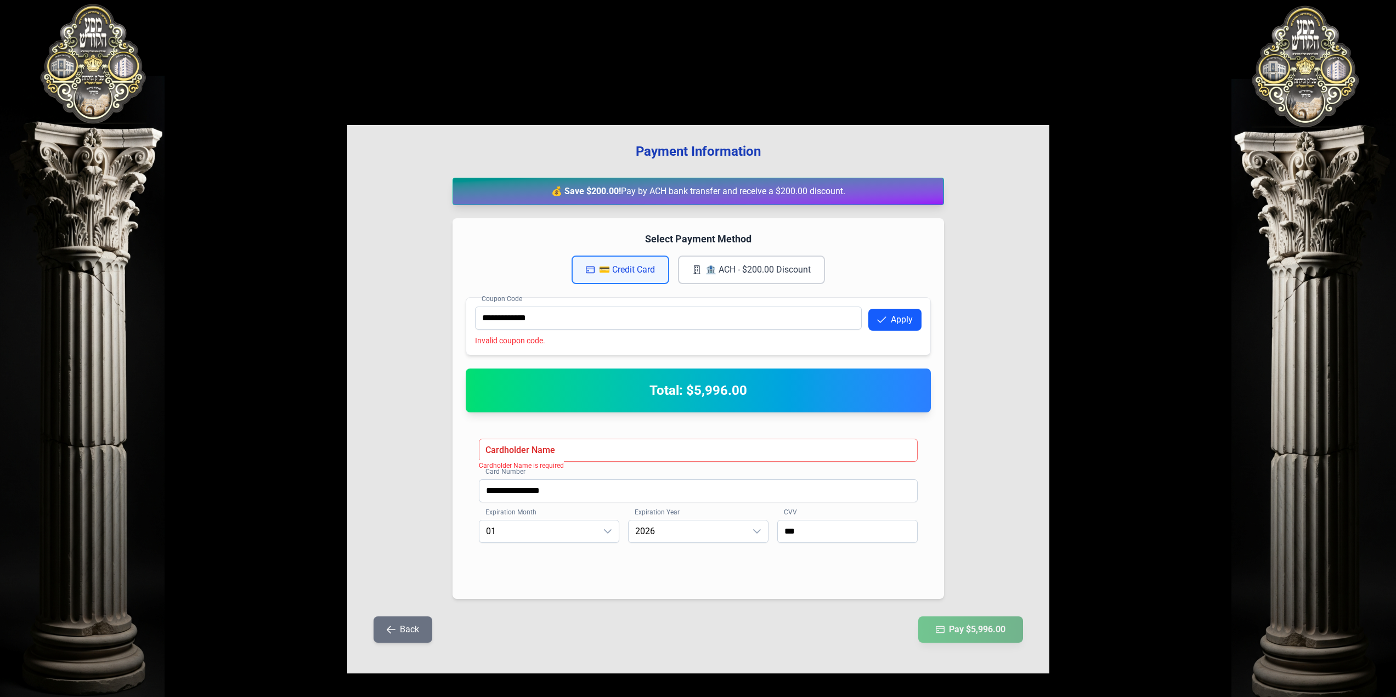
click at [900, 325] on button "Apply" at bounding box center [894, 320] width 53 height 22
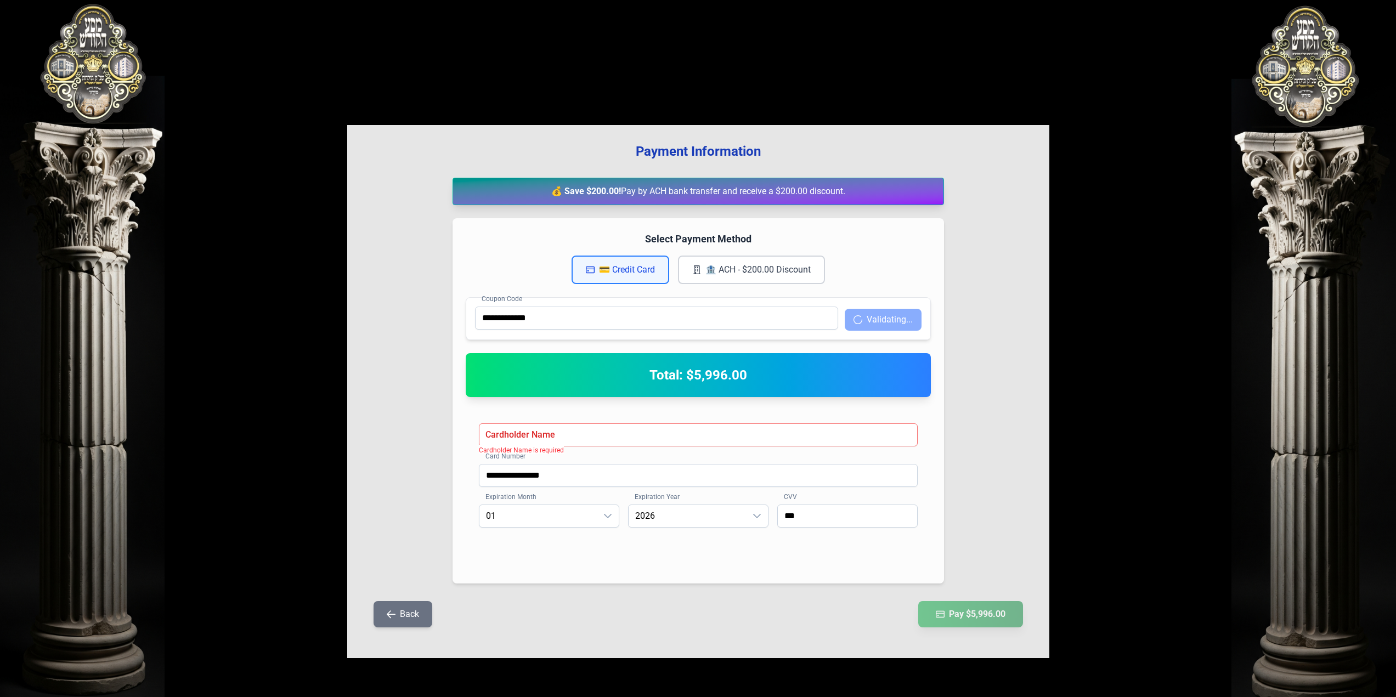
click at [900, 325] on button "Validating..." at bounding box center [883, 320] width 77 height 22
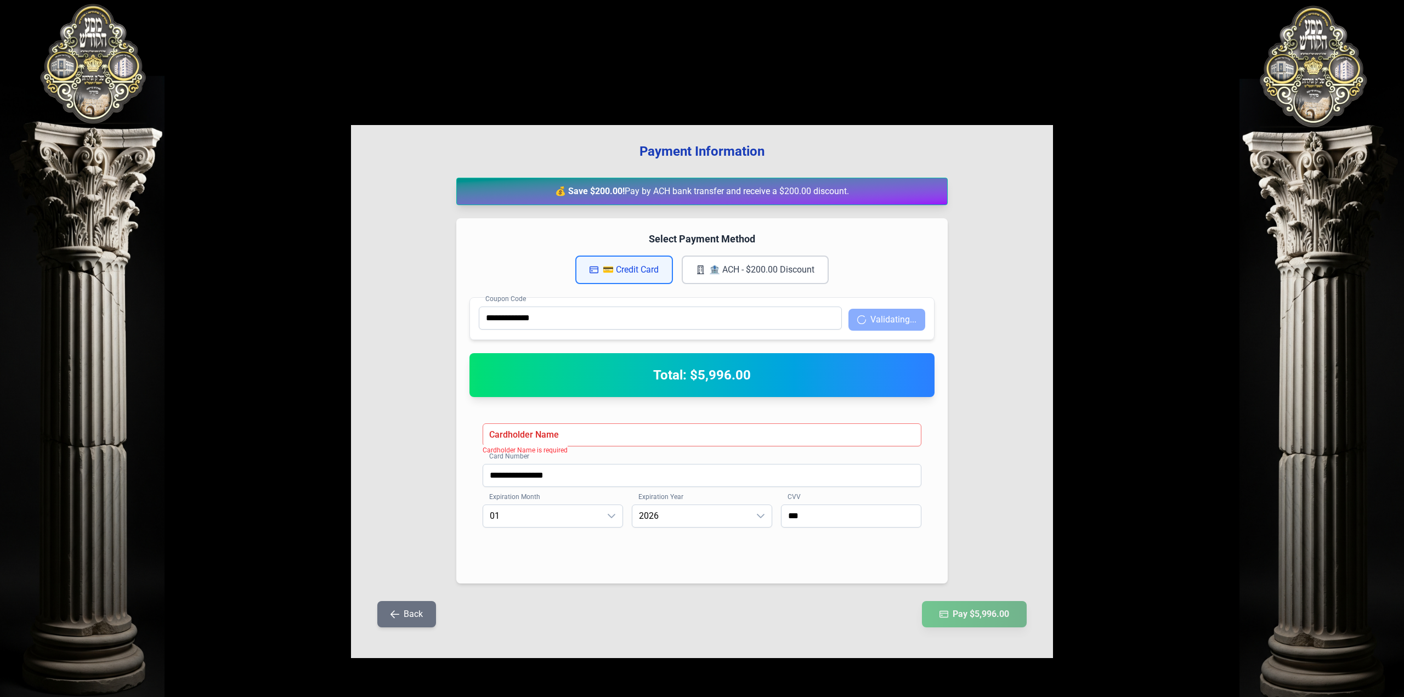
click at [900, 325] on button "Validating..." at bounding box center [887, 320] width 77 height 22
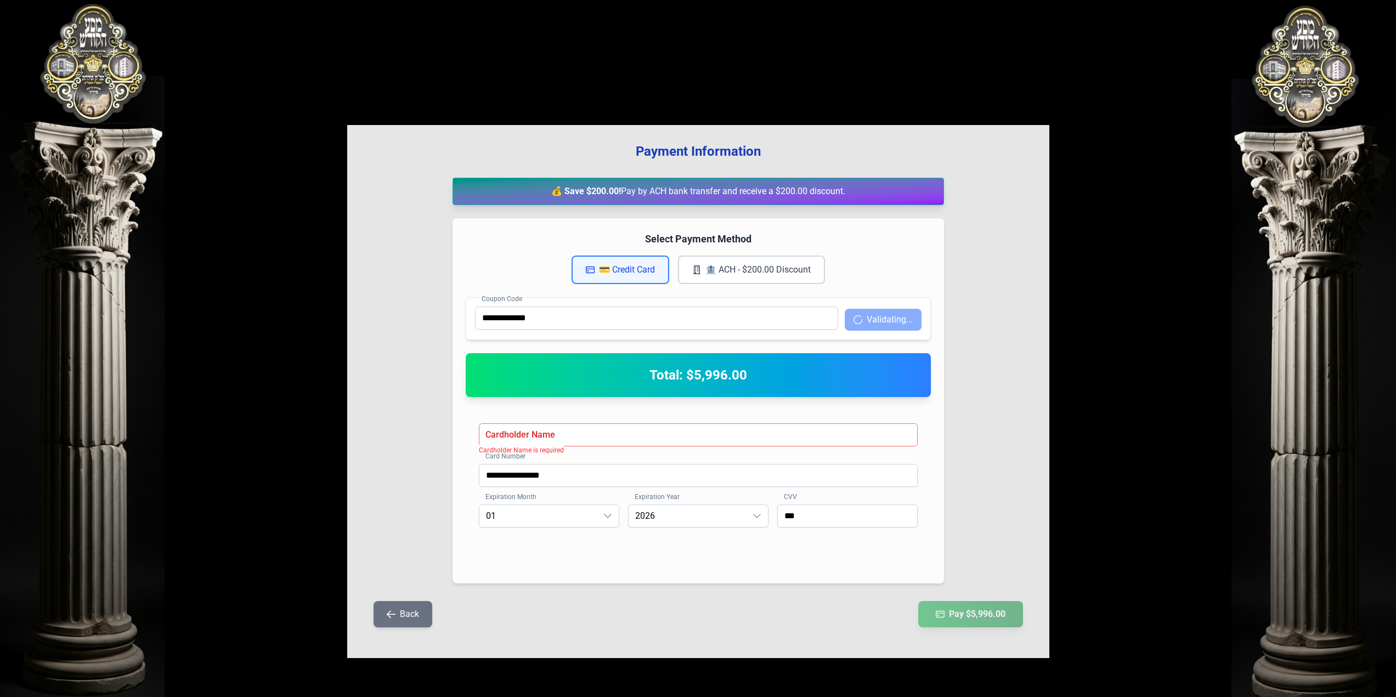
click at [900, 325] on button "Validating..." at bounding box center [883, 320] width 77 height 22
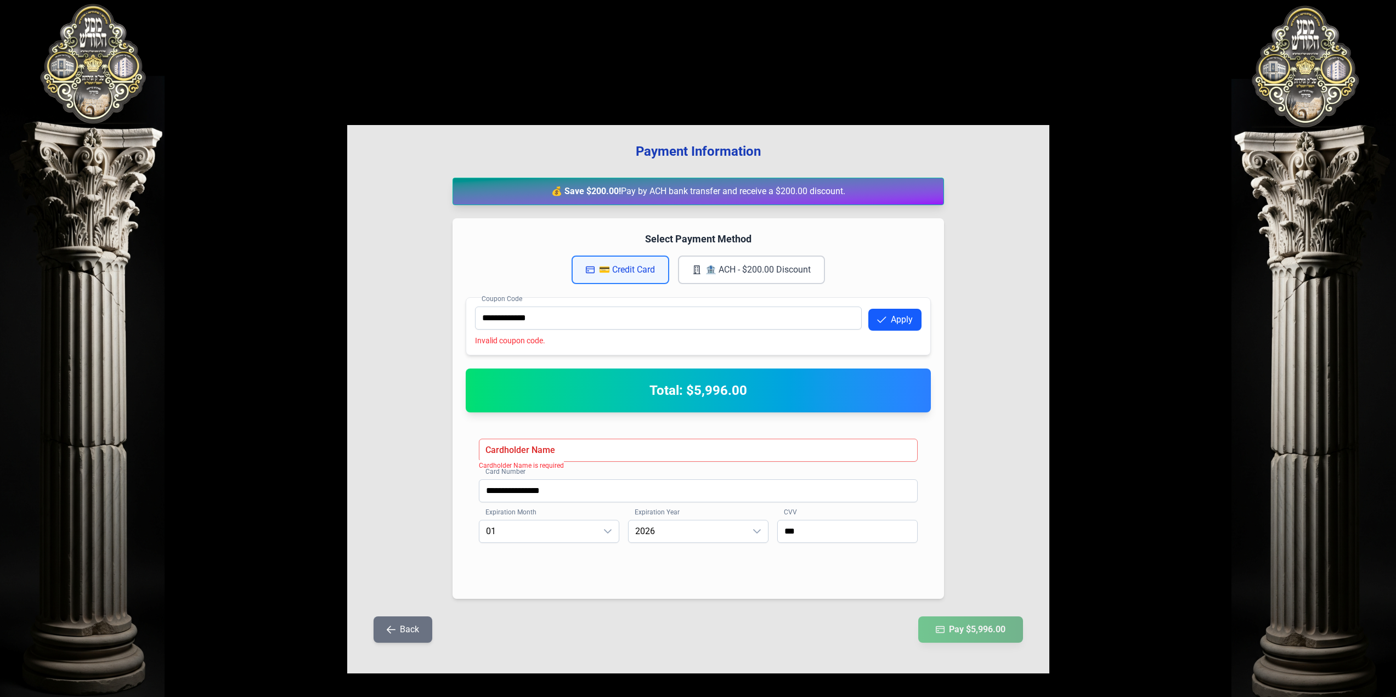
click at [900, 325] on button "Apply" at bounding box center [894, 320] width 53 height 22
click at [897, 325] on button "Apply" at bounding box center [894, 320] width 53 height 22
click at [895, 326] on button "Apply" at bounding box center [894, 320] width 53 height 22
click at [563, 334] on div "**********" at bounding box center [698, 326] width 465 height 58
click at [570, 324] on input "**********" at bounding box center [668, 318] width 387 height 23
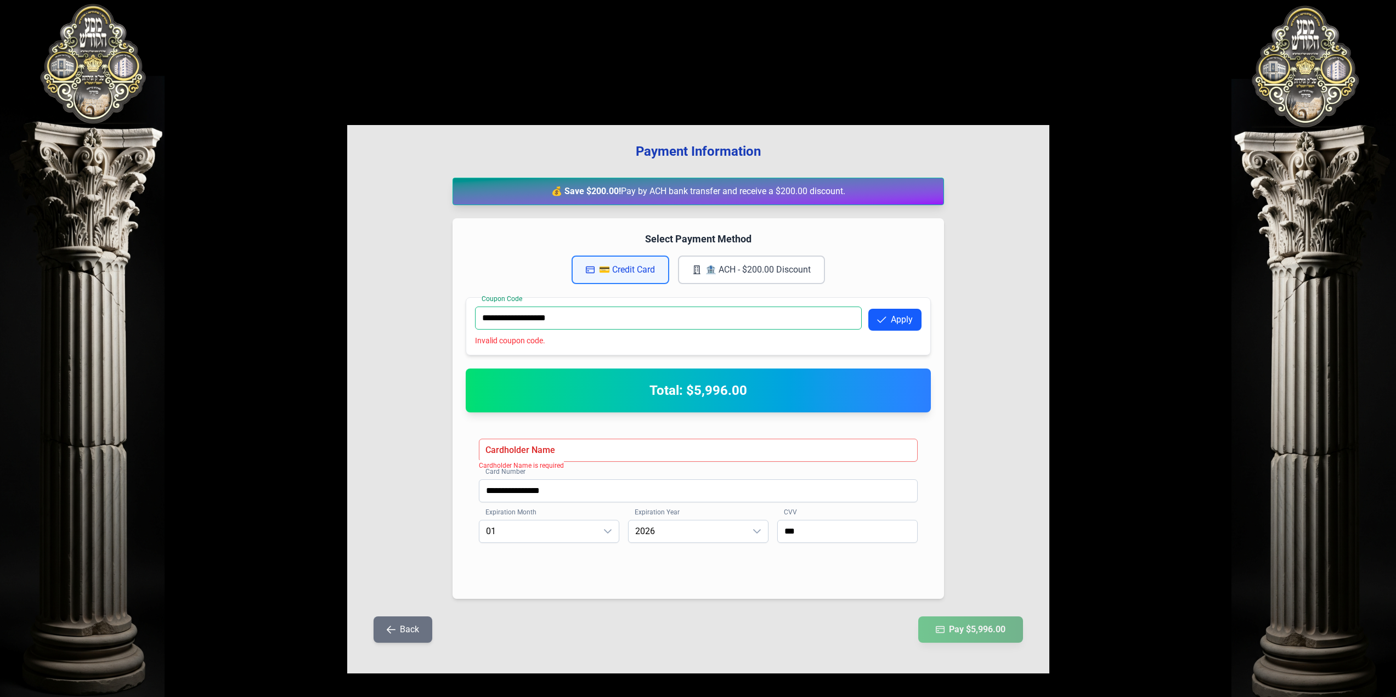
type input "**********"
click at [891, 324] on button "Apply" at bounding box center [894, 320] width 53 height 22
click at [892, 323] on button "Apply" at bounding box center [894, 320] width 53 height 22
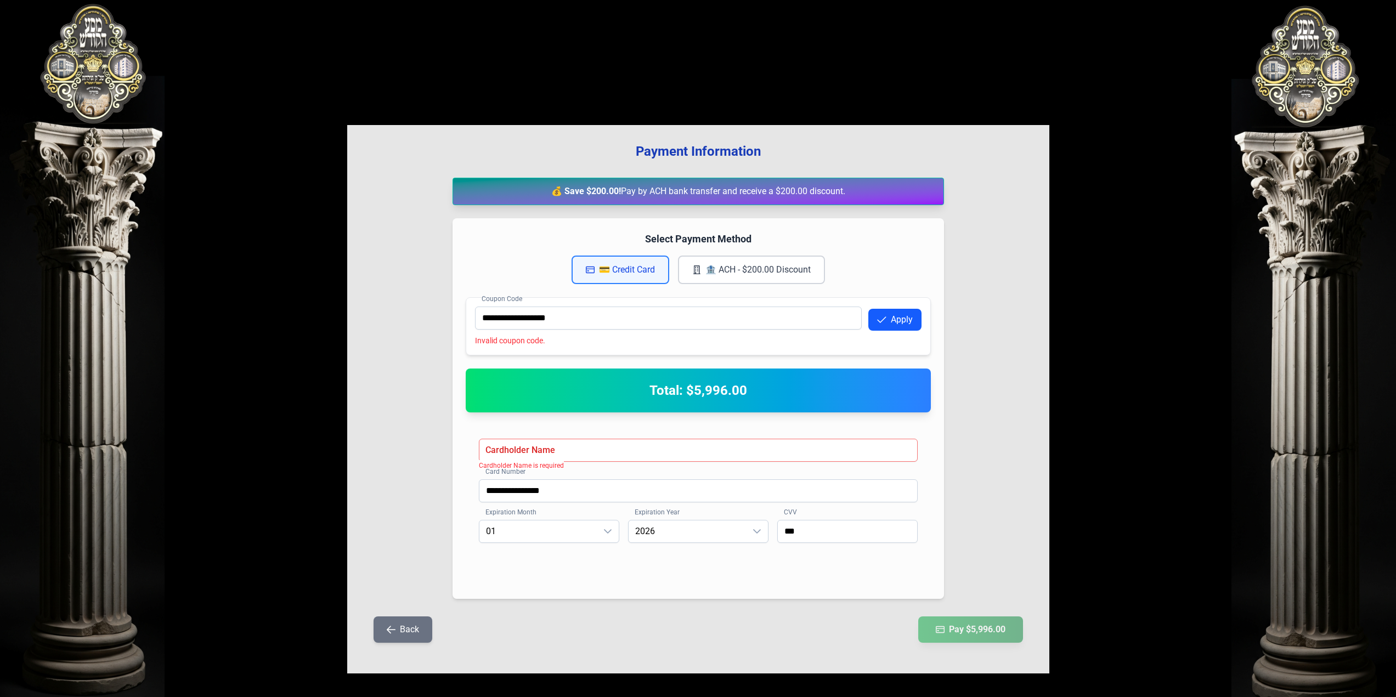
click at [892, 323] on button "Apply" at bounding box center [894, 320] width 53 height 22
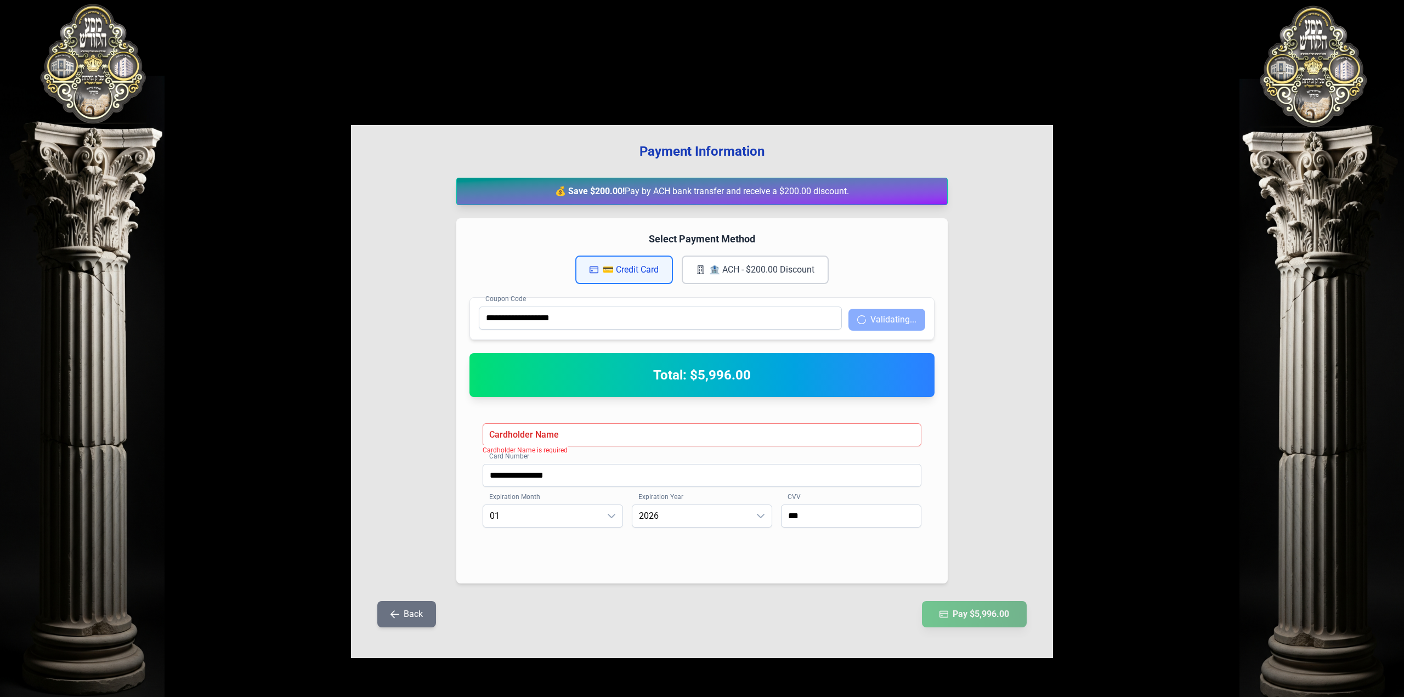
click at [892, 323] on button "Validating..." at bounding box center [887, 320] width 77 height 22
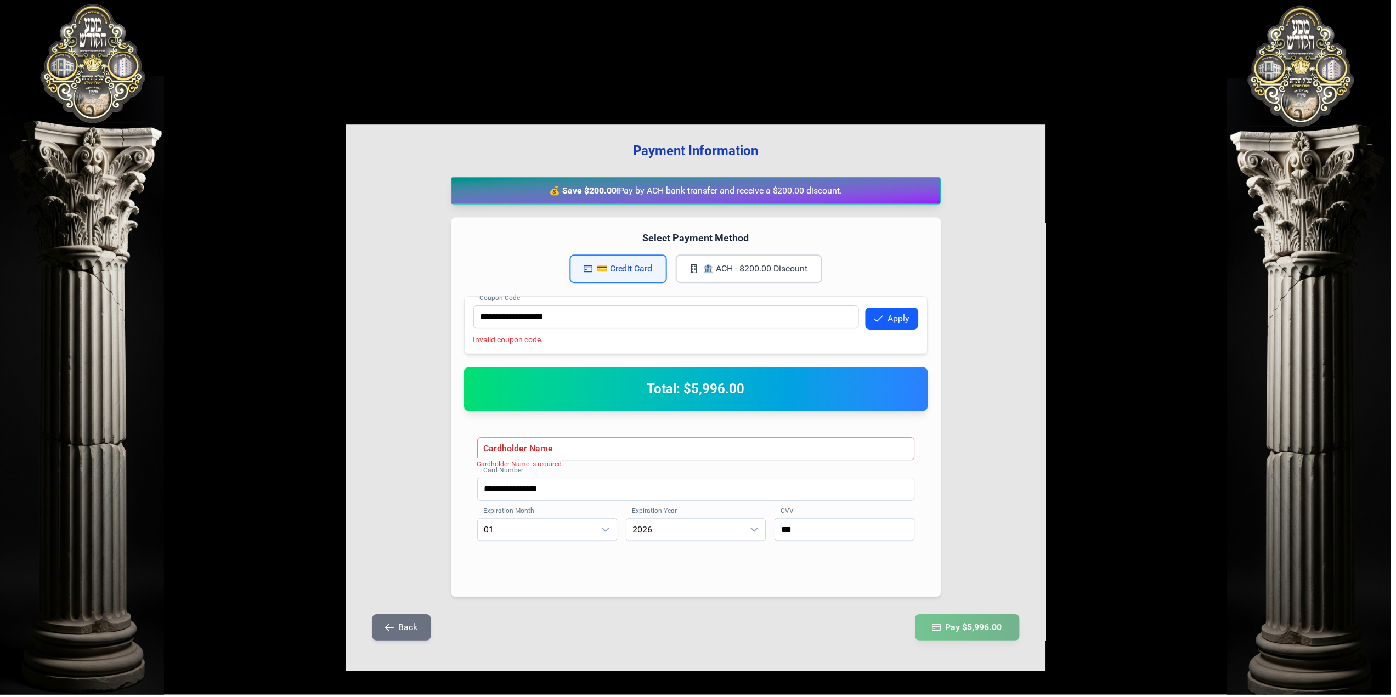
click at [892, 323] on button "Apply" at bounding box center [894, 320] width 53 height 22
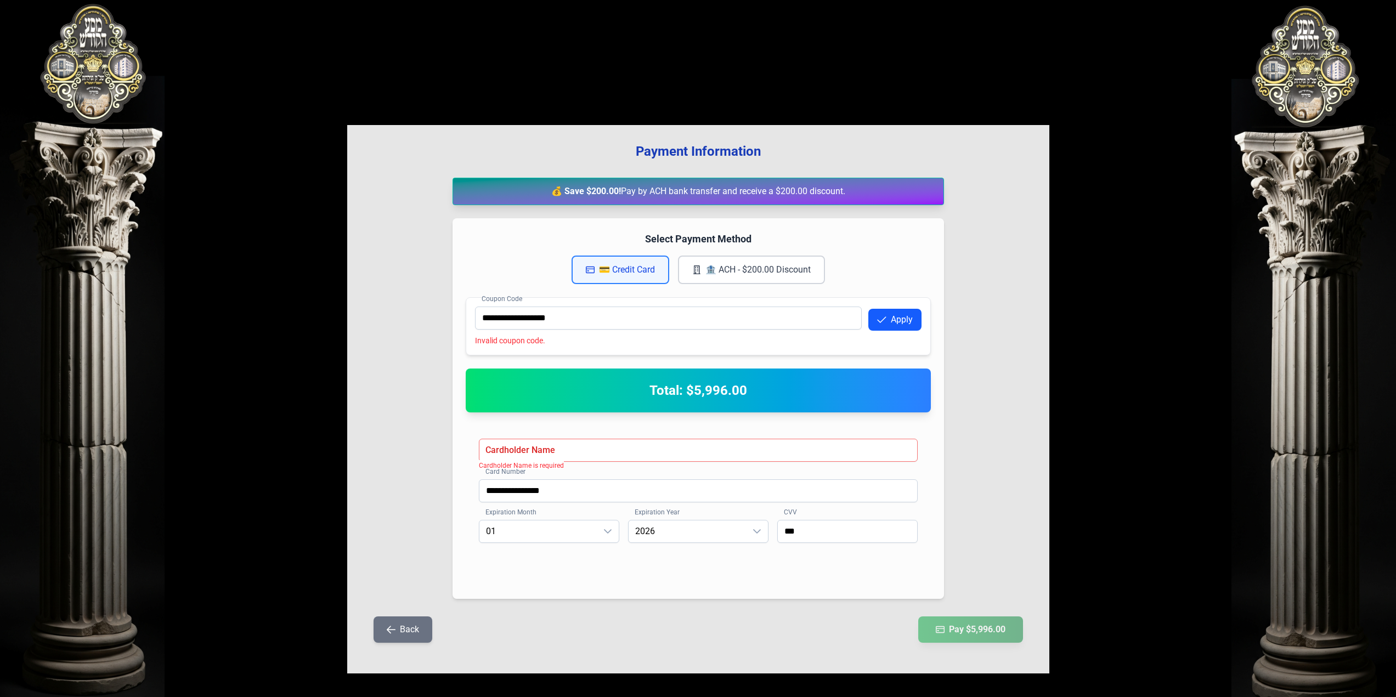
click at [892, 323] on button "Apply" at bounding box center [894, 320] width 53 height 22
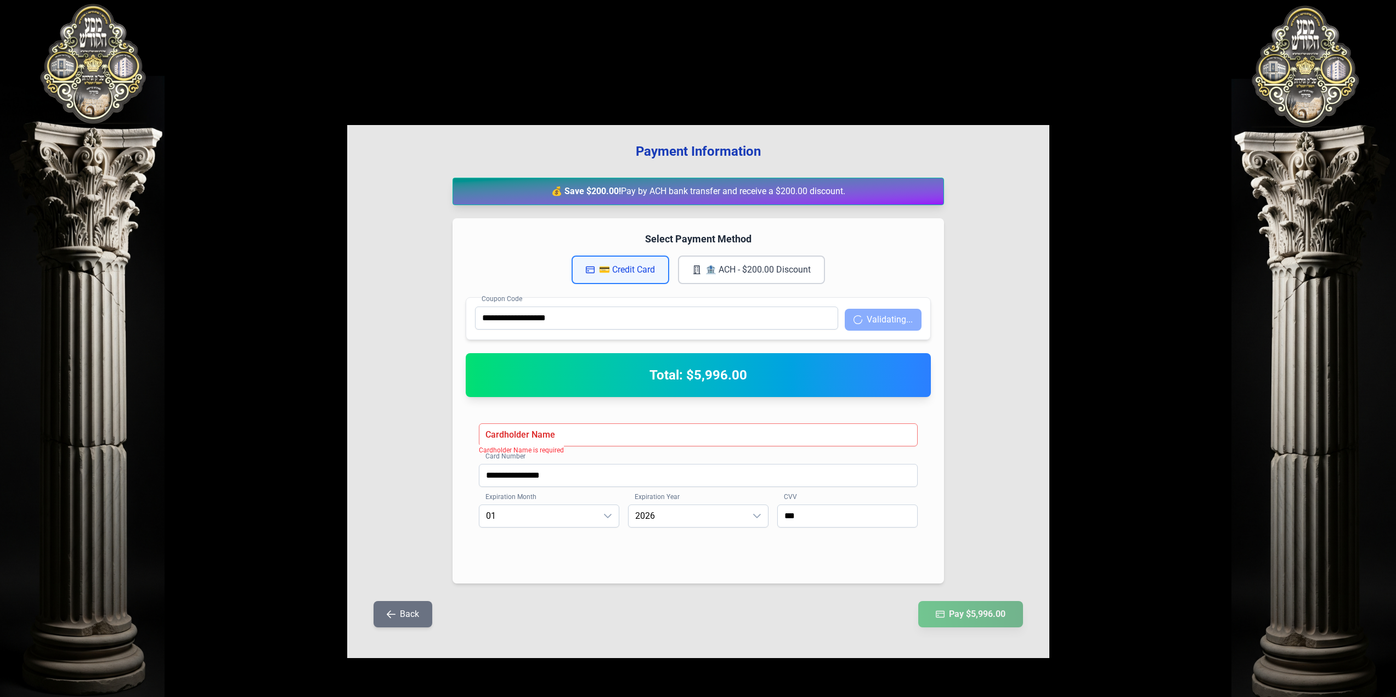
click at [892, 323] on button "Validating..." at bounding box center [883, 320] width 77 height 22
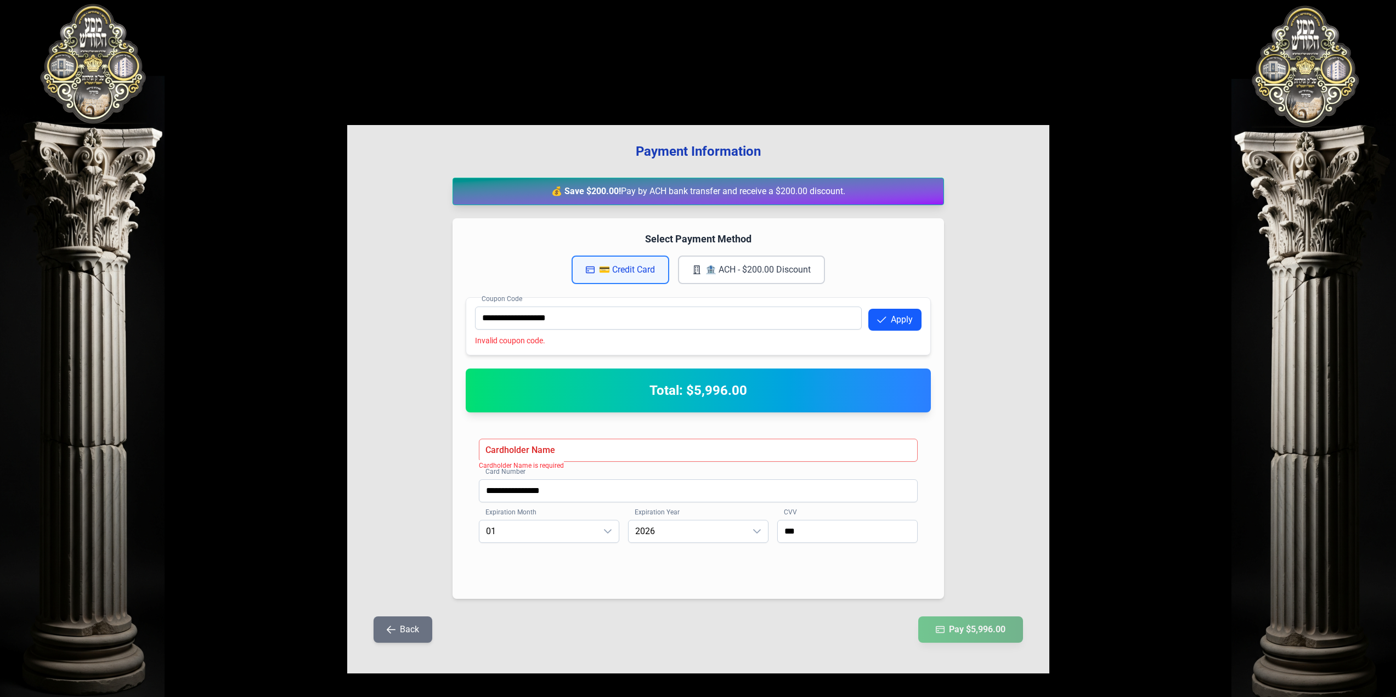
click at [892, 323] on button "Apply" at bounding box center [894, 320] width 53 height 22
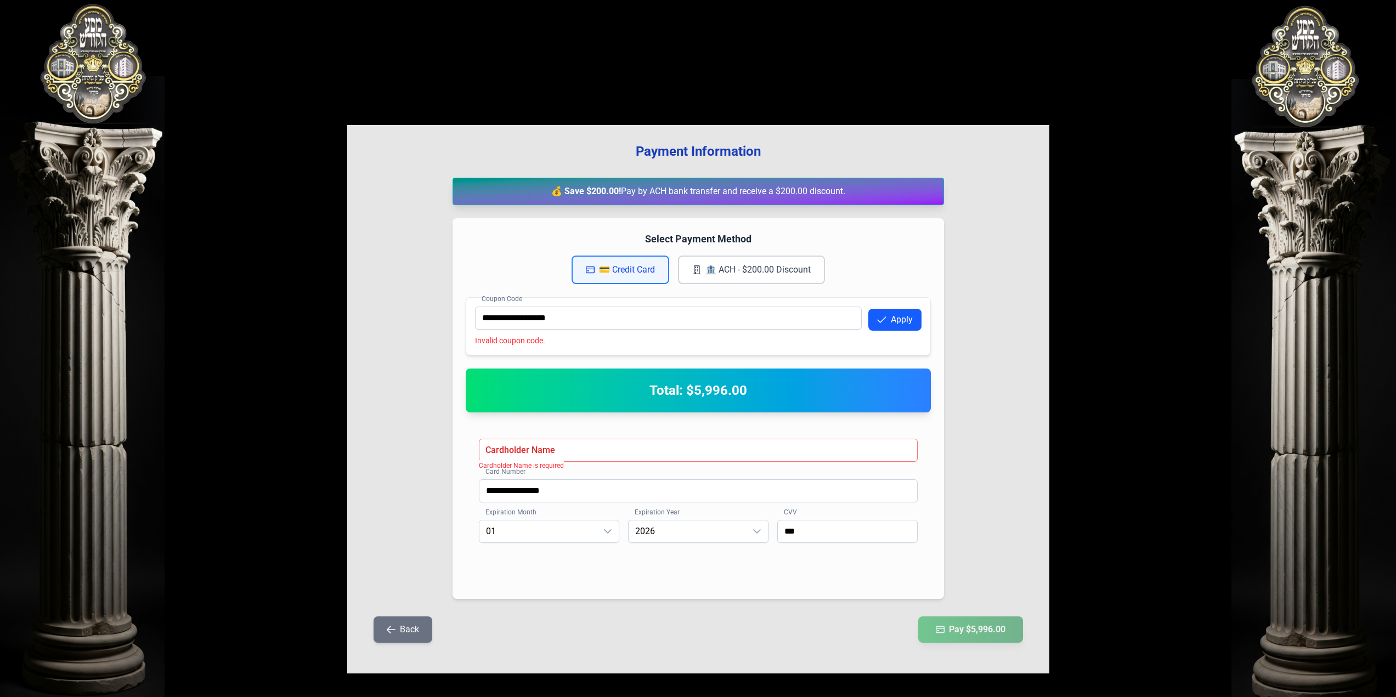
click at [892, 323] on button "Apply" at bounding box center [894, 320] width 53 height 22
drag, startPoint x: 701, startPoint y: 383, endPoint x: 778, endPoint y: 388, distance: 77.0
click at [778, 388] on h2 "Total: $5,996.00" at bounding box center [698, 391] width 439 height 18
drag, startPoint x: 778, startPoint y: 388, endPoint x: 782, endPoint y: 397, distance: 9.8
click at [778, 388] on h2 "Total: $5,996.00" at bounding box center [698, 391] width 439 height 18
